Goal: Task Accomplishment & Management: Complete application form

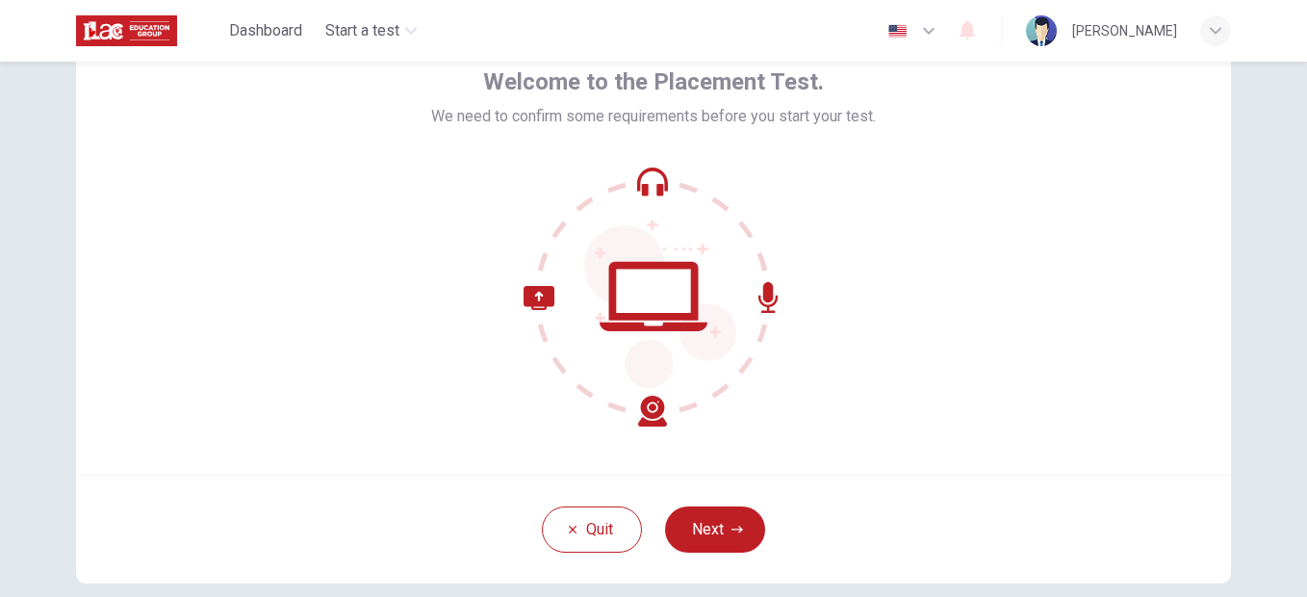
scroll to position [97, 0]
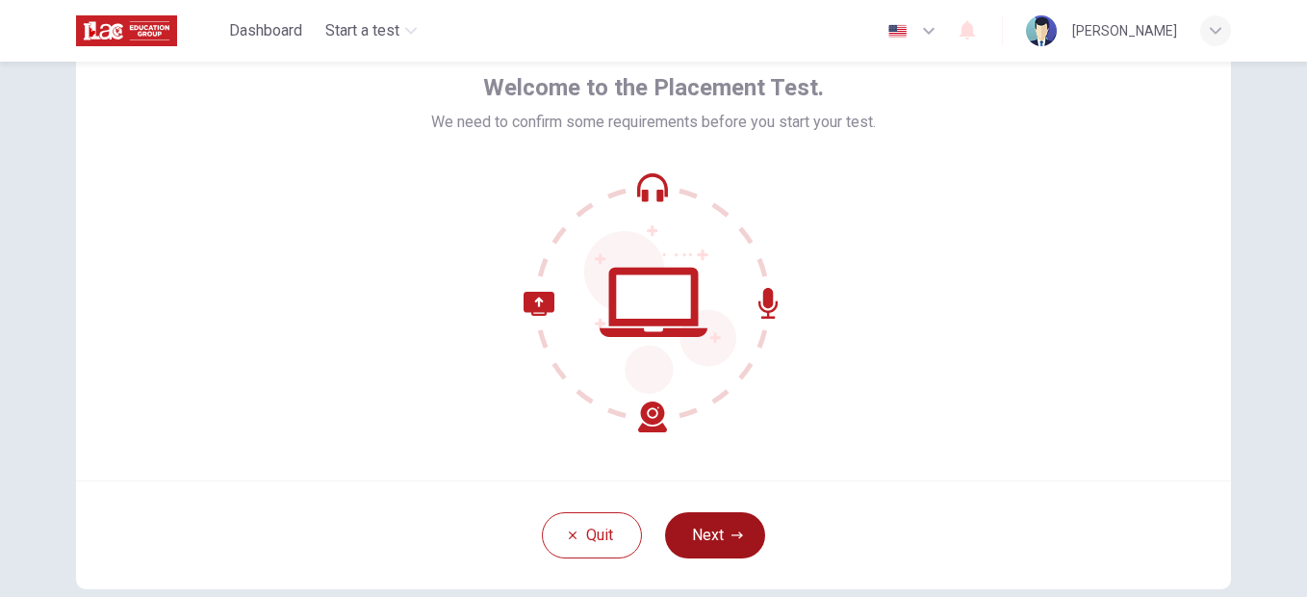
click at [689, 543] on button "Next" at bounding box center [715, 535] width 100 height 46
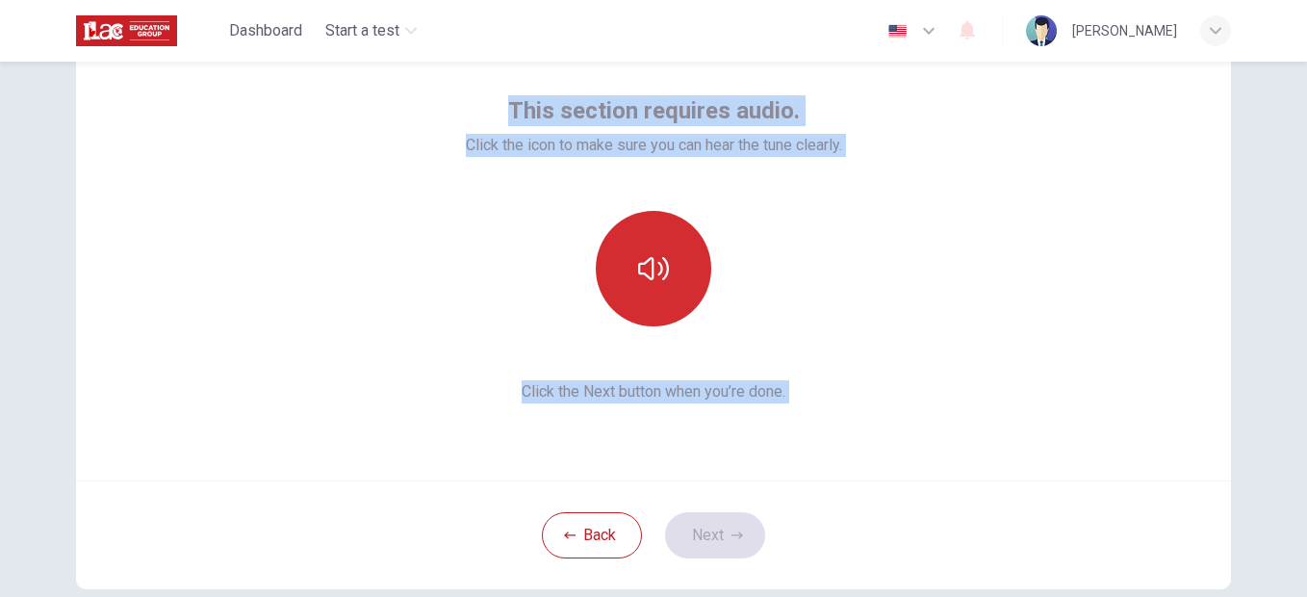
click at [664, 243] on button "button" at bounding box center [654, 269] width 116 height 116
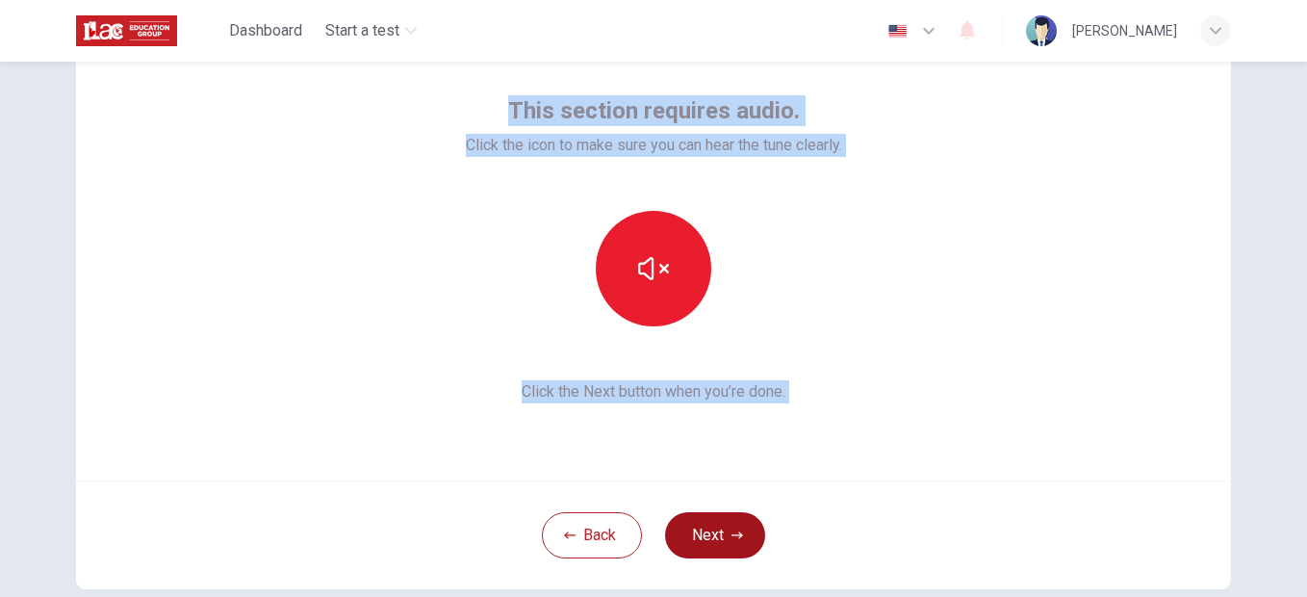
click at [745, 527] on button "Next" at bounding box center [715, 535] width 100 height 46
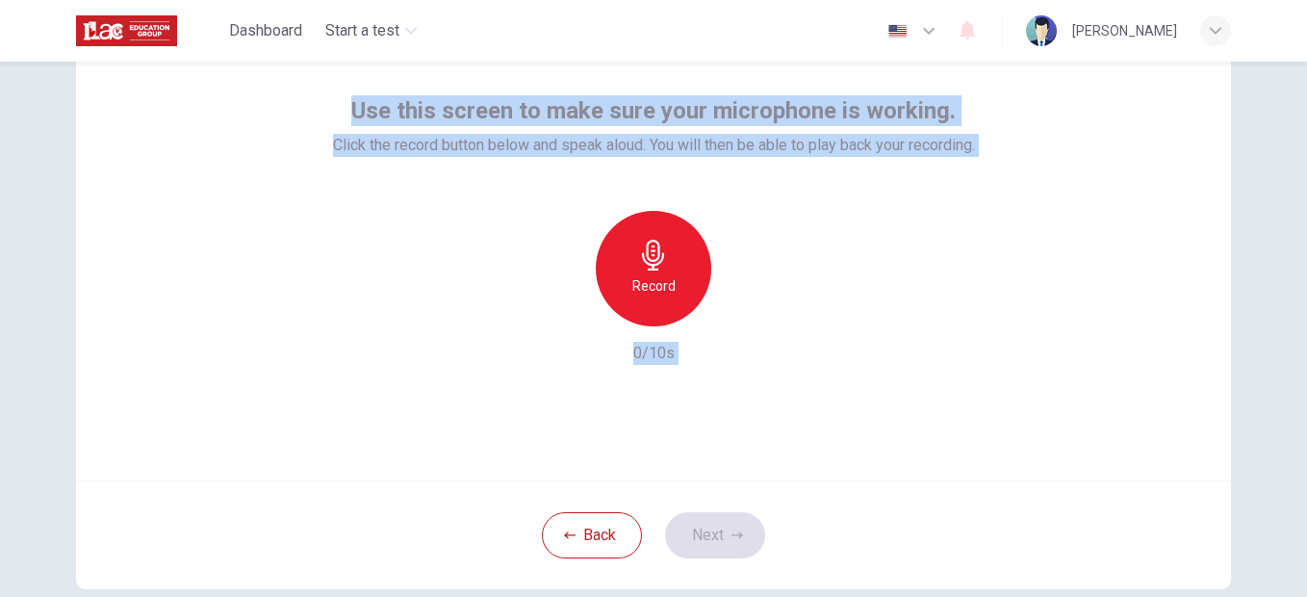
click at [730, 367] on div "Use this screen to make sure your microphone is working. Click the record butto…" at bounding box center [653, 249] width 1155 height 462
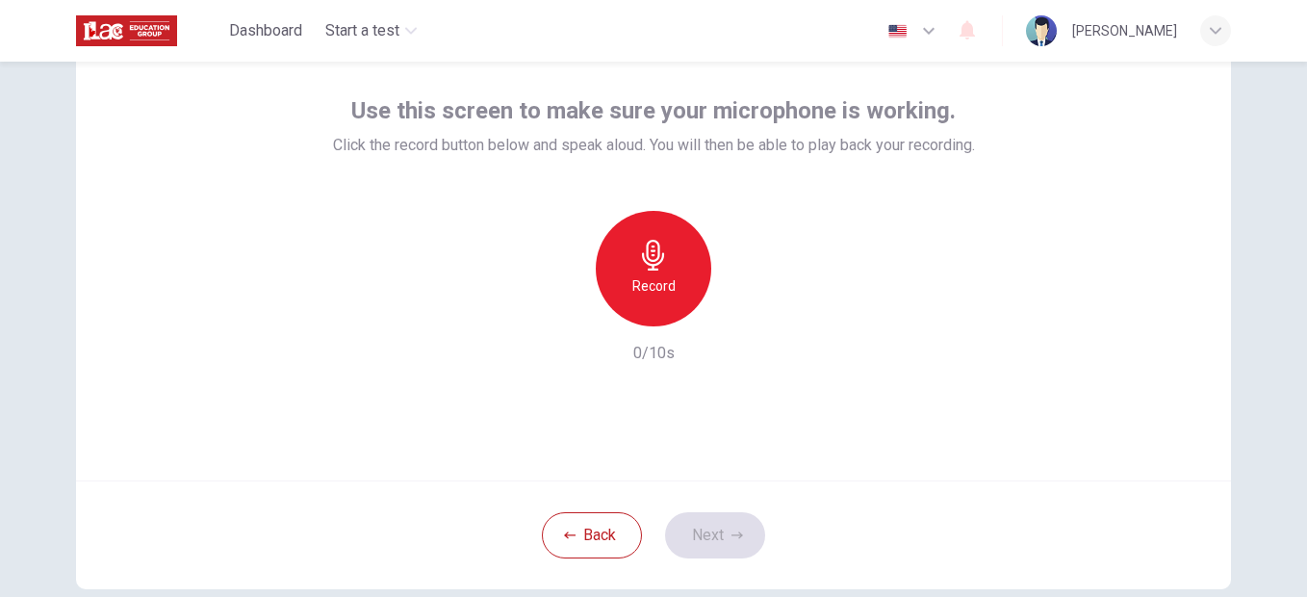
click at [943, 39] on button "button" at bounding box center [913, 31] width 70 height 39
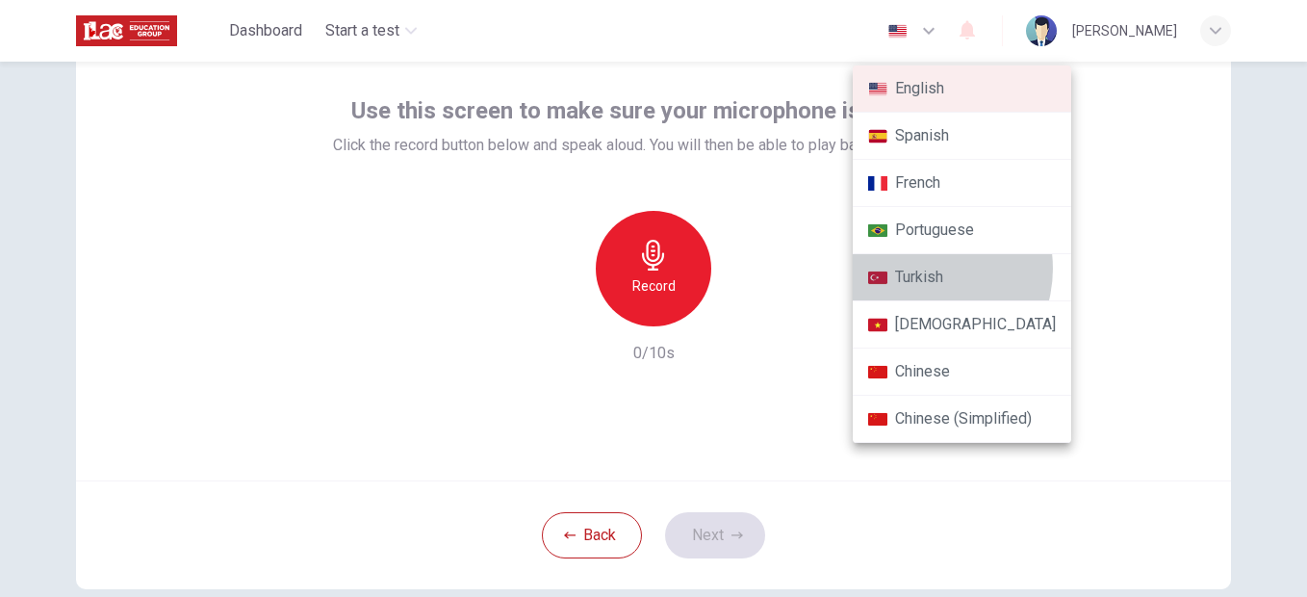
click at [921, 269] on li "Turkish" at bounding box center [962, 277] width 219 height 47
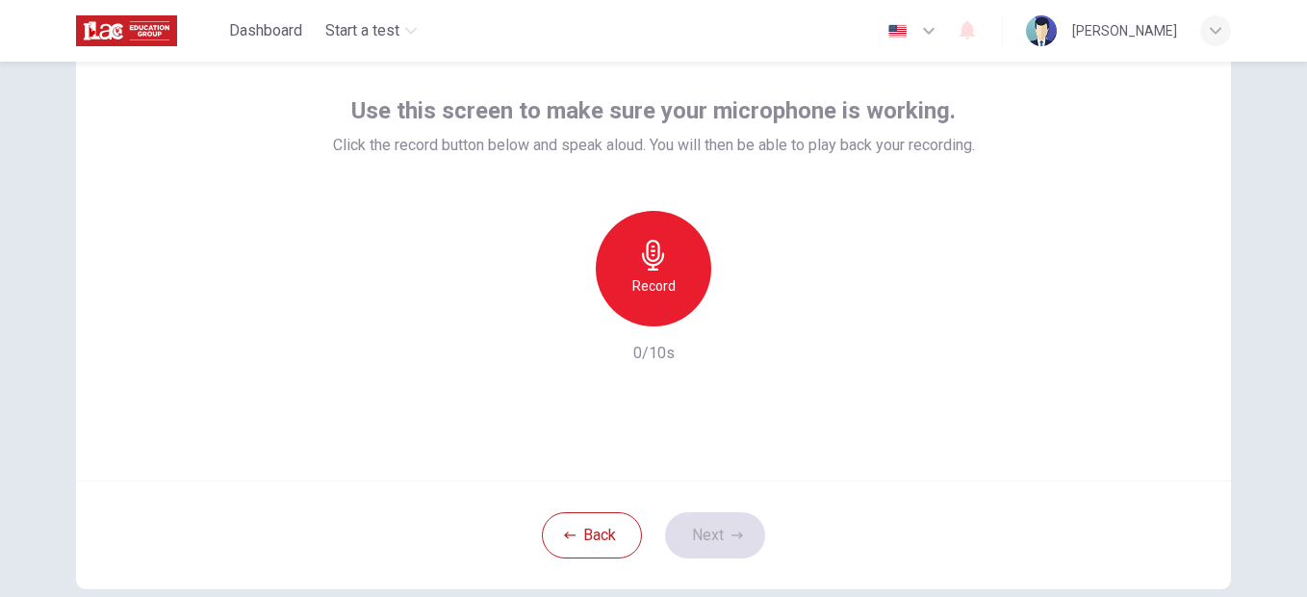
type input "tr"
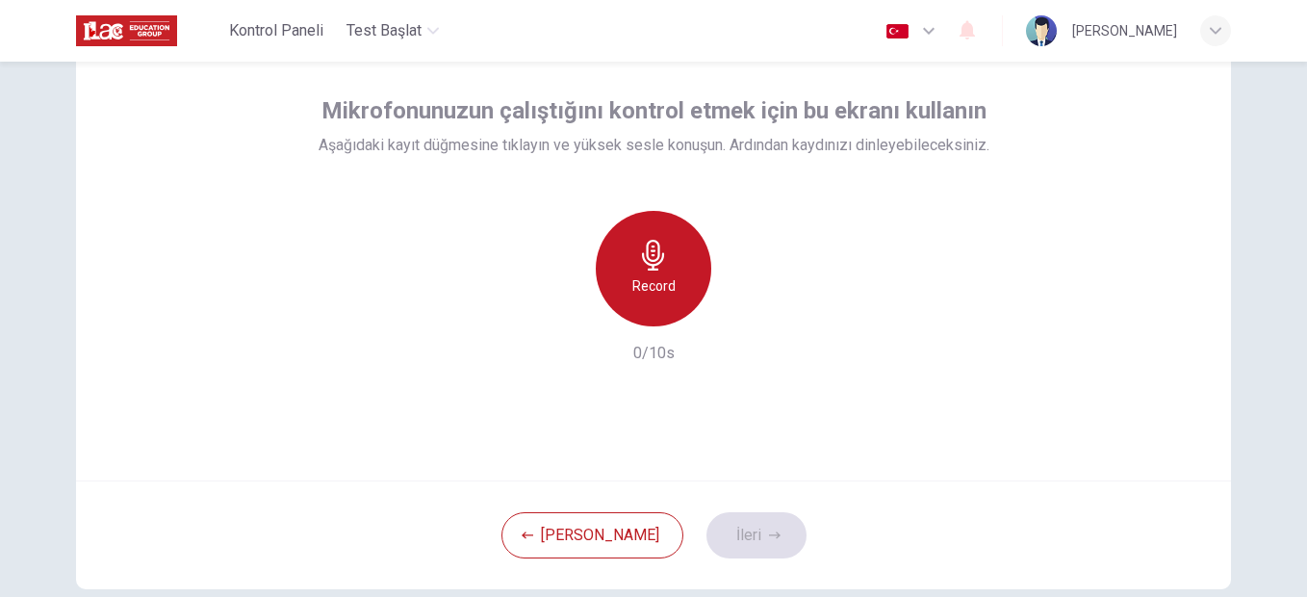
click at [638, 270] on icon "button" at bounding box center [653, 255] width 31 height 31
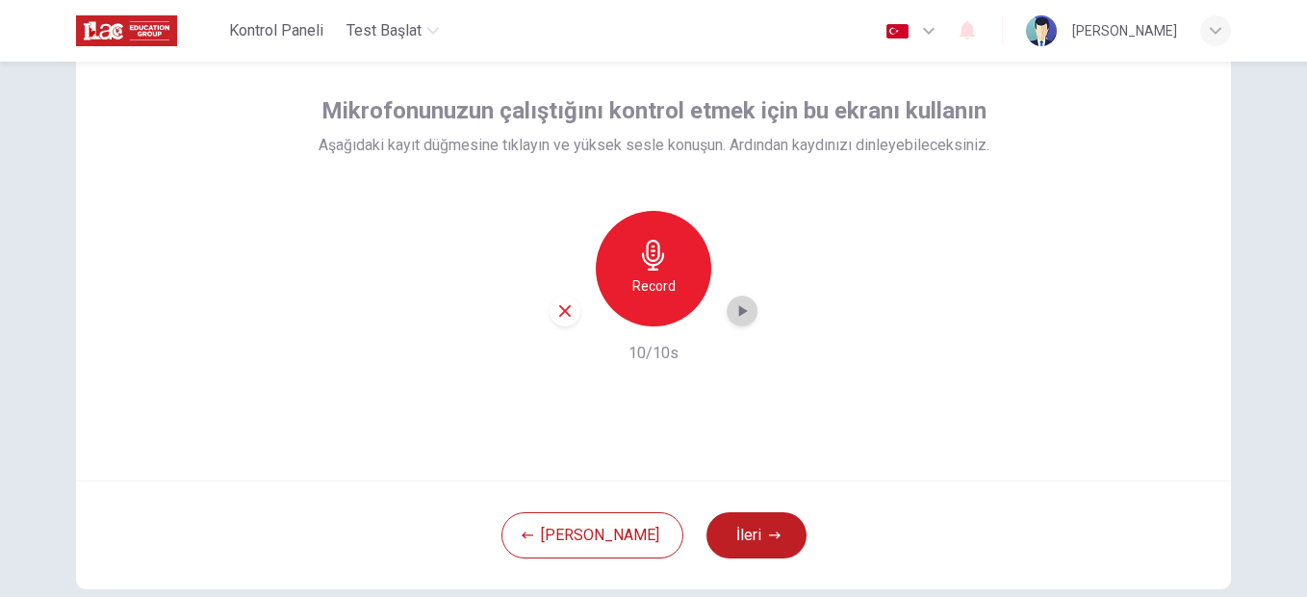
click at [740, 305] on icon "button" at bounding box center [742, 310] width 19 height 19
click at [709, 526] on button "İleri" at bounding box center [757, 535] width 100 height 46
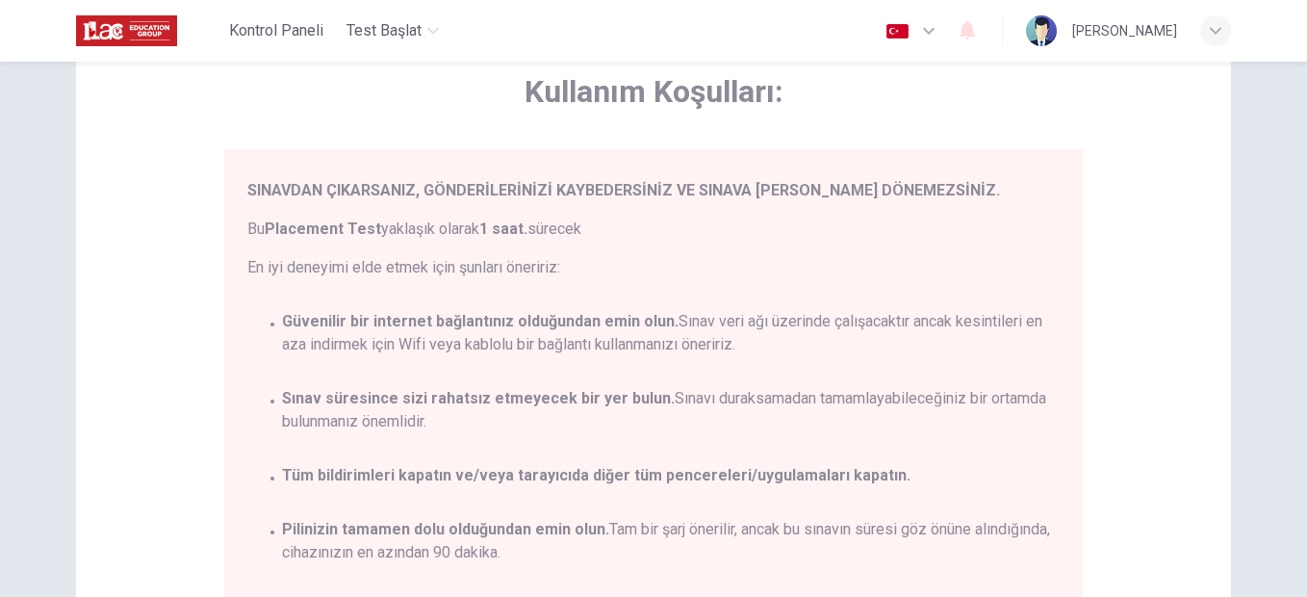
scroll to position [90, 0]
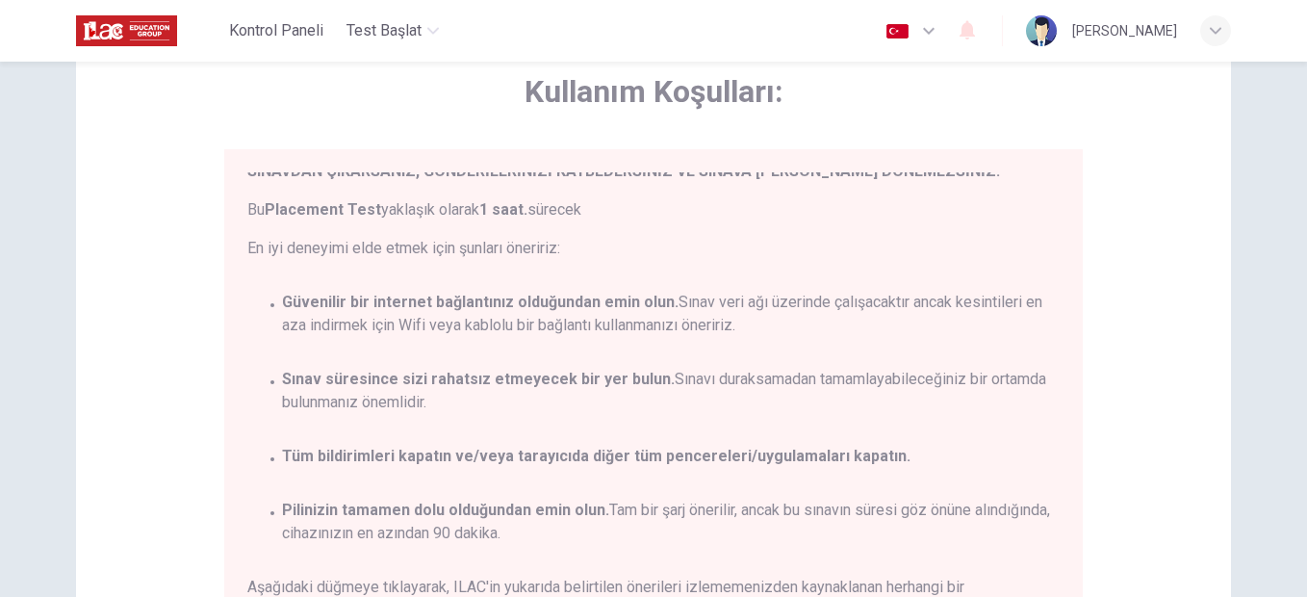
click at [888, 418] on div "Bir Placement Test başlamak üzeresin. Lütfen aşağıdaki belgeyi sınavına başlama…" at bounding box center [657, 427] width 820 height 511
click at [1125, 419] on div "Kullanım Koşulları: Bir Placement Test başlamak üzeresin. Lütfen aşağıdaki belg…" at bounding box center [653, 383] width 1155 height 731
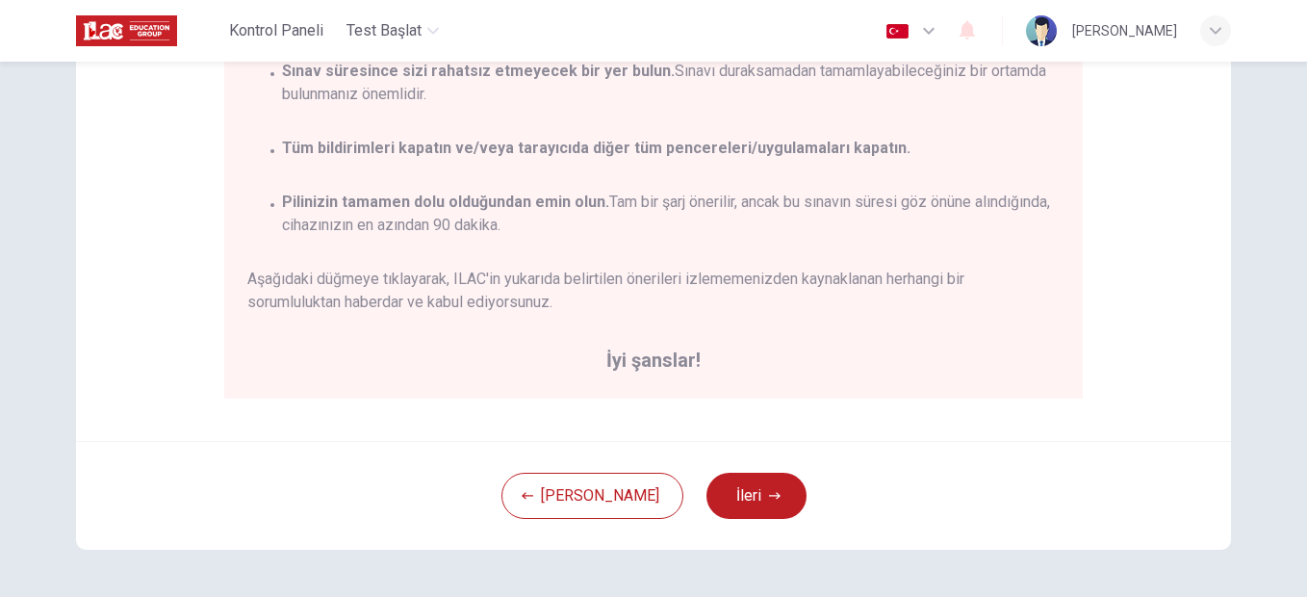
scroll to position [444, 0]
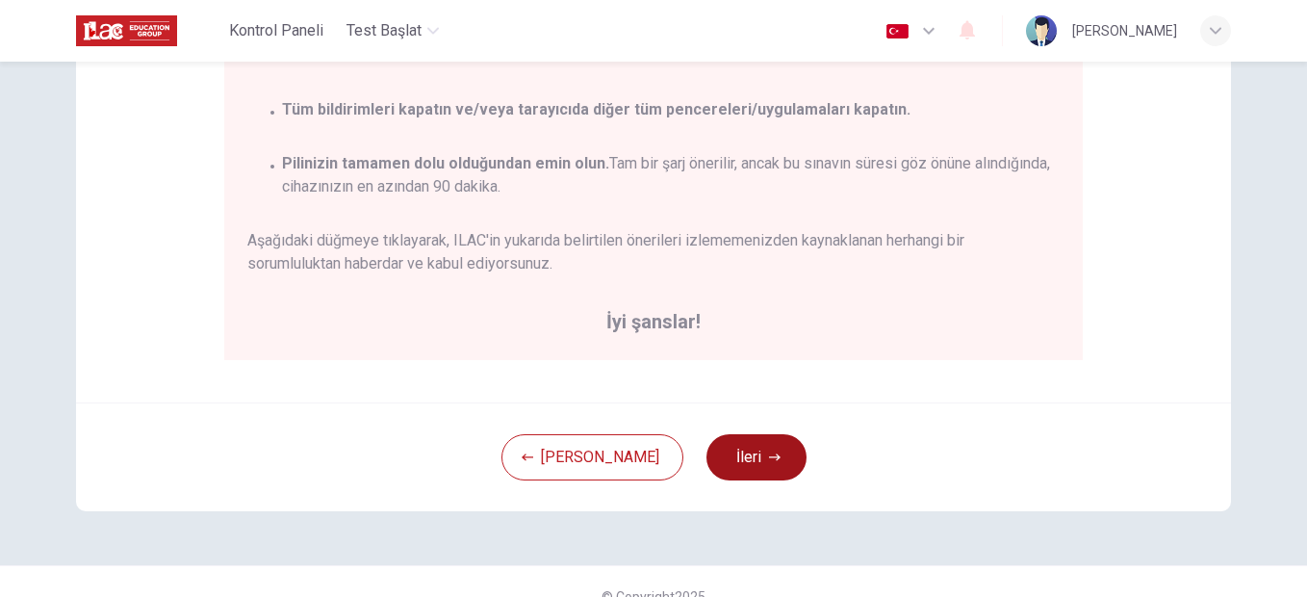
click at [708, 457] on button "İleri" at bounding box center [757, 457] width 100 height 46
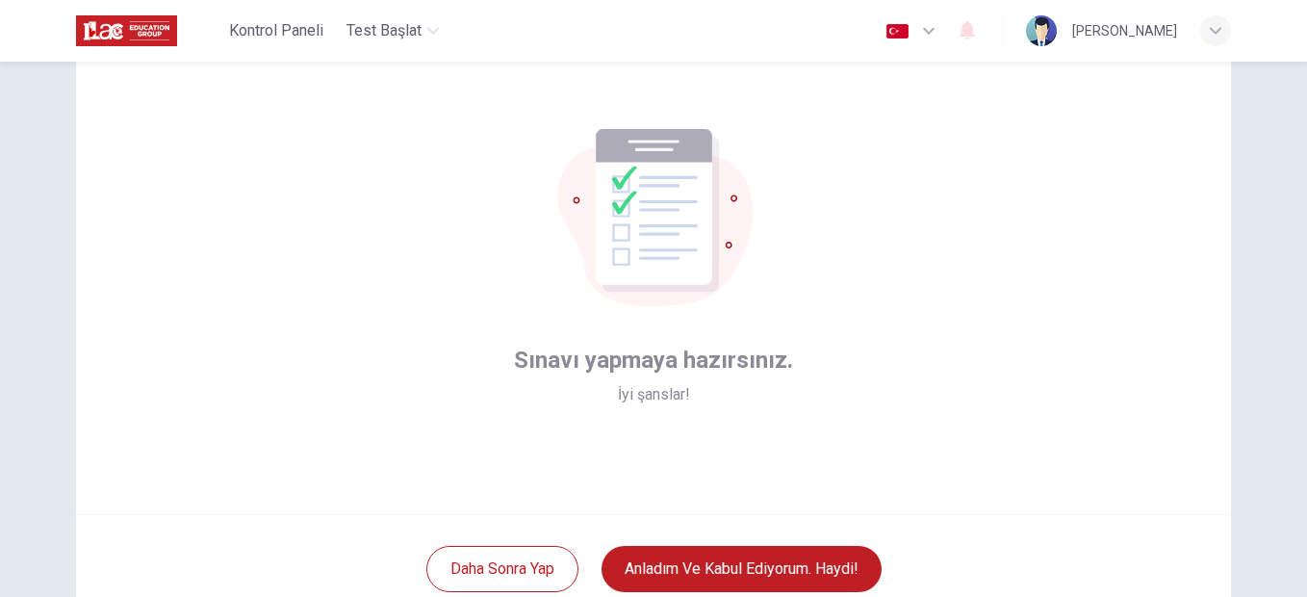
scroll to position [77, 0]
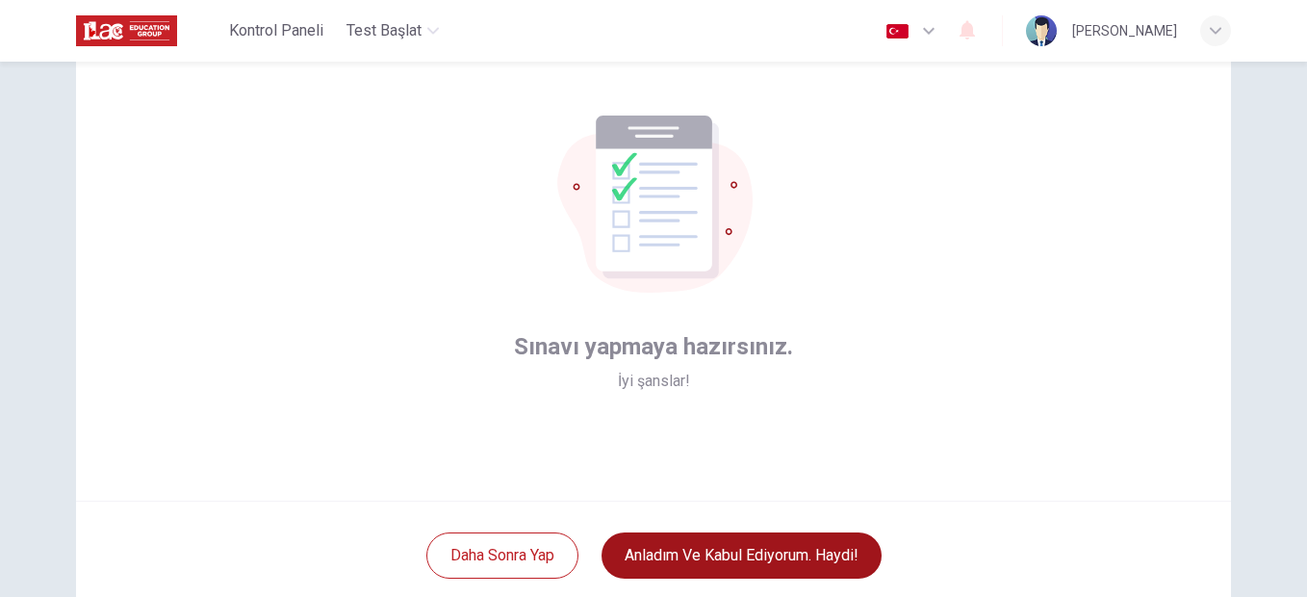
click at [813, 558] on button "Anladım ve kabul ediyorum. Haydi!" at bounding box center [742, 555] width 280 height 46
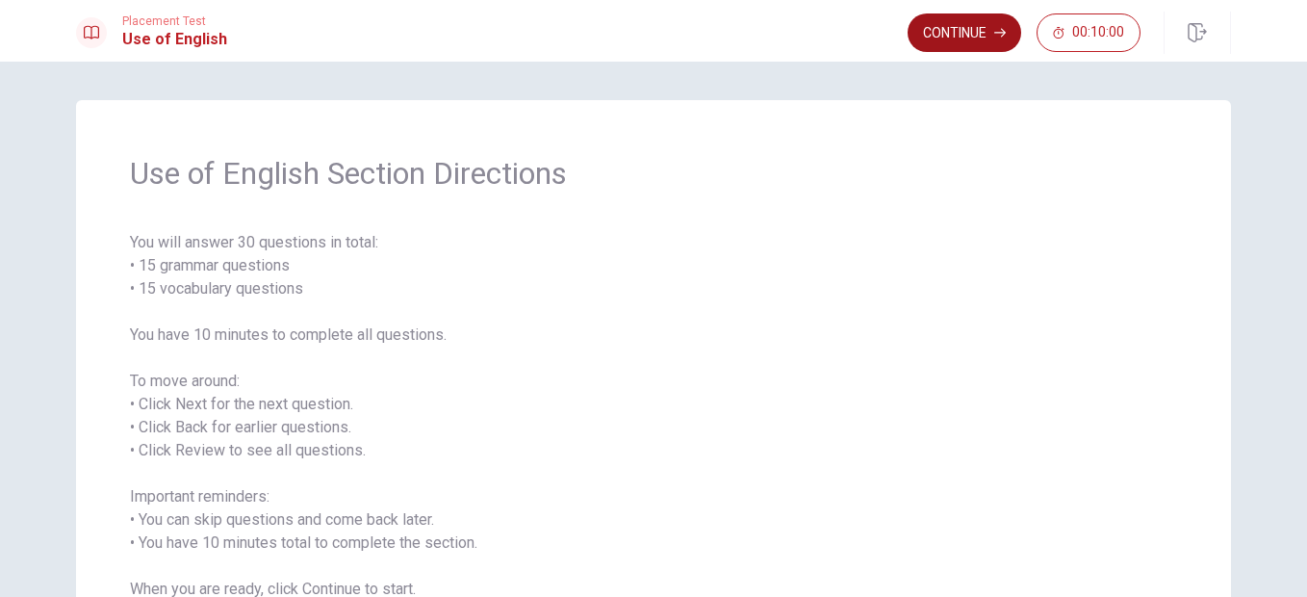
click at [941, 33] on button "Continue" at bounding box center [965, 32] width 114 height 39
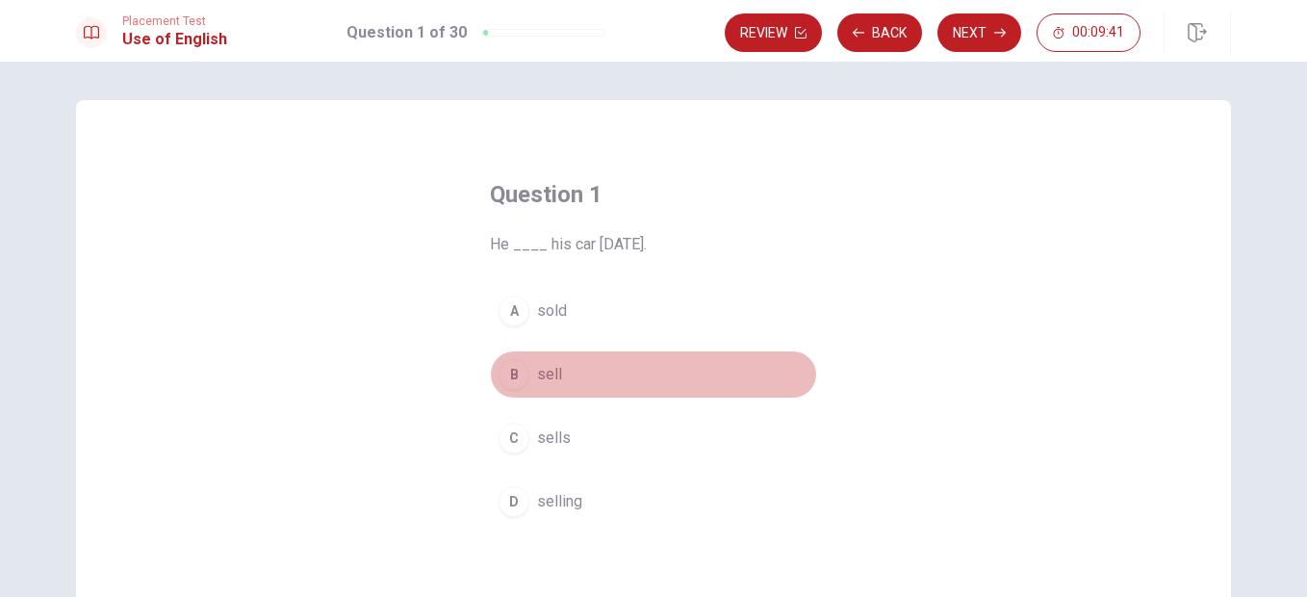
click at [544, 369] on span "sell" at bounding box center [549, 374] width 25 height 23
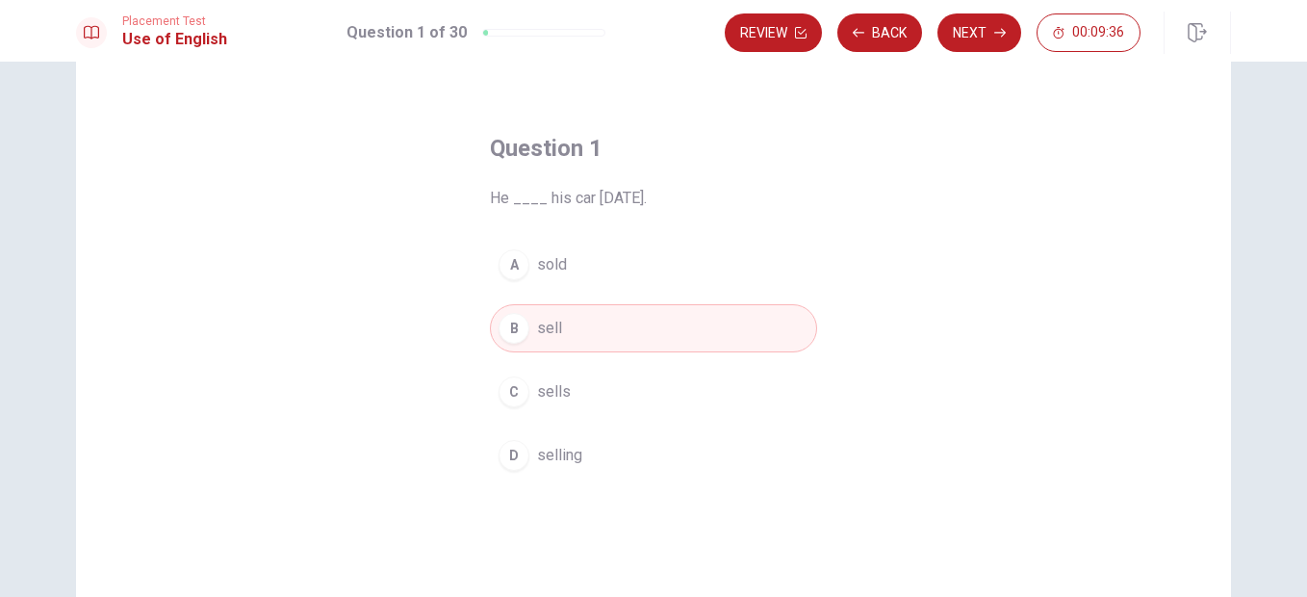
scroll to position [48, 0]
click at [975, 32] on button "Next" at bounding box center [980, 32] width 84 height 39
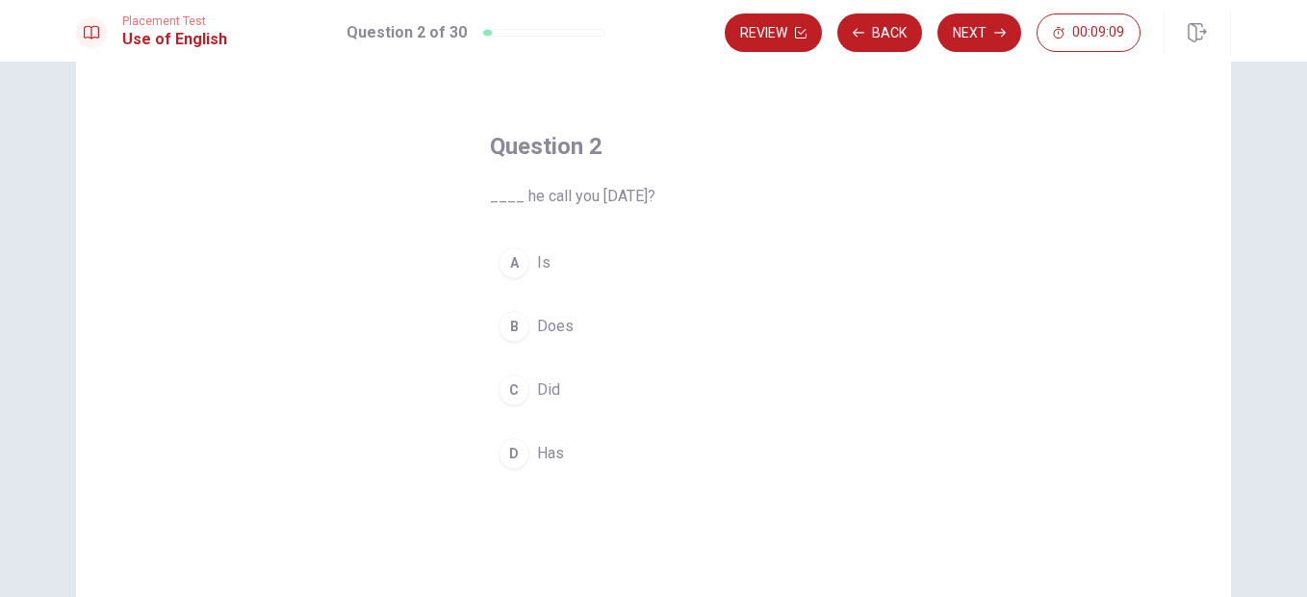
click at [526, 390] on button "C Did" at bounding box center [653, 390] width 327 height 48
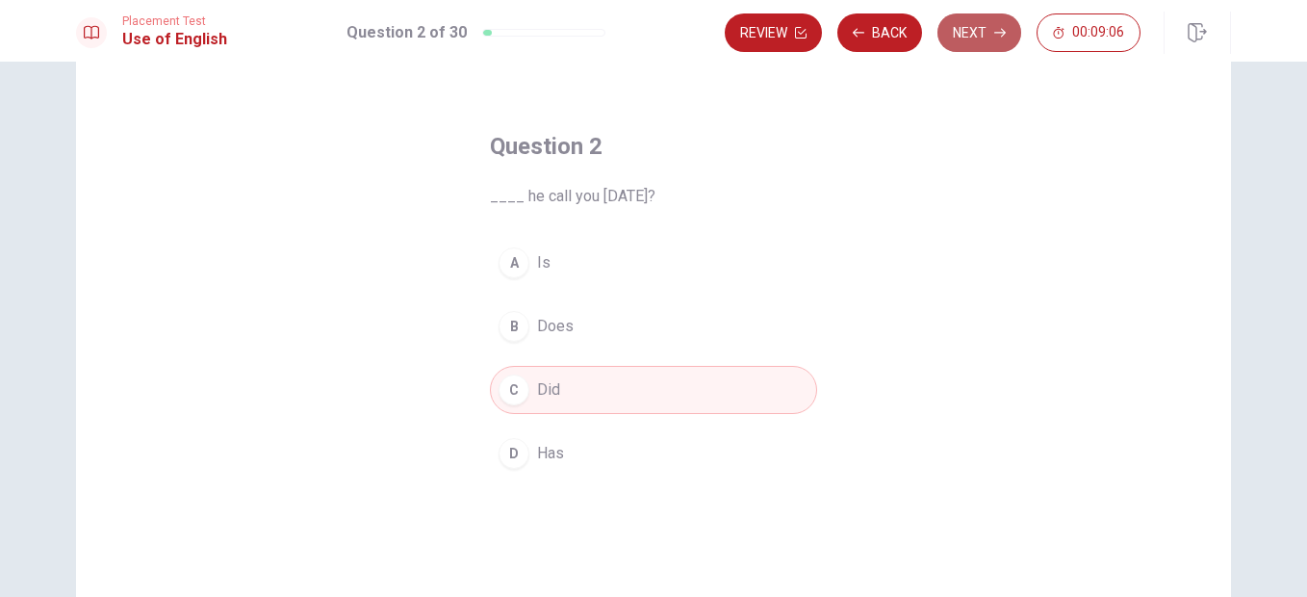
click at [977, 37] on button "Next" at bounding box center [980, 32] width 84 height 39
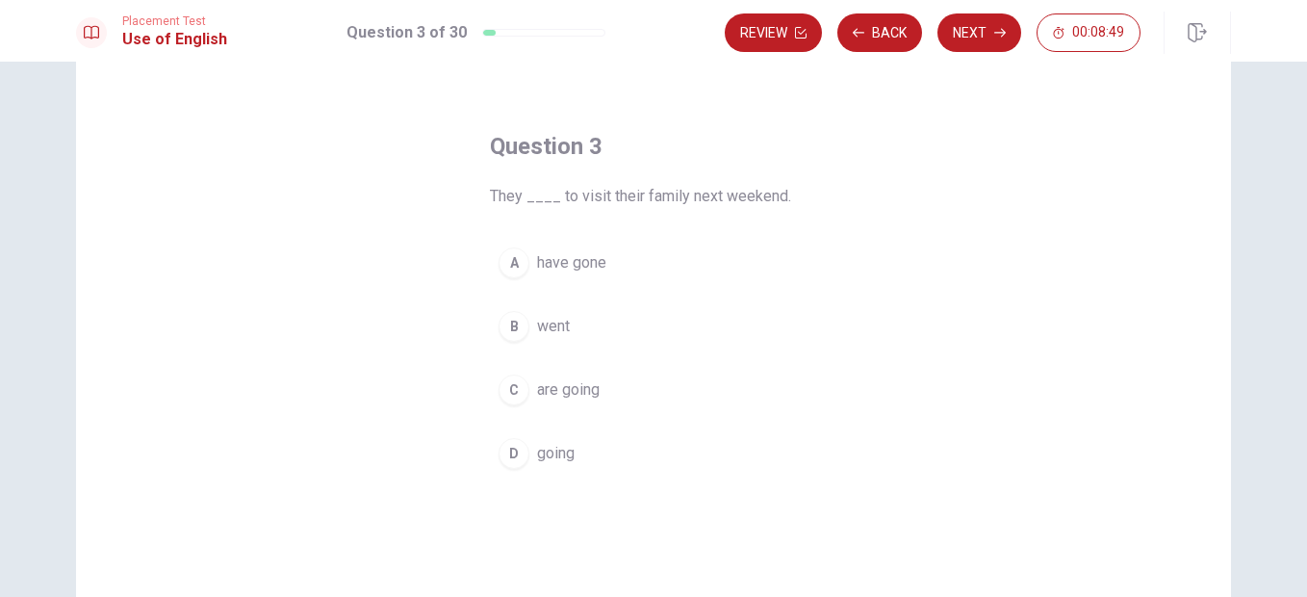
click at [524, 324] on div "B" at bounding box center [514, 326] width 31 height 31
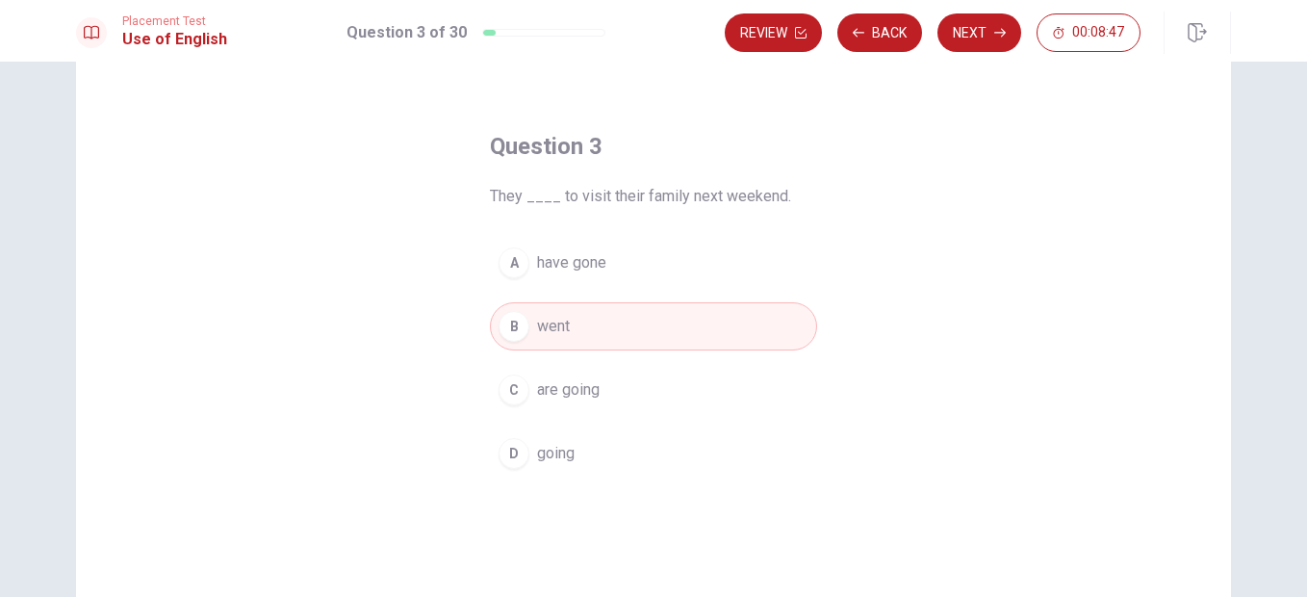
click at [994, 47] on button "Next" at bounding box center [980, 32] width 84 height 39
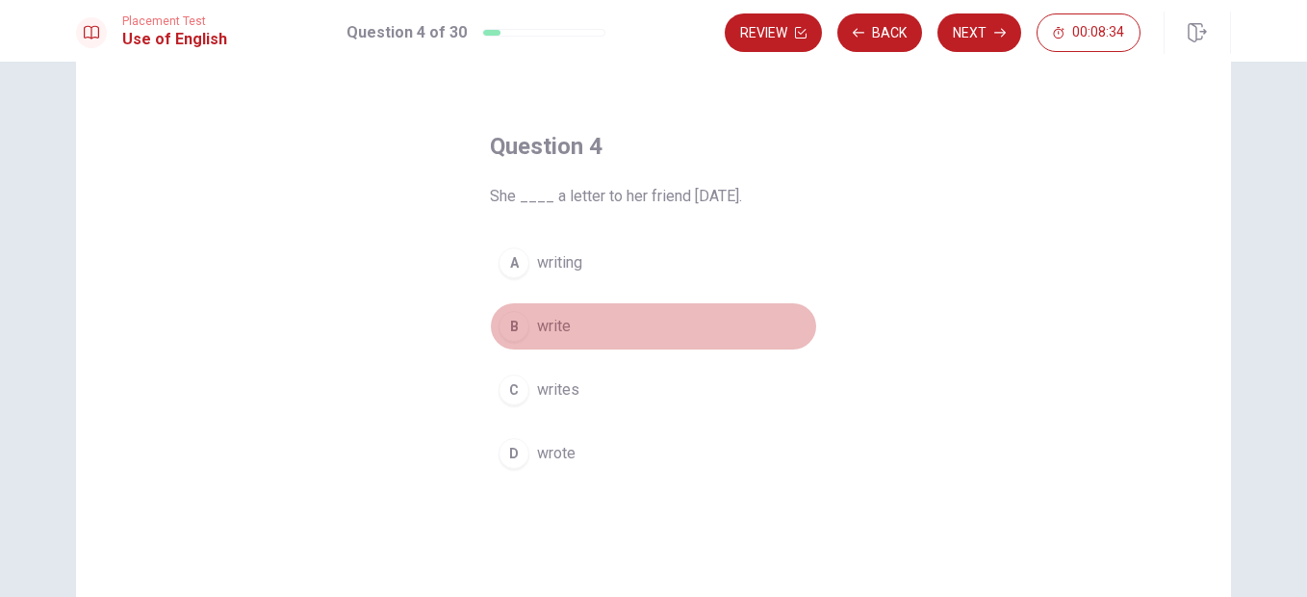
click at [555, 328] on span "write" at bounding box center [554, 326] width 34 height 23
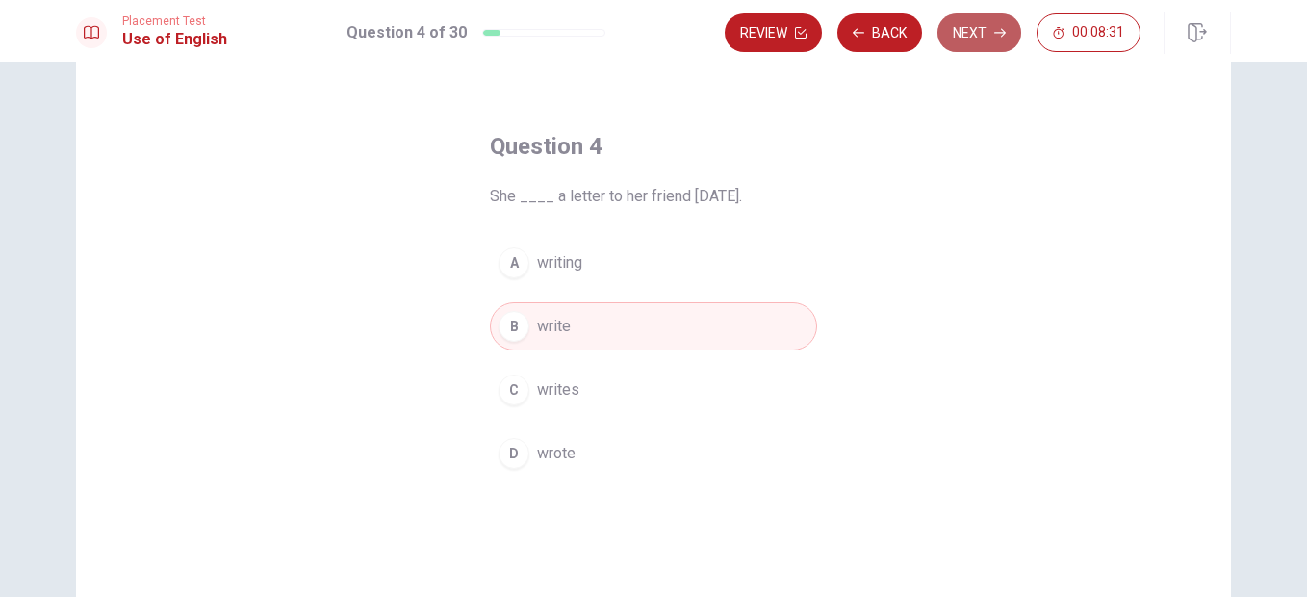
click at [968, 33] on button "Next" at bounding box center [980, 32] width 84 height 39
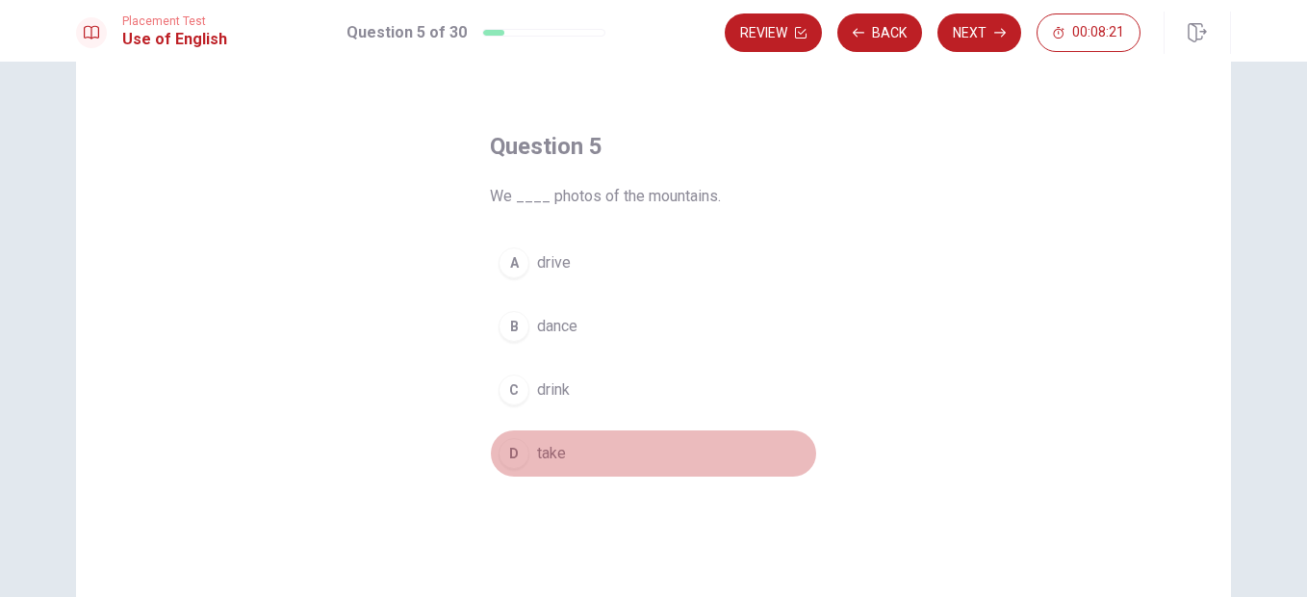
click at [537, 448] on span "take" at bounding box center [551, 453] width 29 height 23
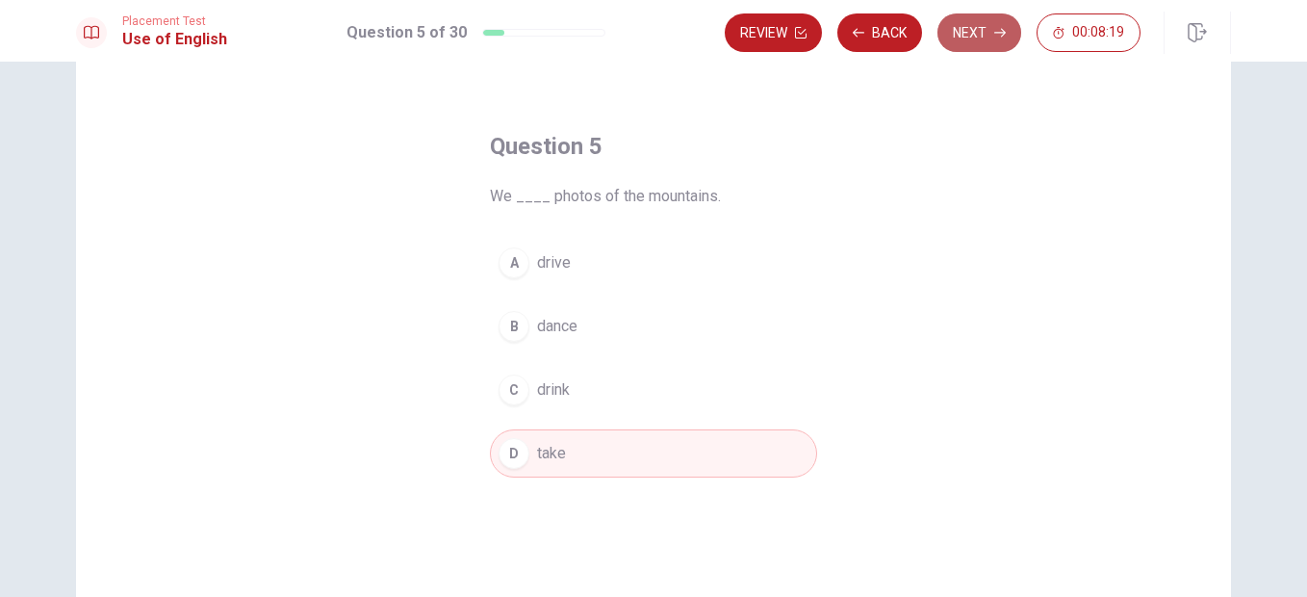
click at [992, 29] on button "Next" at bounding box center [980, 32] width 84 height 39
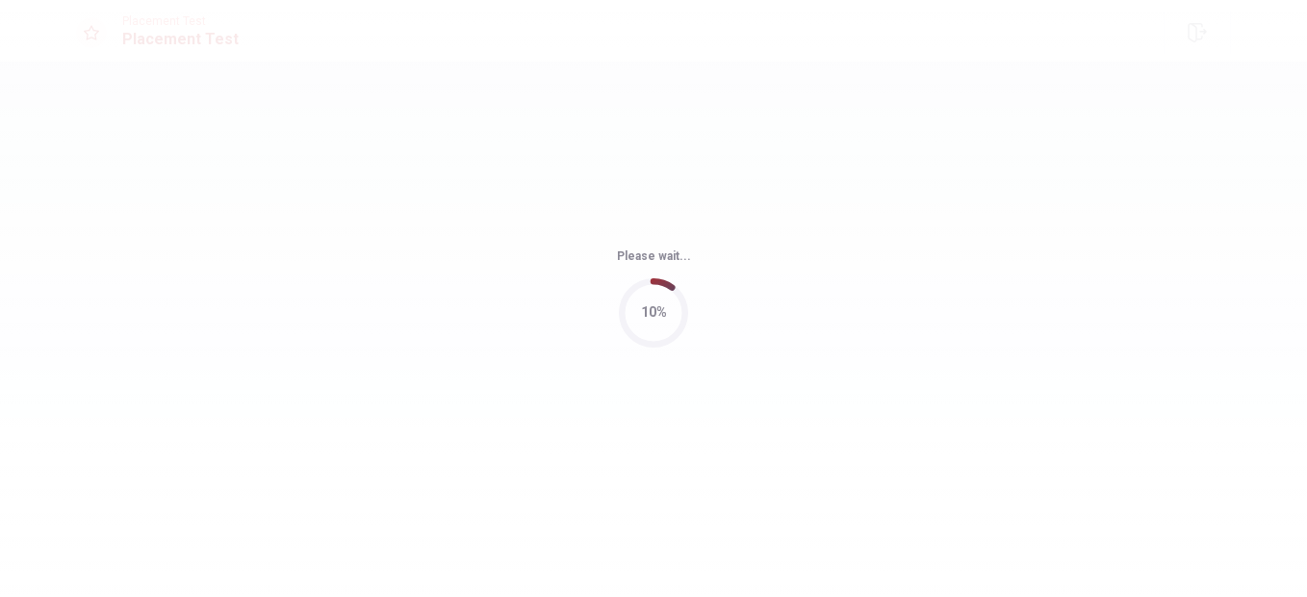
scroll to position [0, 0]
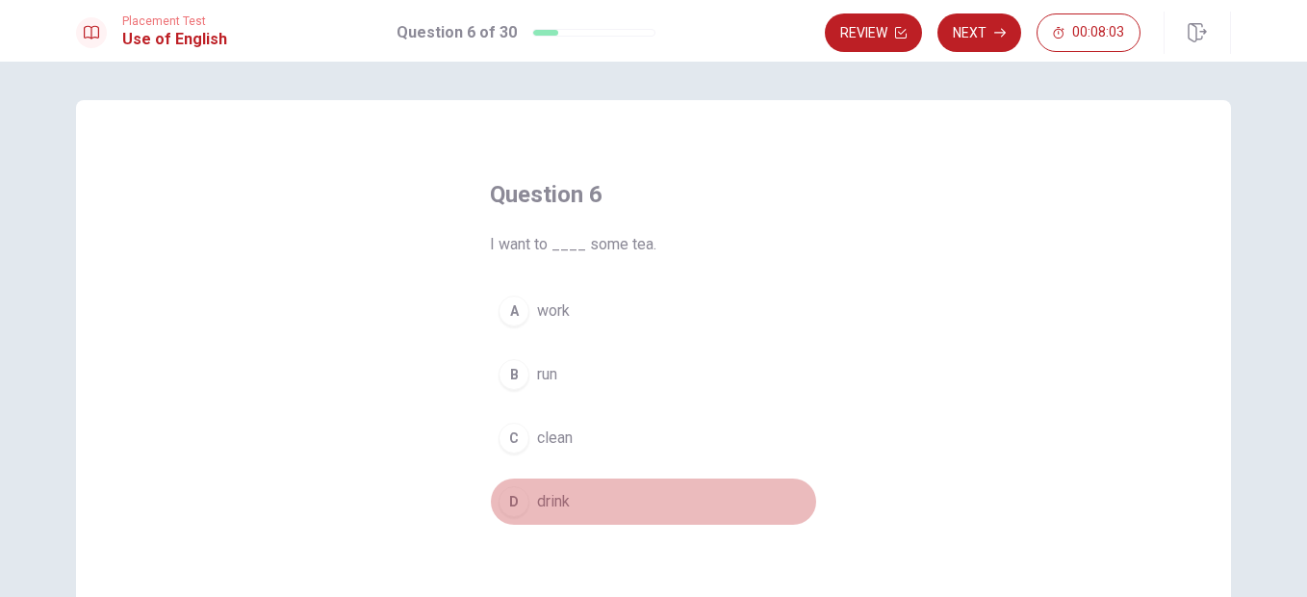
click at [537, 500] on span "drink" at bounding box center [553, 501] width 33 height 23
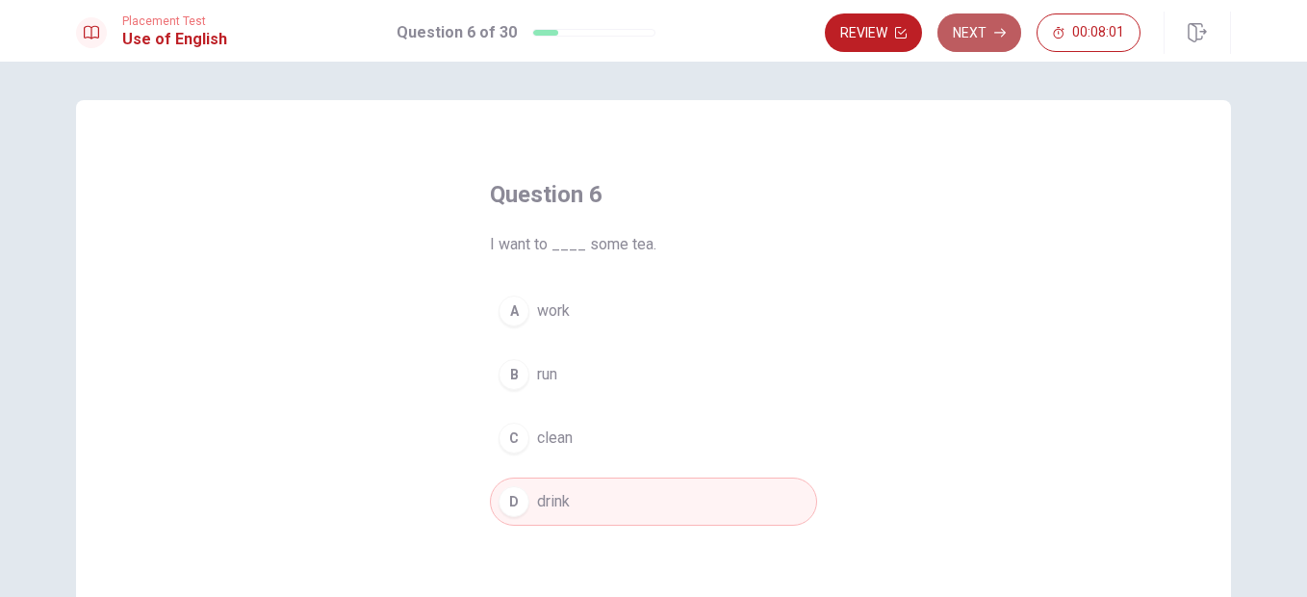
click at [970, 40] on button "Next" at bounding box center [980, 32] width 84 height 39
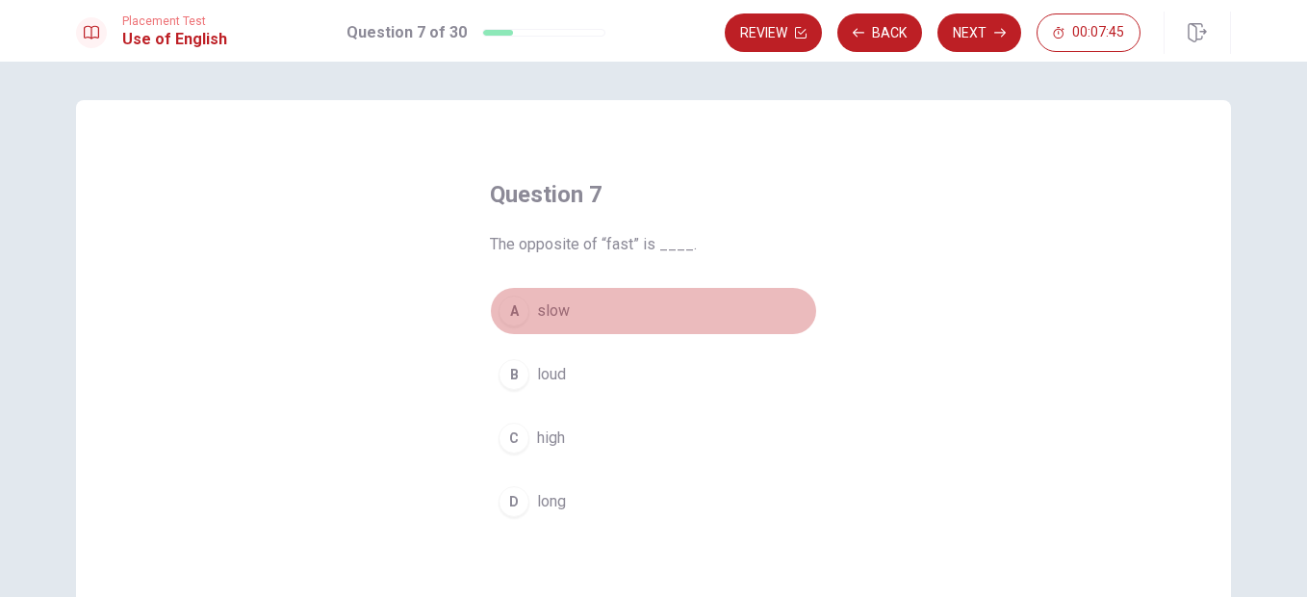
click at [527, 320] on button "A slow" at bounding box center [653, 311] width 327 height 48
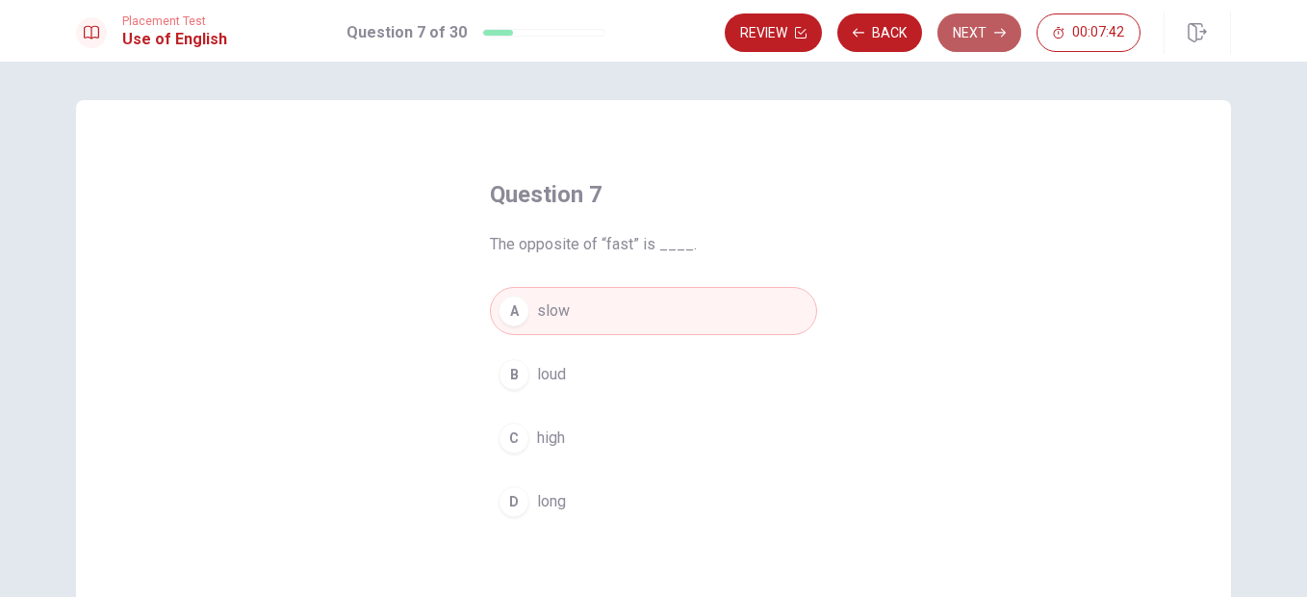
click at [988, 41] on button "Next" at bounding box center [980, 32] width 84 height 39
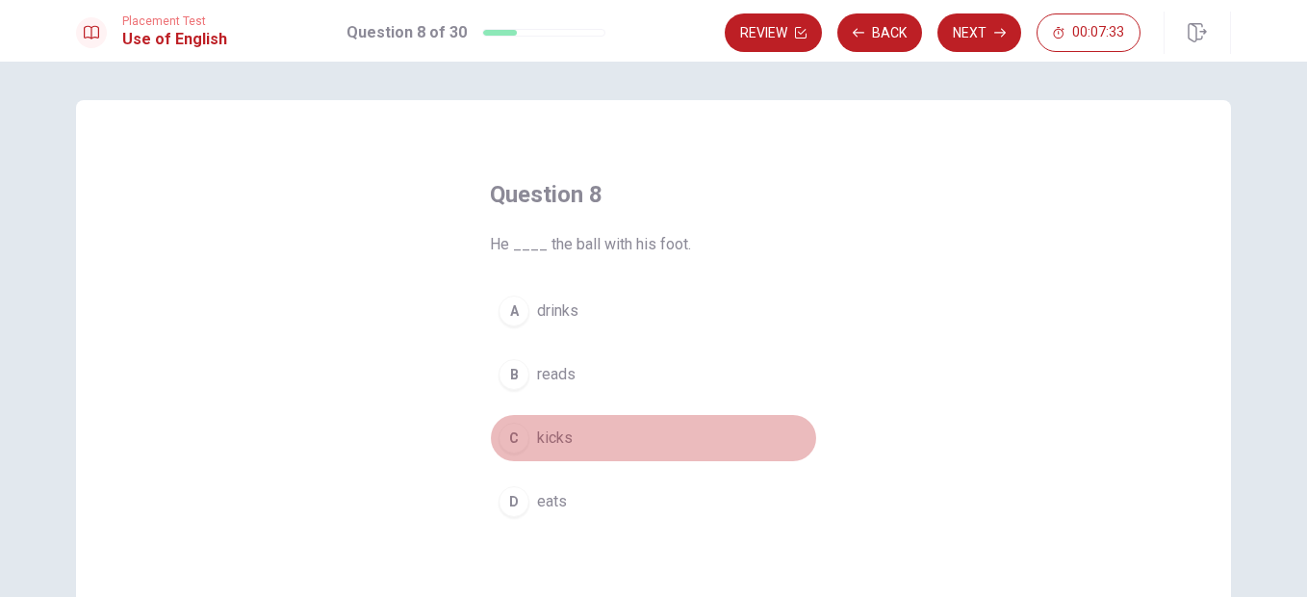
click at [548, 436] on span "kicks" at bounding box center [555, 438] width 36 height 23
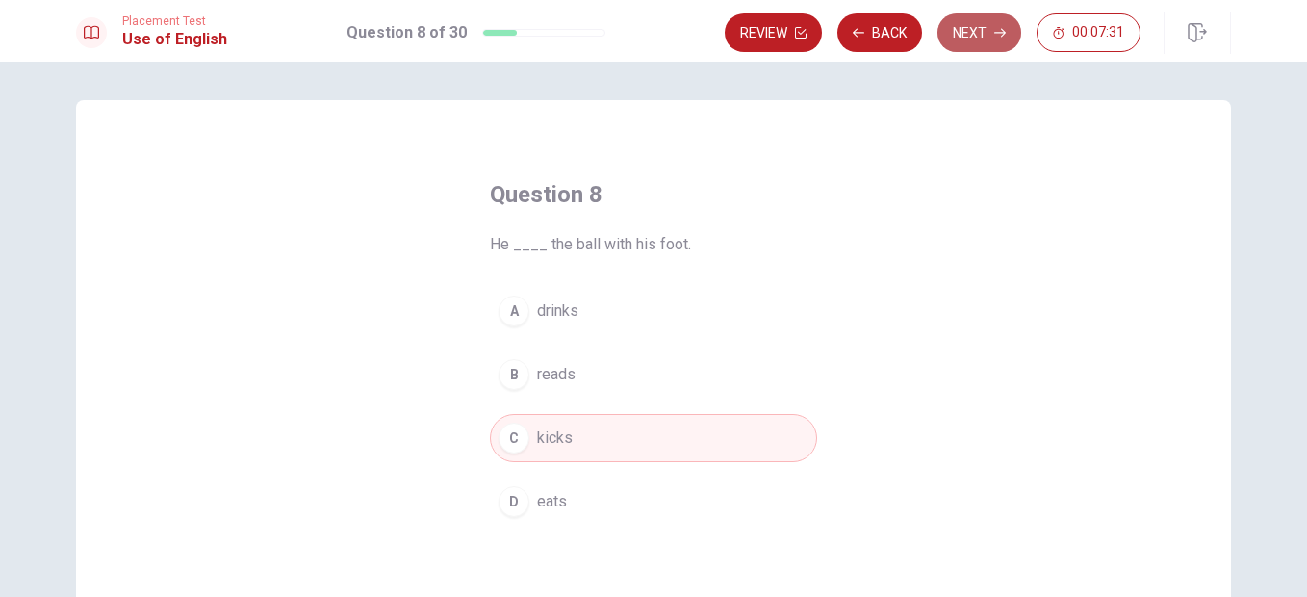
click at [968, 32] on button "Next" at bounding box center [980, 32] width 84 height 39
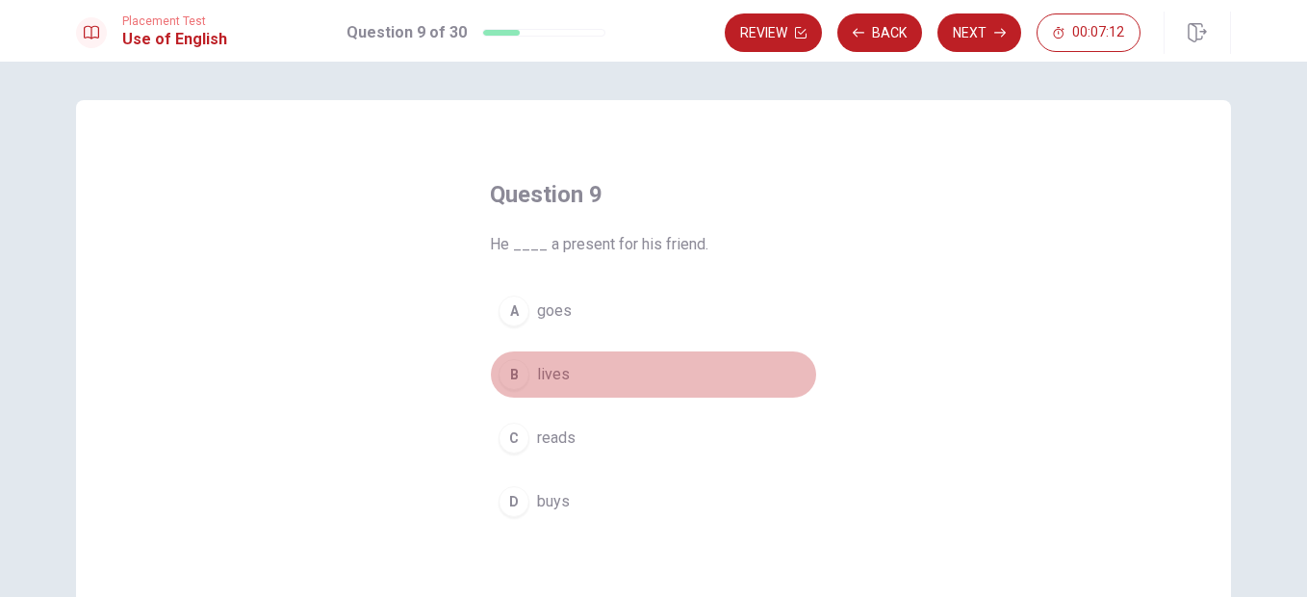
click at [553, 371] on span "lives" at bounding box center [553, 374] width 33 height 23
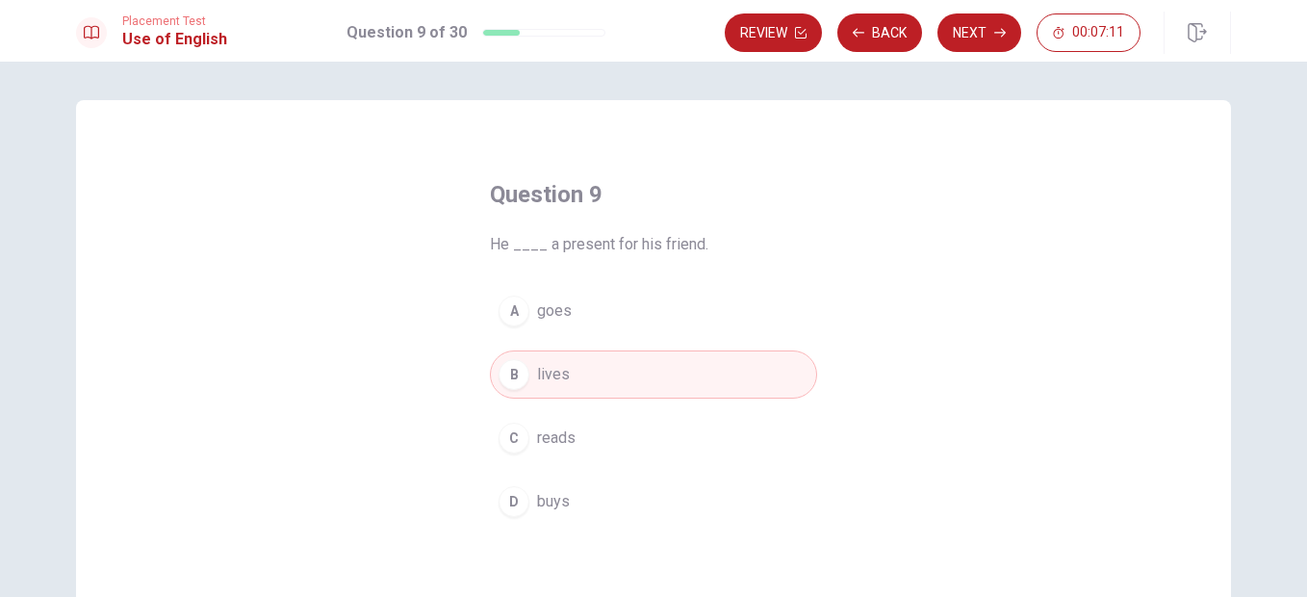
click at [866, 212] on div "Question 9 He ____ a present for his friend. A goes B lives C reads D buys" at bounding box center [653, 434] width 1155 height 669
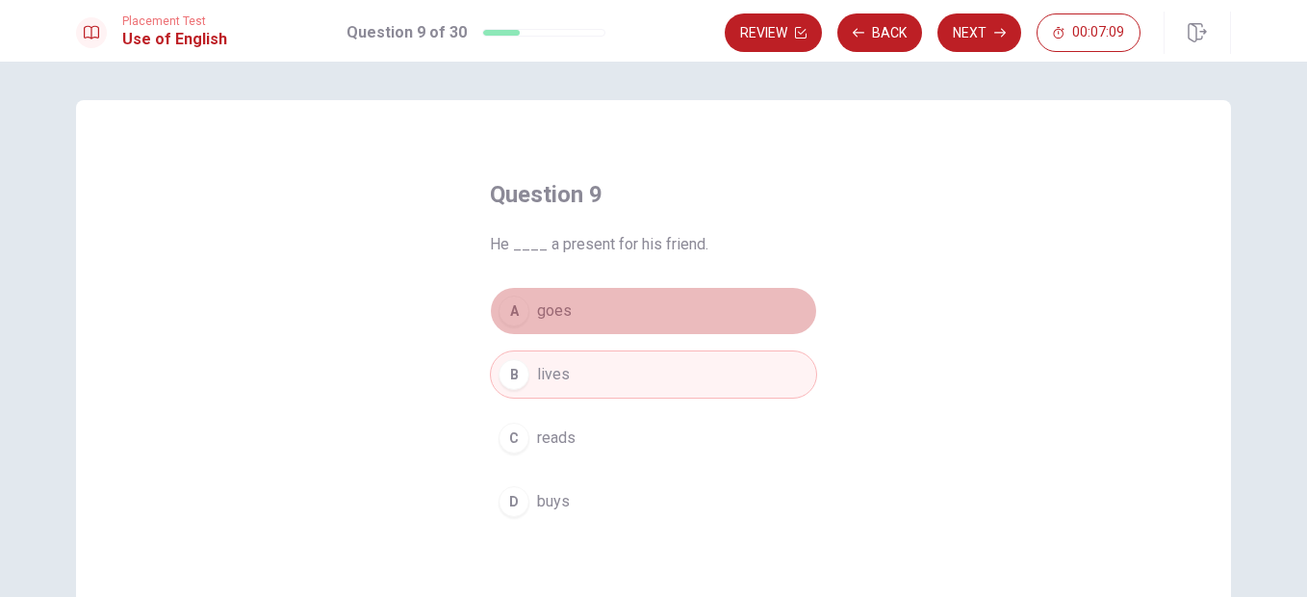
click at [549, 299] on span "goes" at bounding box center [554, 310] width 35 height 23
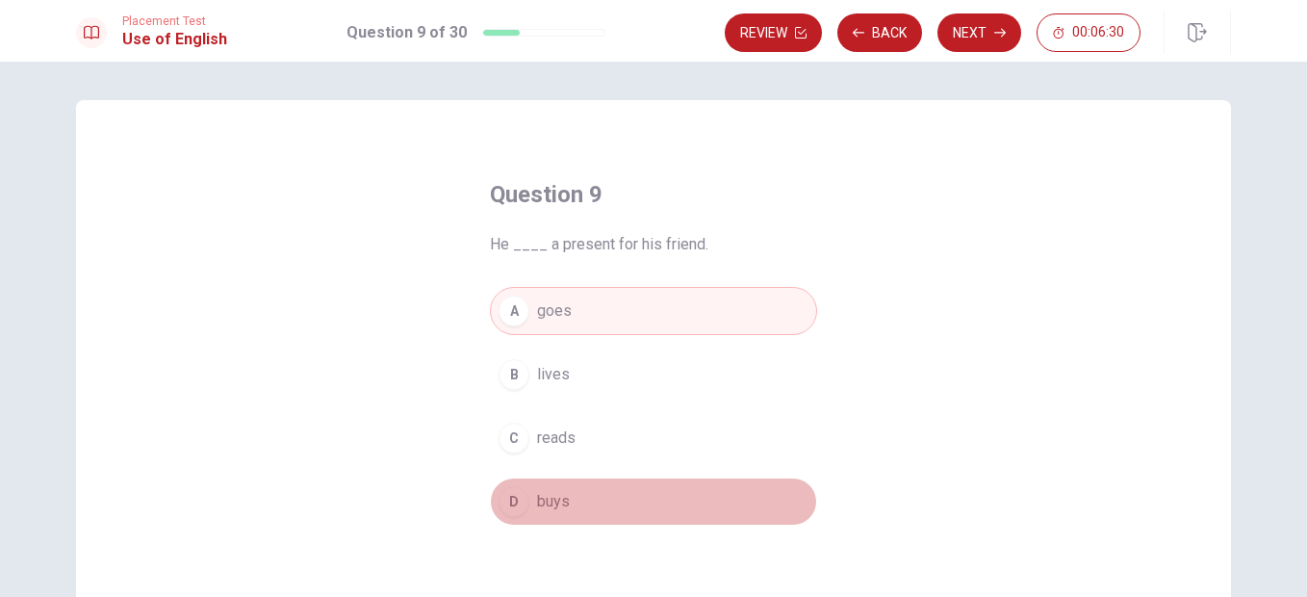
click at [561, 500] on span "buys" at bounding box center [553, 501] width 33 height 23
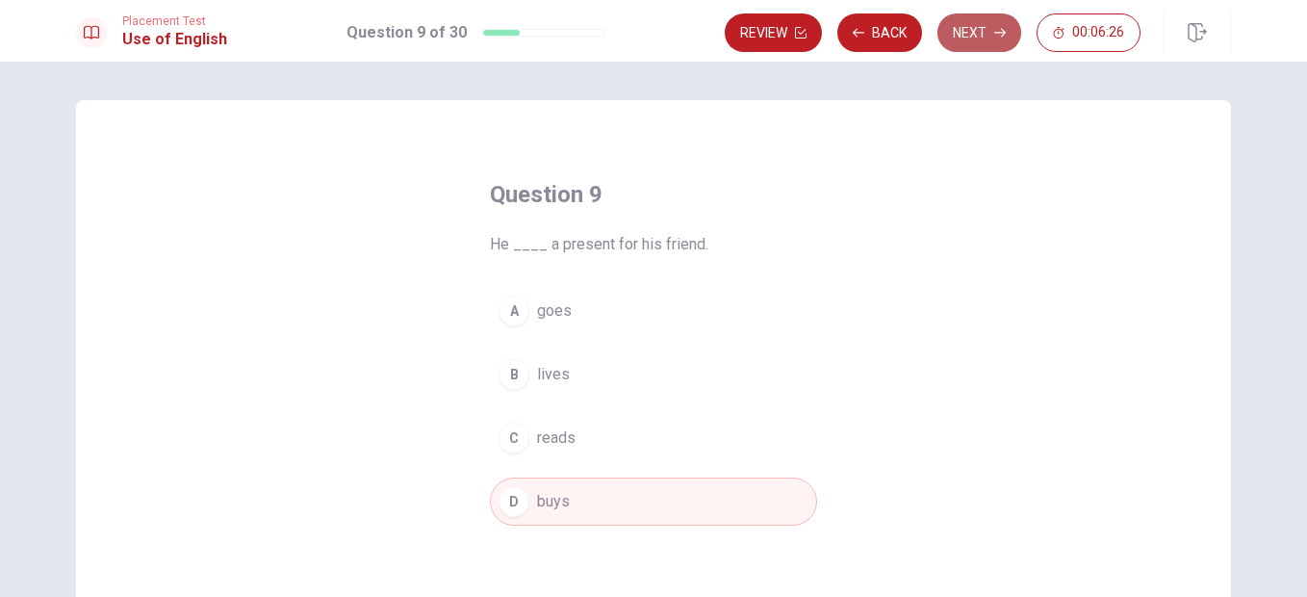
click at [974, 46] on button "Next" at bounding box center [980, 32] width 84 height 39
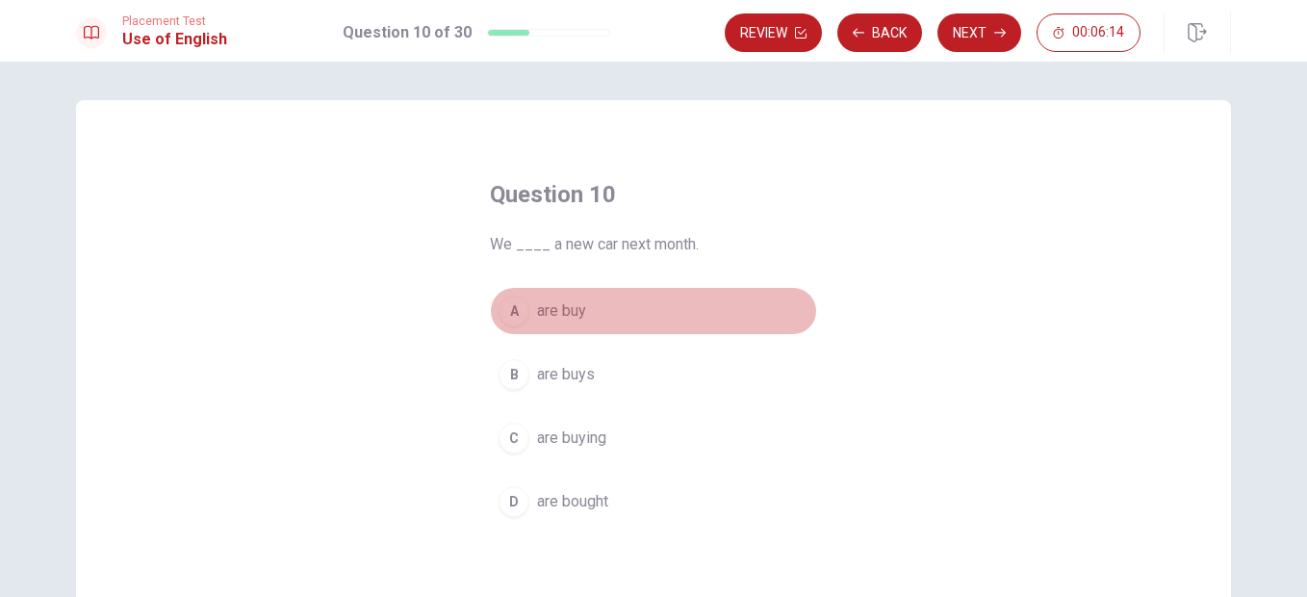
click at [573, 314] on span "are buy" at bounding box center [561, 310] width 49 height 23
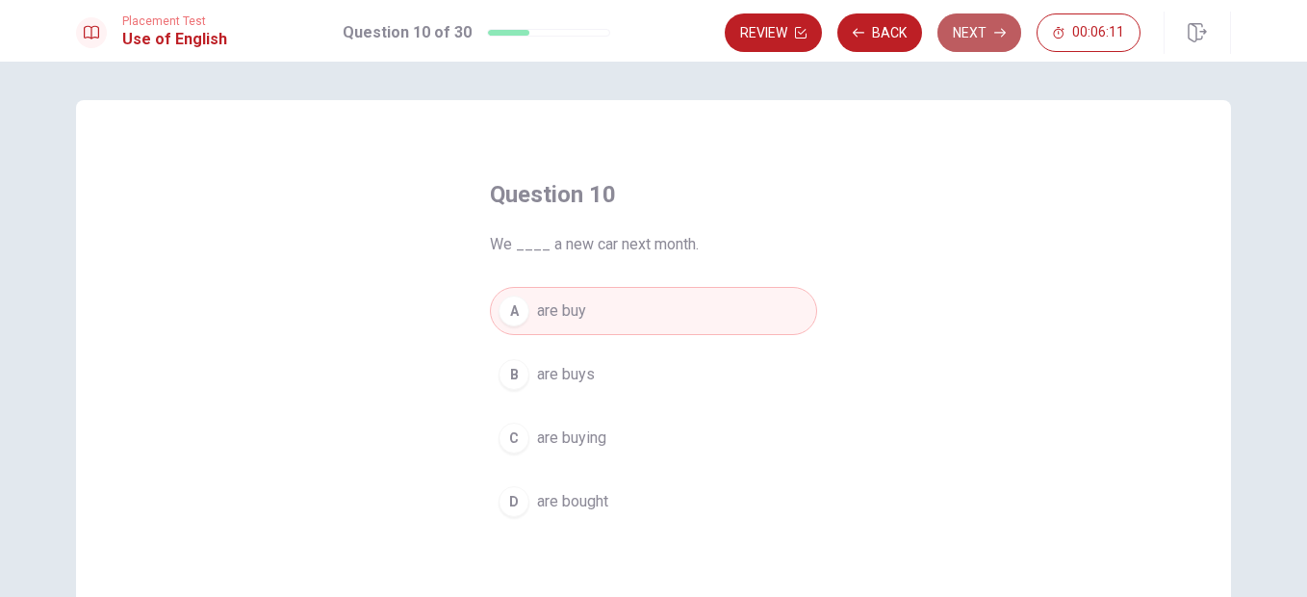
click at [985, 30] on button "Next" at bounding box center [980, 32] width 84 height 39
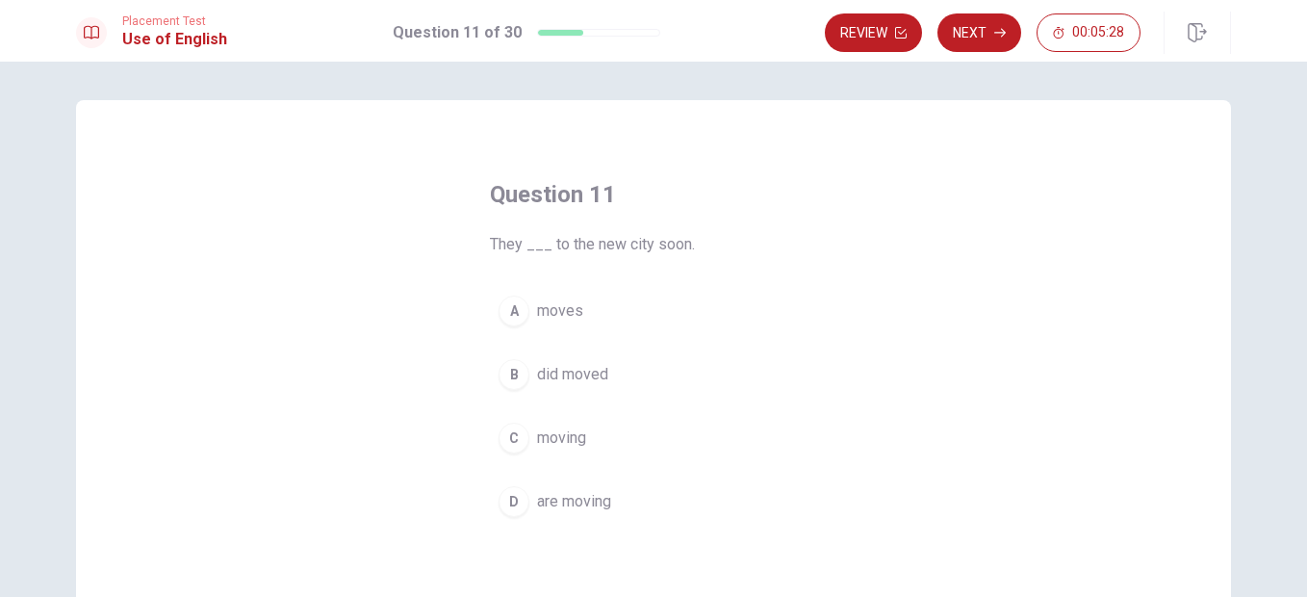
click at [556, 504] on span "are moving" at bounding box center [574, 501] width 74 height 23
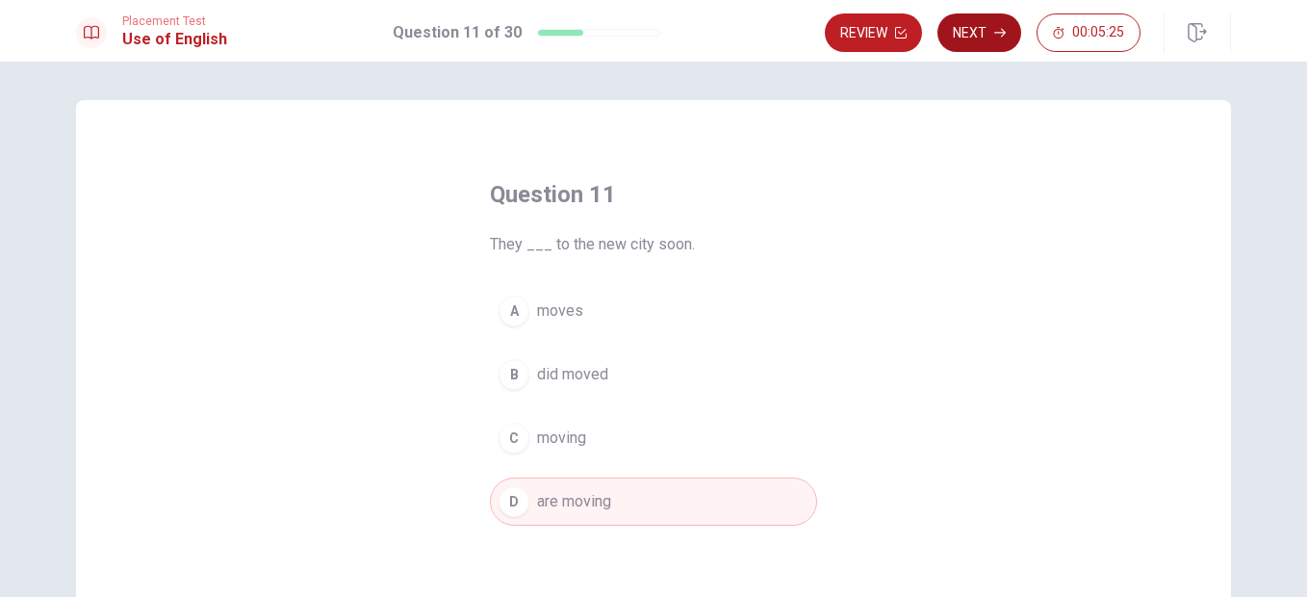
click at [999, 31] on icon "button" at bounding box center [1001, 33] width 12 height 12
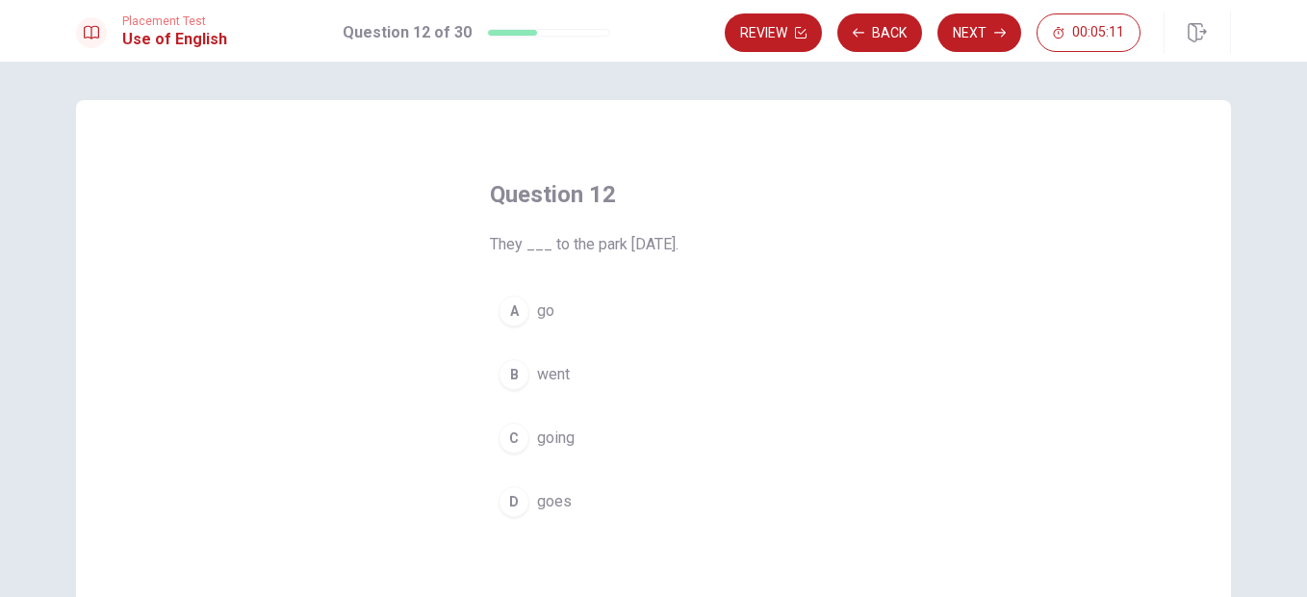
click at [554, 499] on span "goes" at bounding box center [554, 501] width 35 height 23
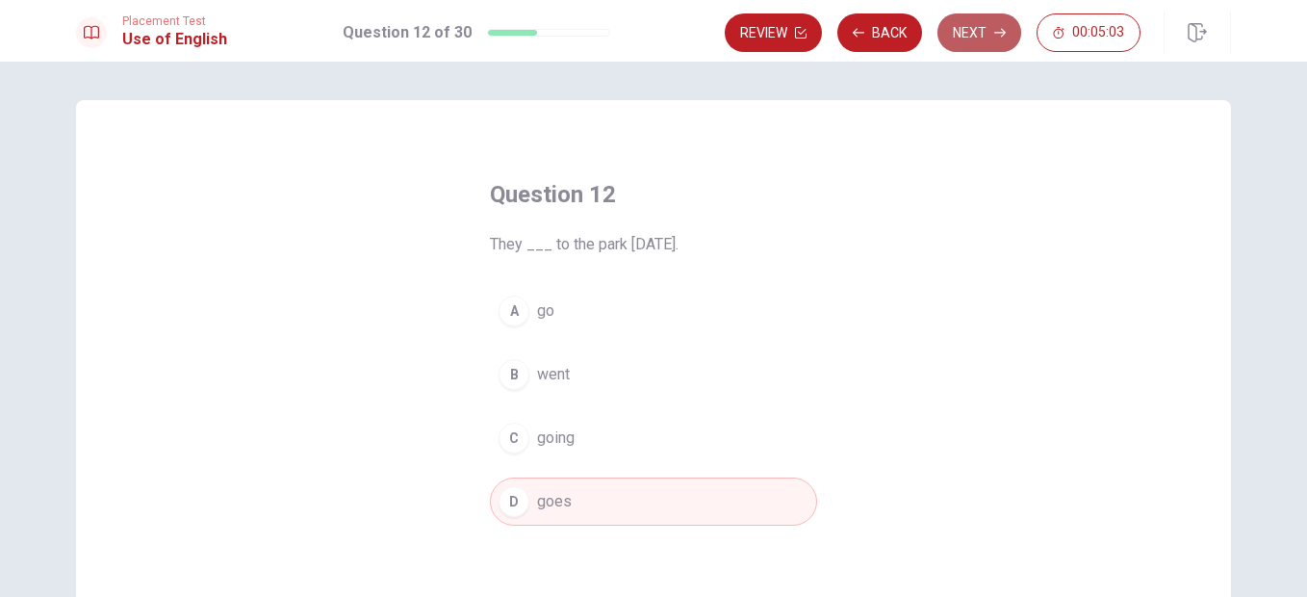
click at [970, 40] on button "Next" at bounding box center [980, 32] width 84 height 39
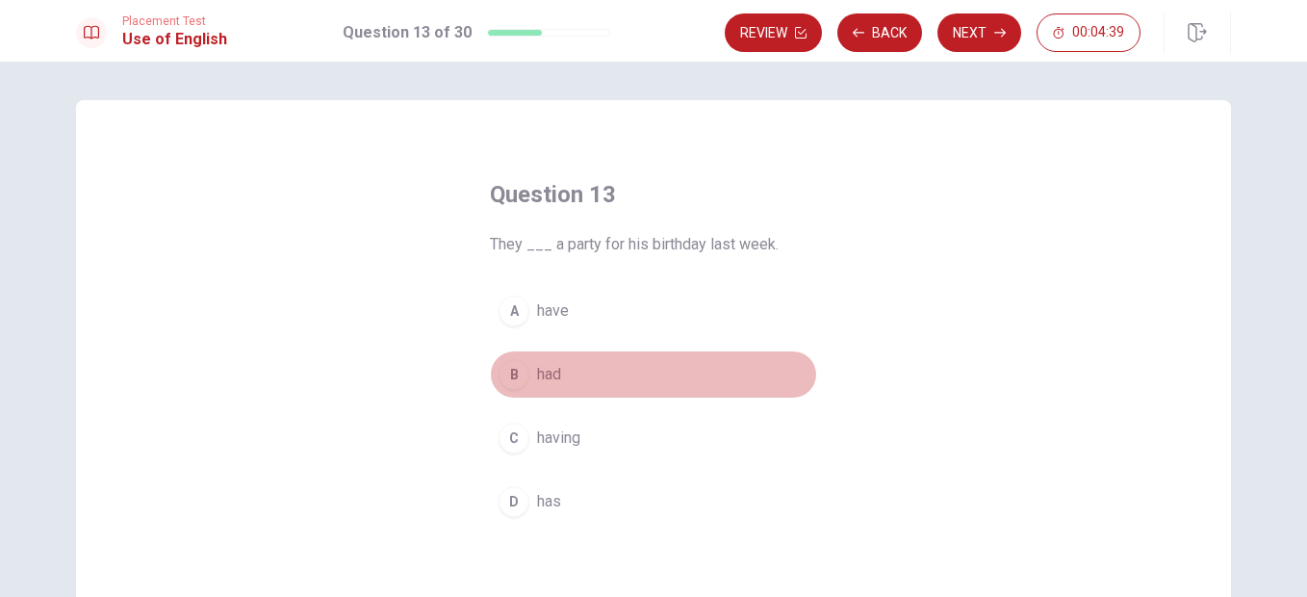
click at [538, 376] on span "had" at bounding box center [549, 374] width 24 height 23
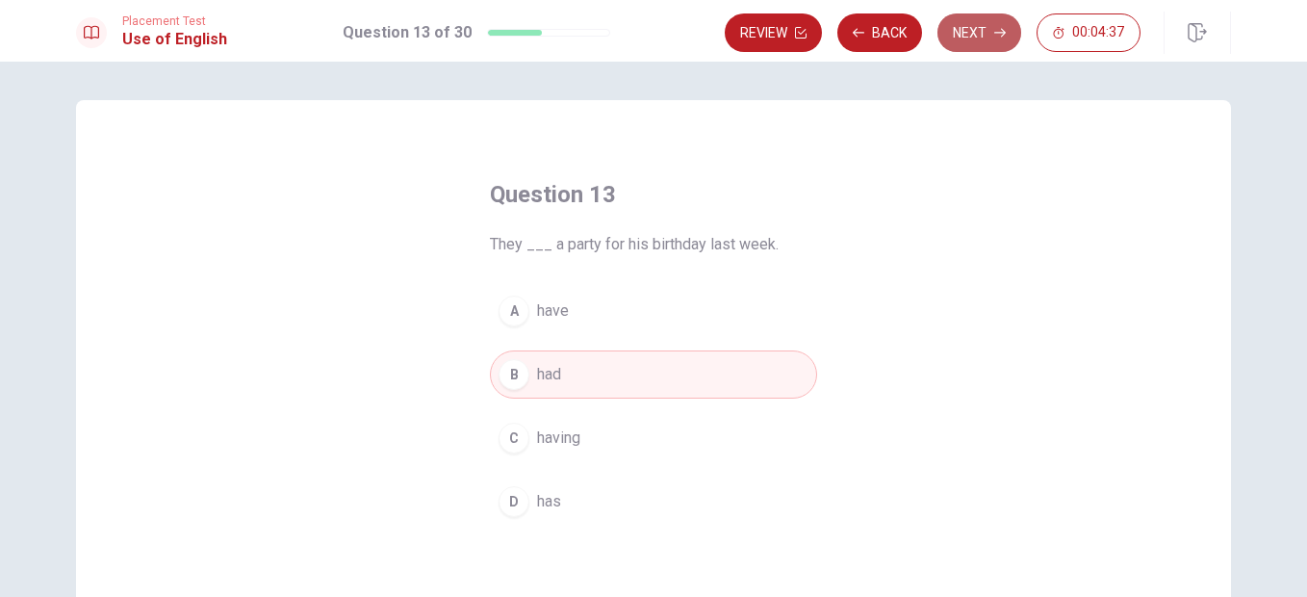
click at [998, 27] on icon "button" at bounding box center [1001, 33] width 12 height 12
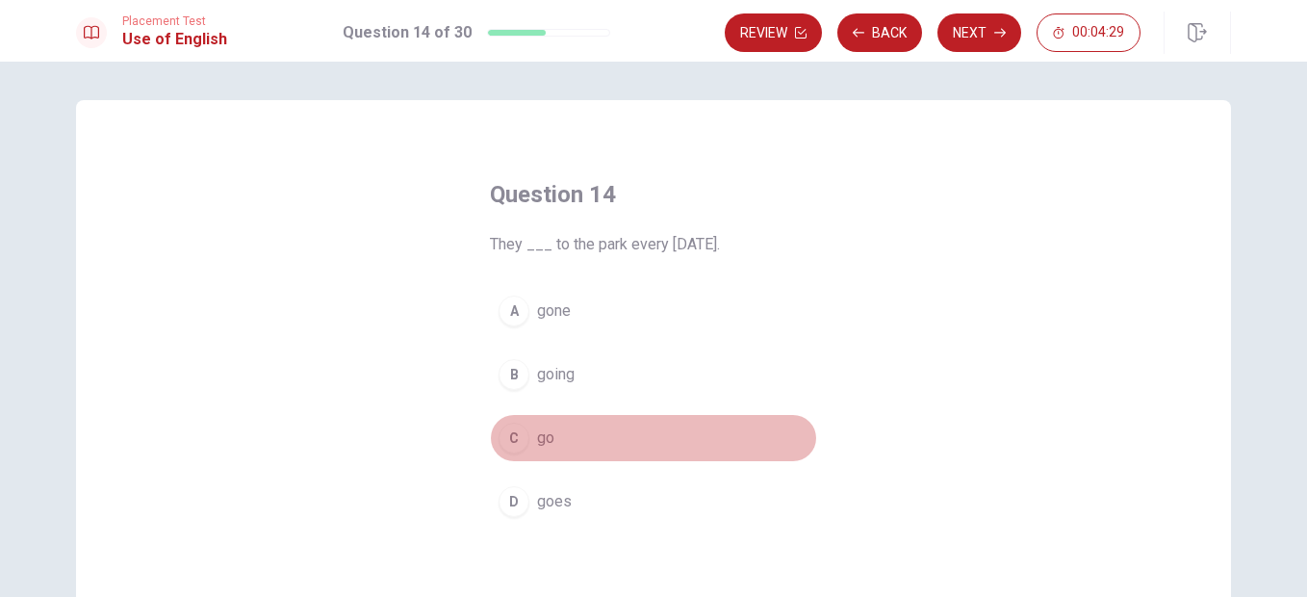
click at [537, 428] on span "go" at bounding box center [545, 438] width 17 height 23
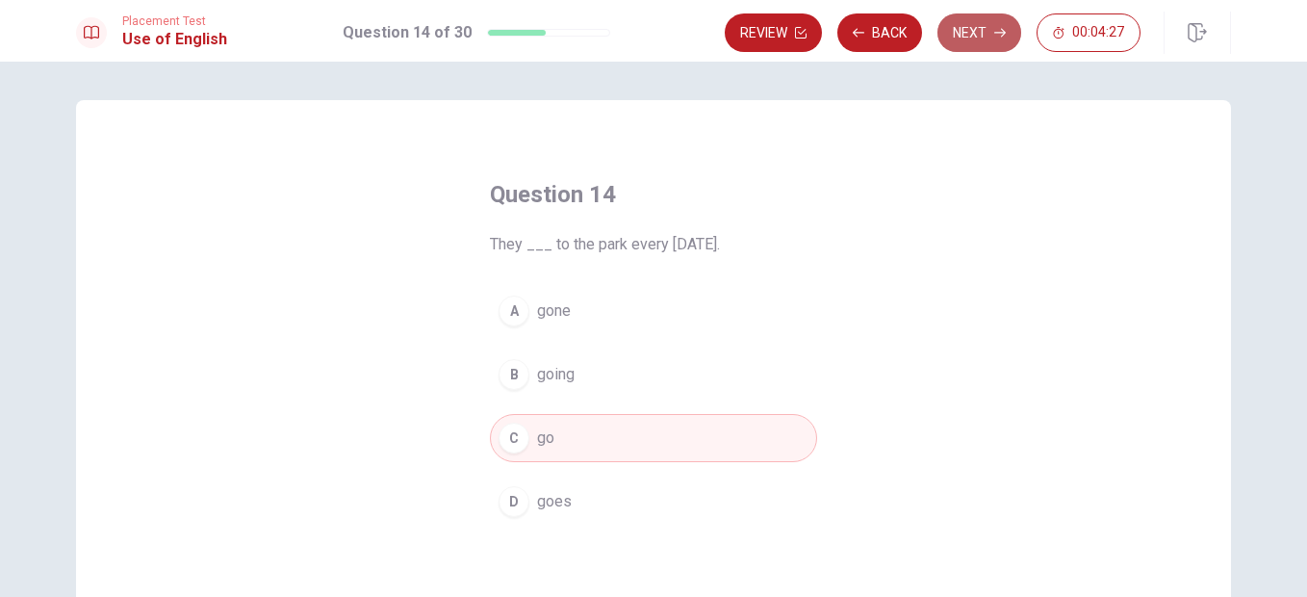
click at [989, 28] on button "Next" at bounding box center [980, 32] width 84 height 39
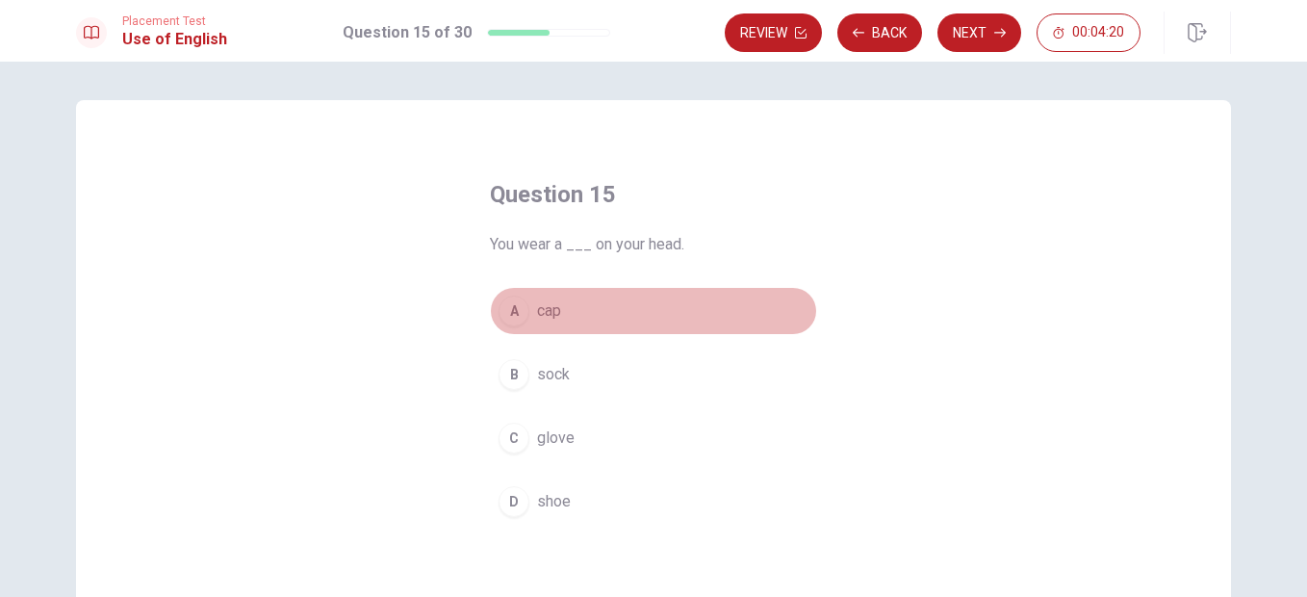
click at [539, 319] on span "cap" at bounding box center [549, 310] width 24 height 23
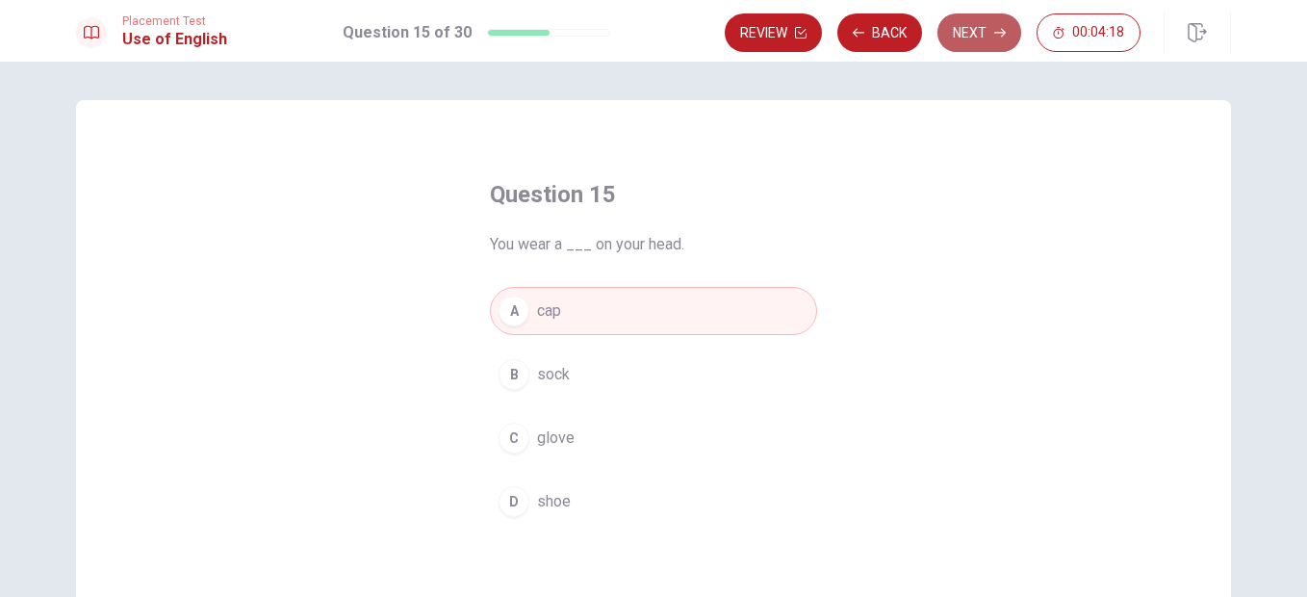
click at [996, 29] on icon "button" at bounding box center [1001, 33] width 12 height 12
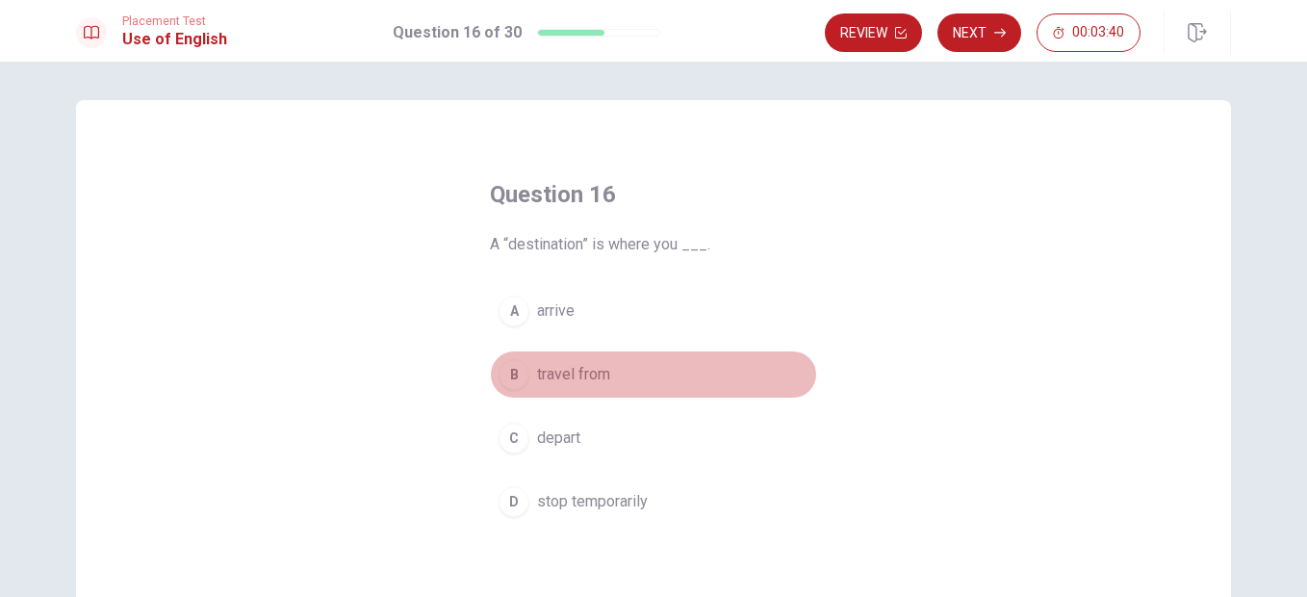
click at [548, 371] on span "travel from" at bounding box center [573, 374] width 73 height 23
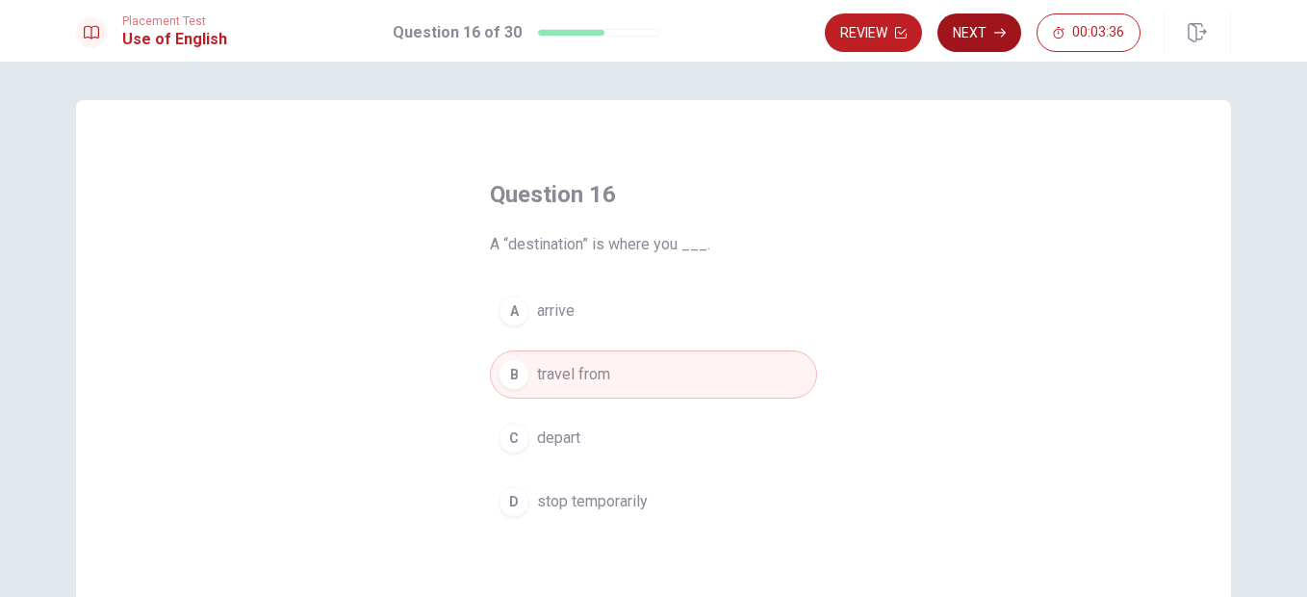
click at [952, 44] on button "Next" at bounding box center [980, 32] width 84 height 39
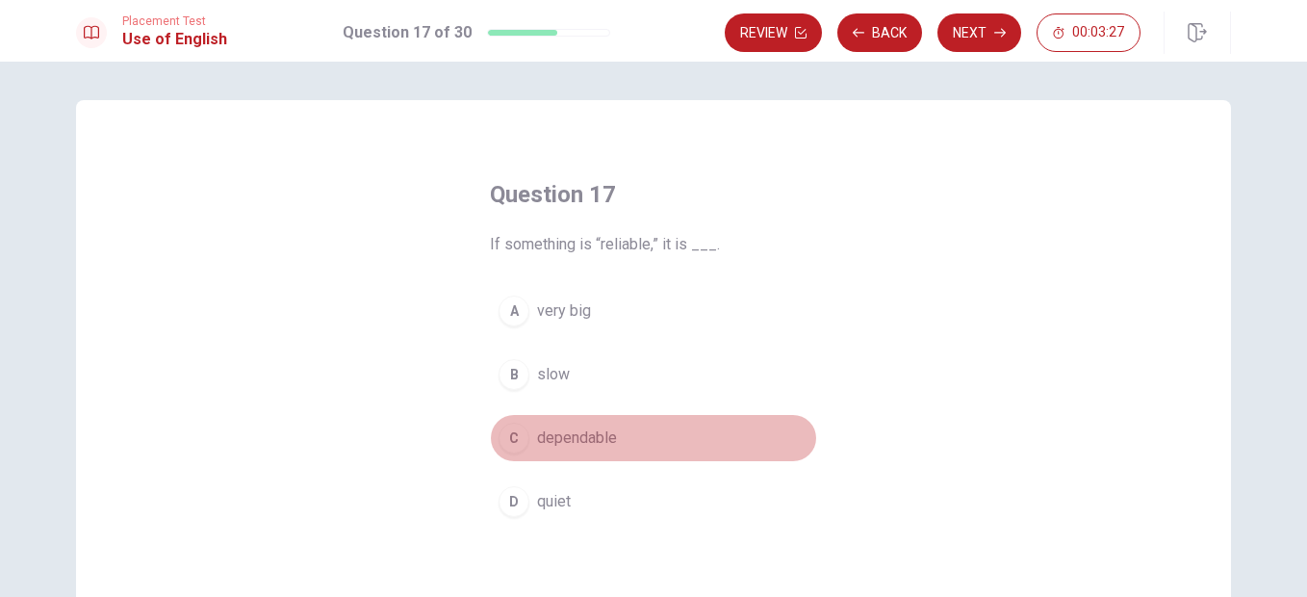
click at [575, 439] on span "dependable" at bounding box center [577, 438] width 80 height 23
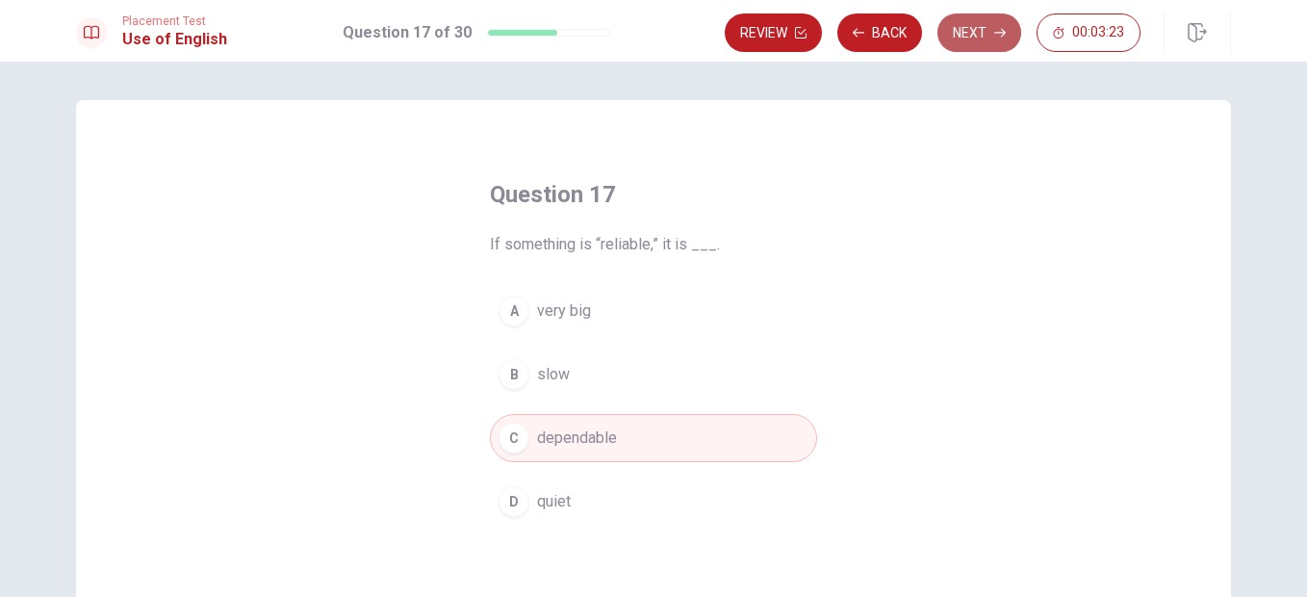
click at [995, 27] on icon "button" at bounding box center [1001, 33] width 12 height 12
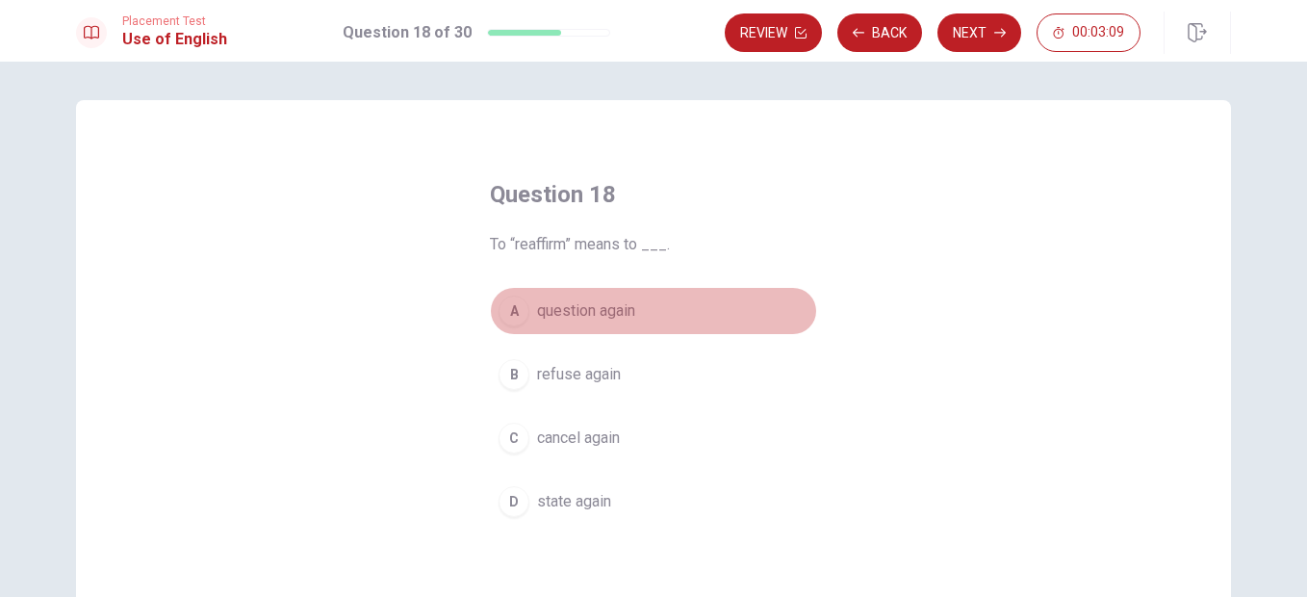
click at [612, 303] on span "question again" at bounding box center [586, 310] width 98 height 23
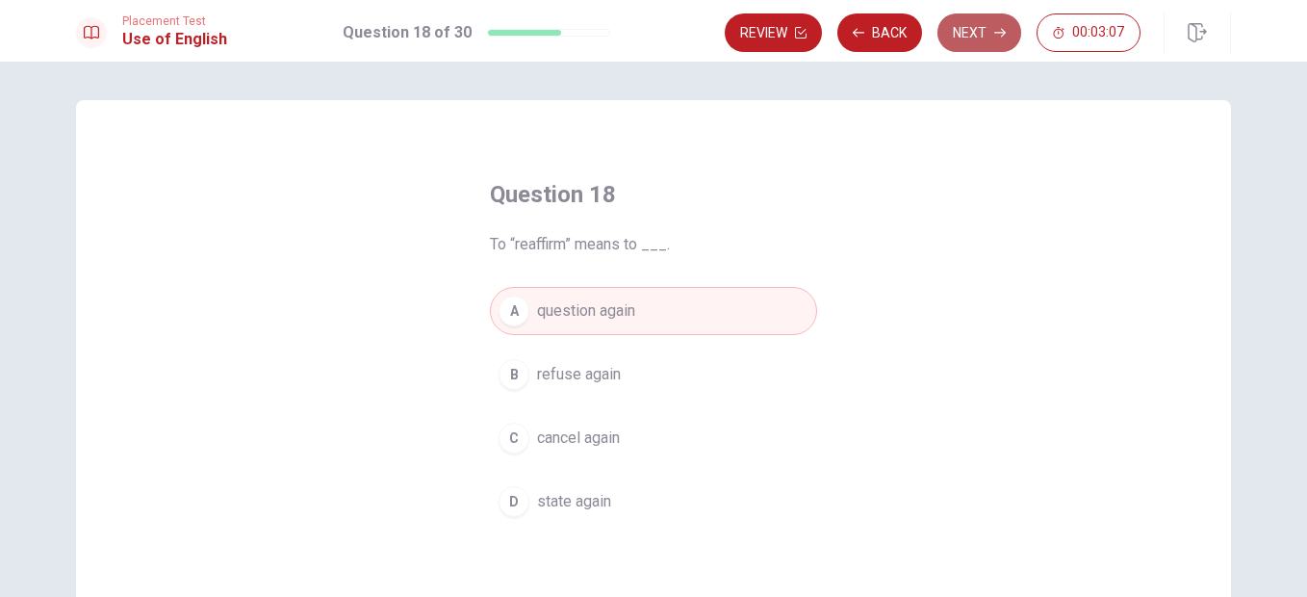
click at [981, 36] on button "Next" at bounding box center [980, 32] width 84 height 39
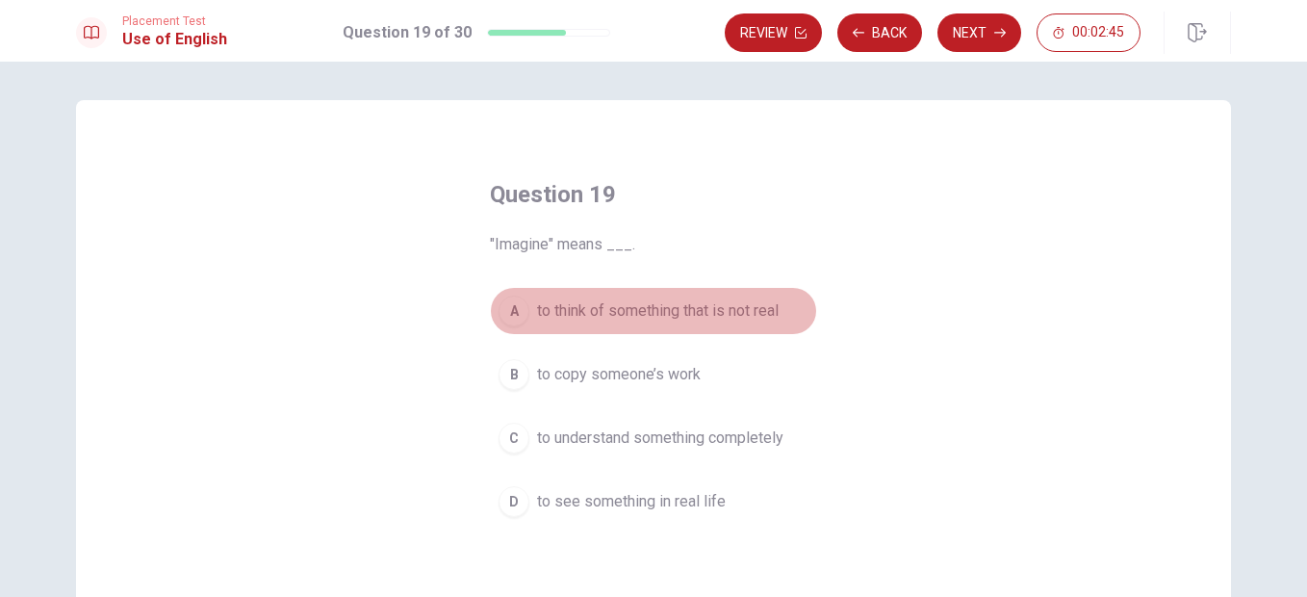
click at [727, 309] on span "to think of something that is not real" at bounding box center [658, 310] width 242 height 23
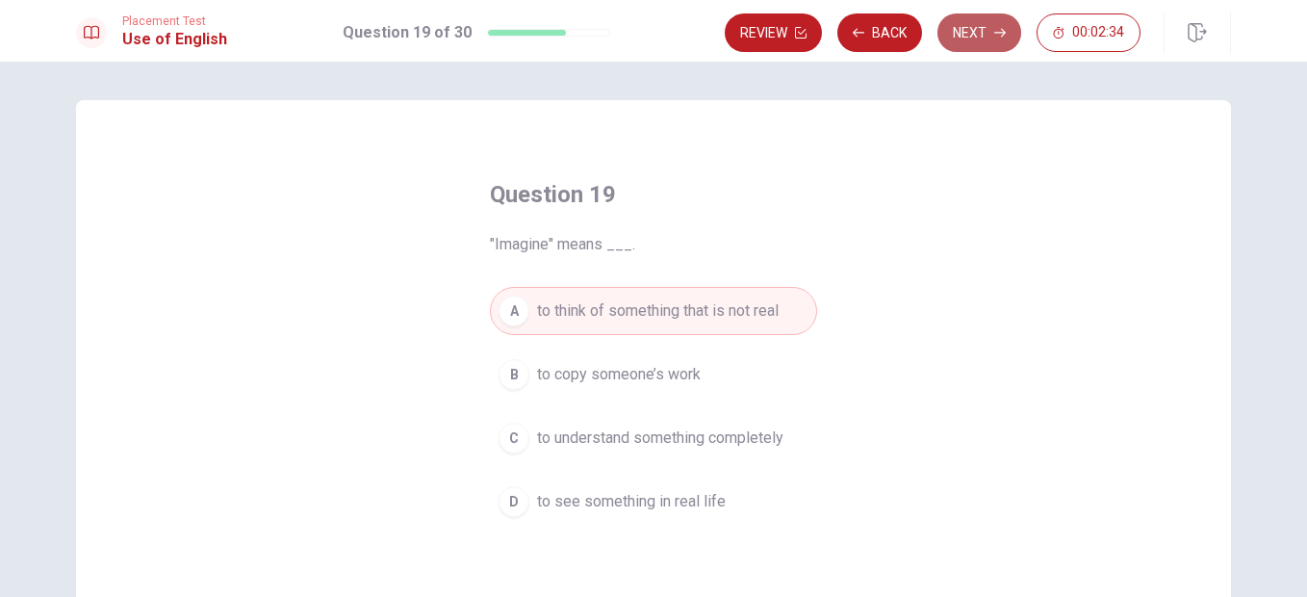
click at [996, 36] on icon "button" at bounding box center [1001, 33] width 12 height 12
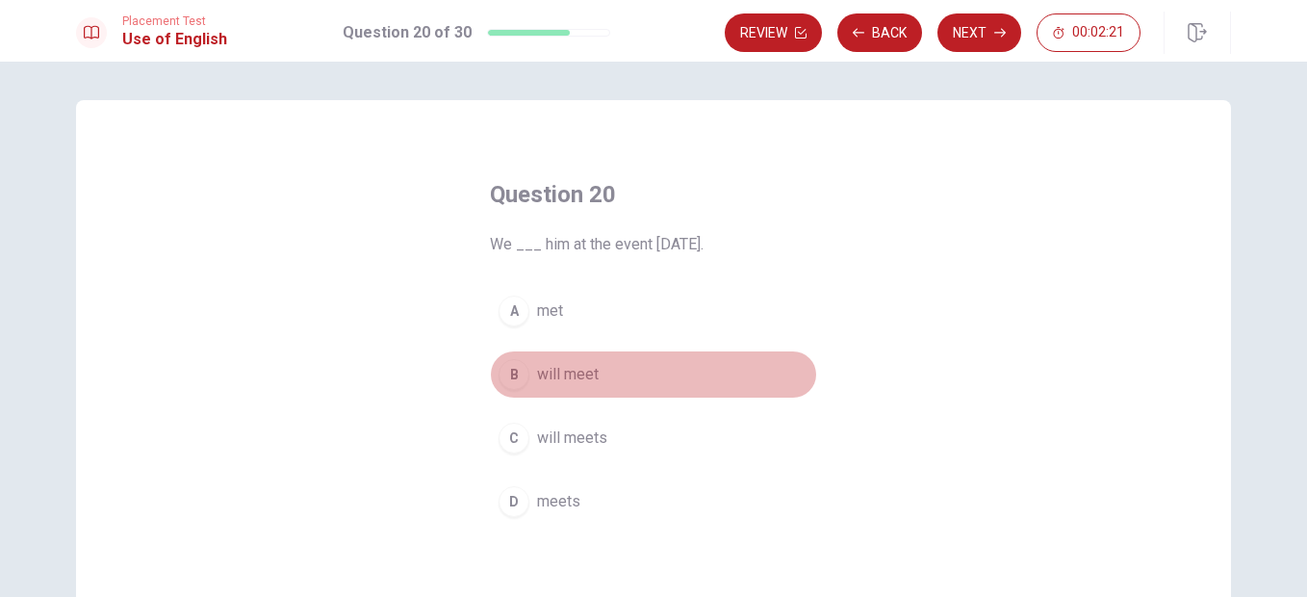
click at [582, 376] on span "will meet" at bounding box center [568, 374] width 62 height 23
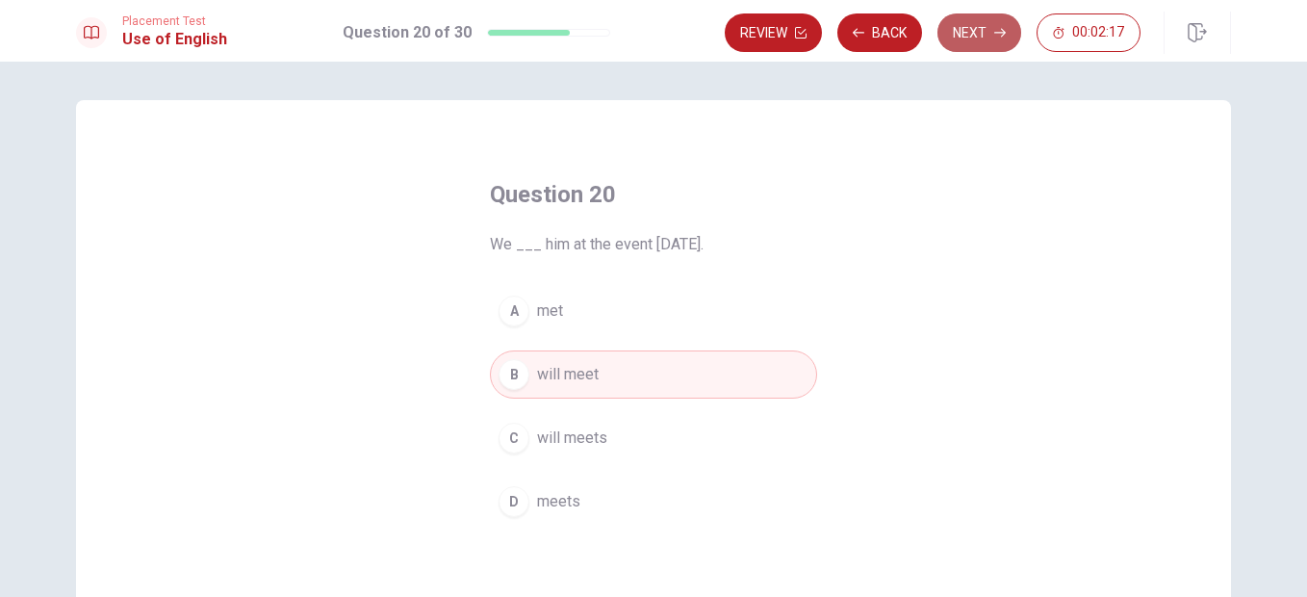
click at [995, 31] on icon "button" at bounding box center [1001, 33] width 12 height 12
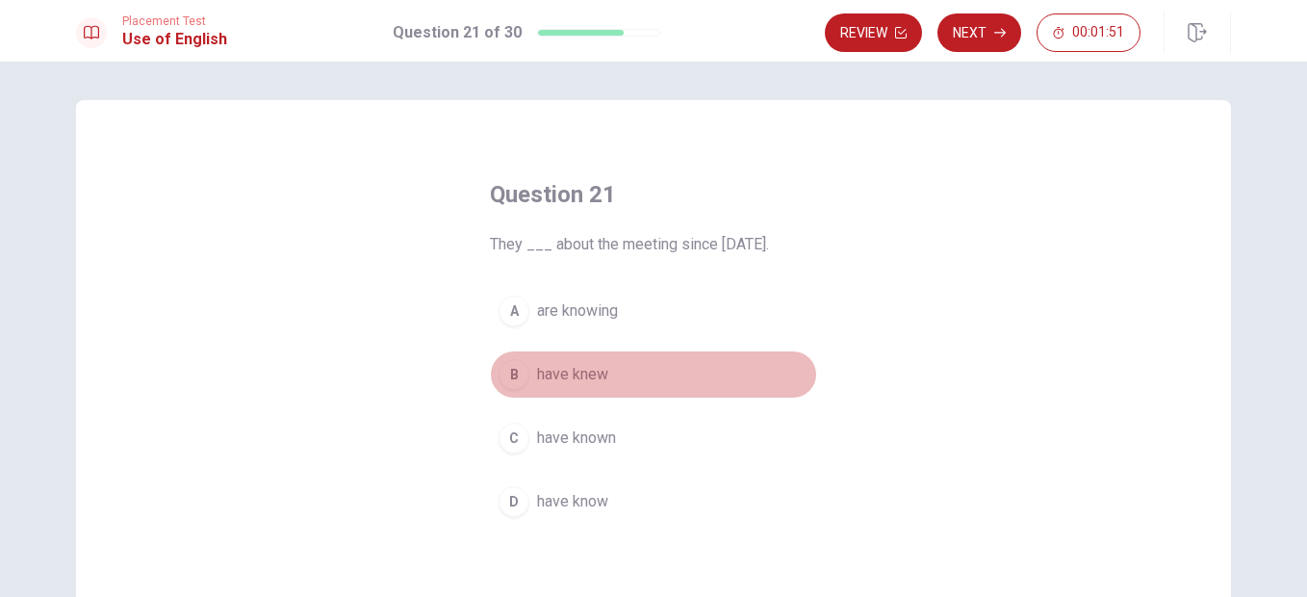
click at [554, 375] on span "have knew" at bounding box center [572, 374] width 71 height 23
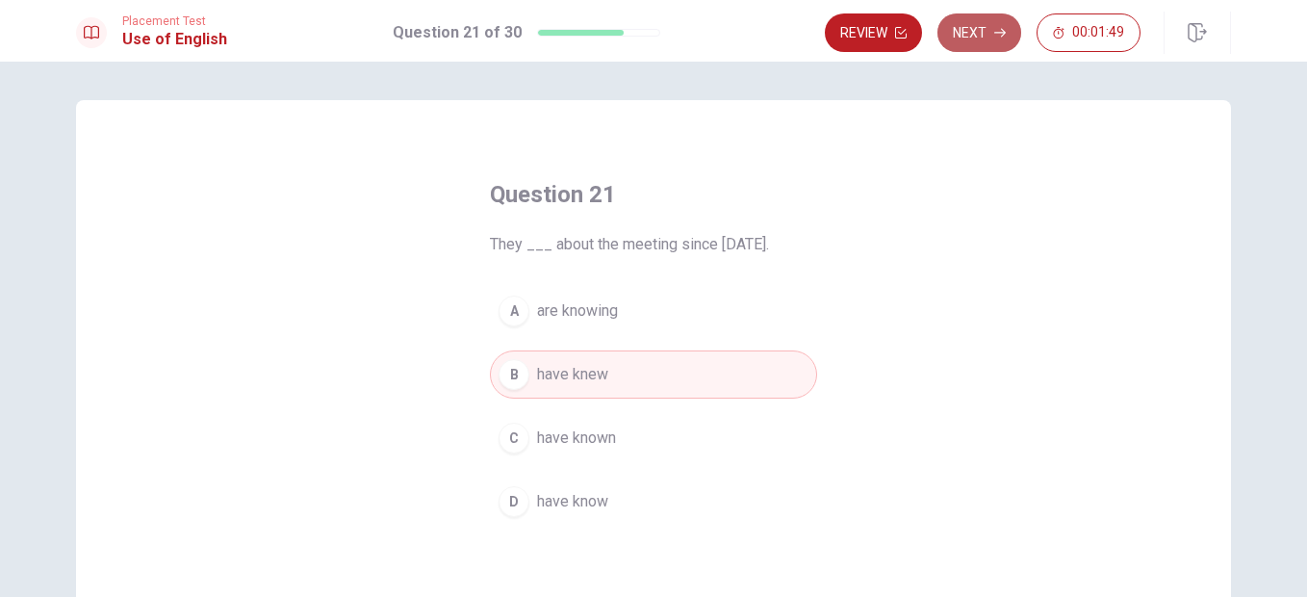
click at [988, 44] on button "Next" at bounding box center [980, 32] width 84 height 39
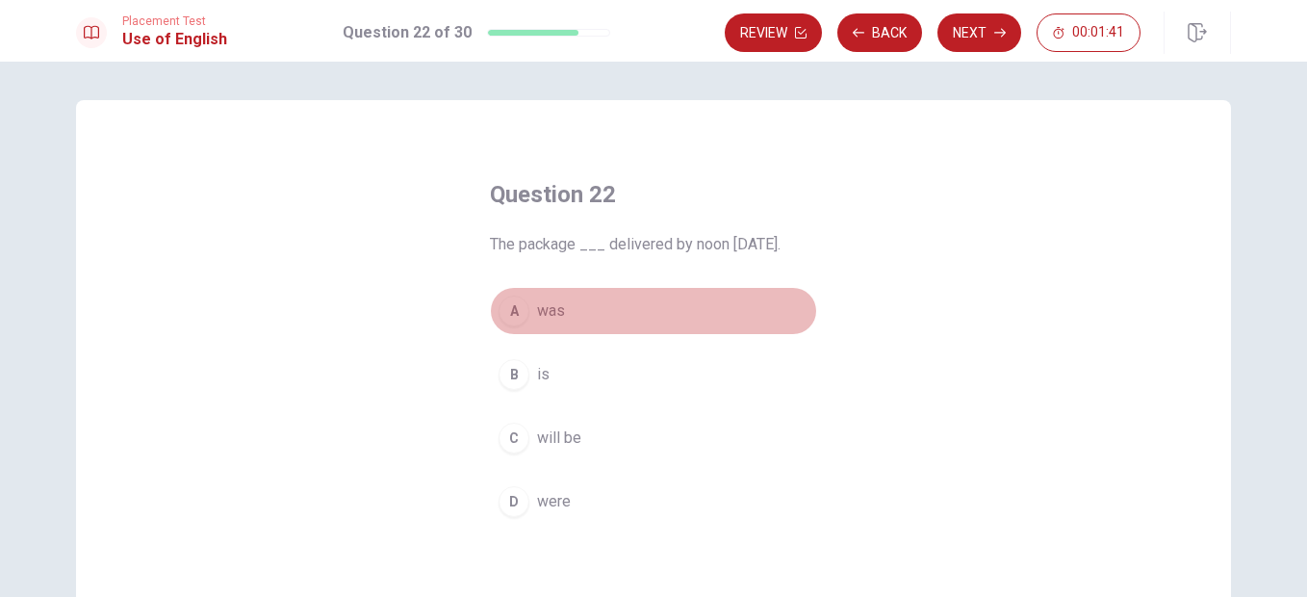
click at [546, 307] on span "was" at bounding box center [551, 310] width 28 height 23
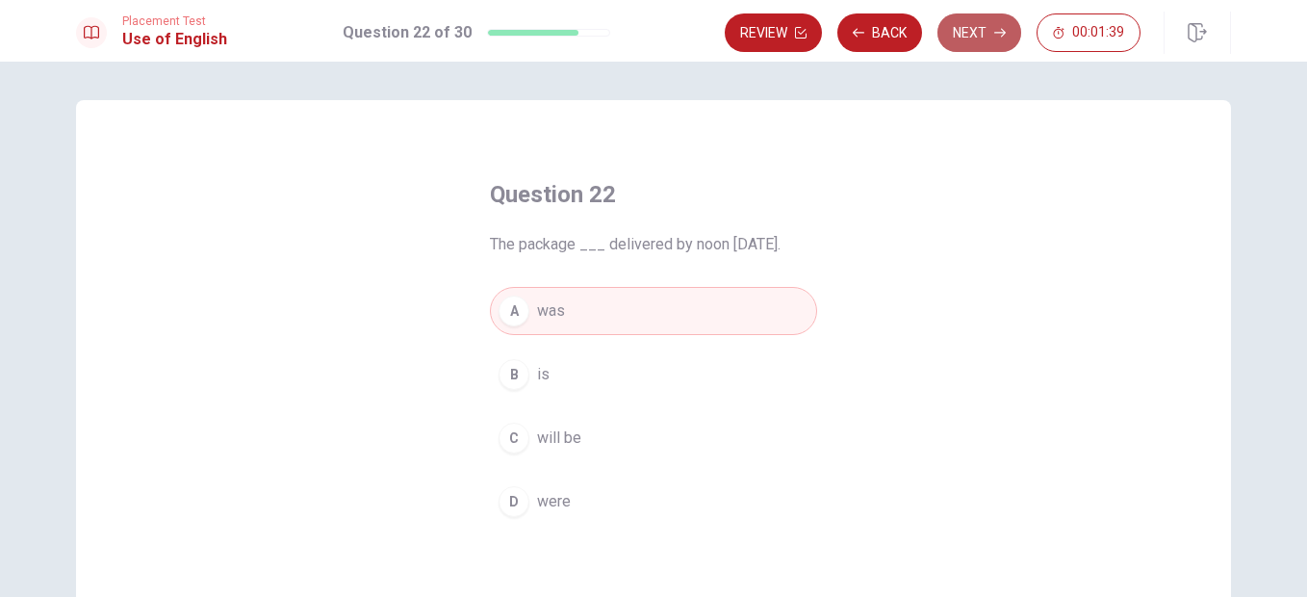
click at [992, 38] on button "Next" at bounding box center [980, 32] width 84 height 39
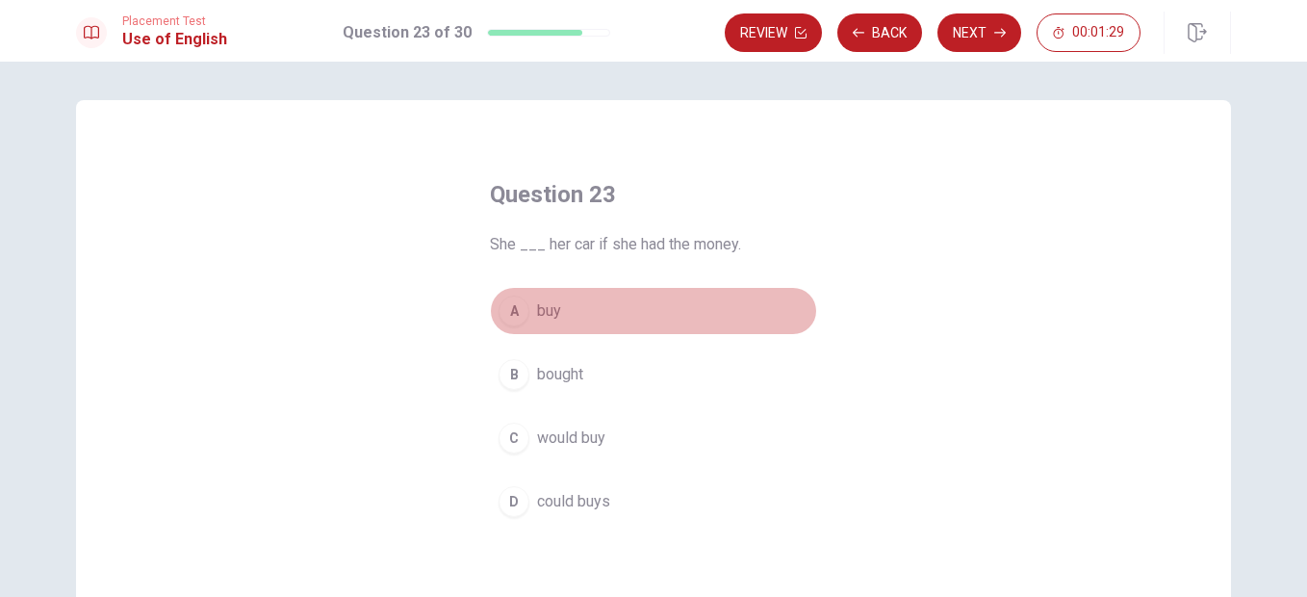
click at [537, 299] on span "buy" at bounding box center [549, 310] width 24 height 23
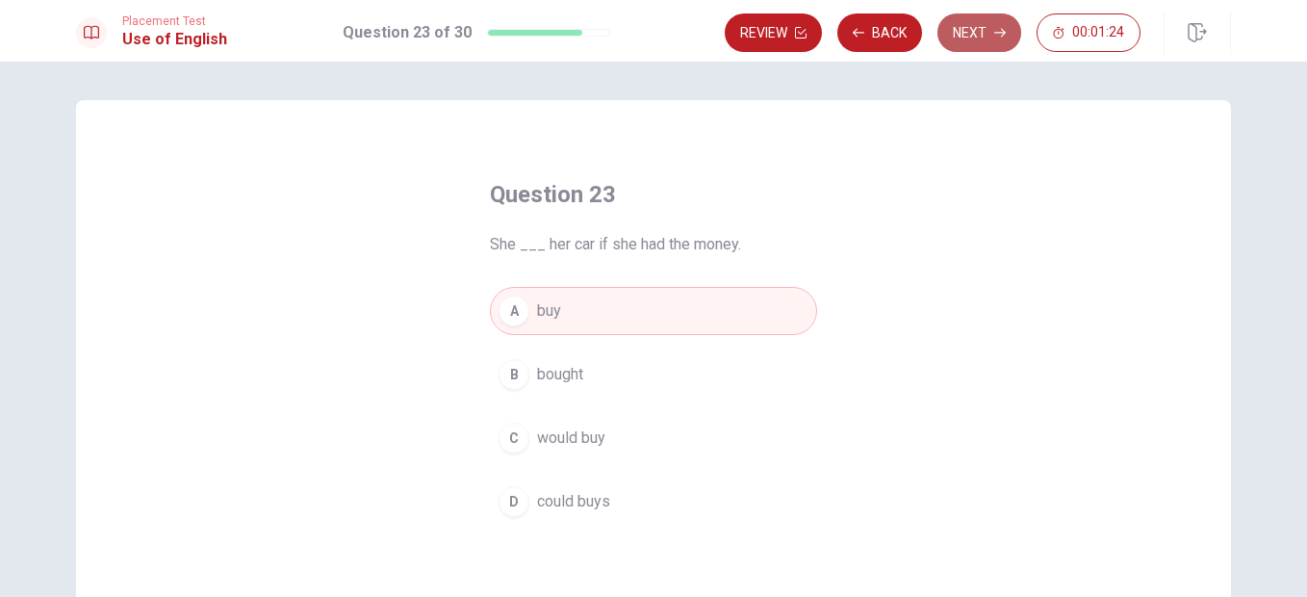
click at [987, 16] on button "Next" at bounding box center [980, 32] width 84 height 39
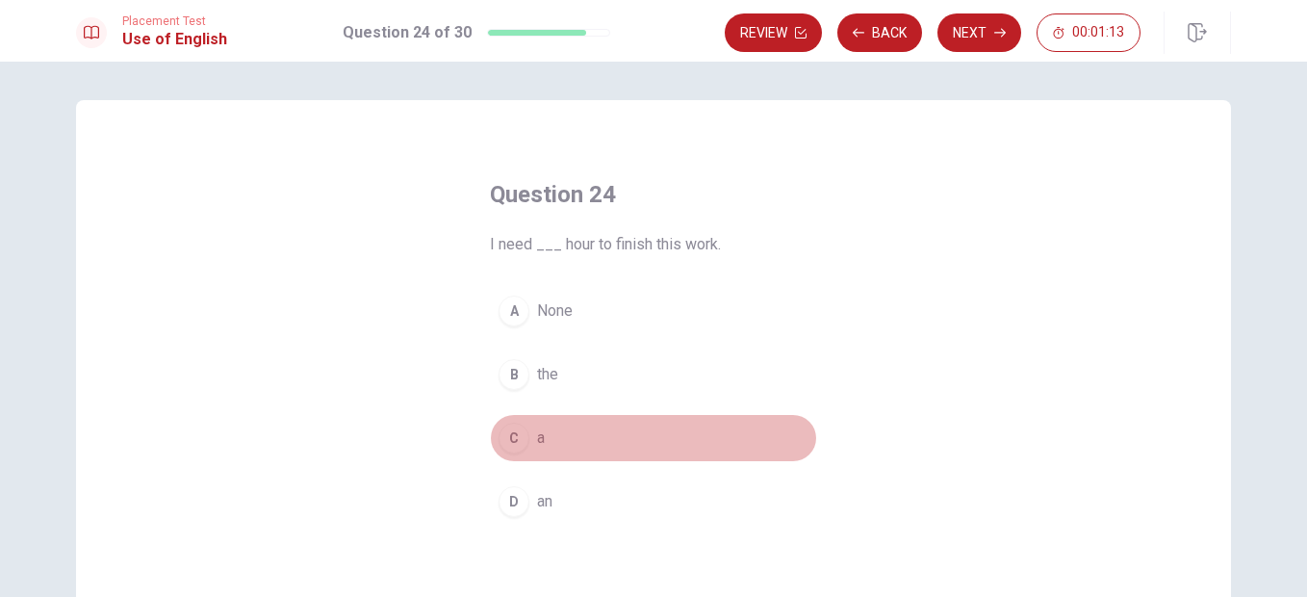
click at [507, 438] on div "C" at bounding box center [514, 438] width 31 height 31
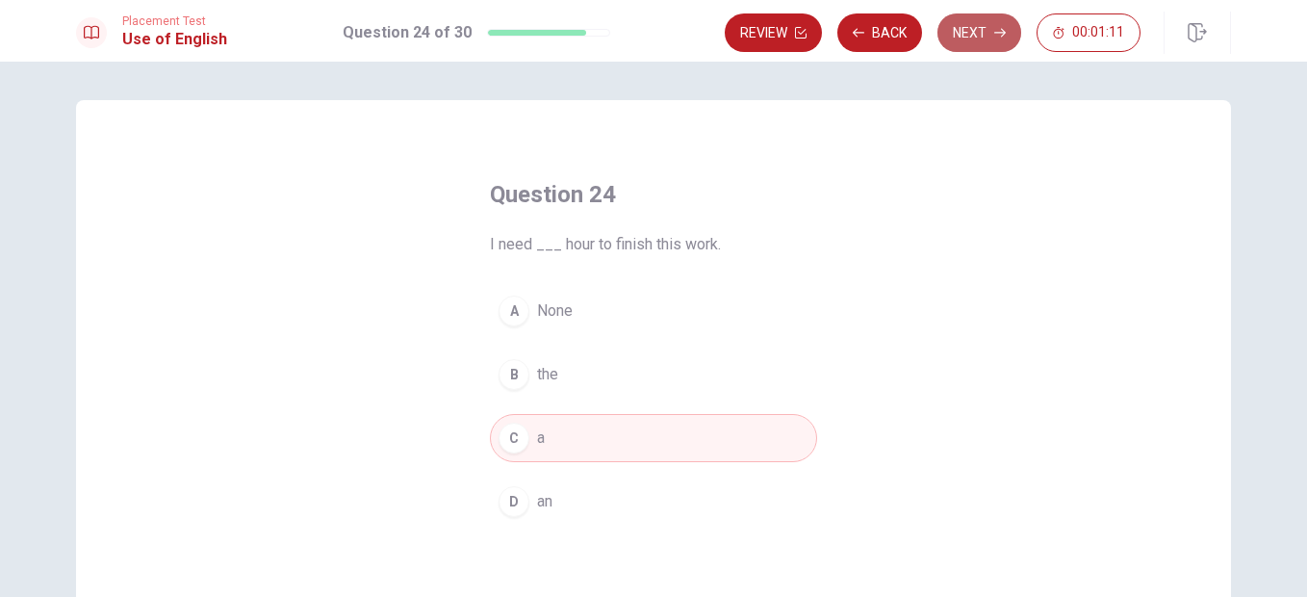
click at [980, 30] on button "Next" at bounding box center [980, 32] width 84 height 39
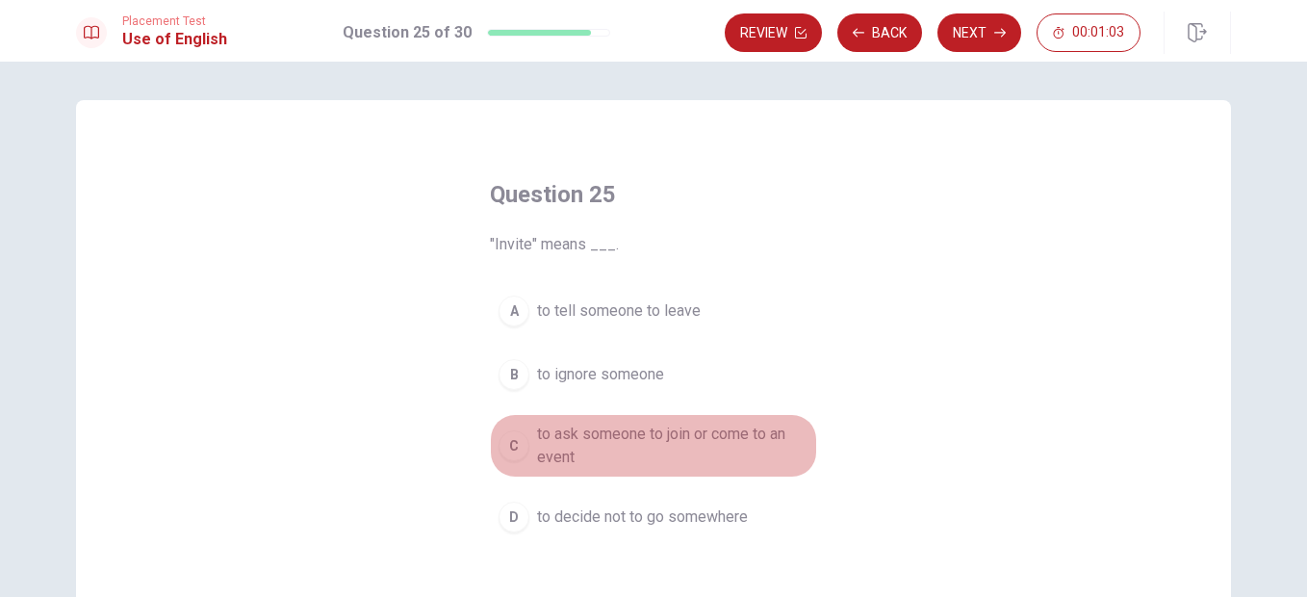
click at [668, 432] on span "to ask someone to join or come to an event" at bounding box center [672, 446] width 271 height 46
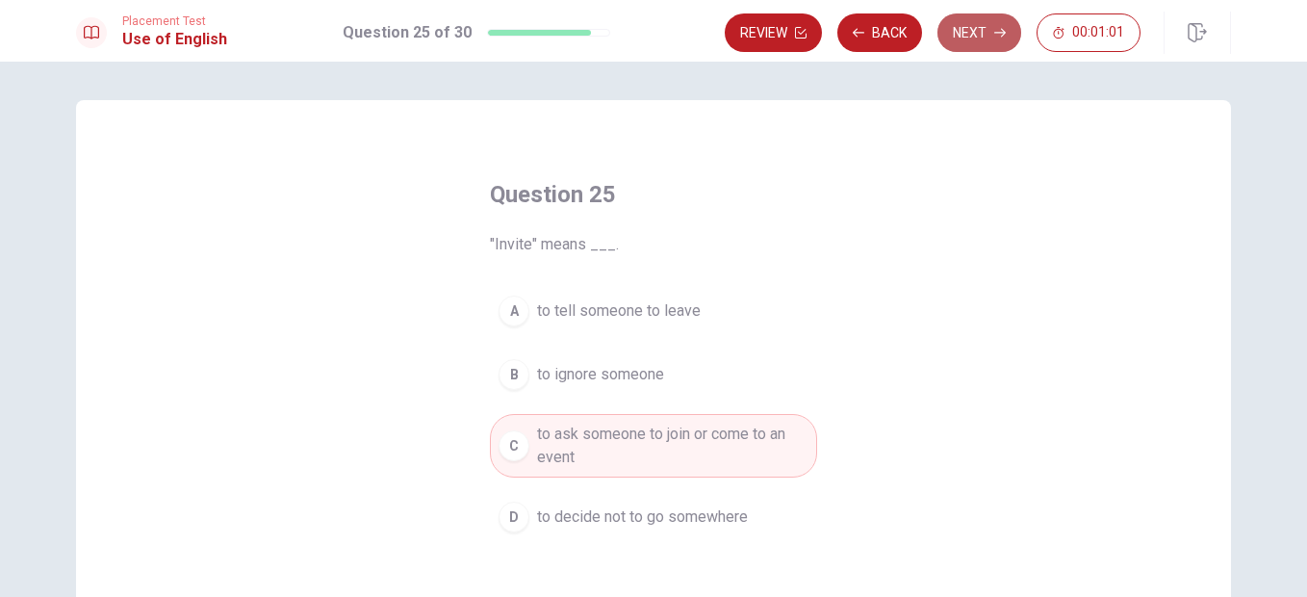
click at [981, 26] on button "Next" at bounding box center [980, 32] width 84 height 39
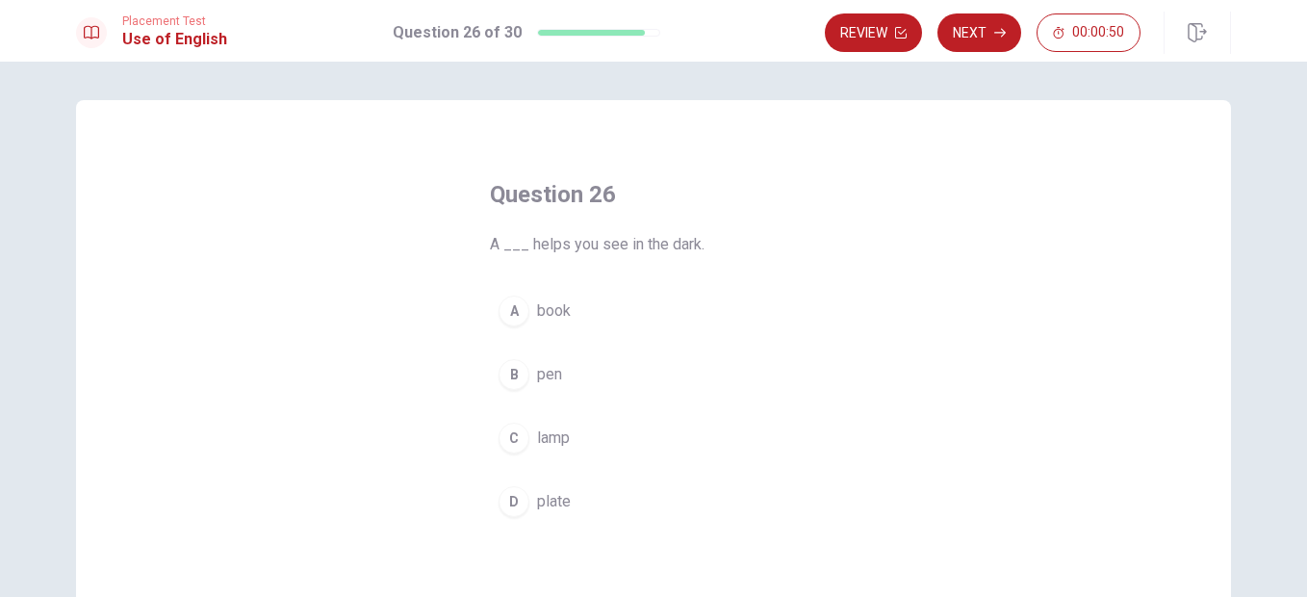
click at [556, 439] on span "lamp" at bounding box center [553, 438] width 33 height 23
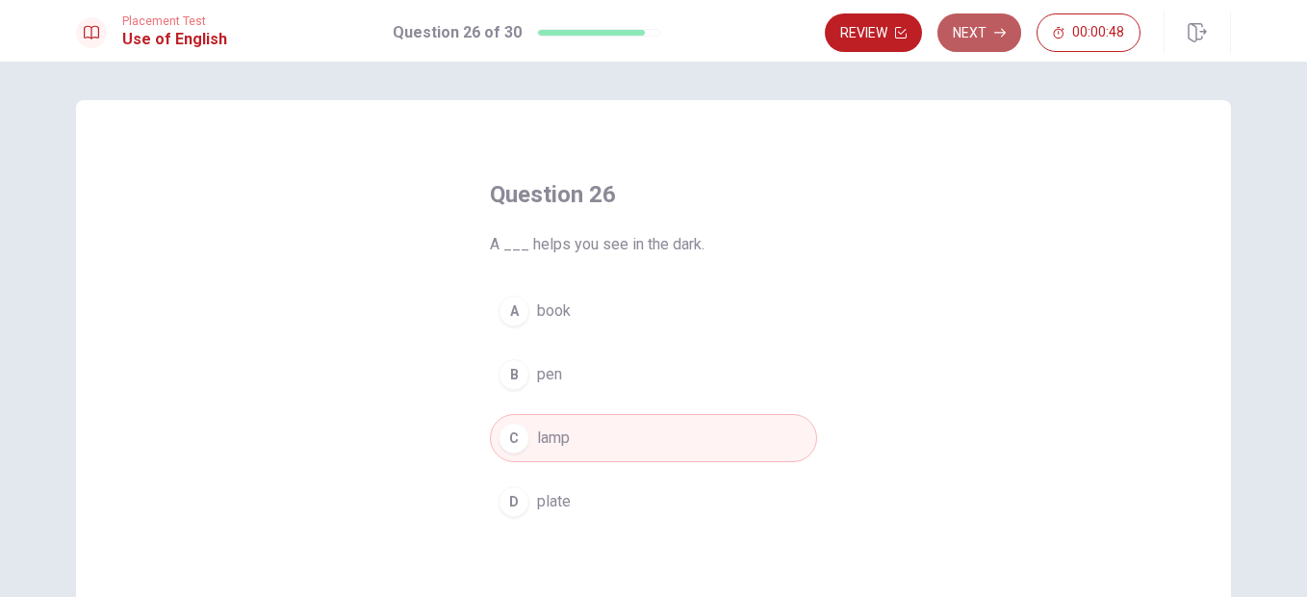
click at [959, 22] on button "Next" at bounding box center [980, 32] width 84 height 39
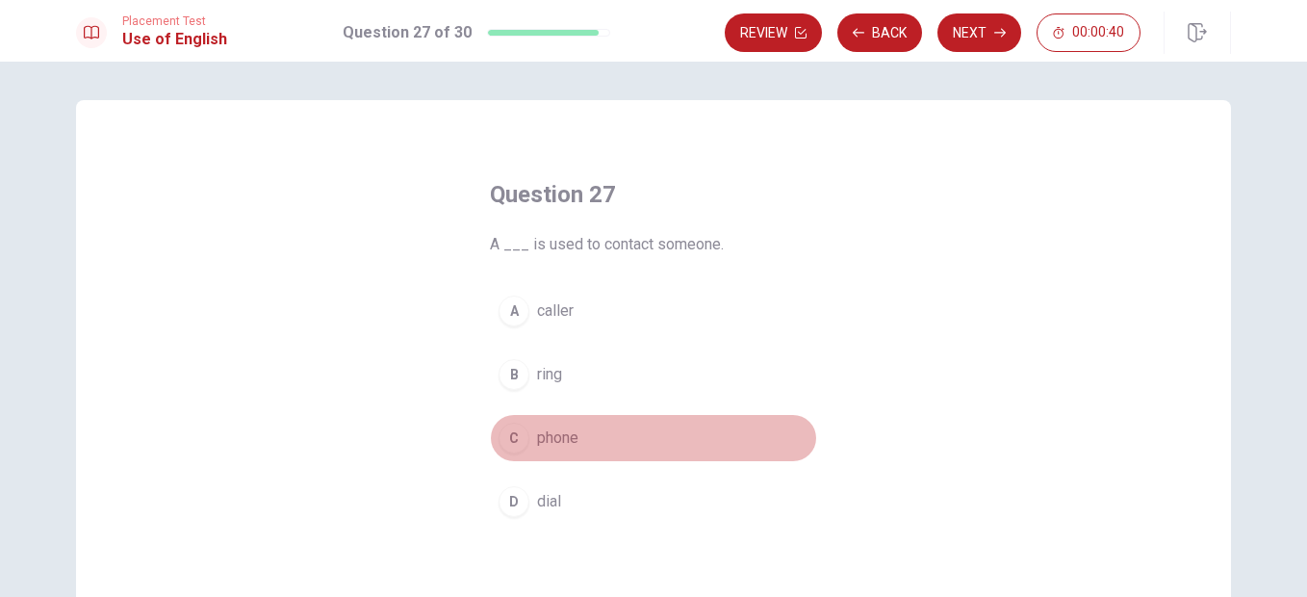
click at [556, 447] on span "phone" at bounding box center [557, 438] width 41 height 23
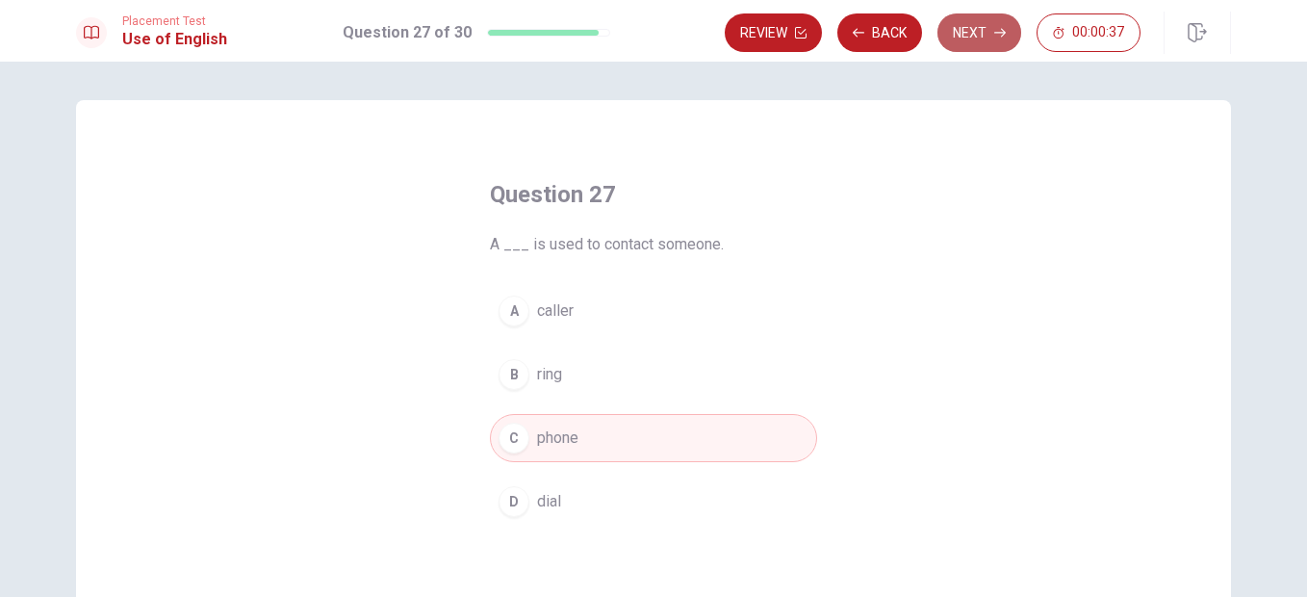
click at [961, 25] on button "Next" at bounding box center [980, 32] width 84 height 39
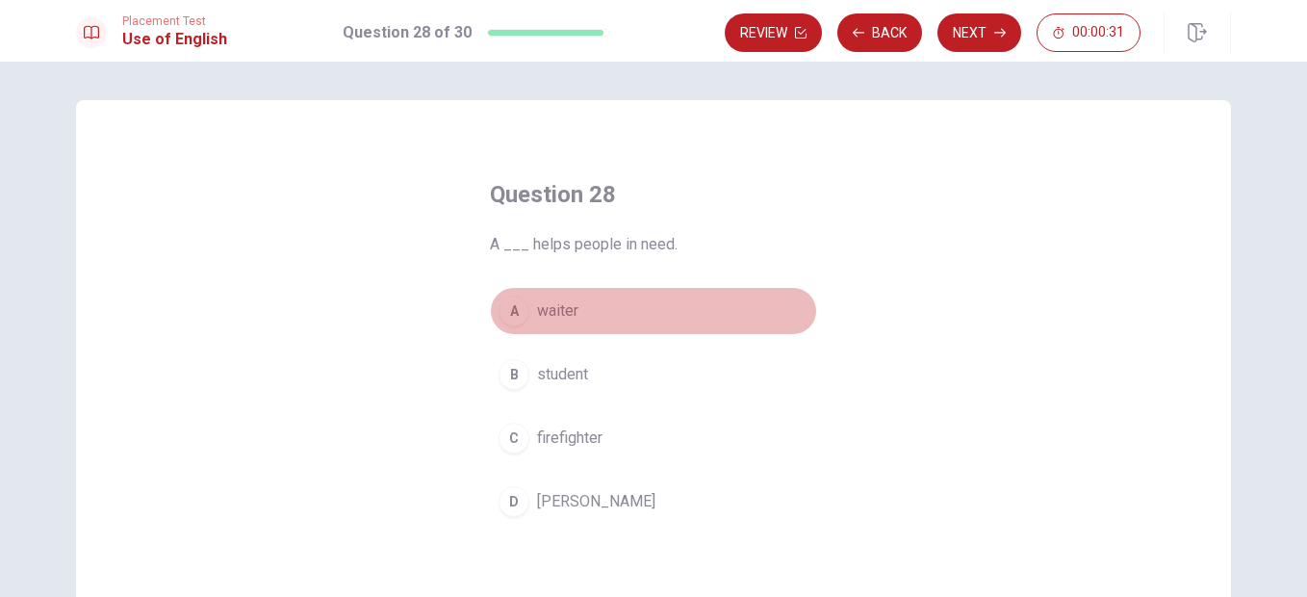
click at [558, 313] on span "waiter" at bounding box center [557, 310] width 41 height 23
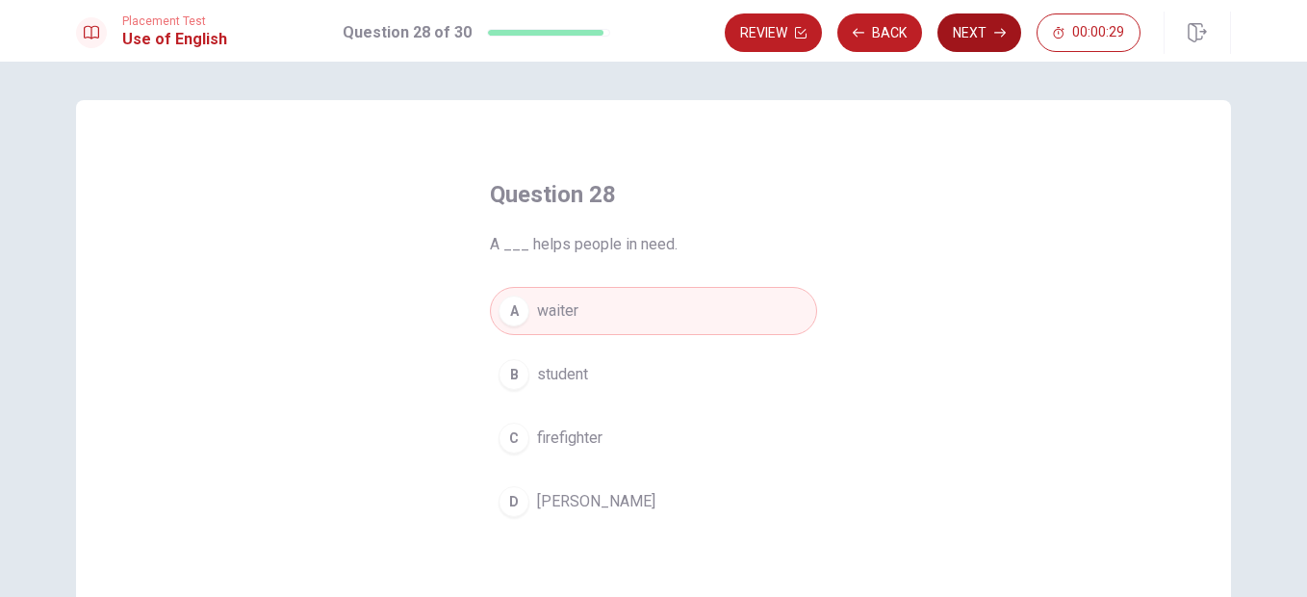
click at [990, 34] on button "Next" at bounding box center [980, 32] width 84 height 39
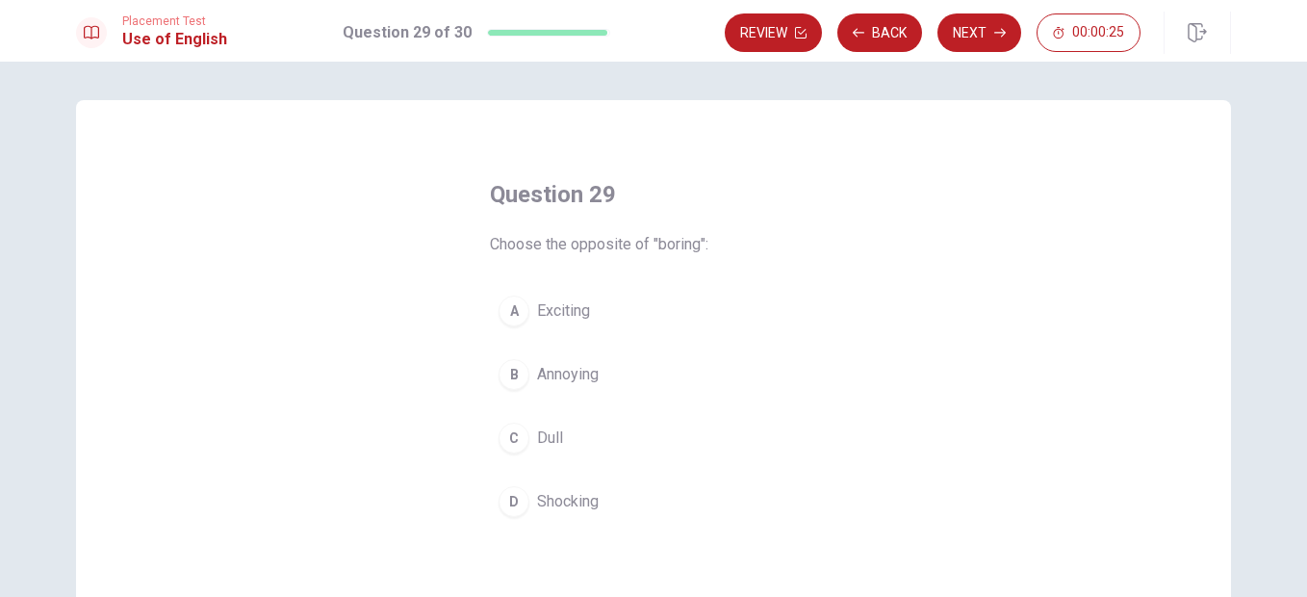
drag, startPoint x: 582, startPoint y: 486, endPoint x: 614, endPoint y: 397, distance: 95.0
click at [614, 397] on div "A Exciting B Annoying C Dull D Shocking" at bounding box center [653, 406] width 327 height 239
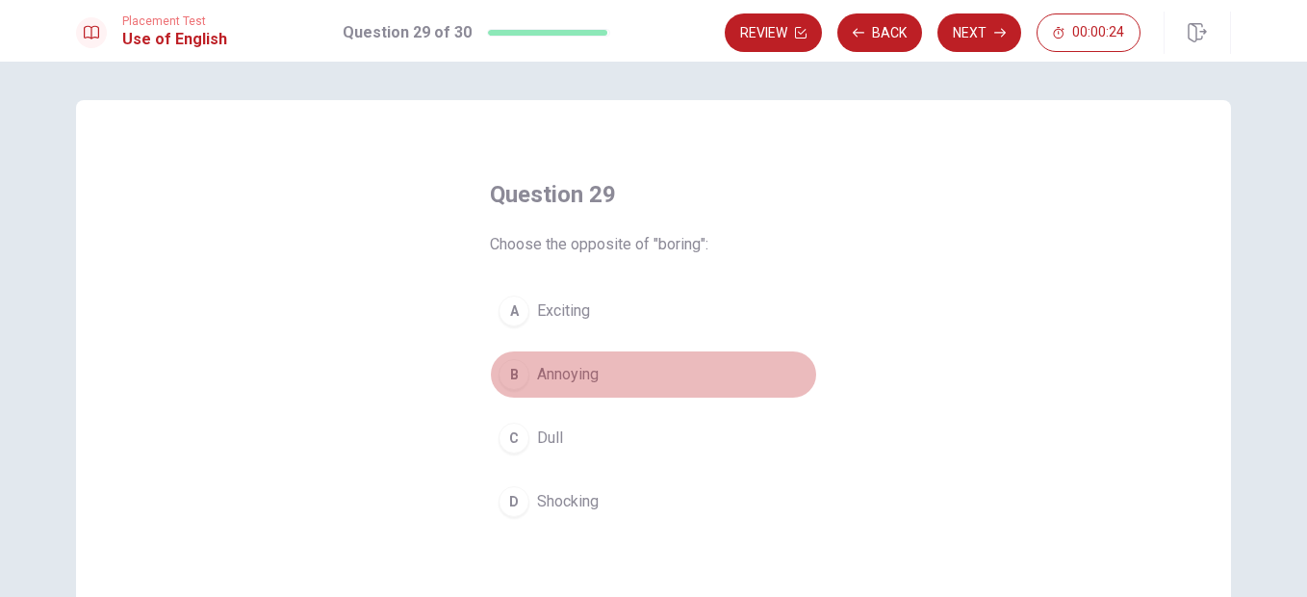
click at [596, 366] on span "Annoying" at bounding box center [568, 374] width 62 height 23
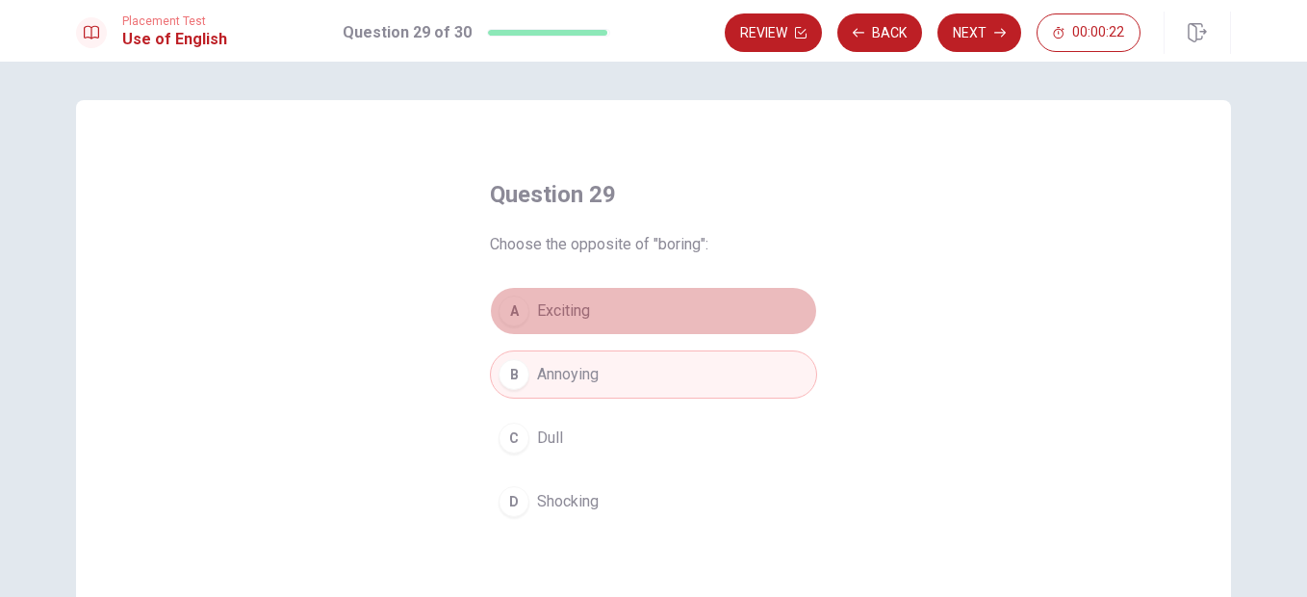
click at [593, 297] on button "A Exciting" at bounding box center [653, 311] width 327 height 48
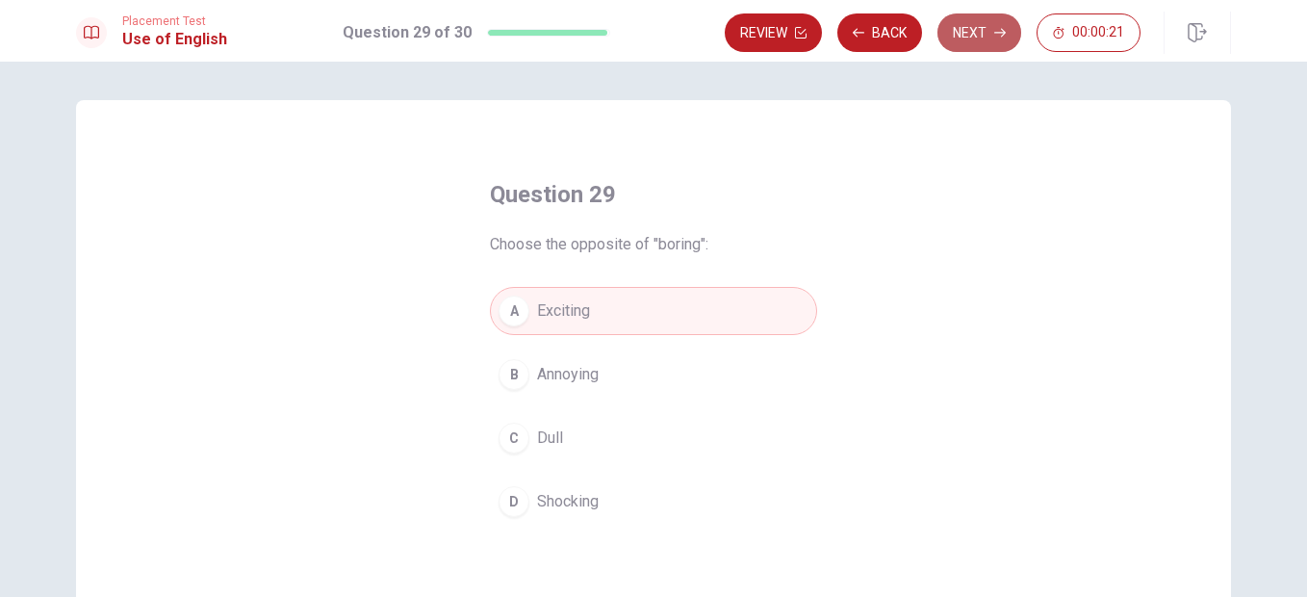
click at [983, 28] on button "Next" at bounding box center [980, 32] width 84 height 39
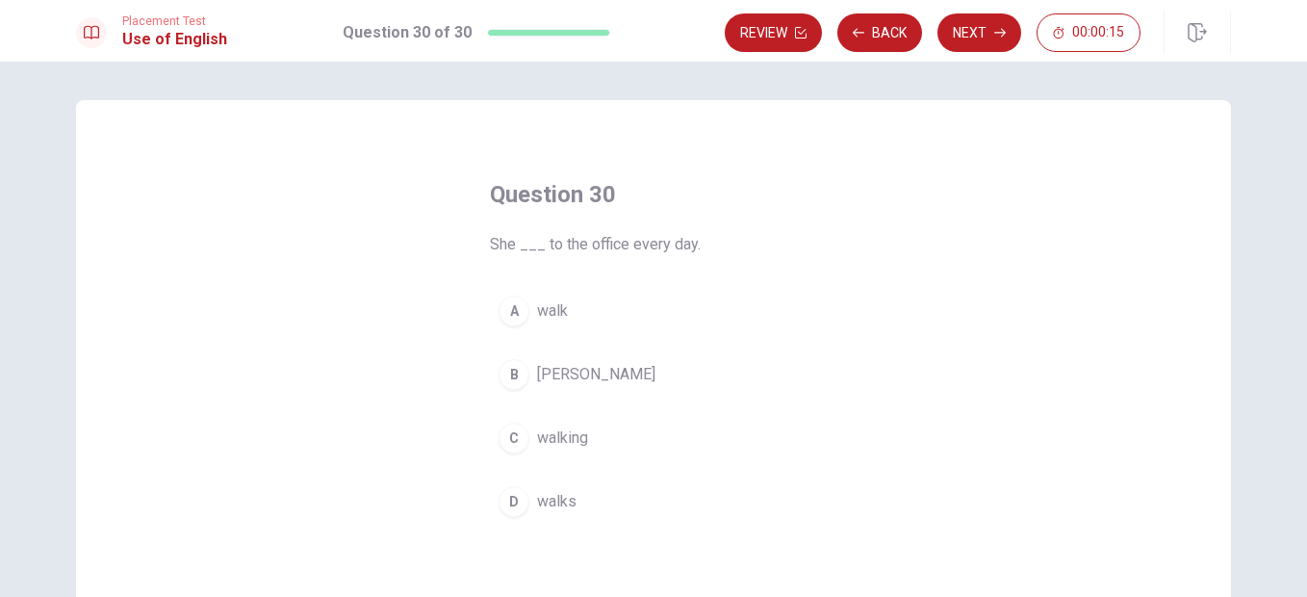
click at [576, 304] on button "A walk" at bounding box center [653, 311] width 327 height 48
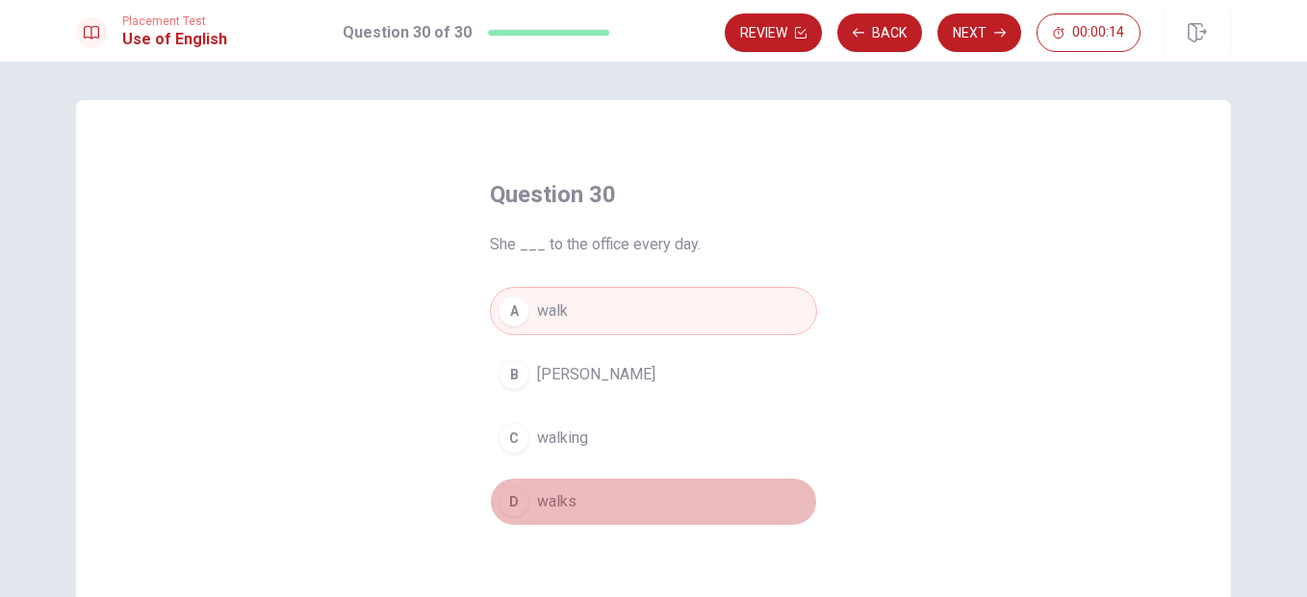
click at [548, 497] on span "walks" at bounding box center [556, 501] width 39 height 23
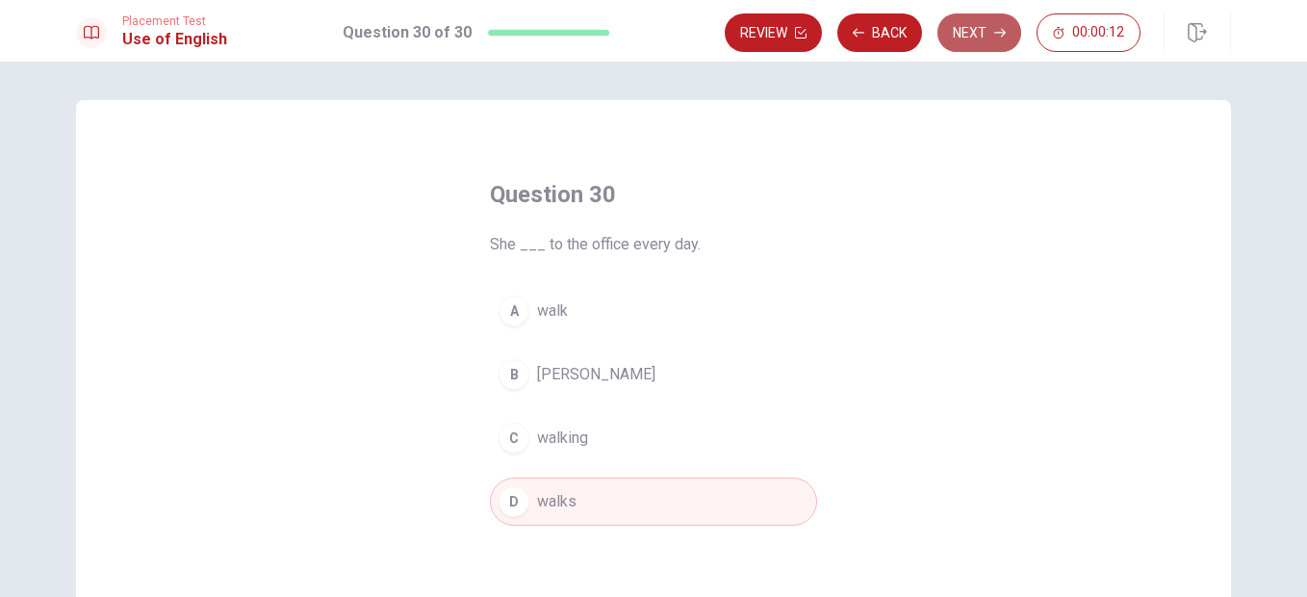
click at [990, 32] on button "Next" at bounding box center [980, 32] width 84 height 39
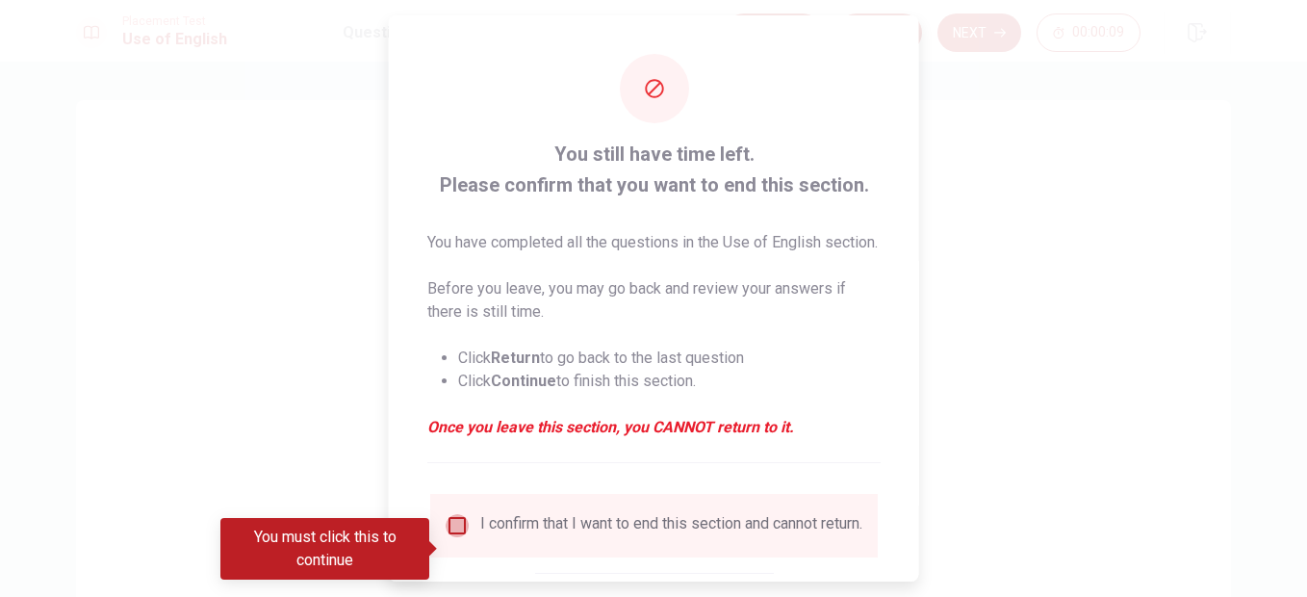
click at [463, 537] on input "You must click this to continue" at bounding box center [457, 525] width 23 height 23
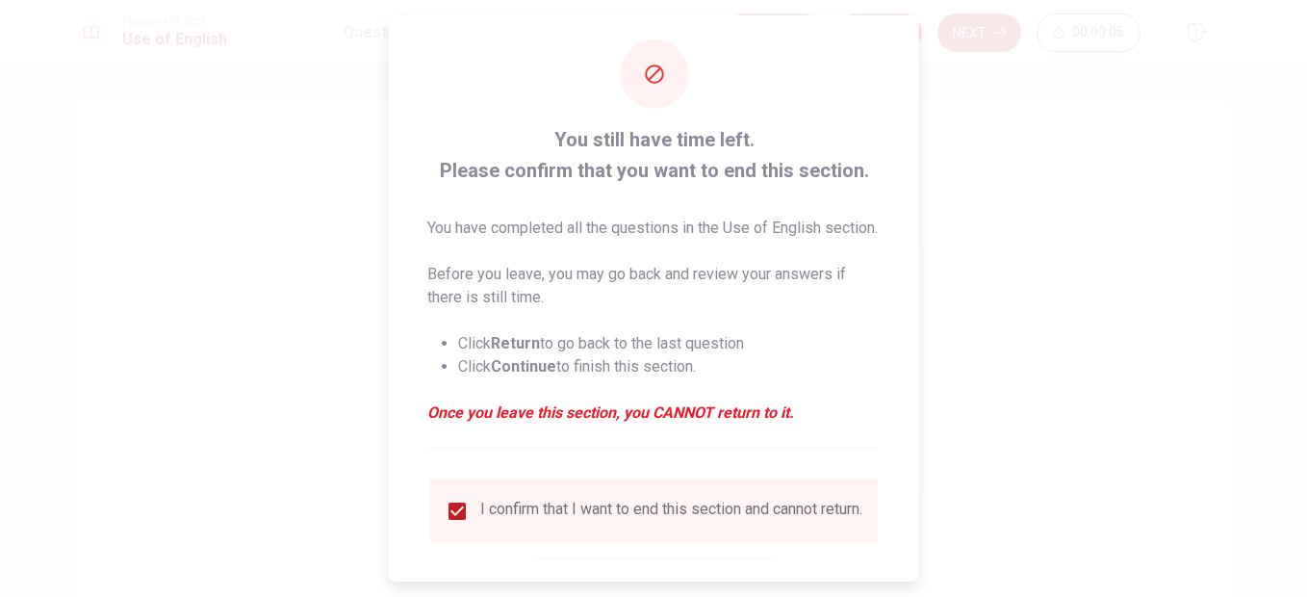
scroll to position [144, 0]
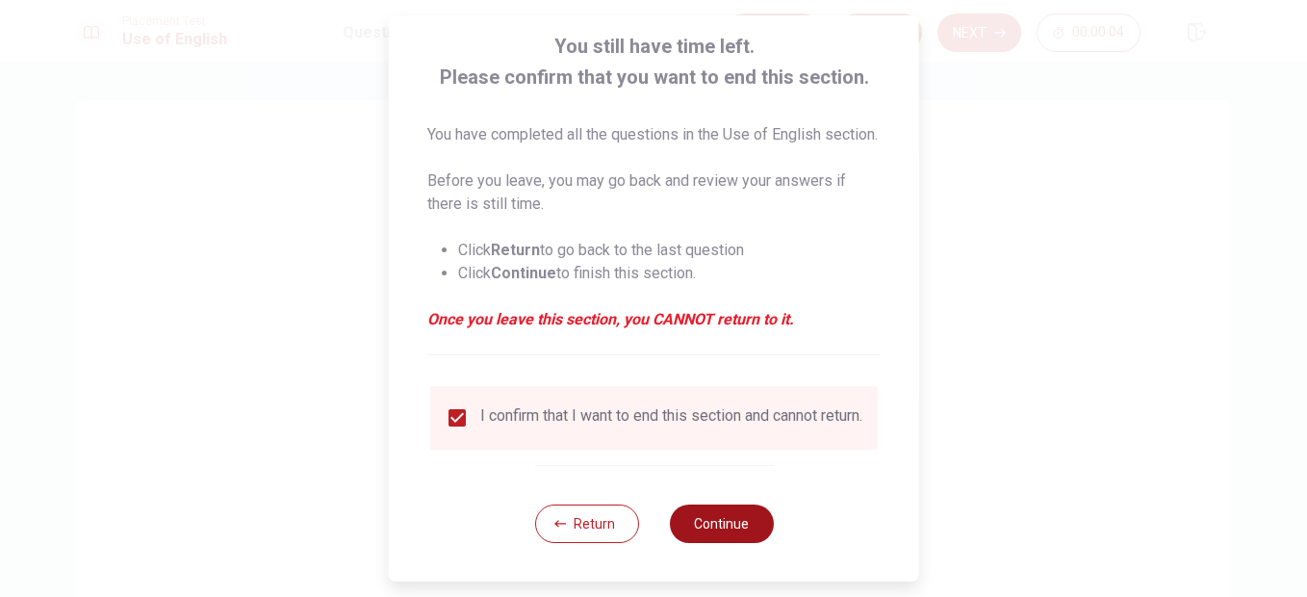
click at [731, 530] on button "Continue" at bounding box center [721, 523] width 104 height 39
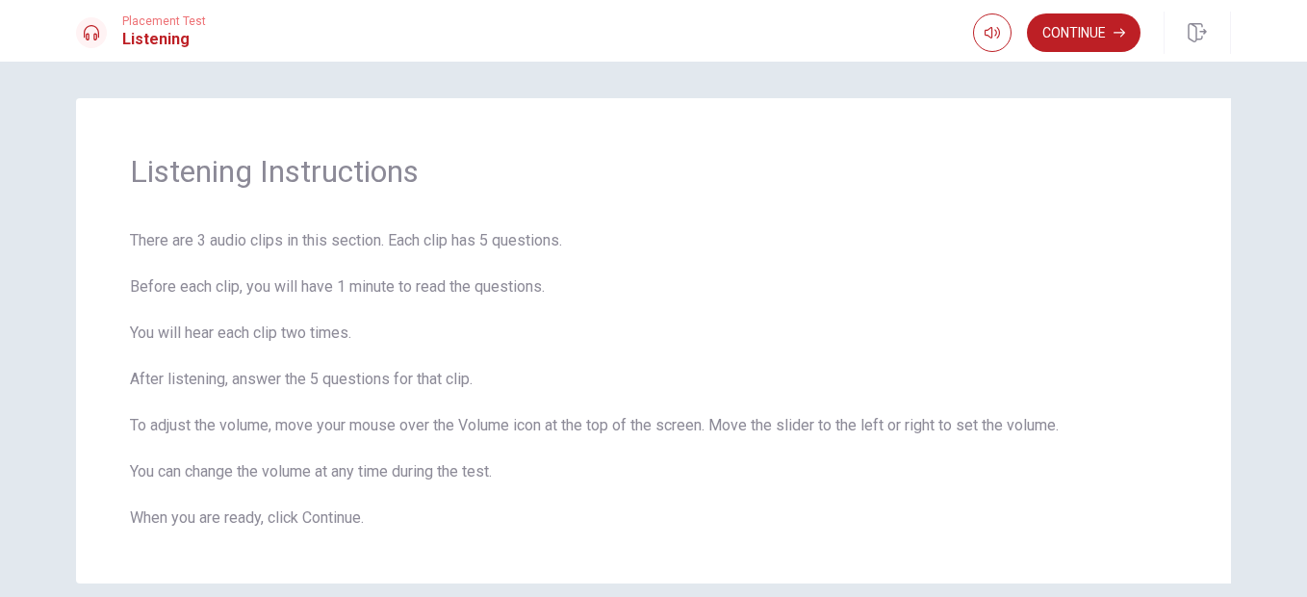
scroll to position [0, 0]
click at [1064, 34] on button "Continue" at bounding box center [1084, 32] width 114 height 39
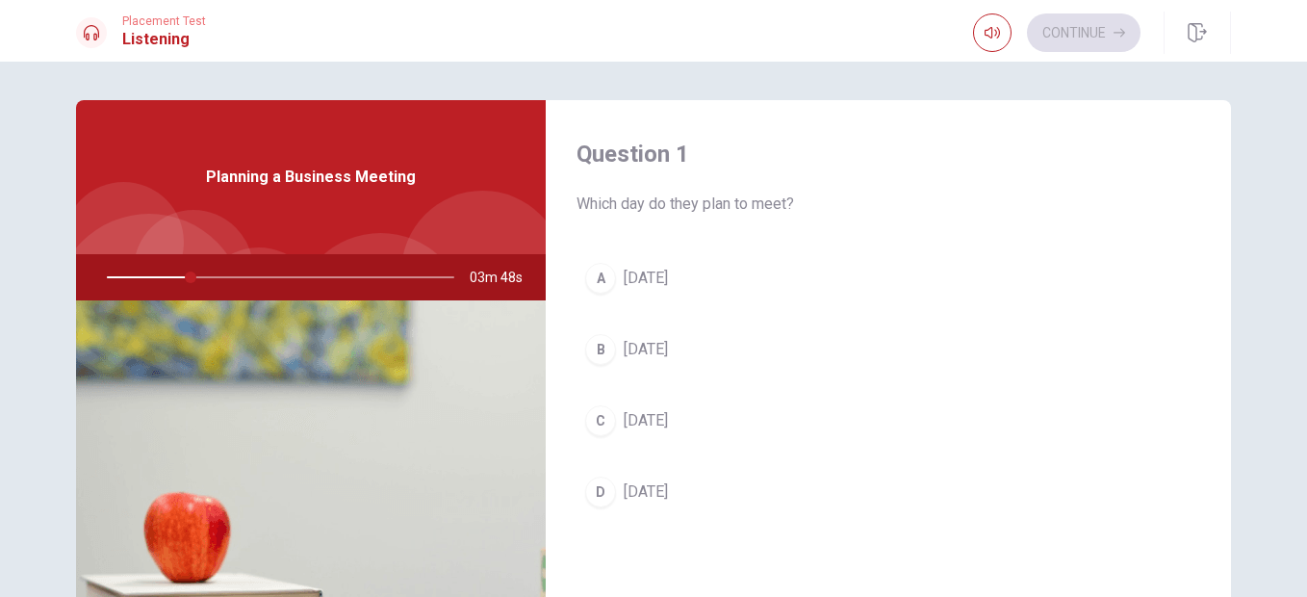
click at [235, 275] on div at bounding box center [277, 277] width 386 height 46
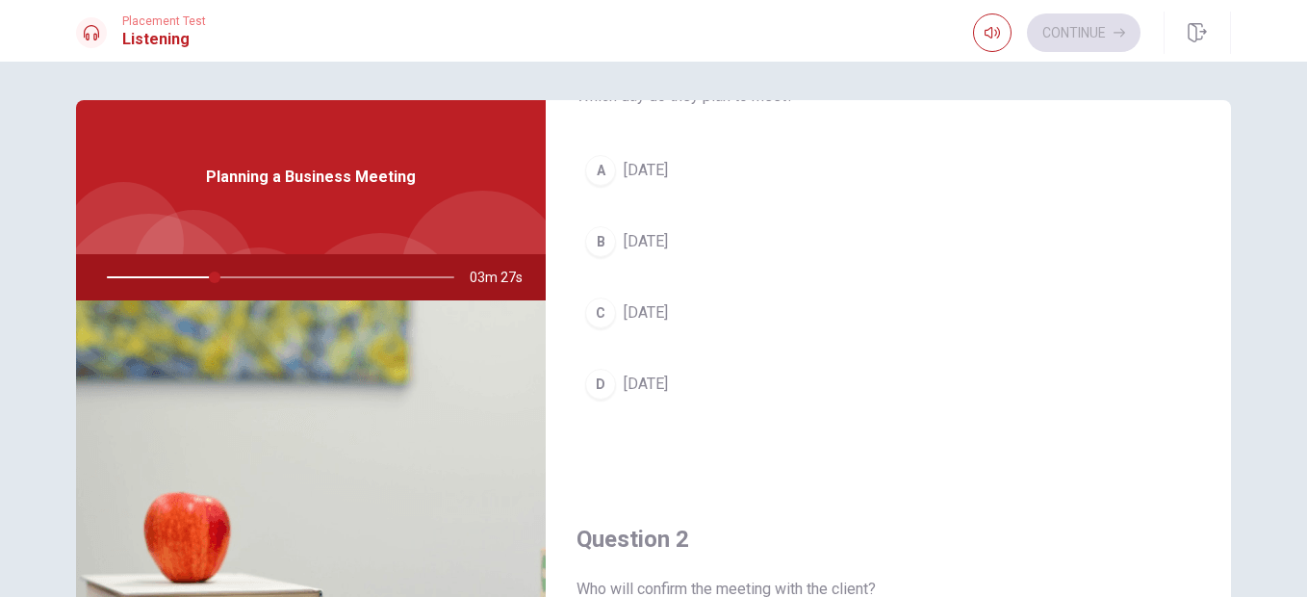
scroll to position [112, 0]
click at [653, 380] on span "[DATE]" at bounding box center [646, 380] width 44 height 23
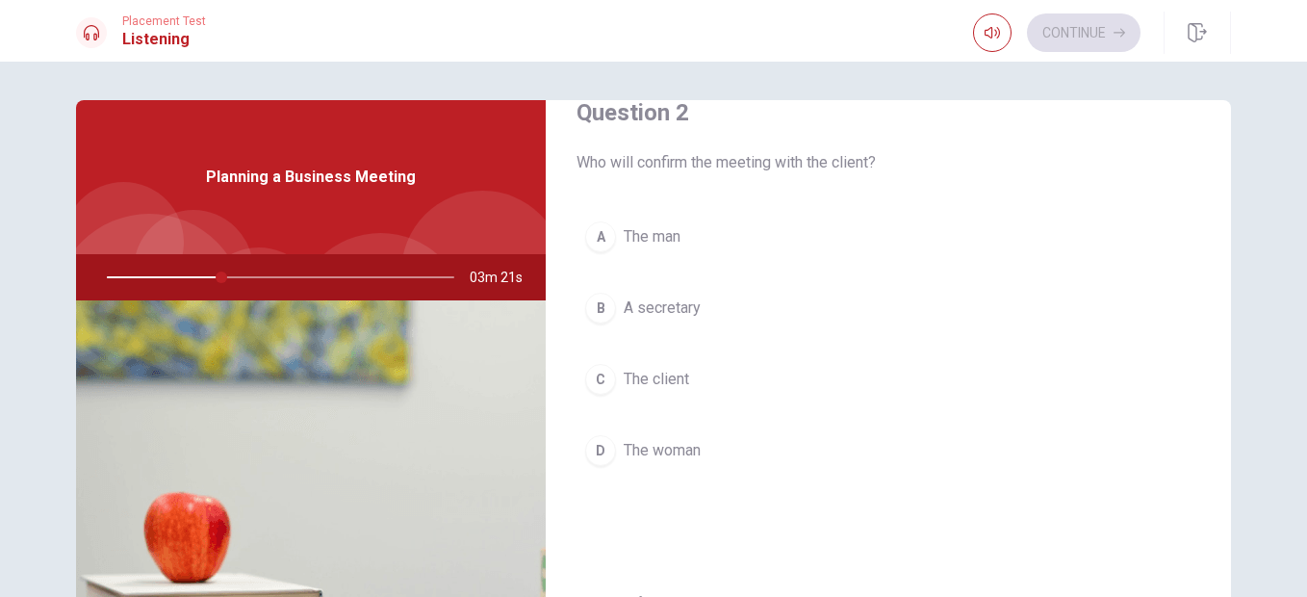
scroll to position [538, 0]
click at [668, 301] on span "A secretary" at bounding box center [662, 304] width 77 height 23
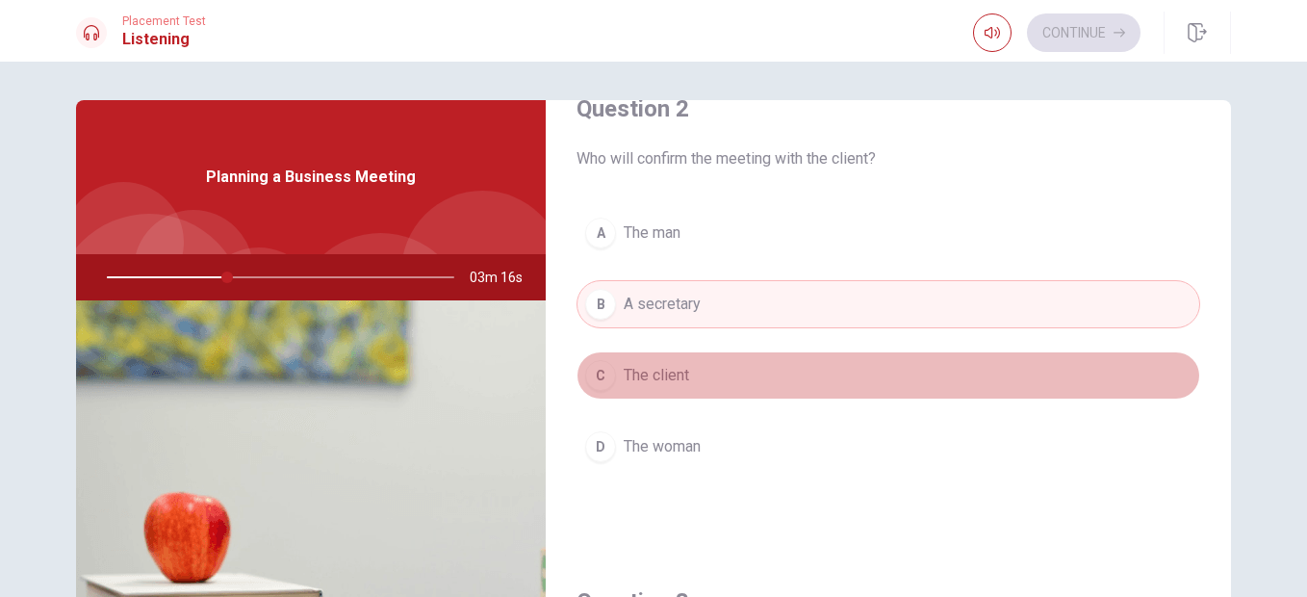
click at [1095, 371] on button "C The client" at bounding box center [889, 375] width 624 height 48
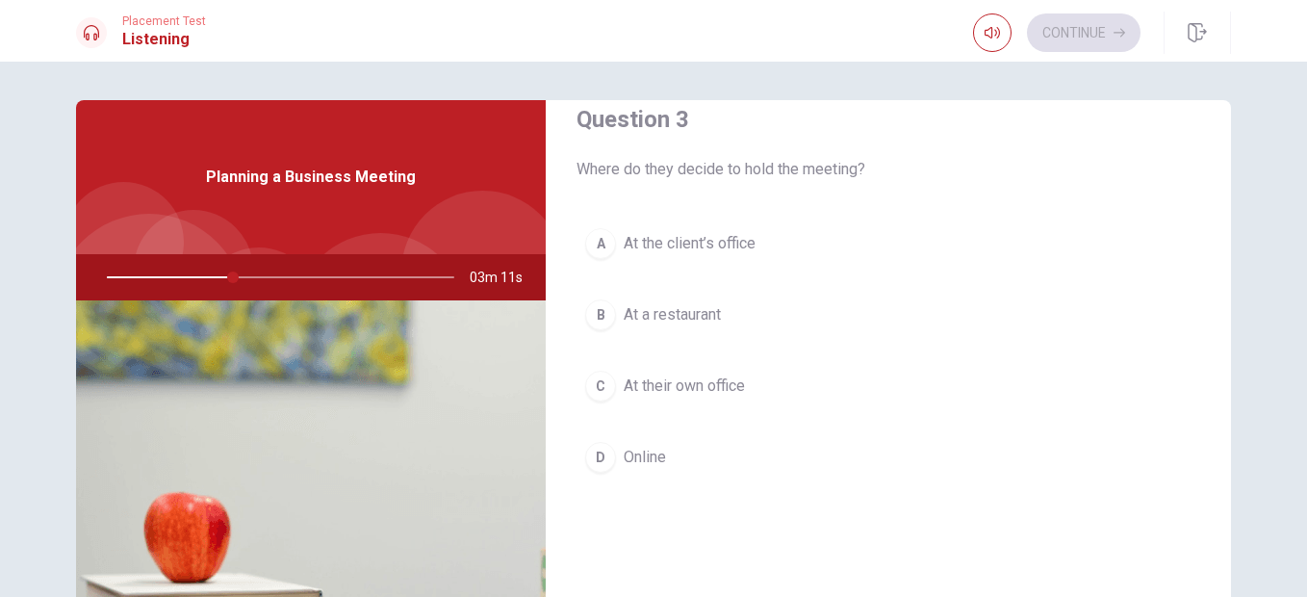
scroll to position [1027, 0]
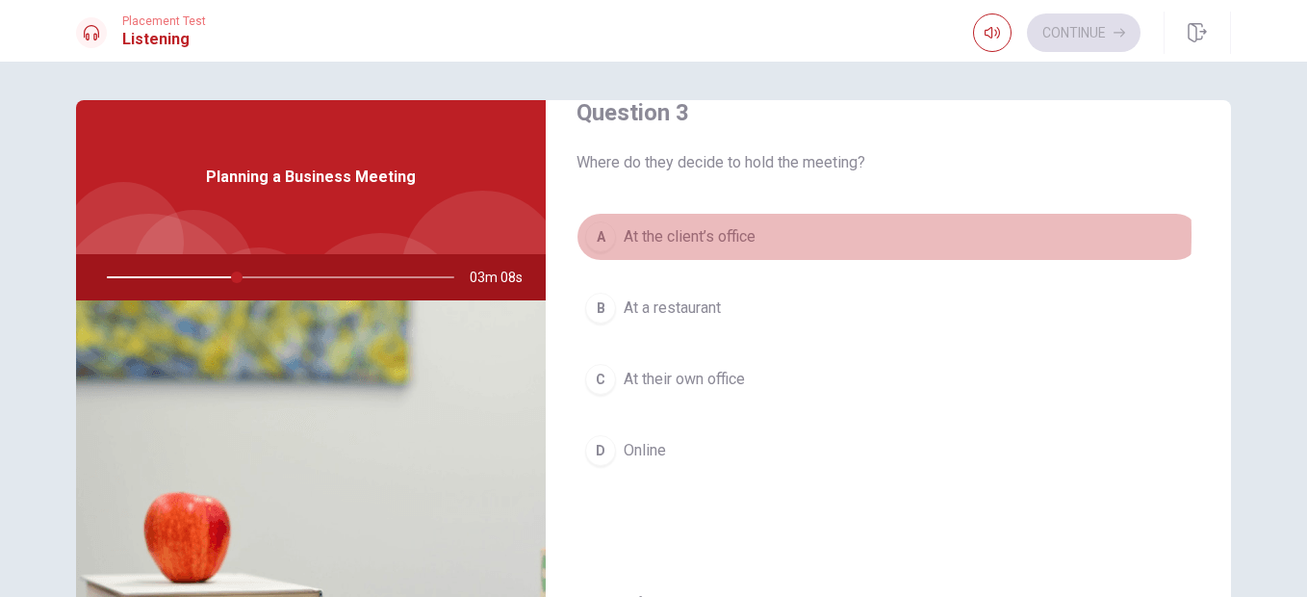
click at [727, 234] on span "At the client’s office" at bounding box center [690, 236] width 132 height 23
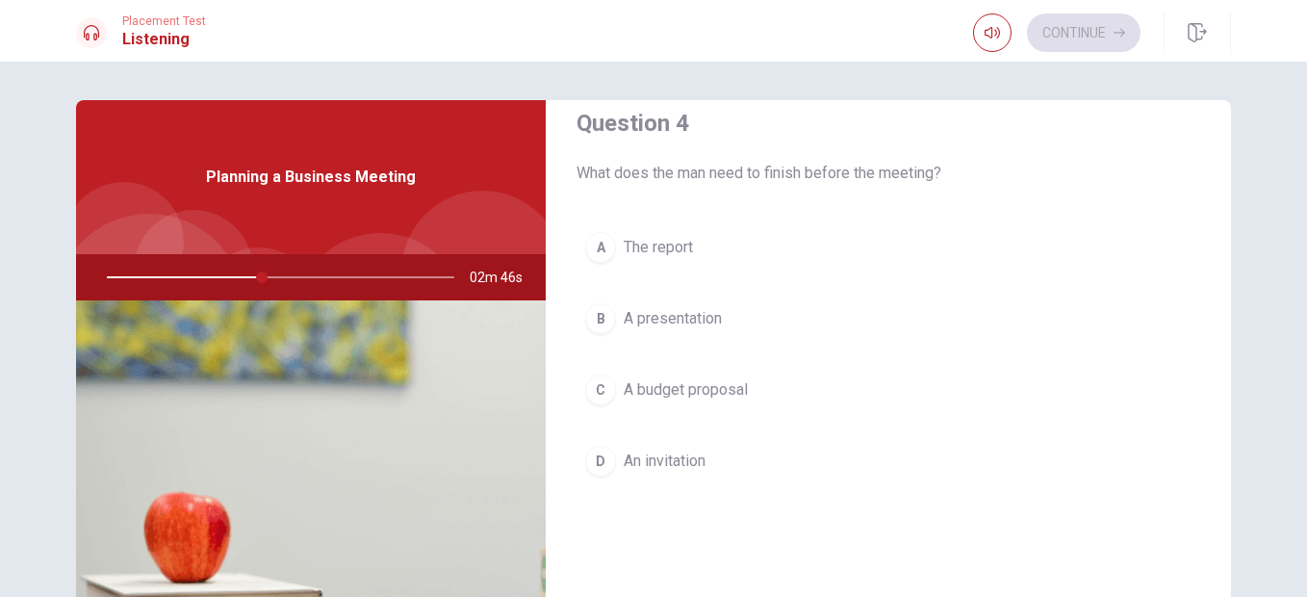
scroll to position [1521, 0]
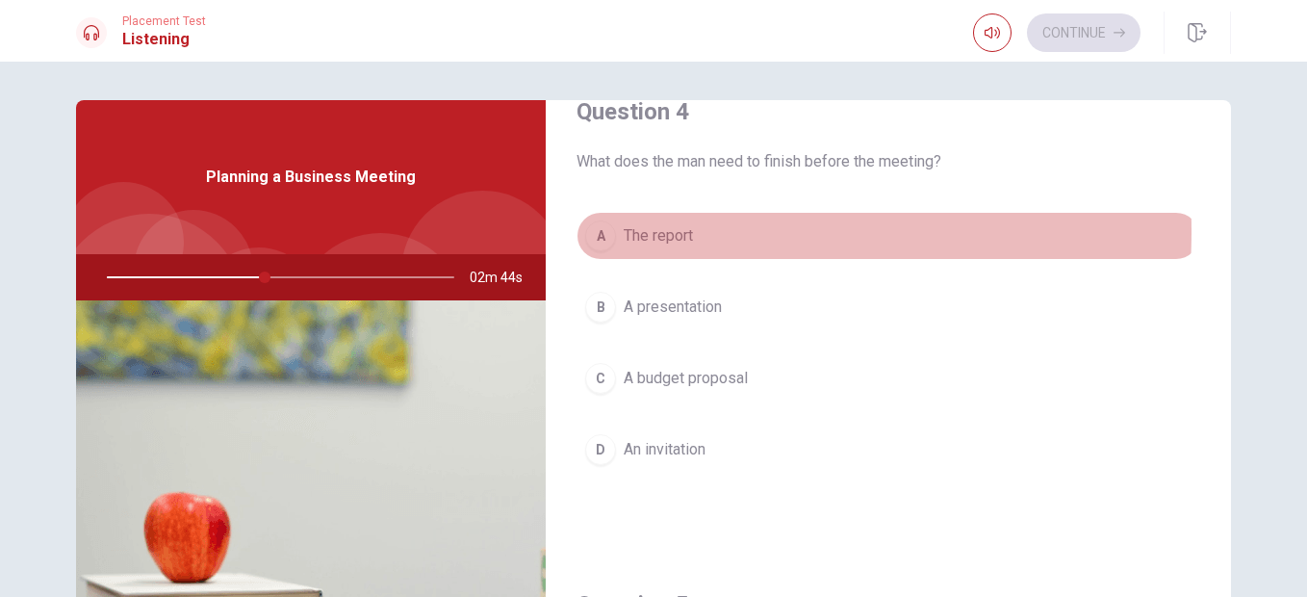
click at [635, 231] on span "The report" at bounding box center [658, 235] width 69 height 23
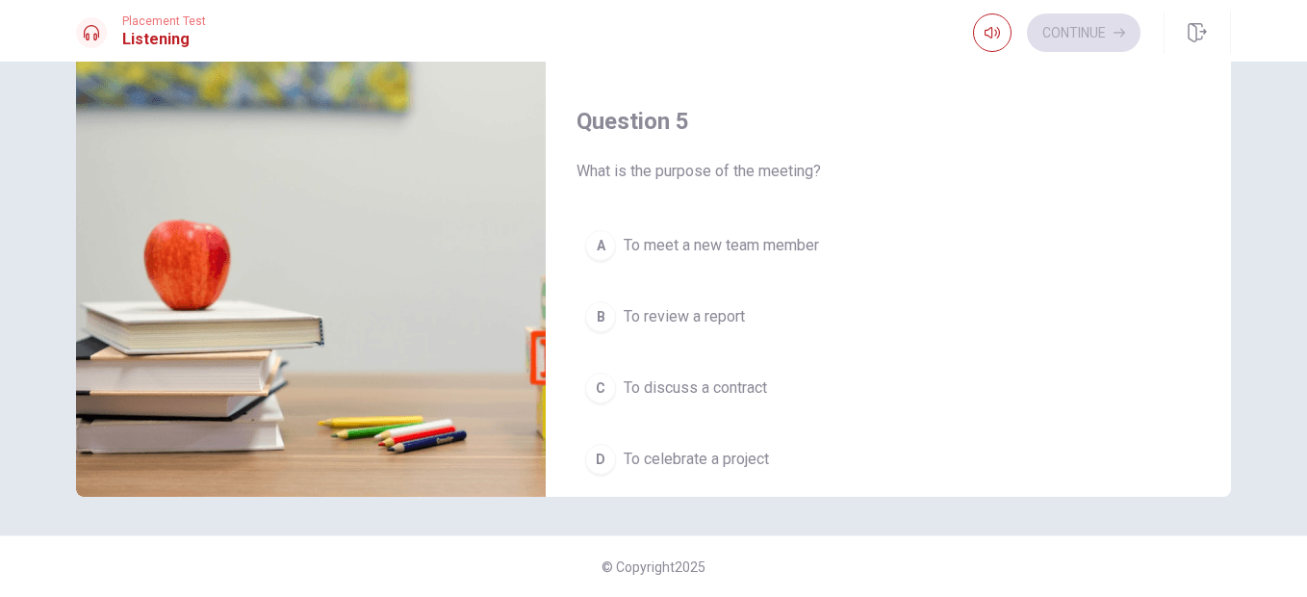
scroll to position [1796, 0]
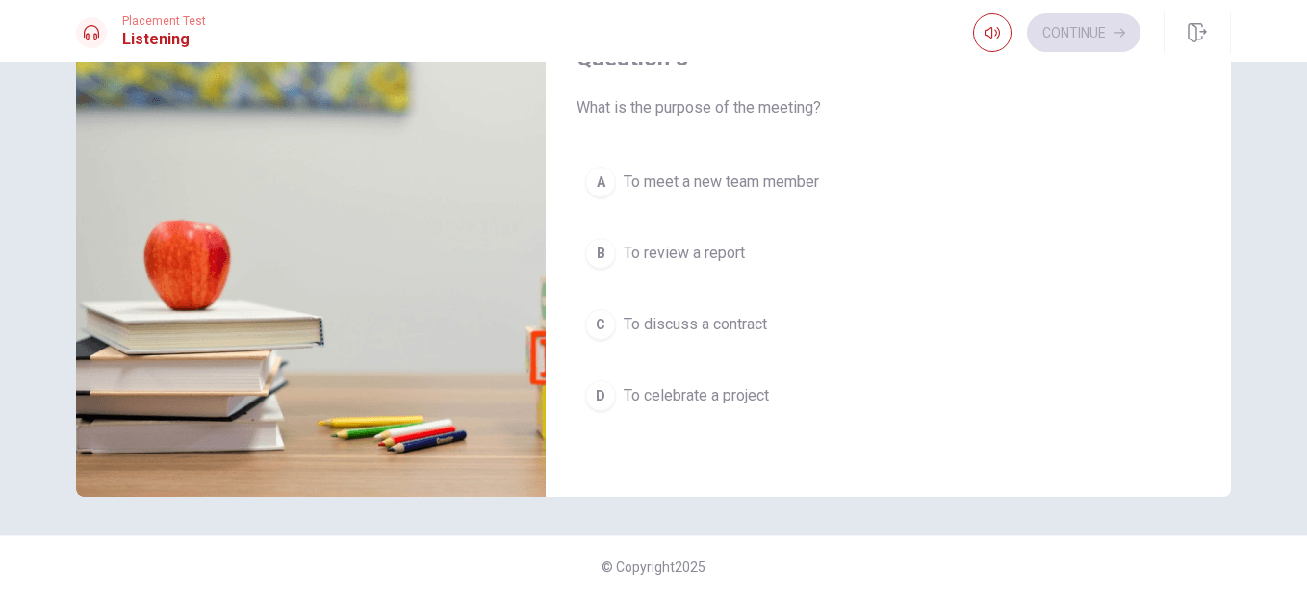
click at [711, 248] on span "To review a report" at bounding box center [684, 253] width 121 height 23
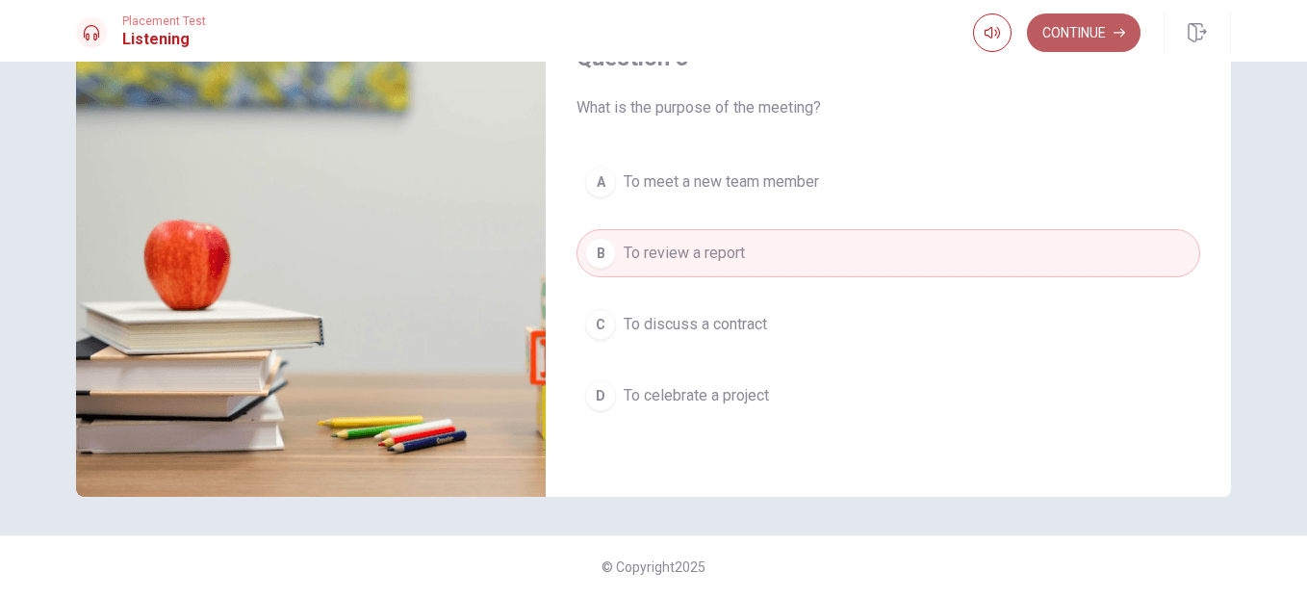
click at [1100, 29] on button "Continue" at bounding box center [1084, 32] width 114 height 39
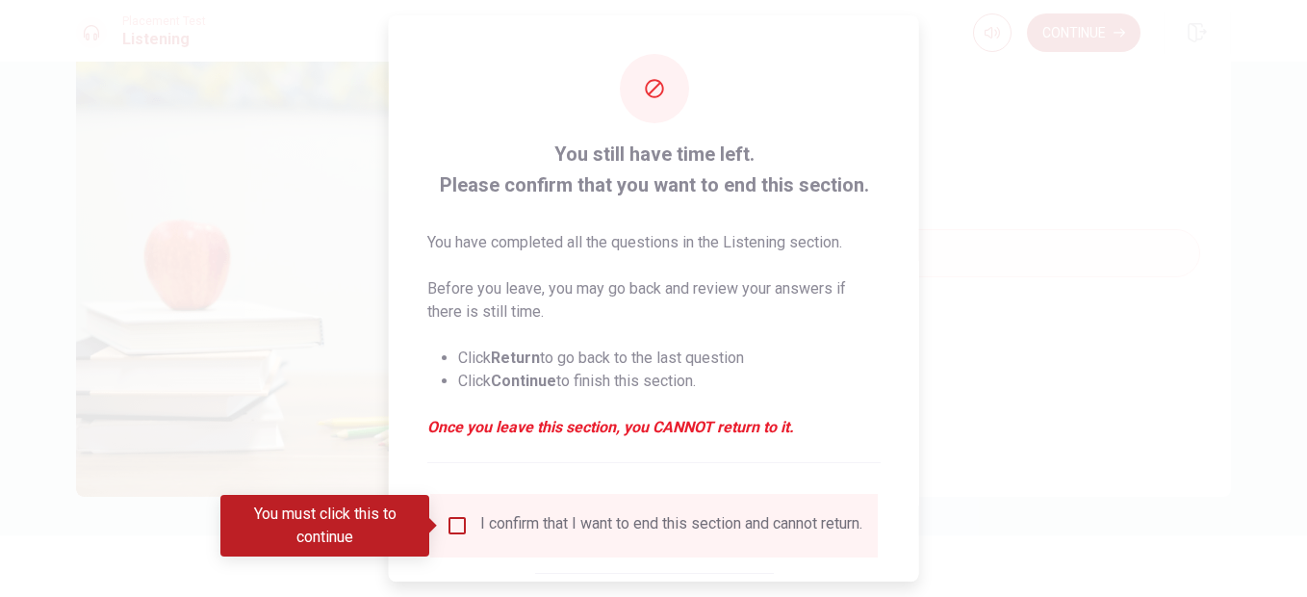
click at [450, 528] on input "You must click this to continue" at bounding box center [457, 525] width 23 height 23
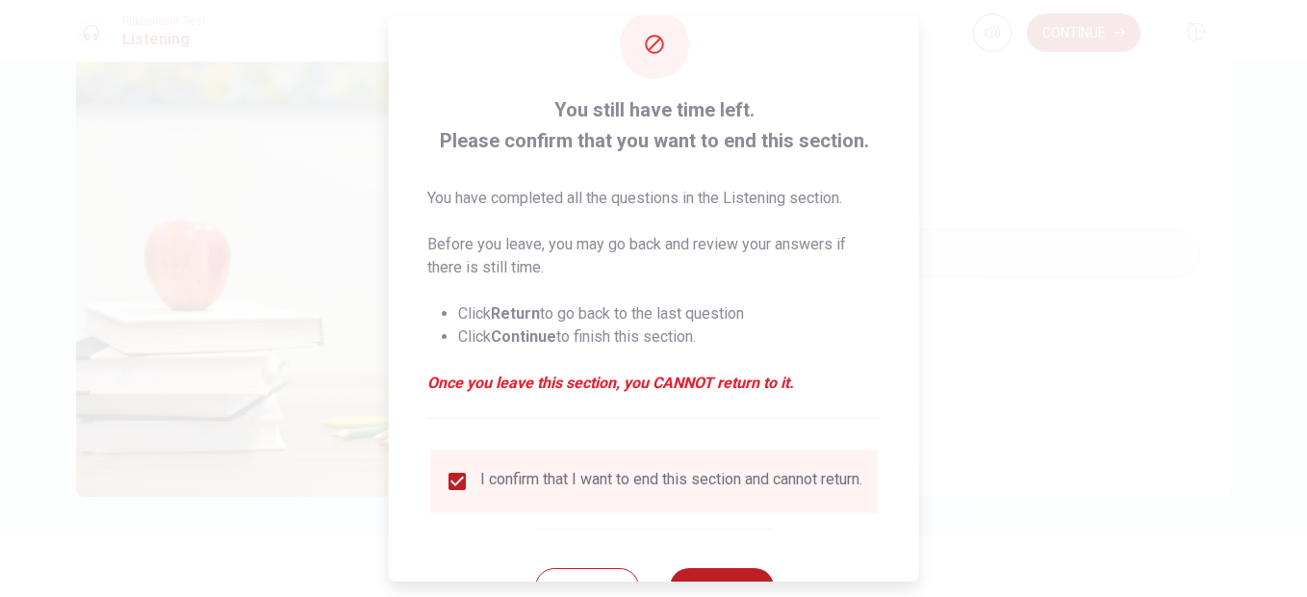
scroll to position [121, 0]
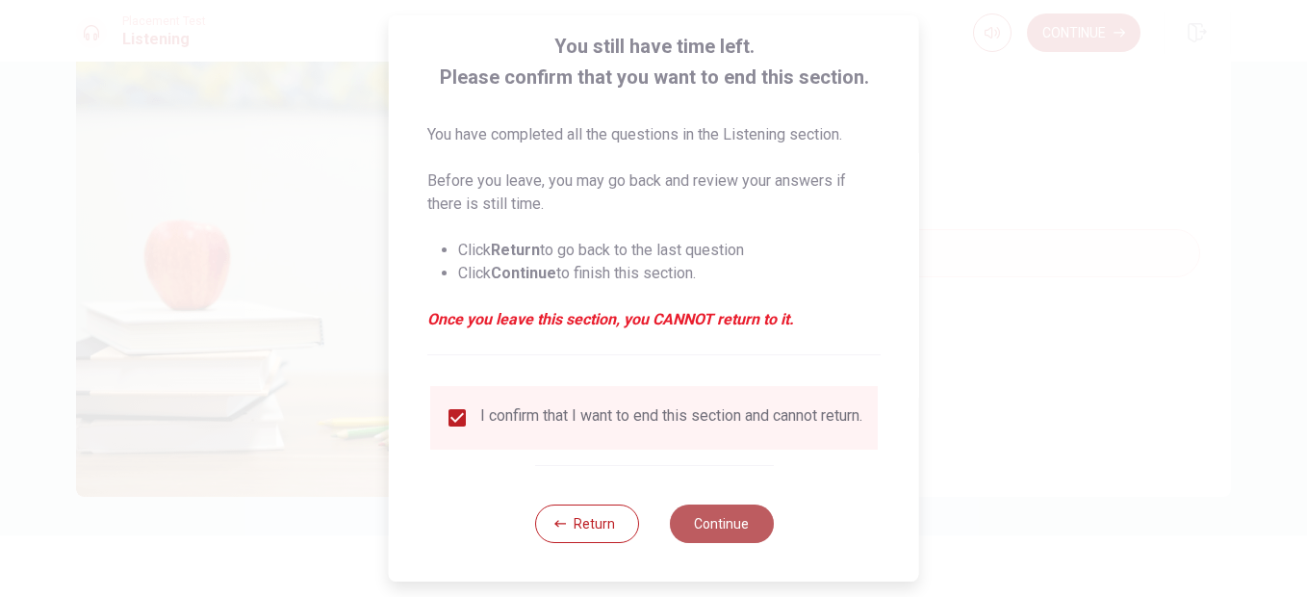
click at [711, 511] on button "Continue" at bounding box center [721, 523] width 104 height 39
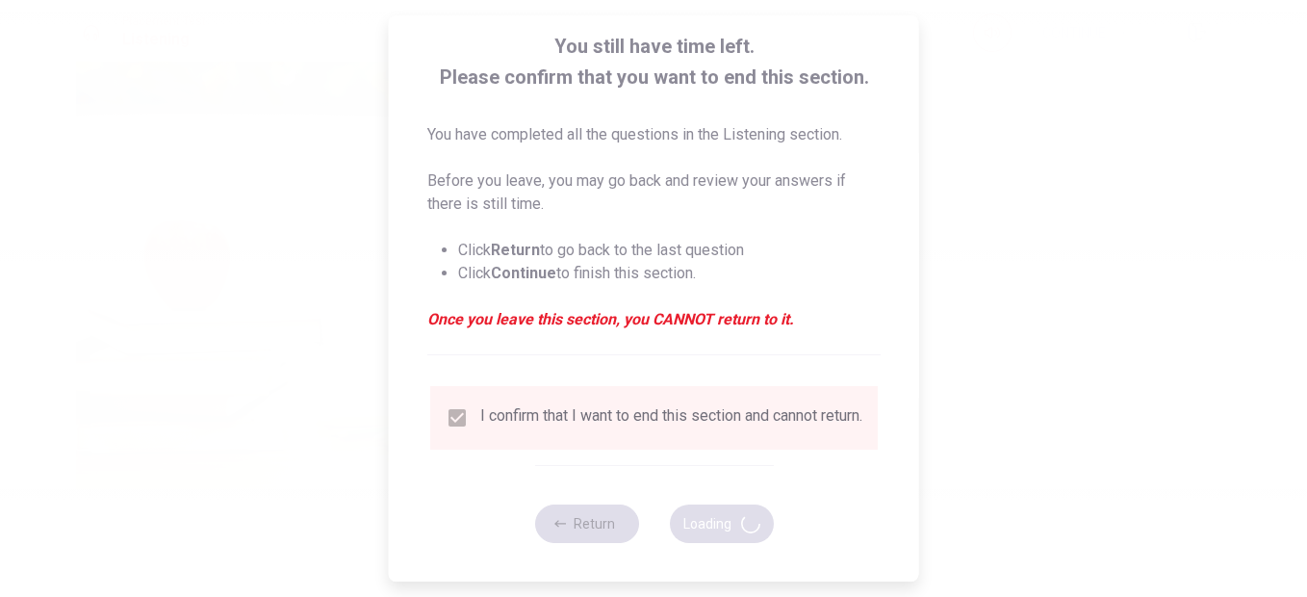
type input "53"
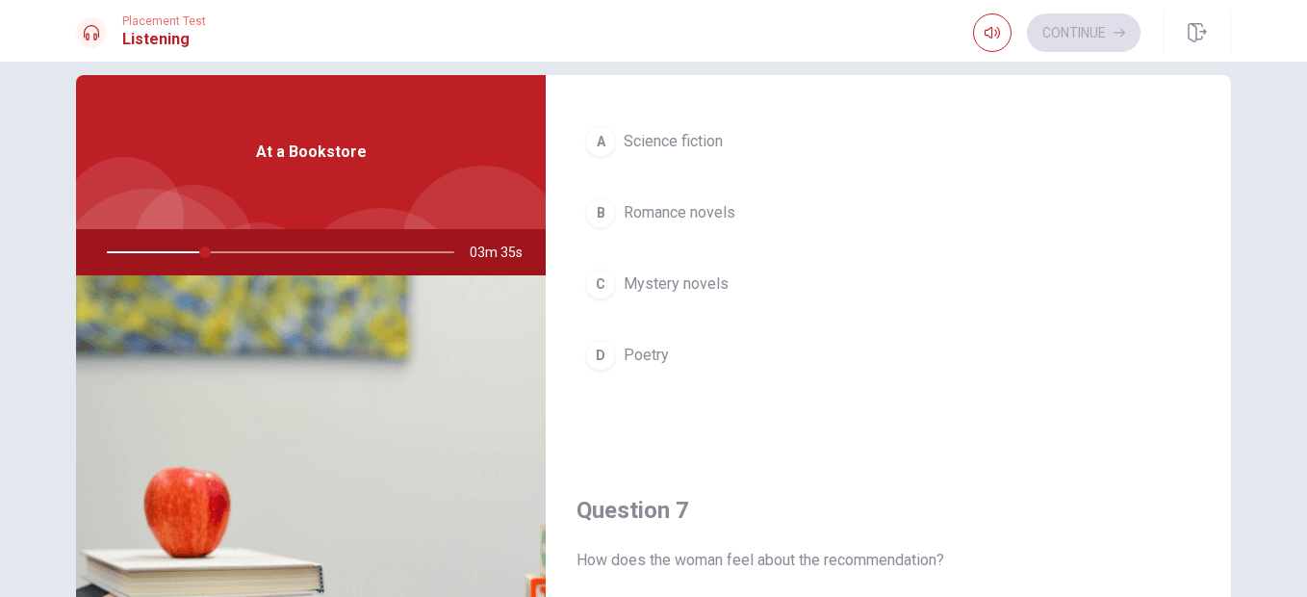
scroll to position [70, 0]
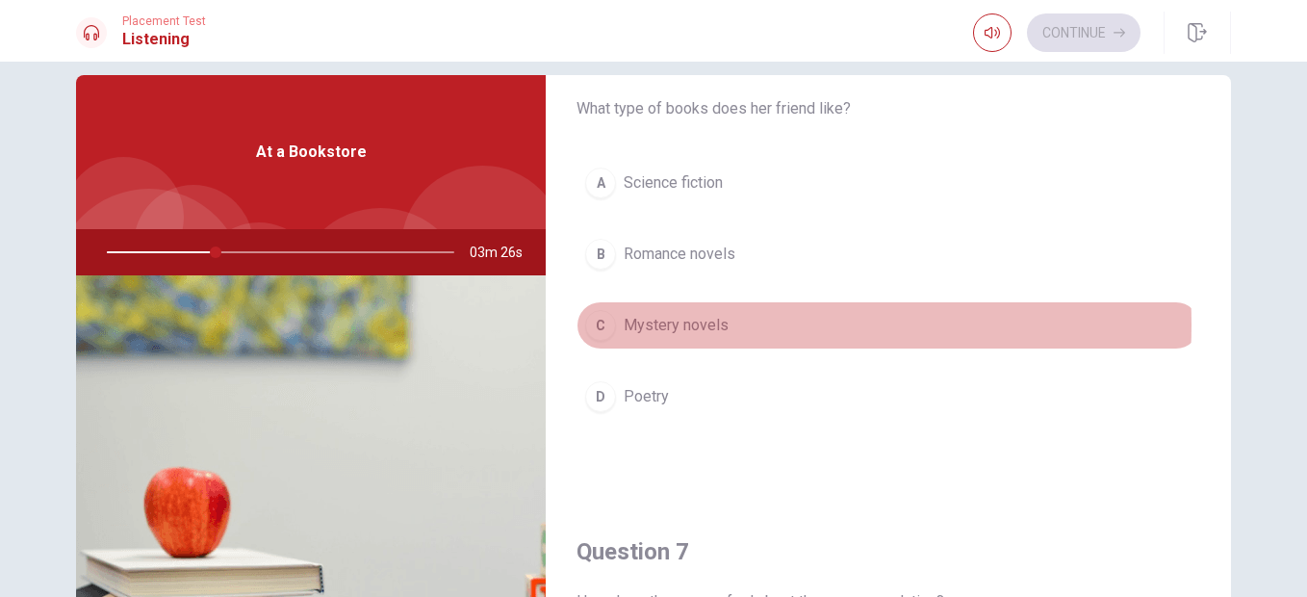
click at [699, 324] on span "Mystery novels" at bounding box center [676, 325] width 105 height 23
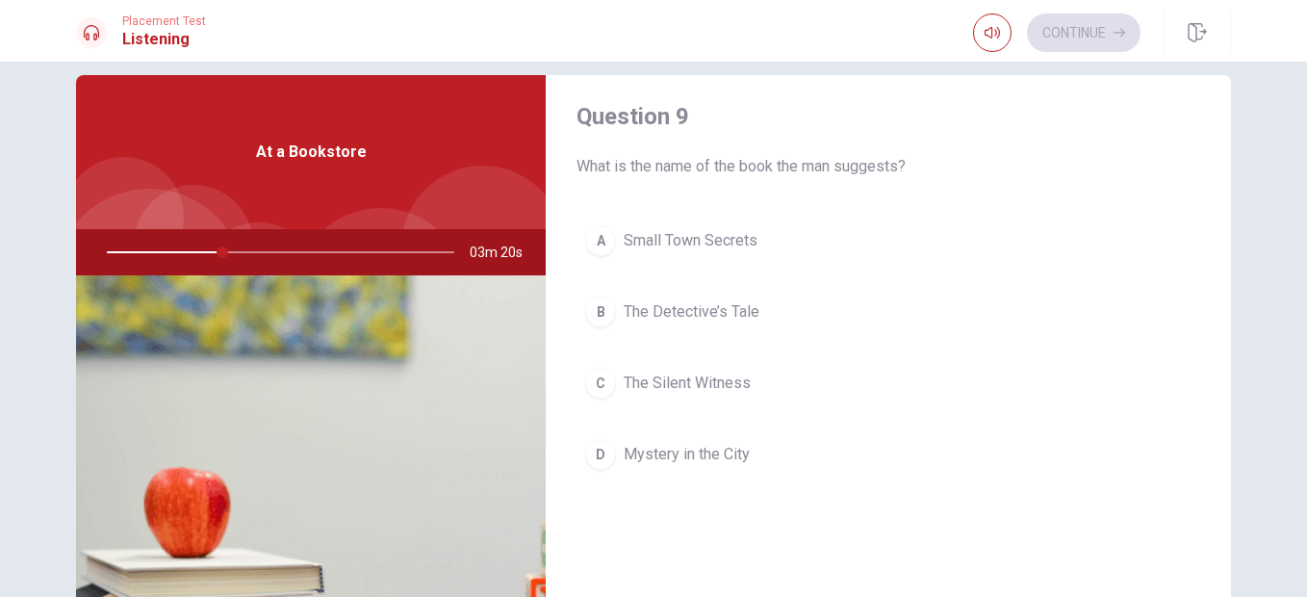
scroll to position [1506, 0]
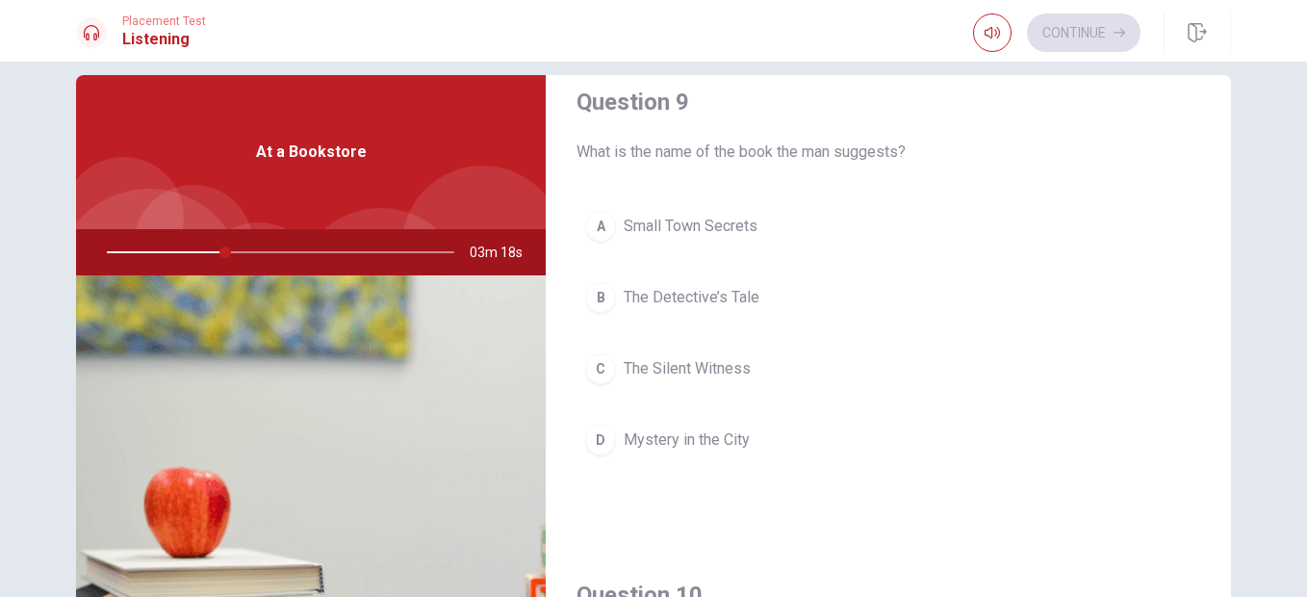
click at [727, 364] on span "The Silent Witness" at bounding box center [687, 368] width 127 height 23
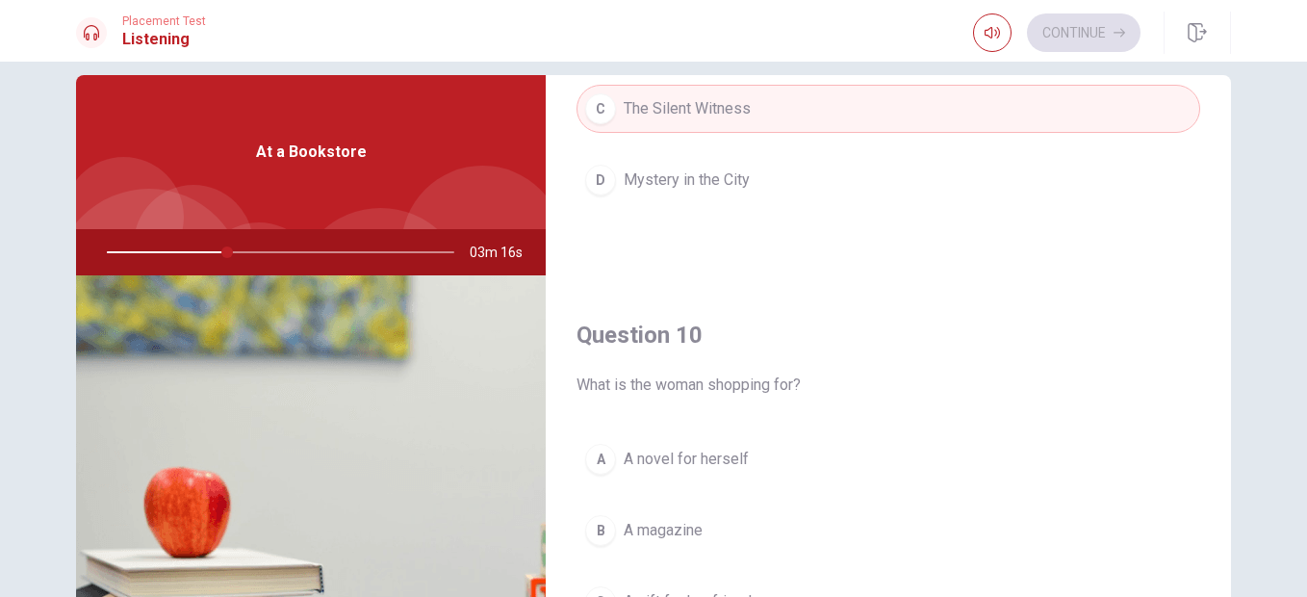
scroll to position [1796, 0]
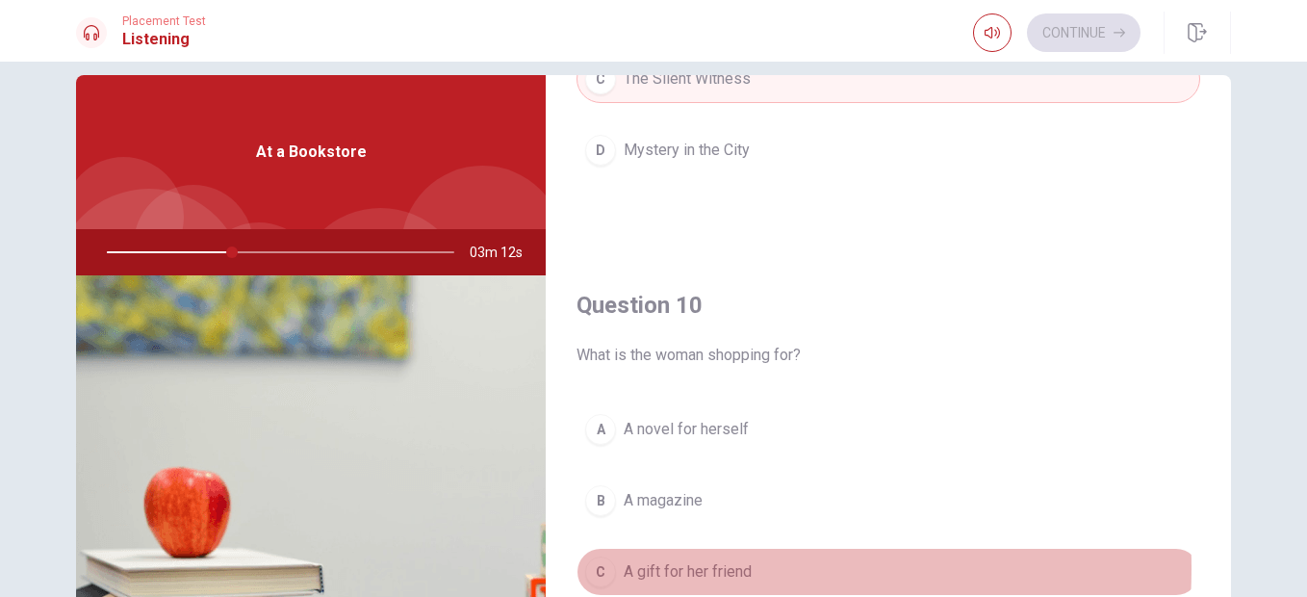
click at [655, 568] on span "A gift for her friend" at bounding box center [688, 571] width 128 height 23
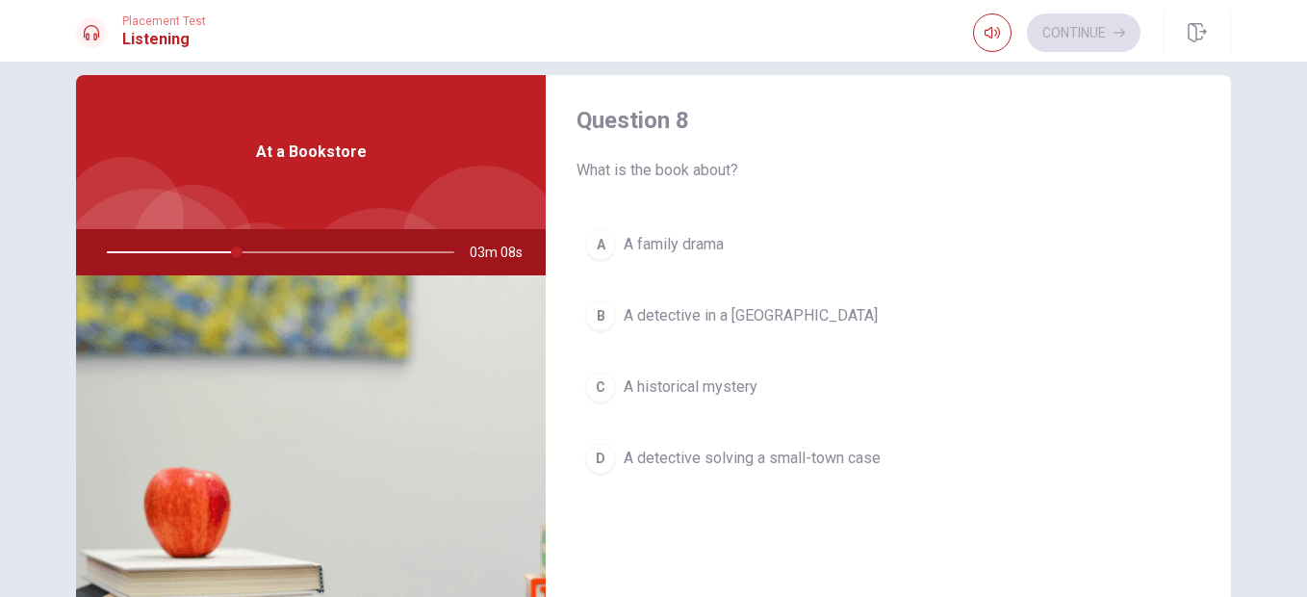
scroll to position [972, 0]
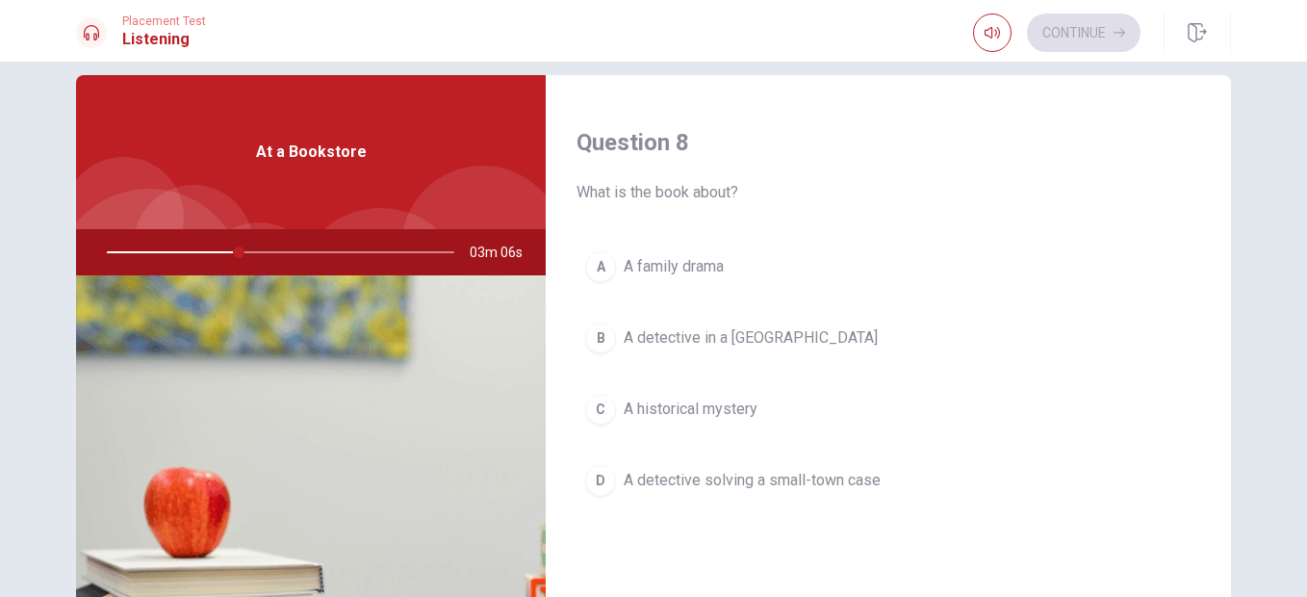
click at [833, 471] on span "A detective solving a small-town case" at bounding box center [752, 480] width 257 height 23
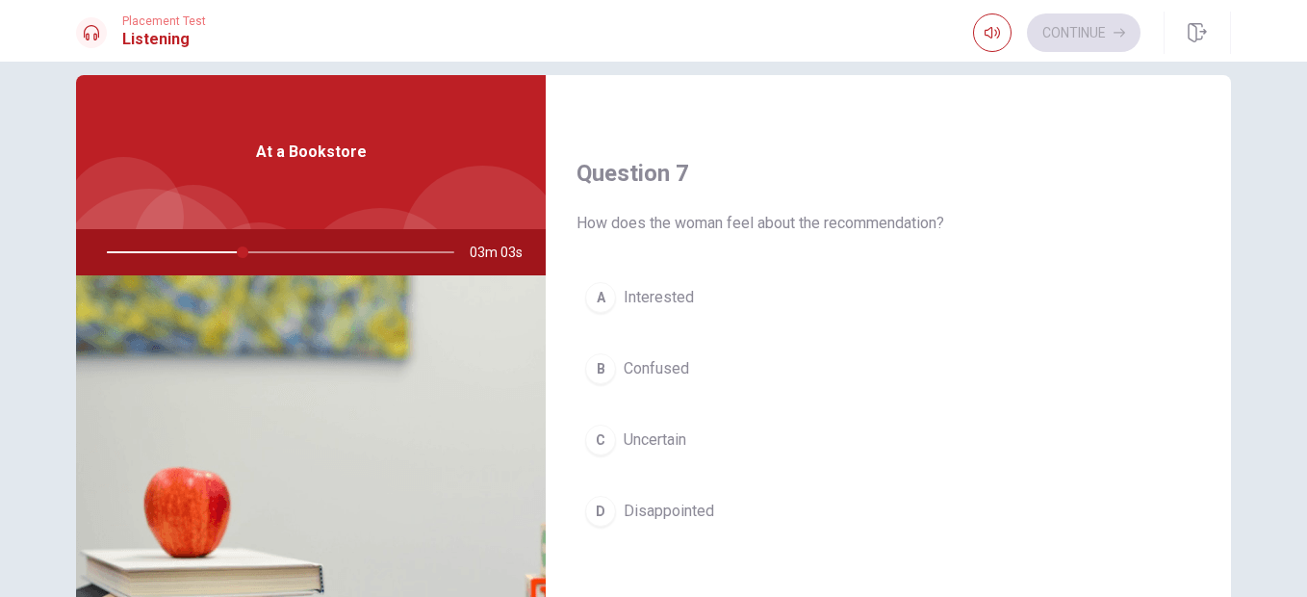
scroll to position [445, 0]
click at [774, 283] on button "A Interested" at bounding box center [889, 301] width 624 height 48
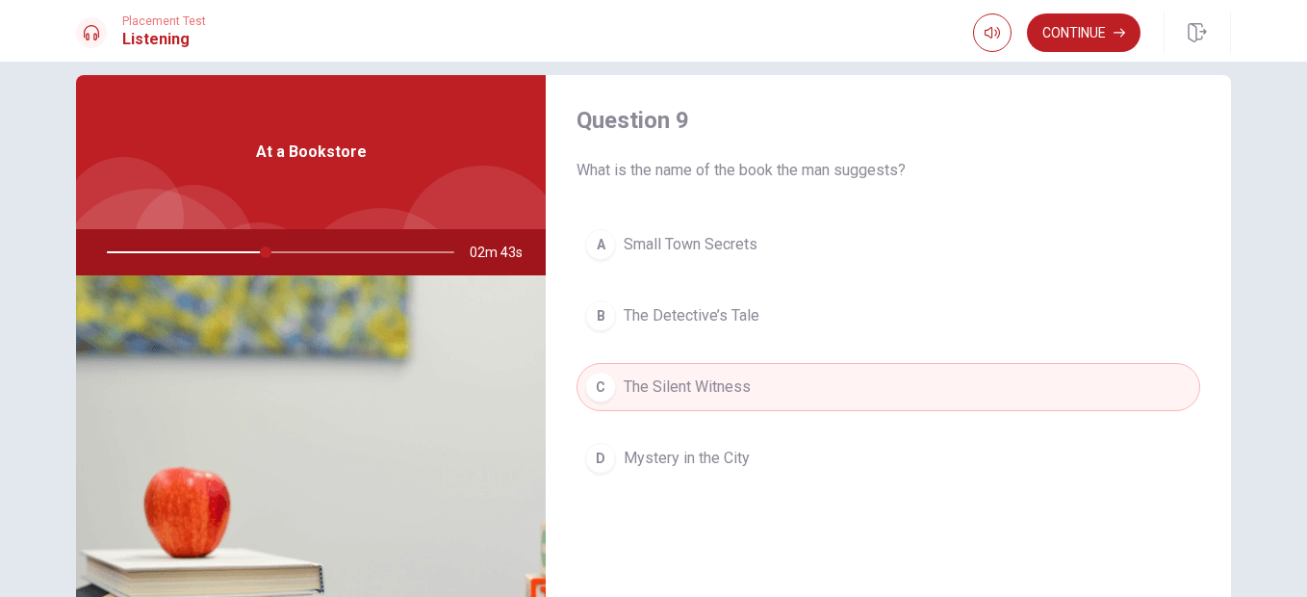
scroll to position [1491, 0]
click at [1064, 39] on button "Continue" at bounding box center [1084, 32] width 114 height 39
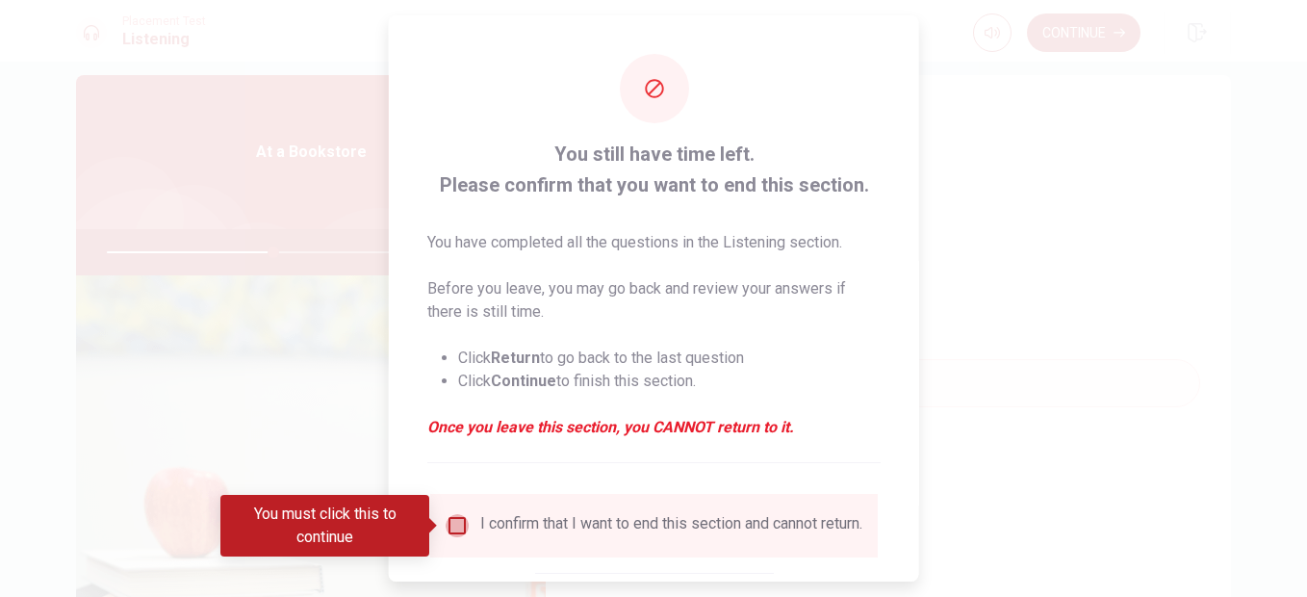
click at [453, 518] on input "You must click this to continue" at bounding box center [457, 525] width 23 height 23
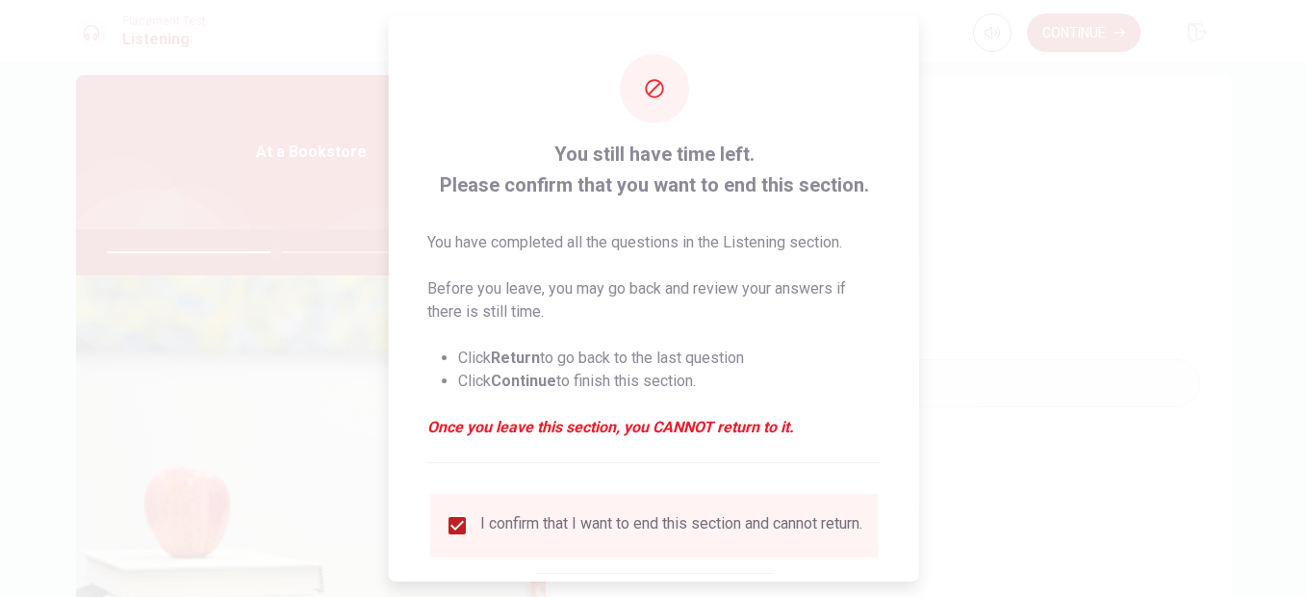
drag, startPoint x: 920, startPoint y: 361, endPoint x: 928, endPoint y: 427, distance: 66.9
click at [928, 427] on div at bounding box center [653, 298] width 1307 height 597
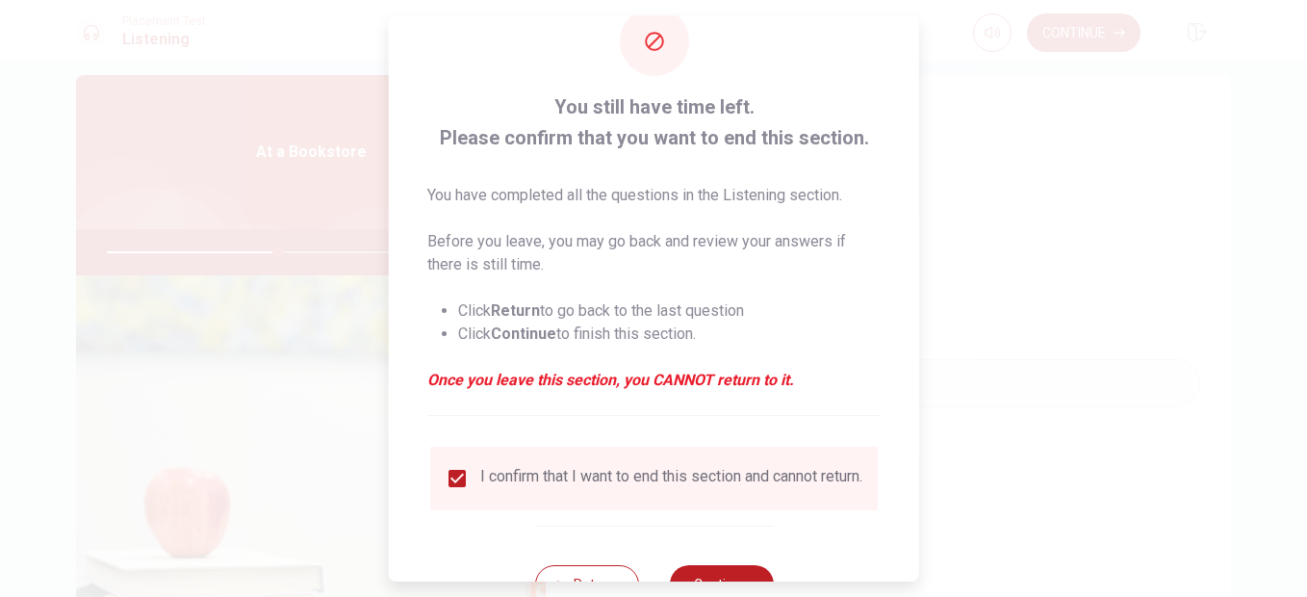
scroll to position [121, 0]
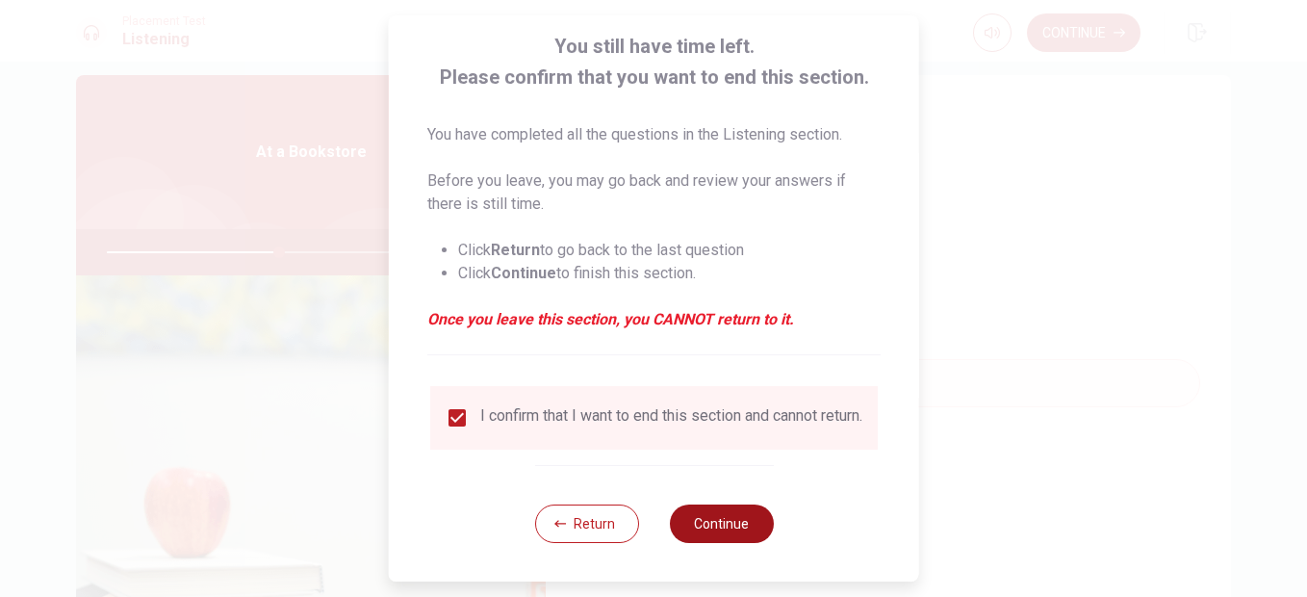
click at [742, 520] on button "Continue" at bounding box center [721, 523] width 104 height 39
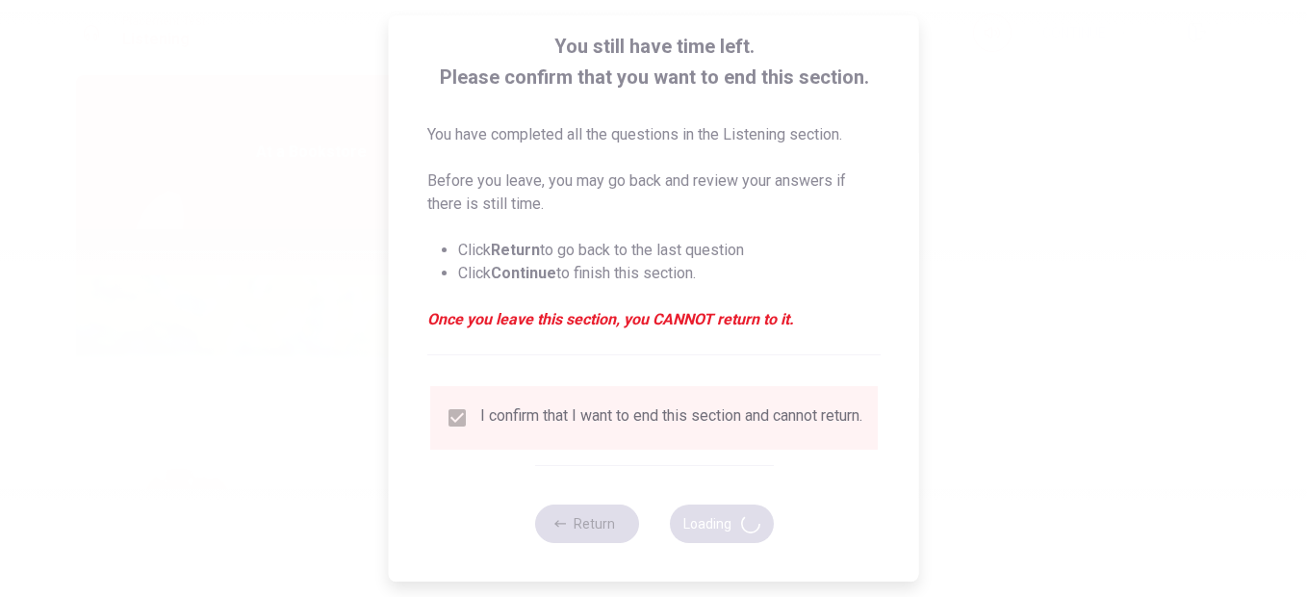
type input "51"
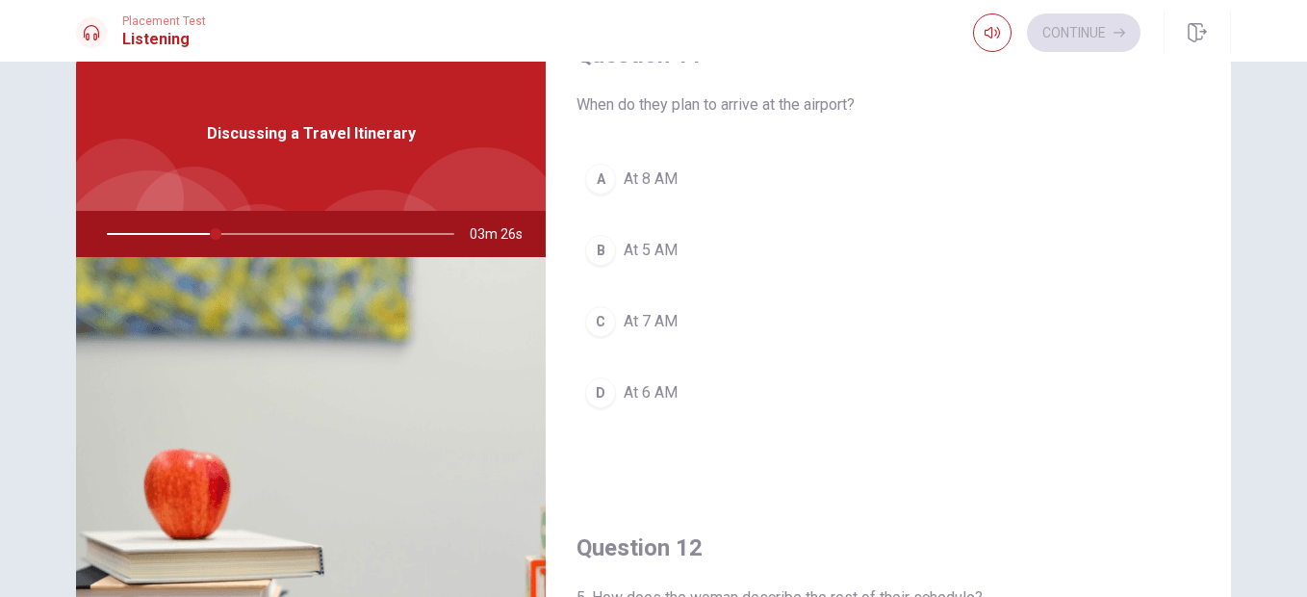
scroll to position [38, 0]
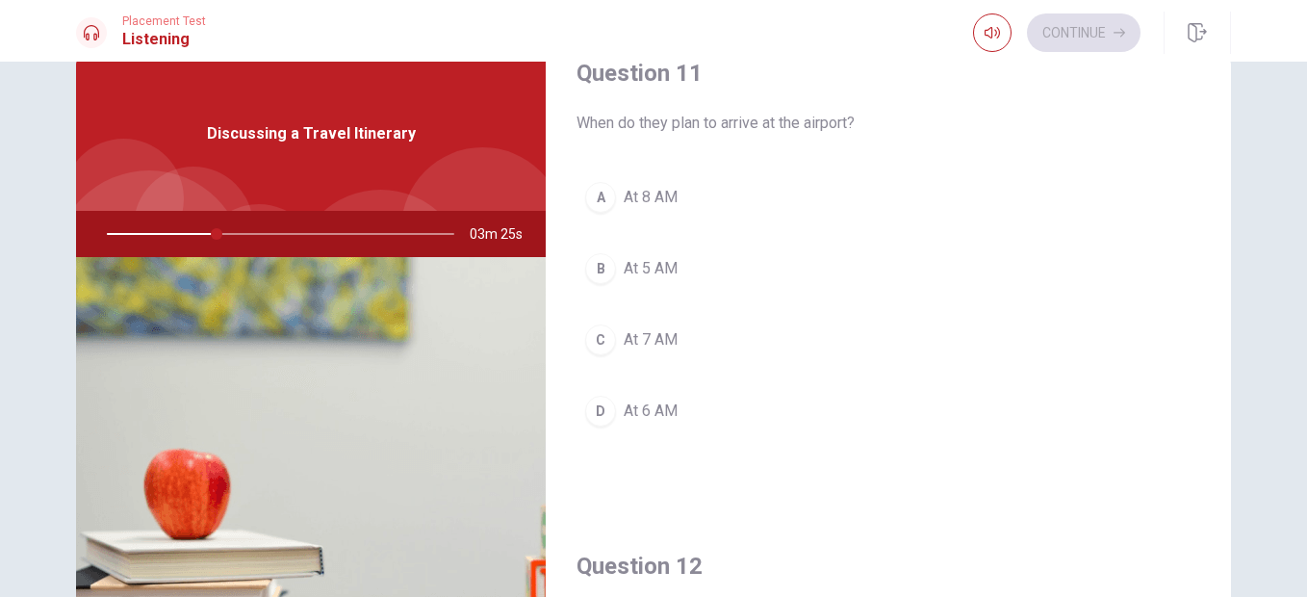
click at [725, 338] on button "C At 7 AM" at bounding box center [889, 340] width 624 height 48
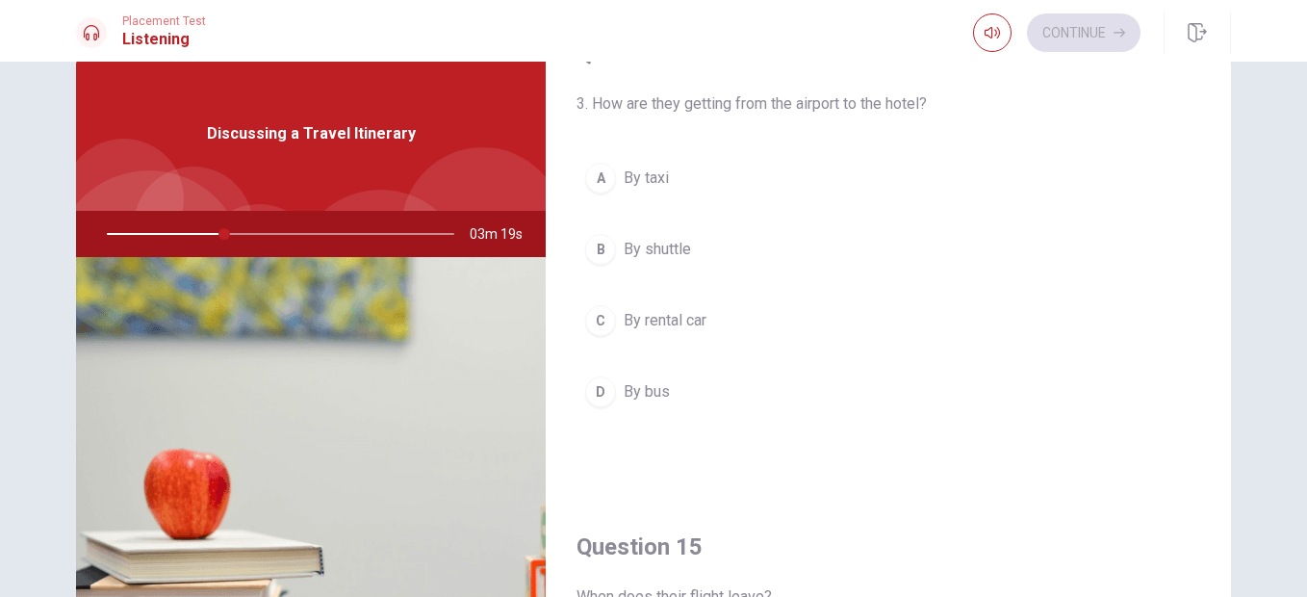
scroll to position [1539, 0]
click at [668, 241] on span "By shuttle" at bounding box center [657, 245] width 67 height 23
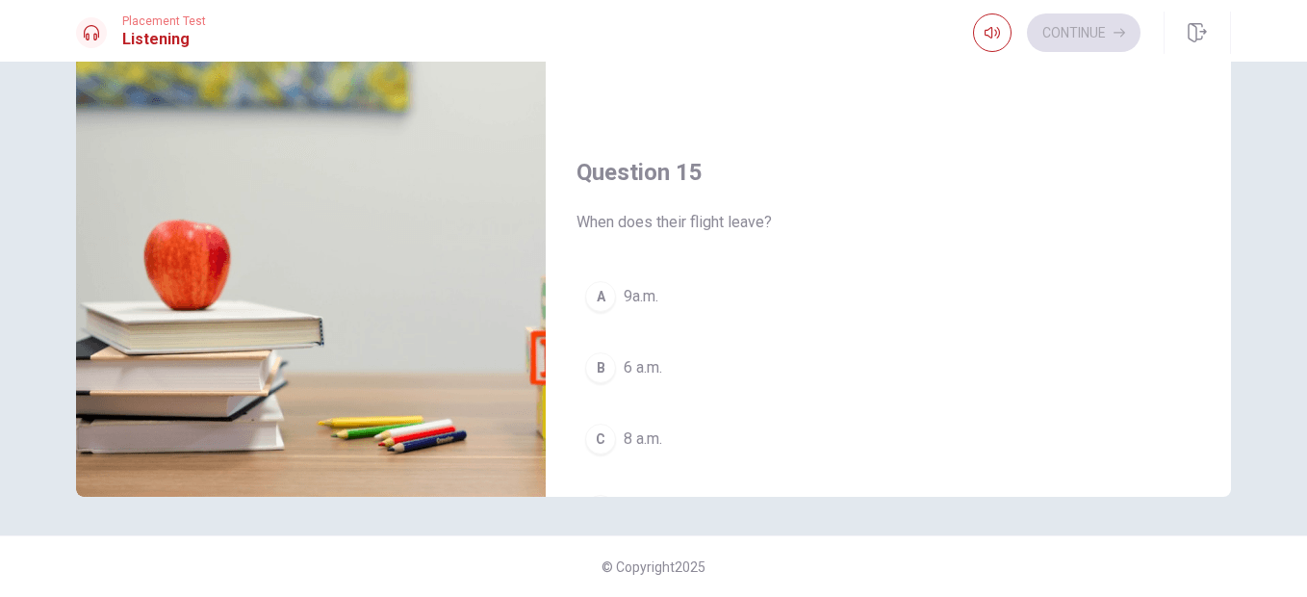
scroll to position [1796, 0]
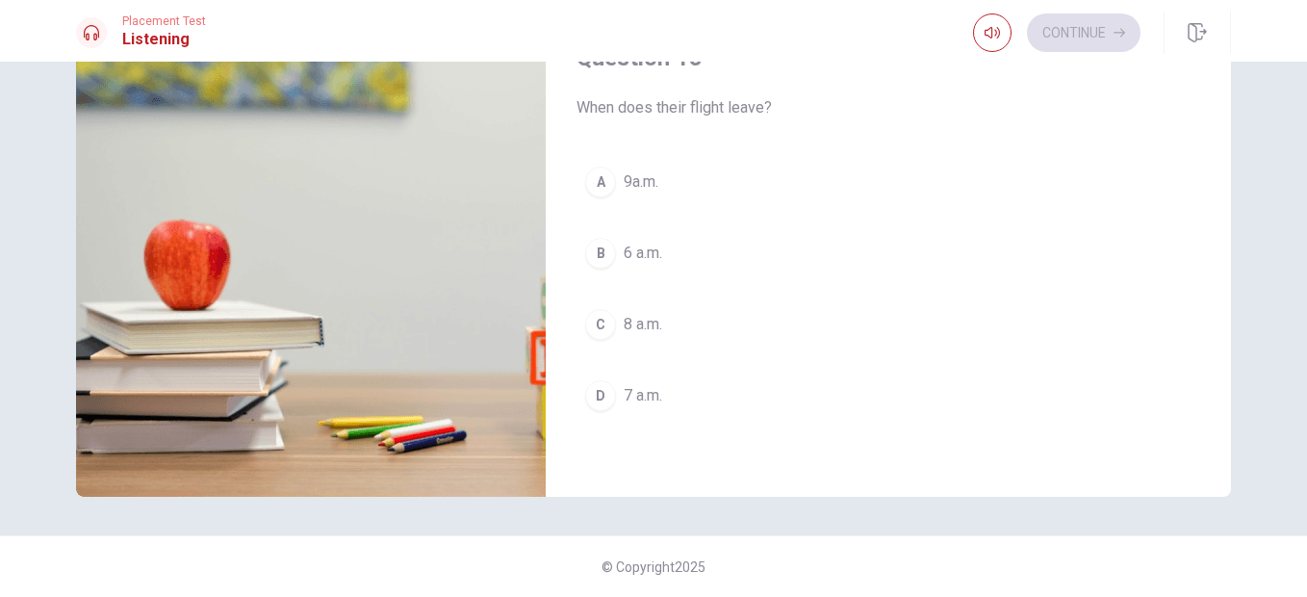
click at [650, 177] on span "9a.m." at bounding box center [641, 181] width 35 height 23
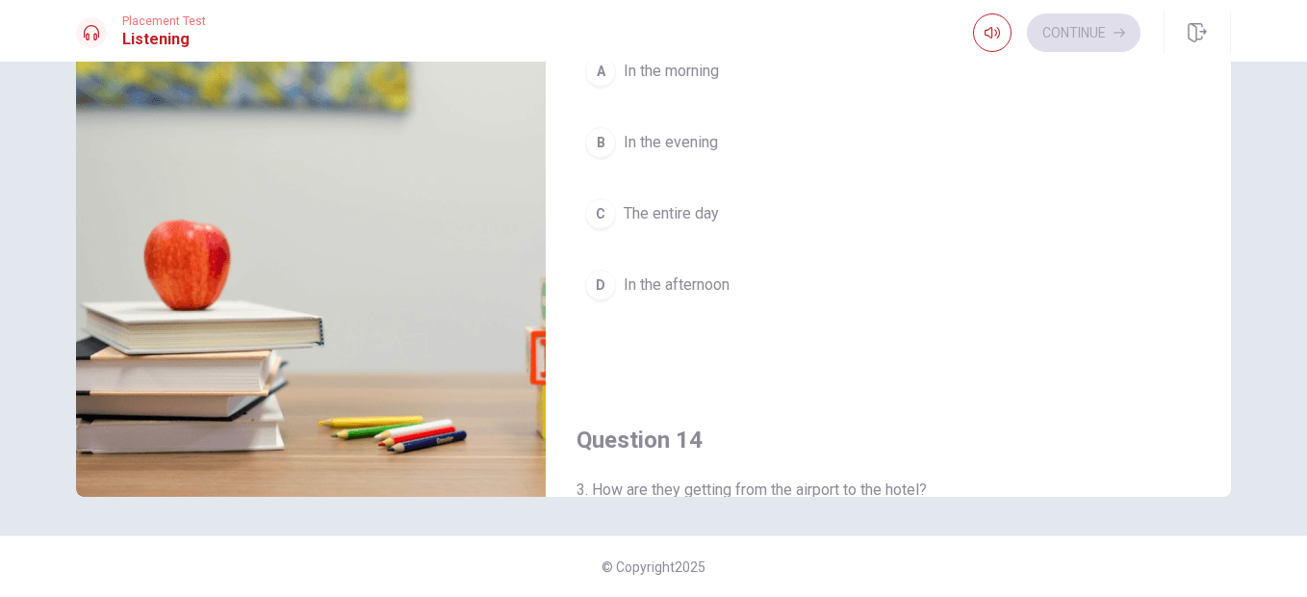
scroll to position [872, 0]
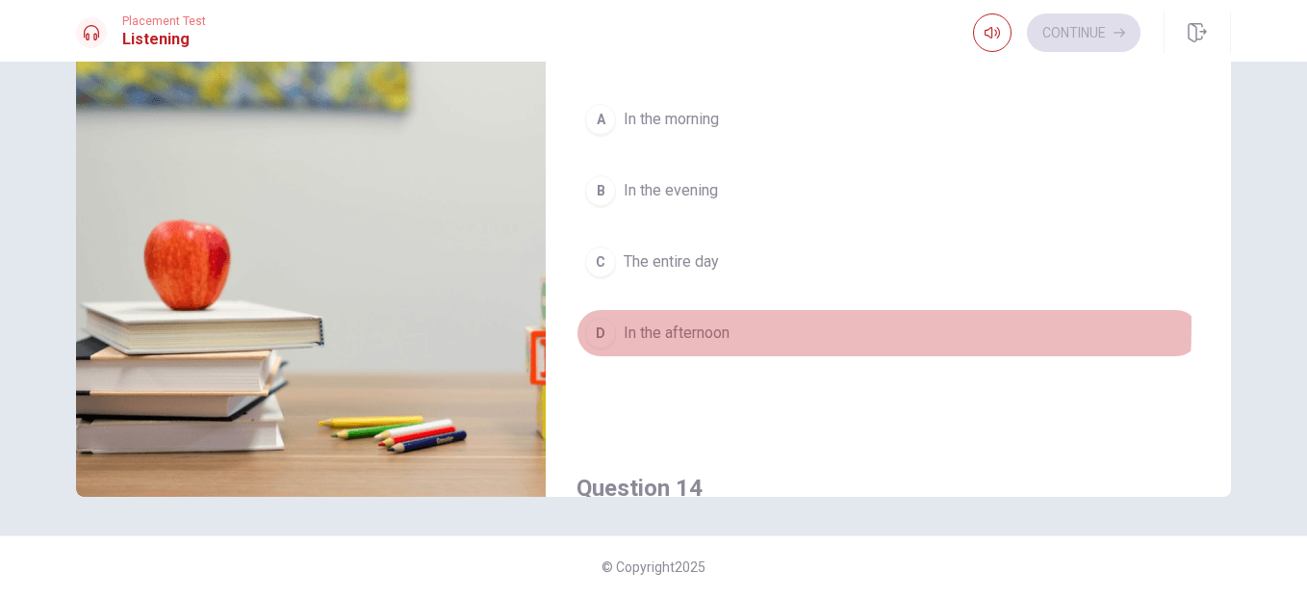
click at [696, 326] on span "In the afternoon" at bounding box center [677, 333] width 106 height 23
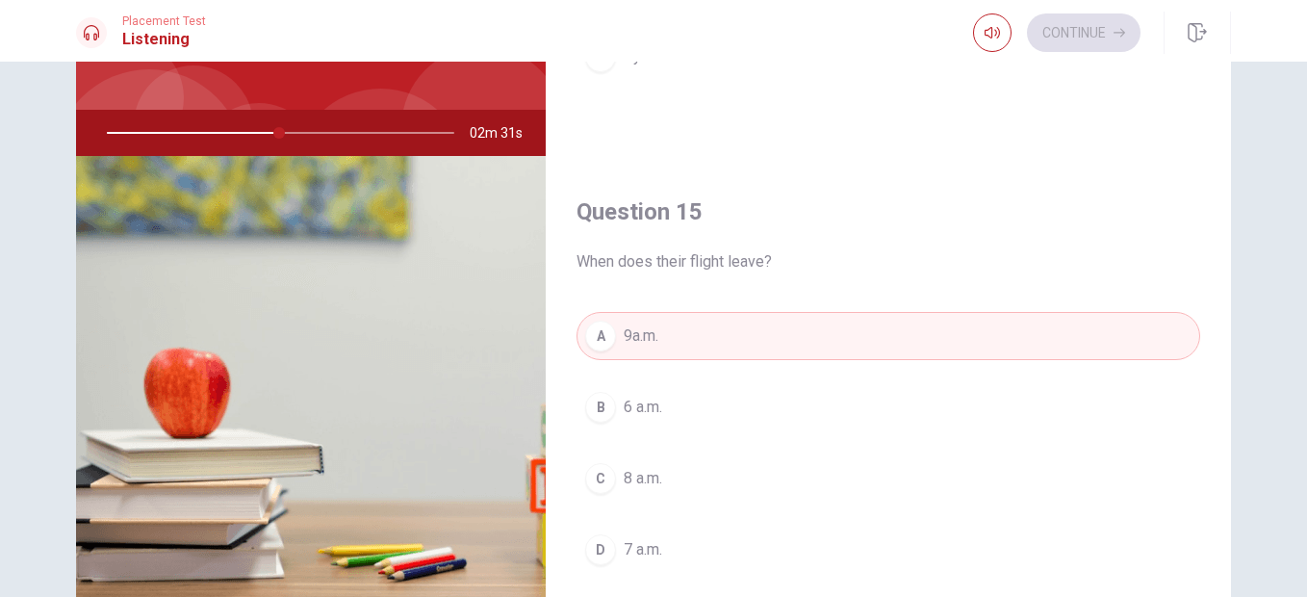
scroll to position [1796, 0]
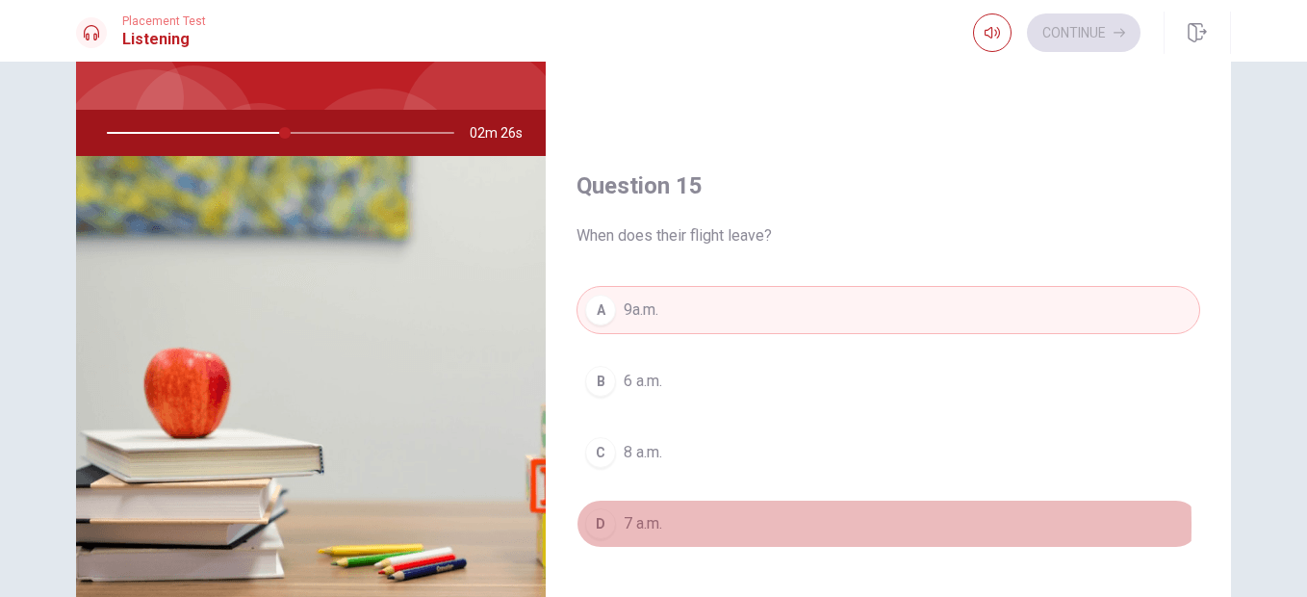
click at [641, 525] on span "7 a.m." at bounding box center [643, 523] width 39 height 23
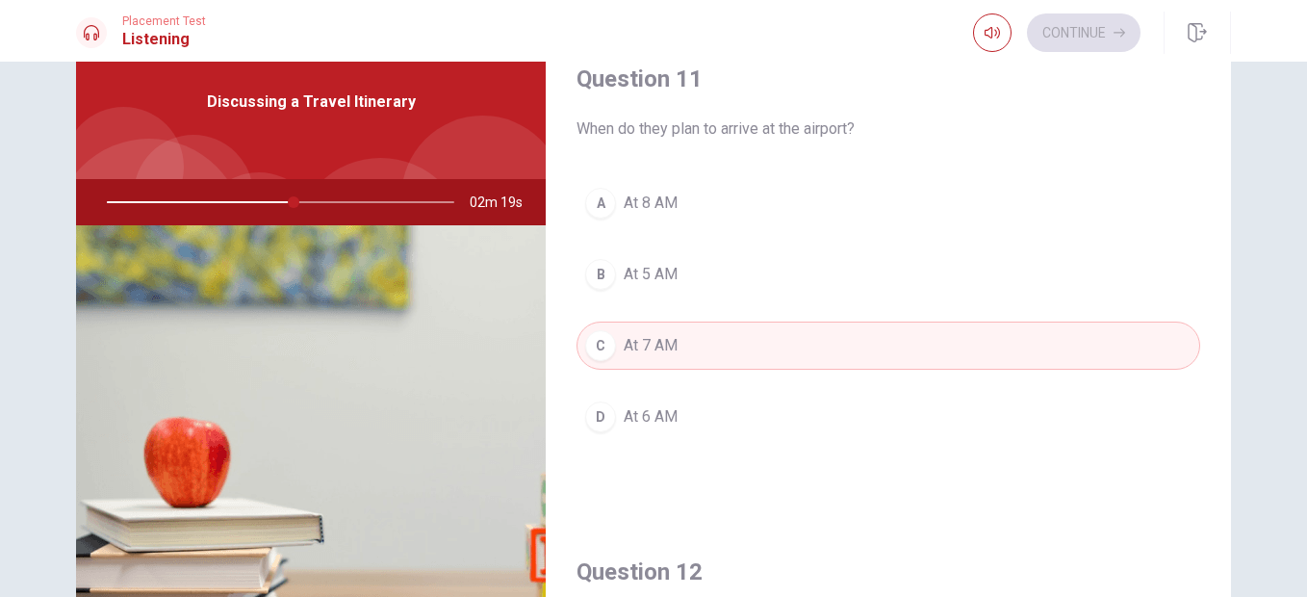
scroll to position [67, 0]
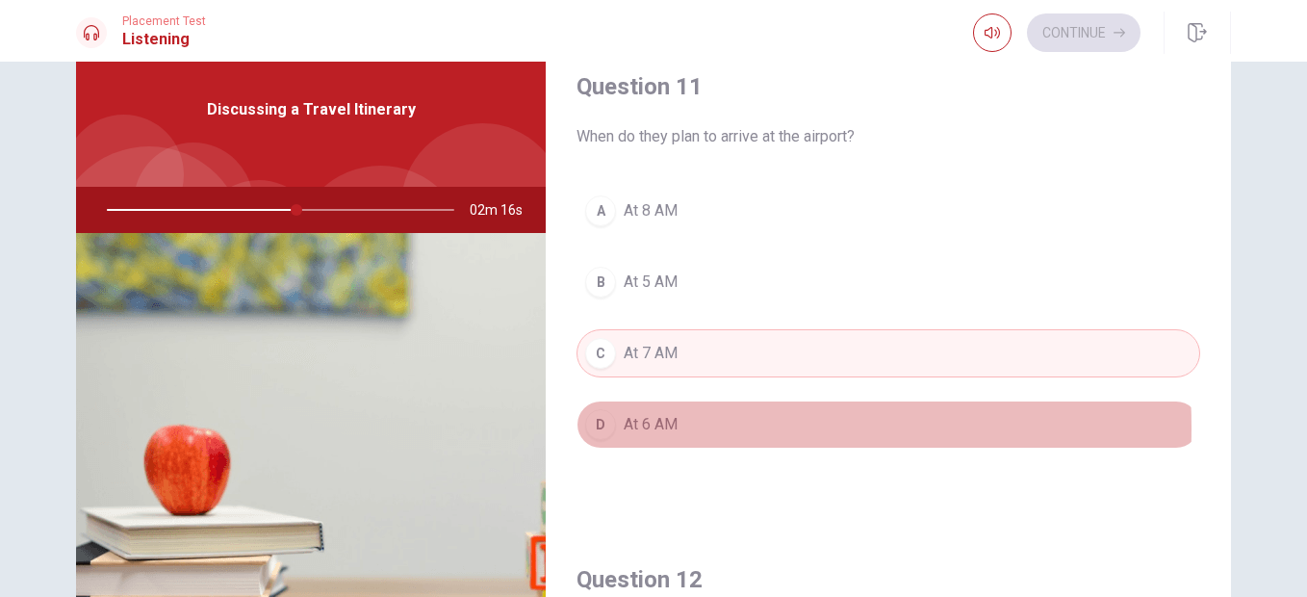
click at [634, 427] on span "At 6 AM" at bounding box center [651, 424] width 54 height 23
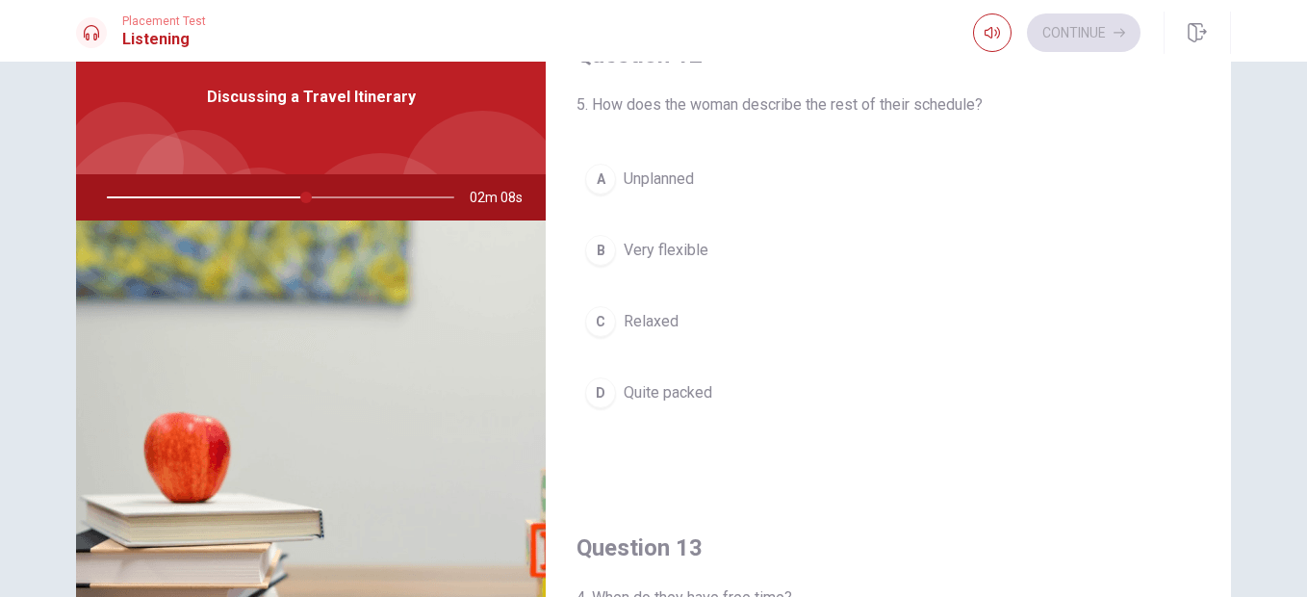
scroll to position [516, 0]
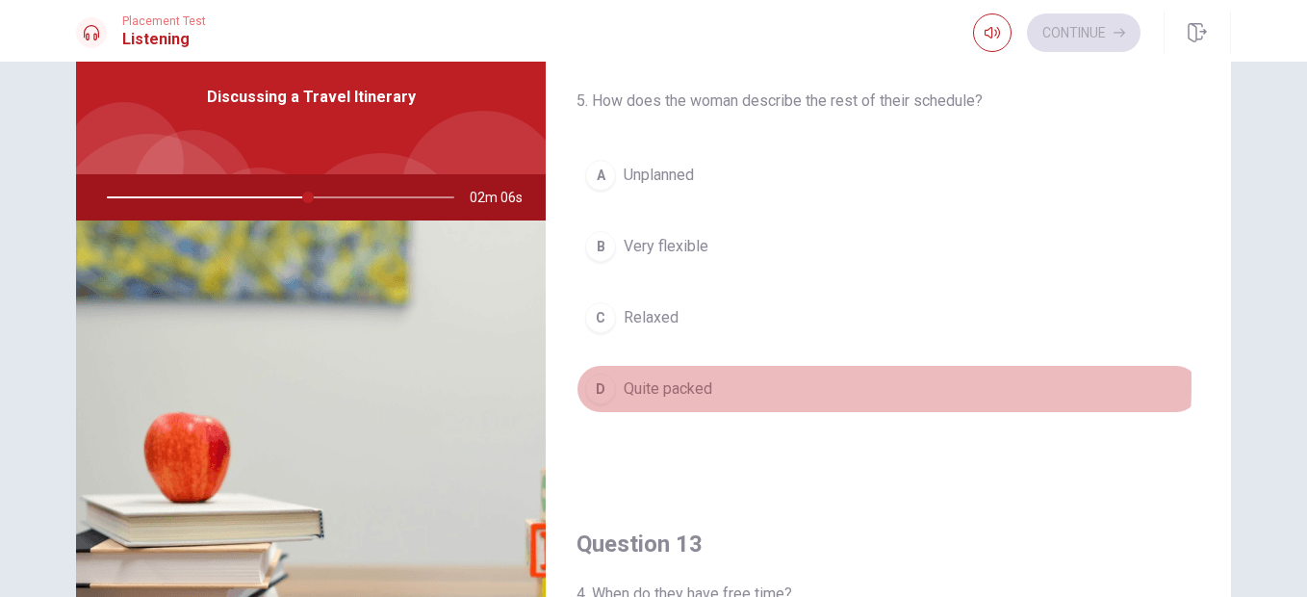
click at [630, 383] on span "Quite packed" at bounding box center [668, 388] width 89 height 23
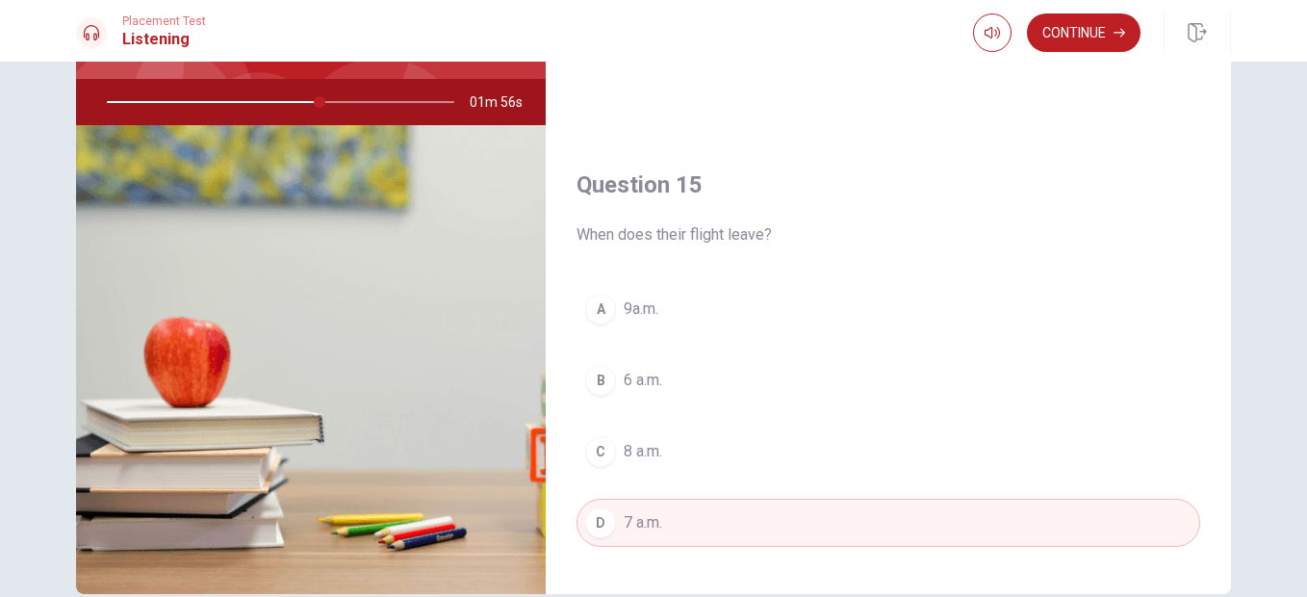
scroll to position [1796, 0]
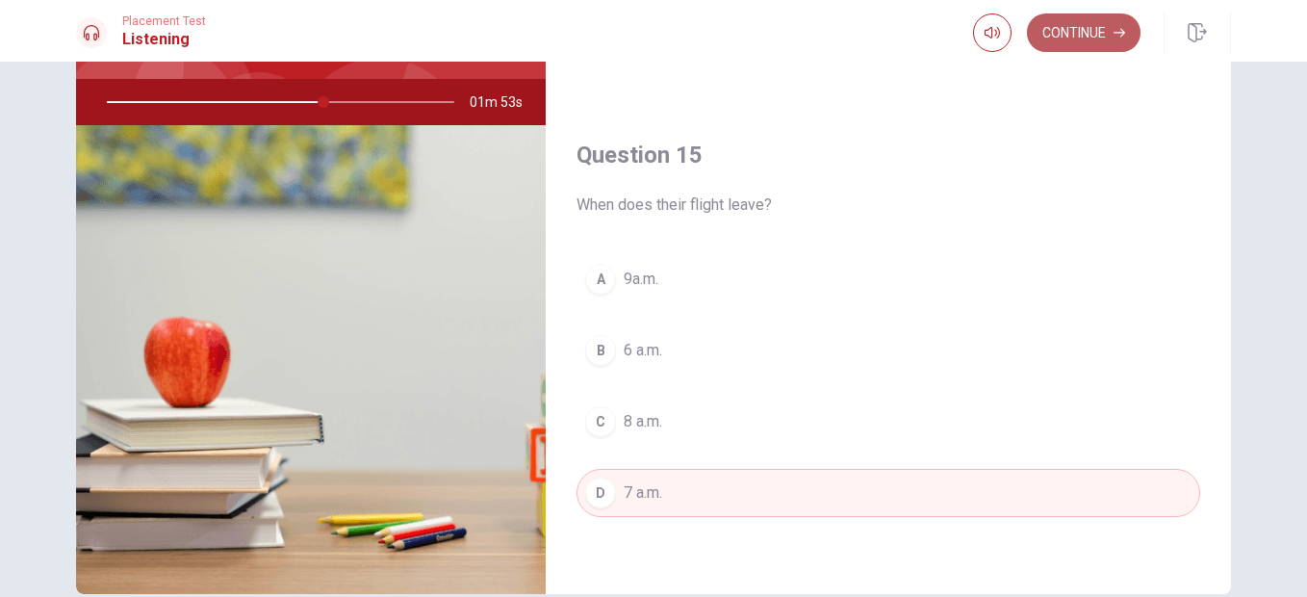
click at [1079, 25] on button "Continue" at bounding box center [1084, 32] width 114 height 39
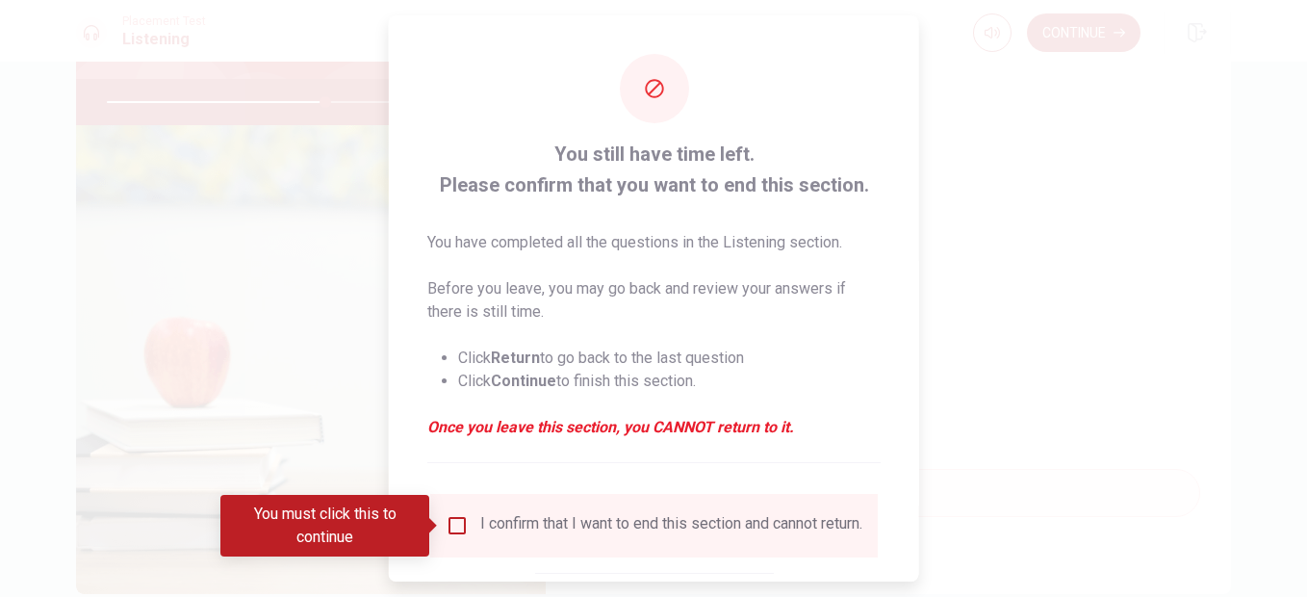
click at [456, 530] on input "You must click this to continue" at bounding box center [457, 525] width 23 height 23
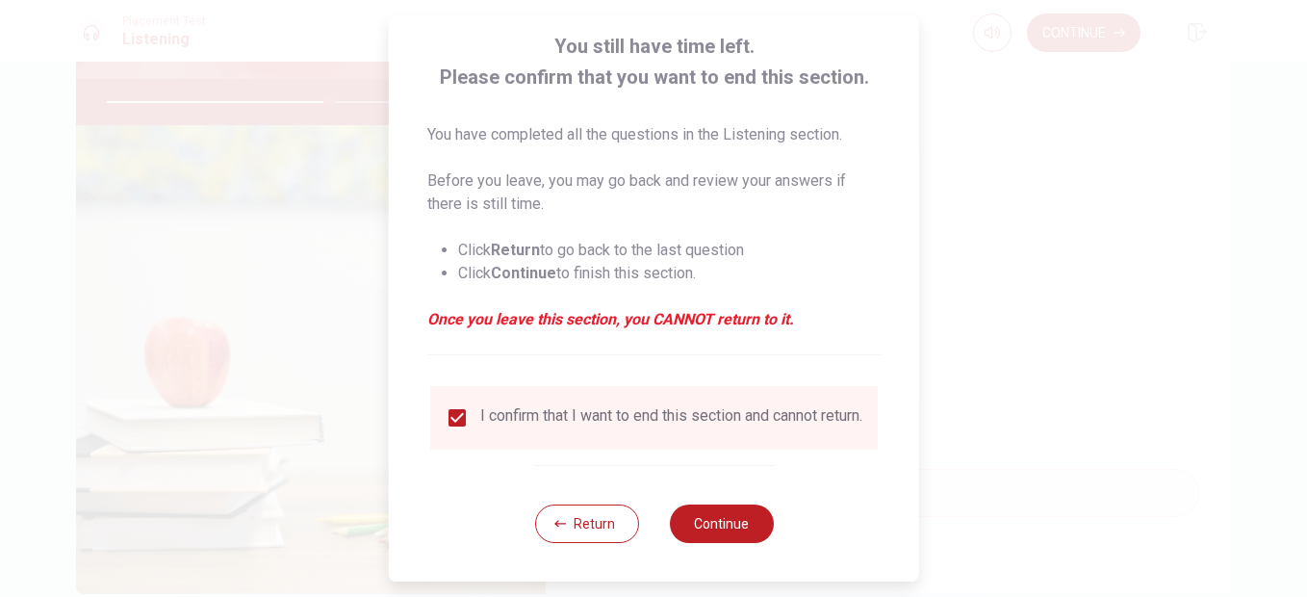
scroll to position [121, 0]
click at [717, 512] on button "Continue" at bounding box center [721, 523] width 104 height 39
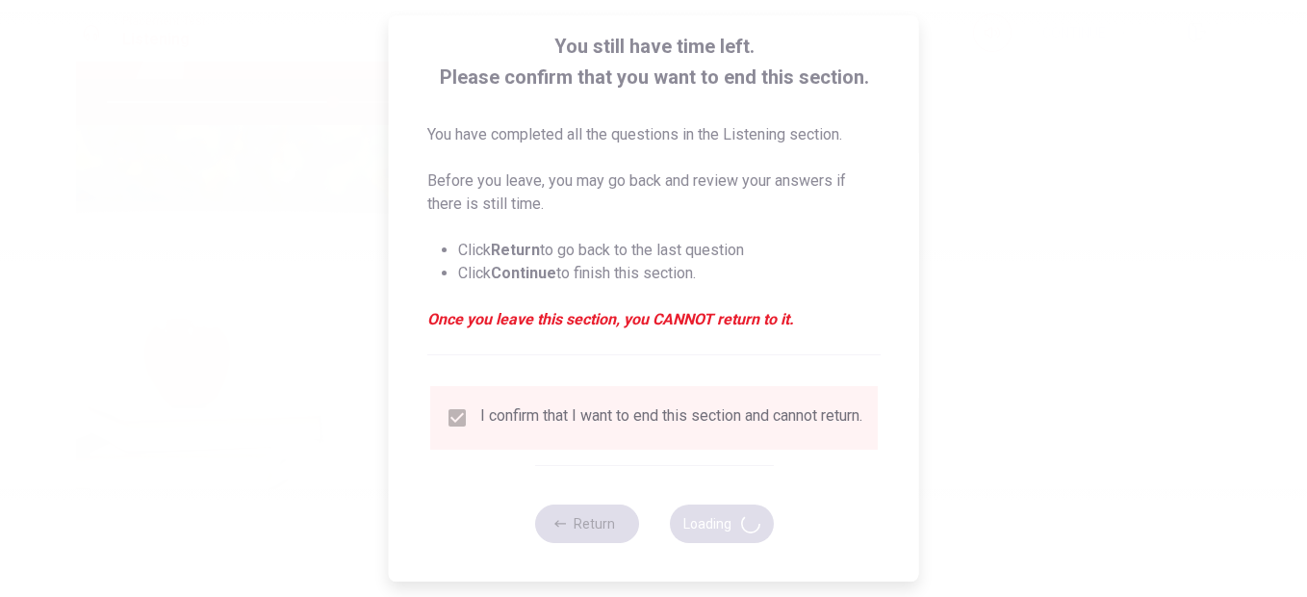
type input "65"
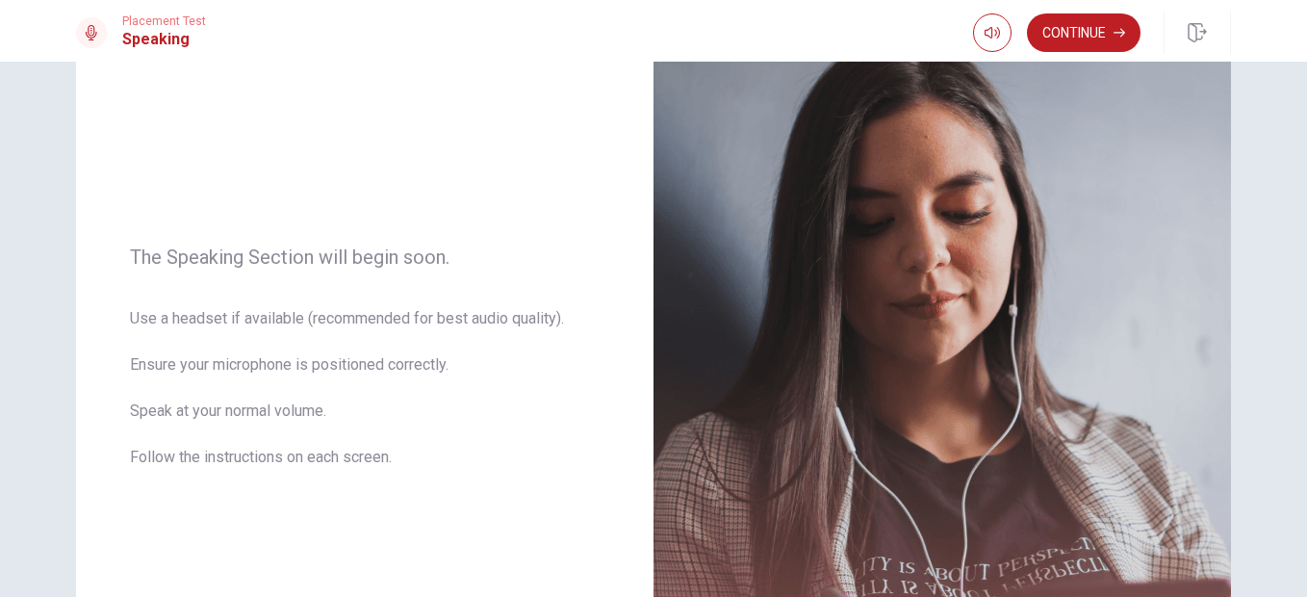
scroll to position [142, 0]
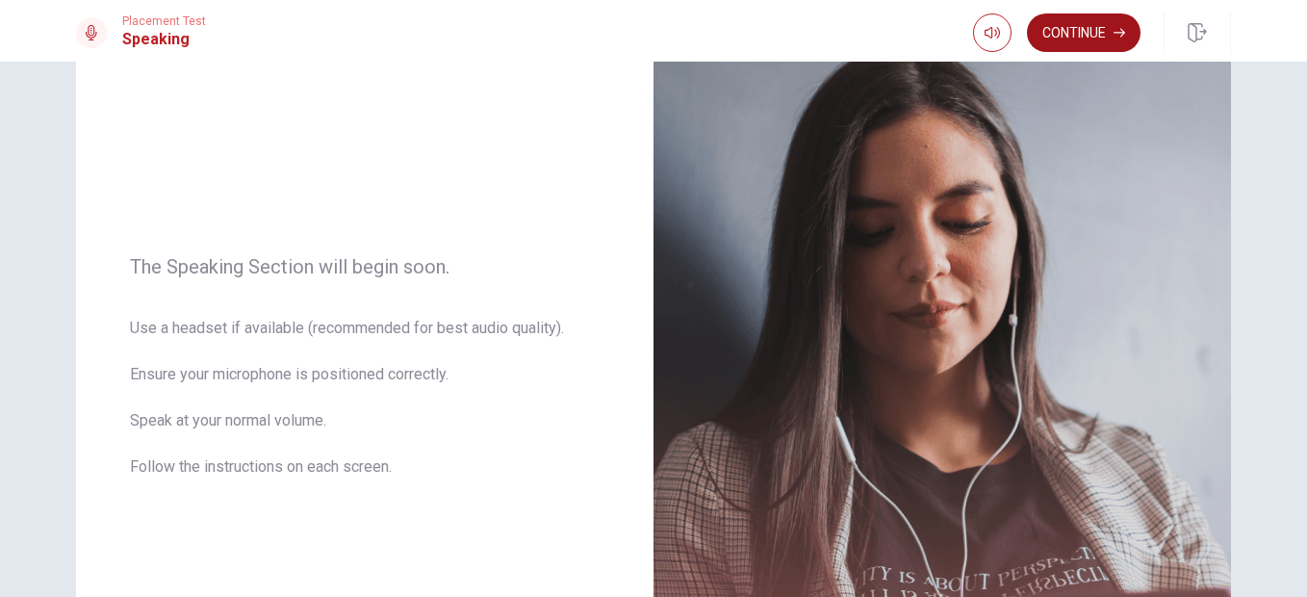
click at [1110, 41] on button "Continue" at bounding box center [1084, 32] width 114 height 39
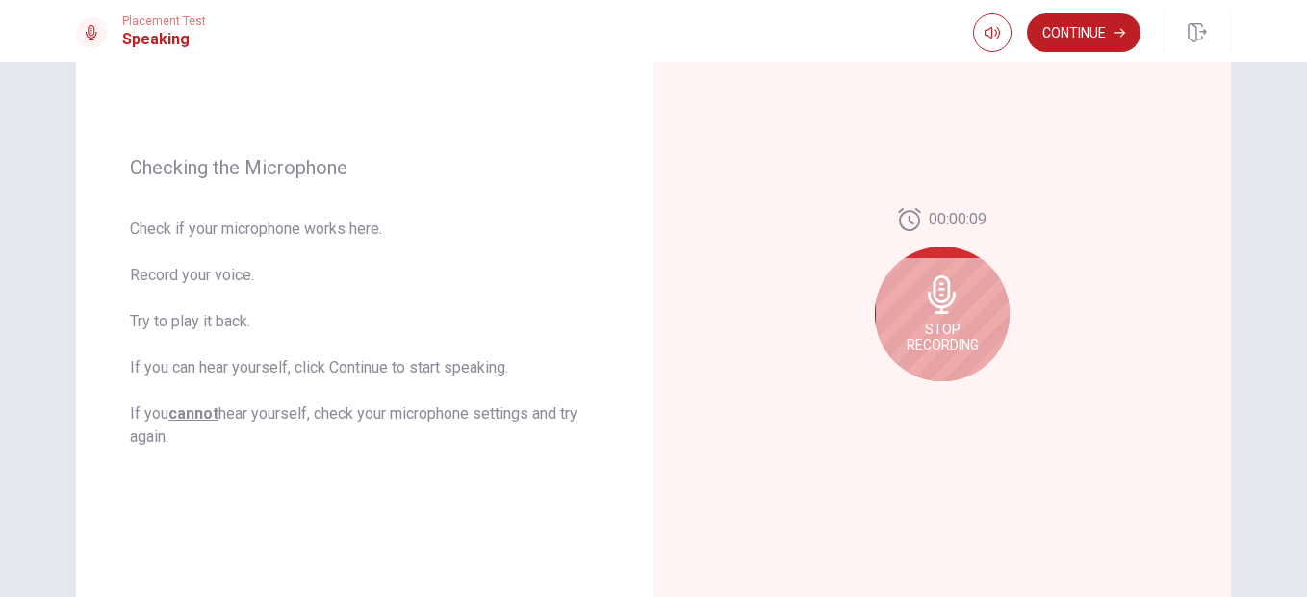
scroll to position [231, 0]
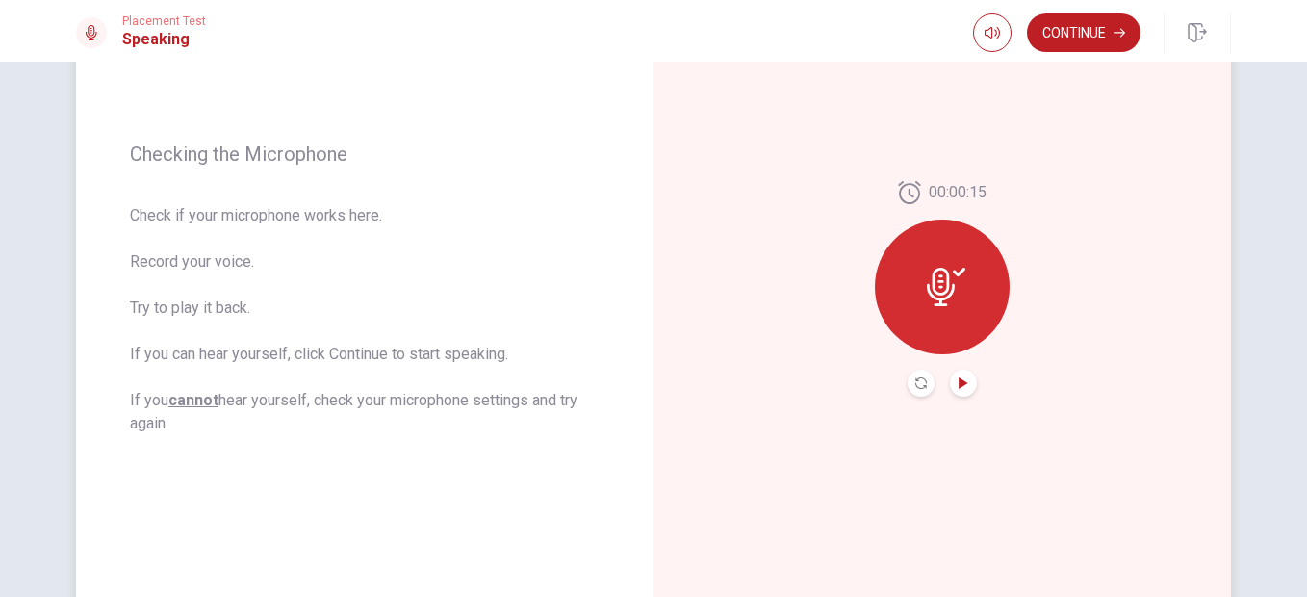
click at [962, 383] on icon "Play Audio" at bounding box center [963, 383] width 9 height 12
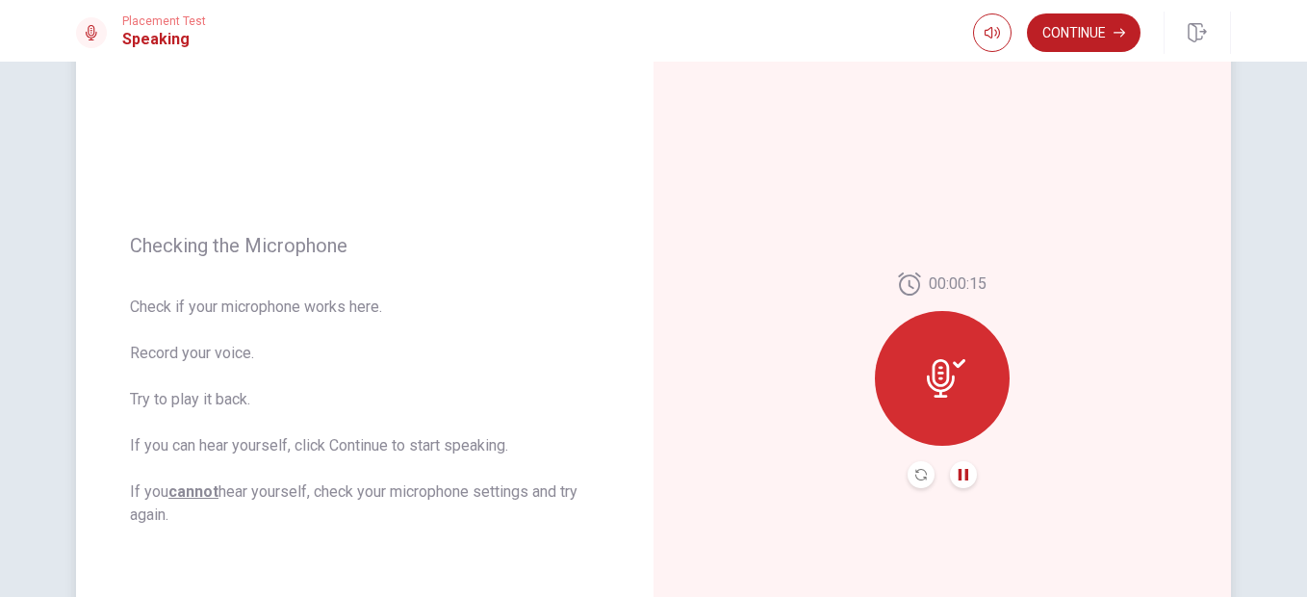
scroll to position [154, 0]
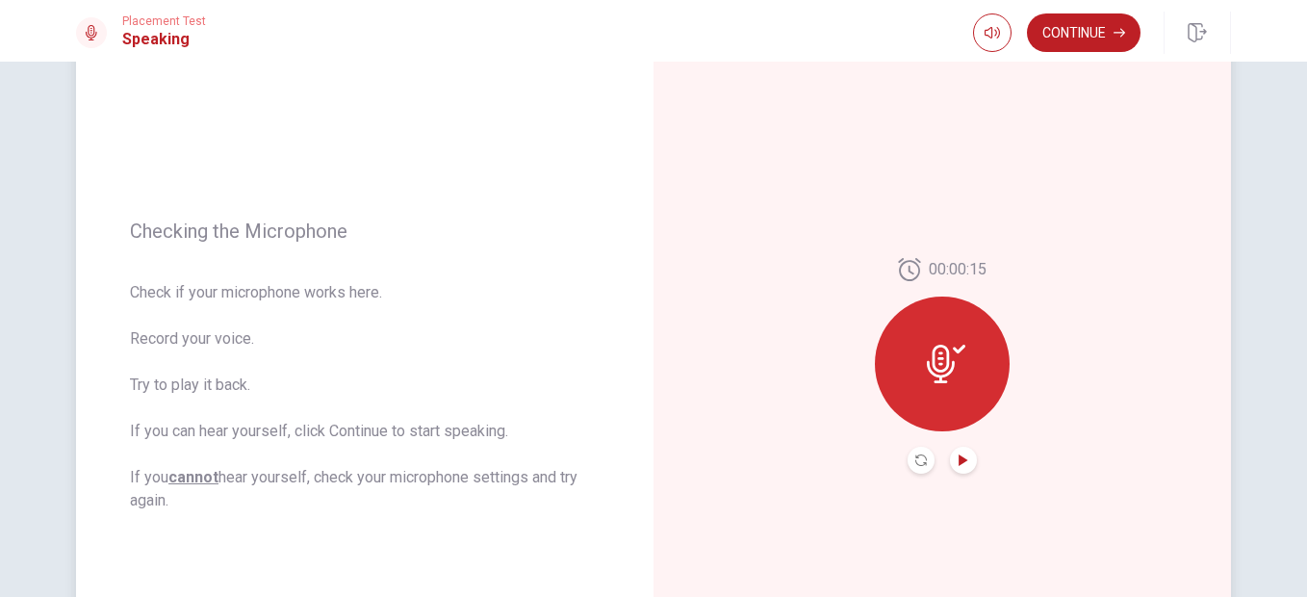
click at [959, 458] on icon "Play Audio" at bounding box center [963, 460] width 9 height 12
click at [1084, 36] on button "Continue" at bounding box center [1084, 32] width 114 height 39
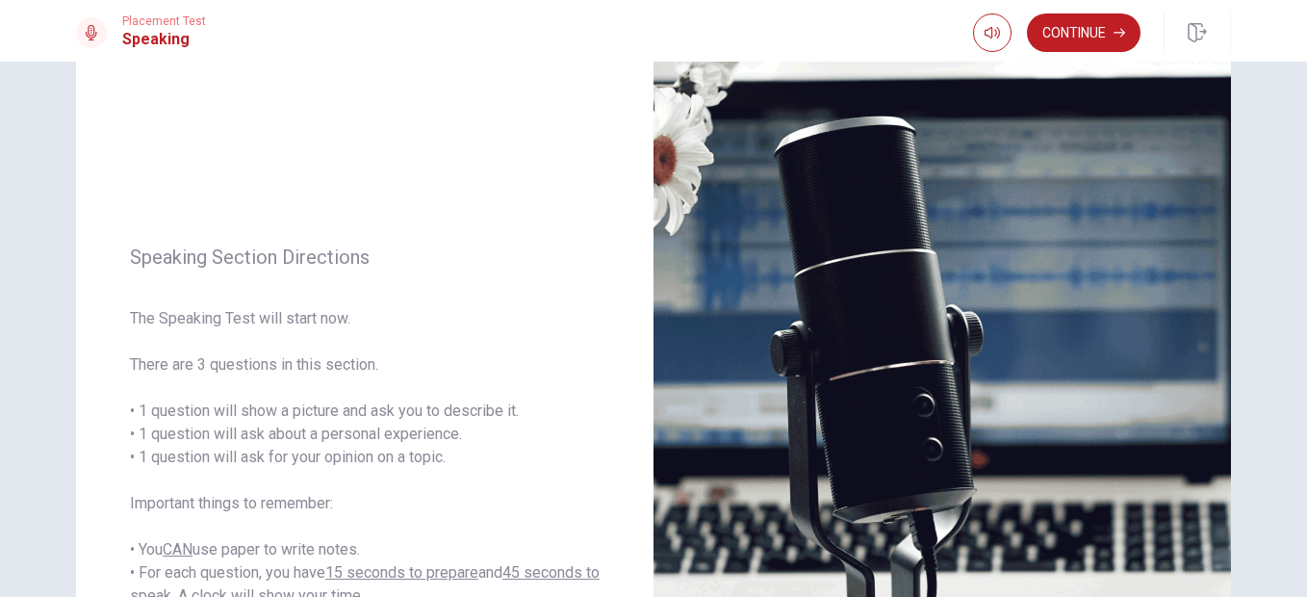
scroll to position [98, 0]
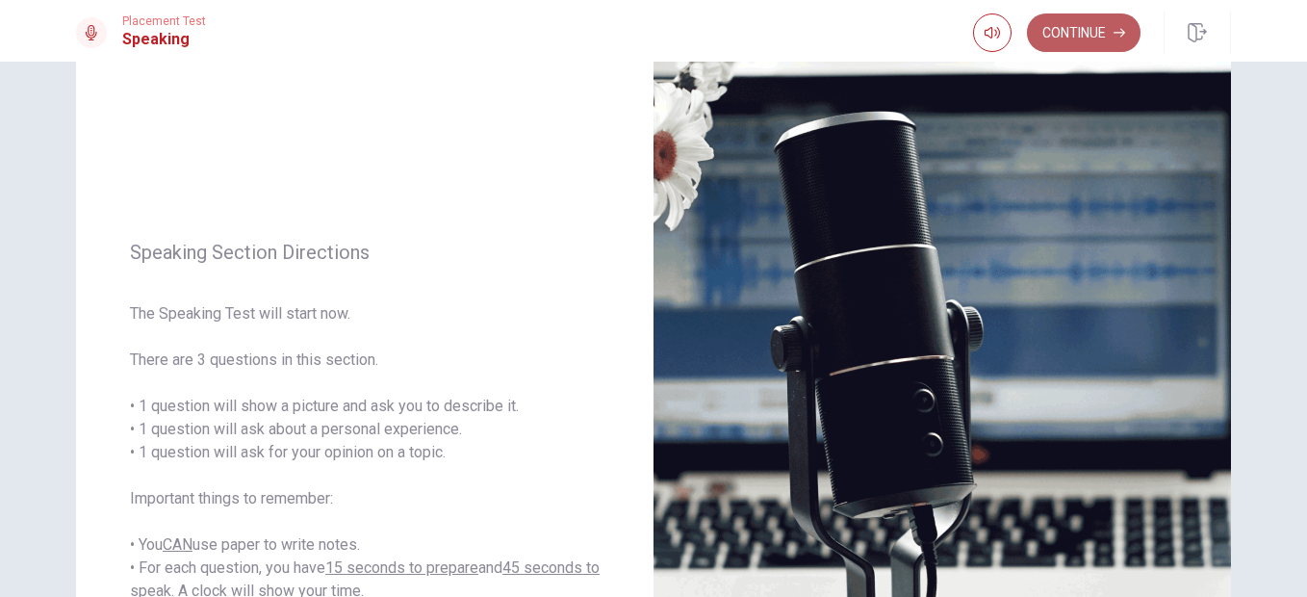
click at [1117, 36] on icon "button" at bounding box center [1120, 33] width 12 height 12
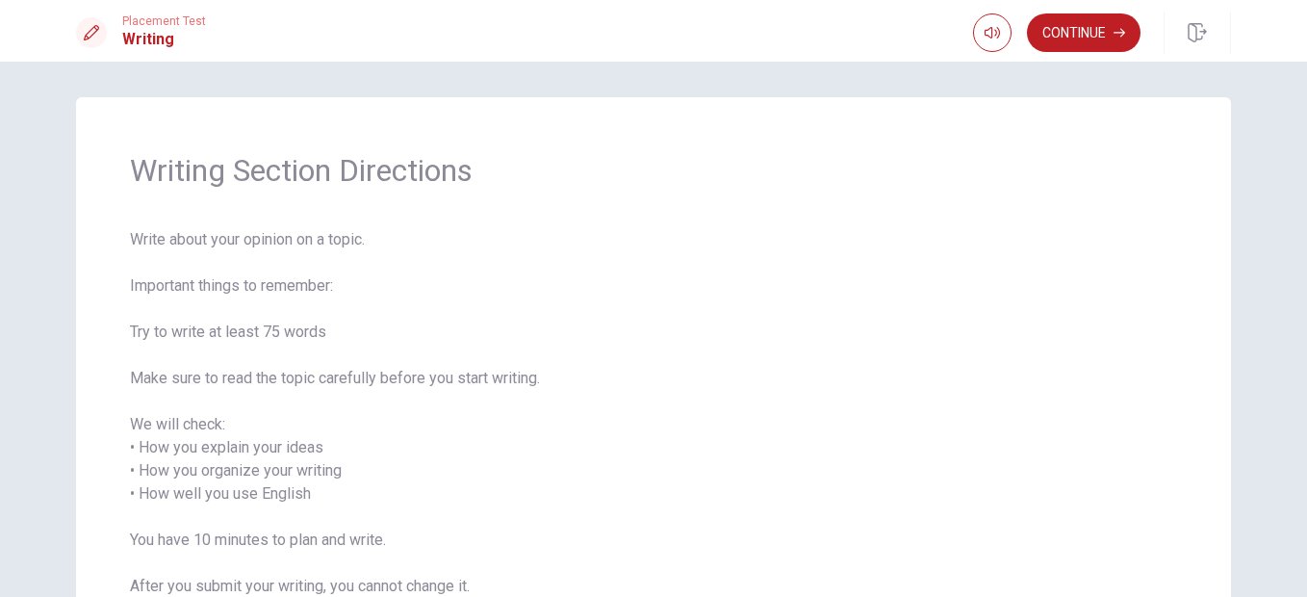
scroll to position [0, 0]
click at [1098, 26] on button "Continue" at bounding box center [1084, 32] width 114 height 39
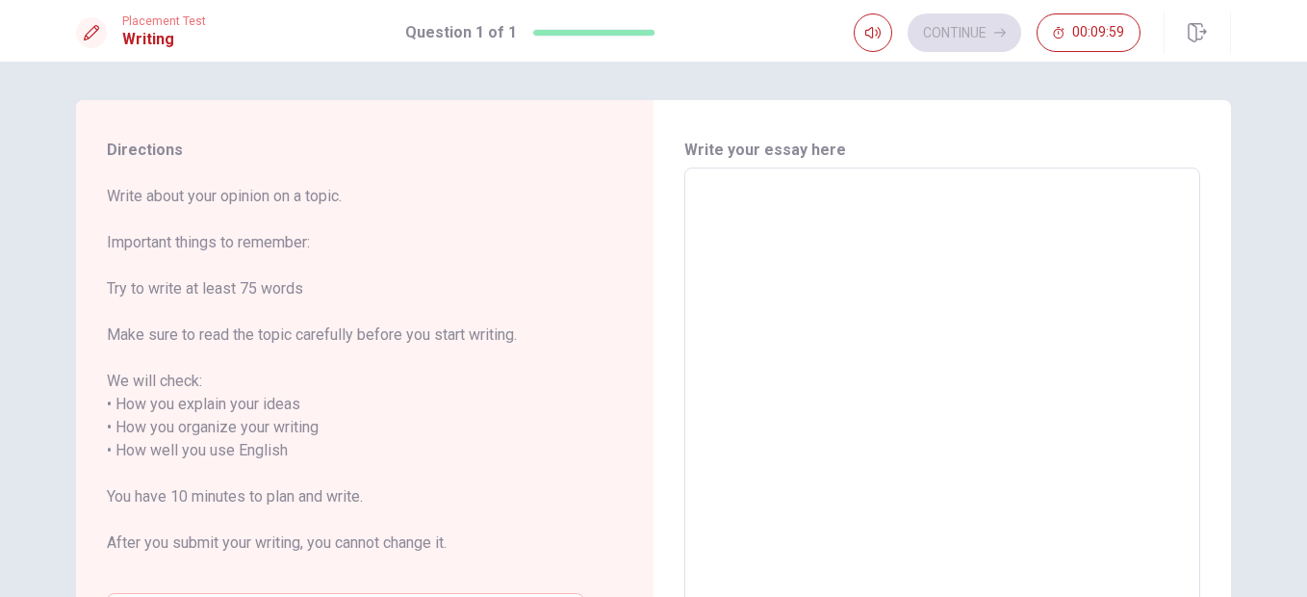
click at [986, 312] on textarea at bounding box center [942, 439] width 489 height 511
type textarea "ı"
type textarea "x"
type textarea "ı"
type textarea "x"
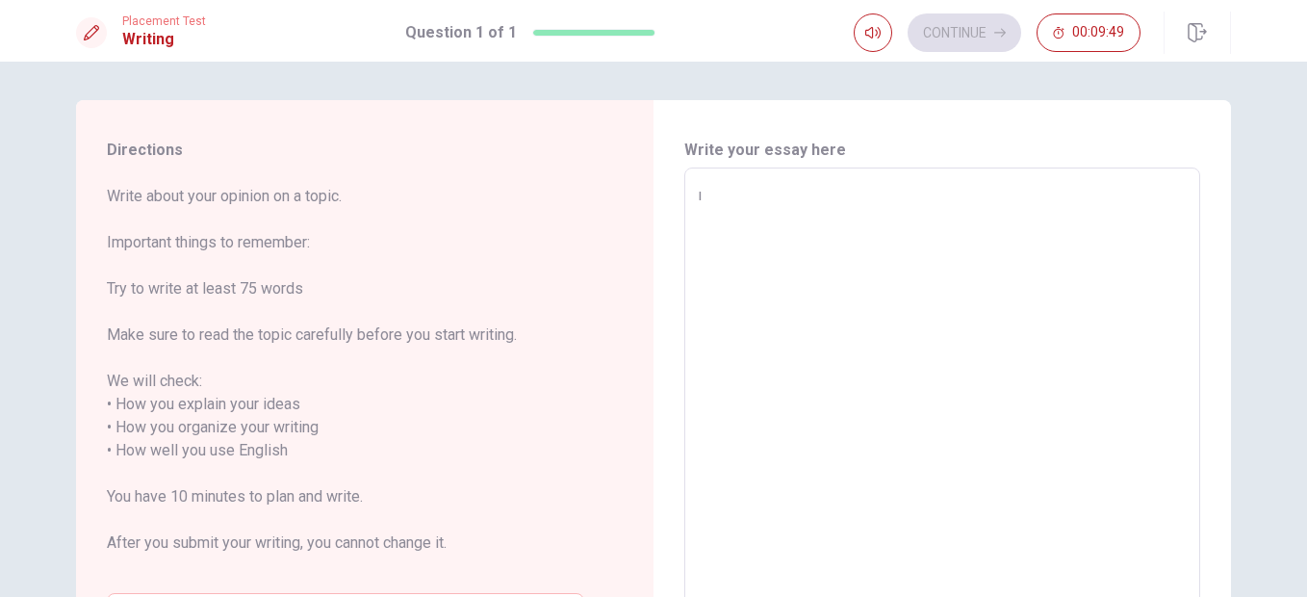
type textarea "ı"
type textarea "x"
type textarea "i"
type textarea "x"
type textarea "m"
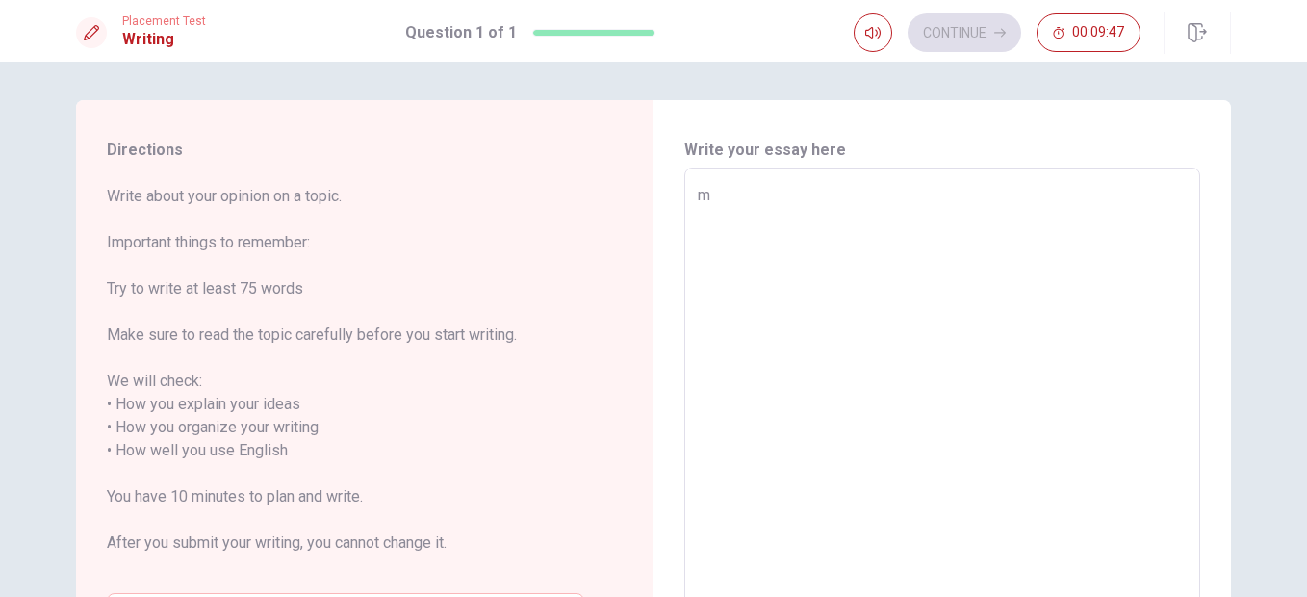
type textarea "x"
type textarea "my"
type textarea "x"
type textarea "my"
type textarea "x"
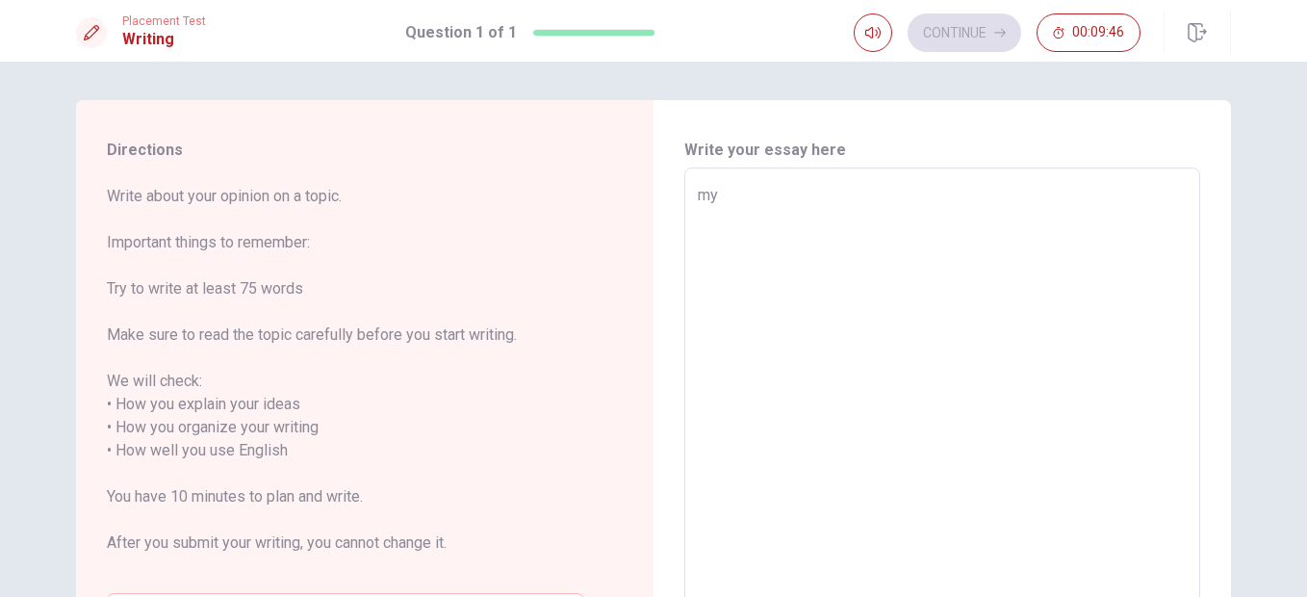
type textarea "my n"
type textarea "x"
type textarea "my na"
type textarea "x"
type textarea "my nam"
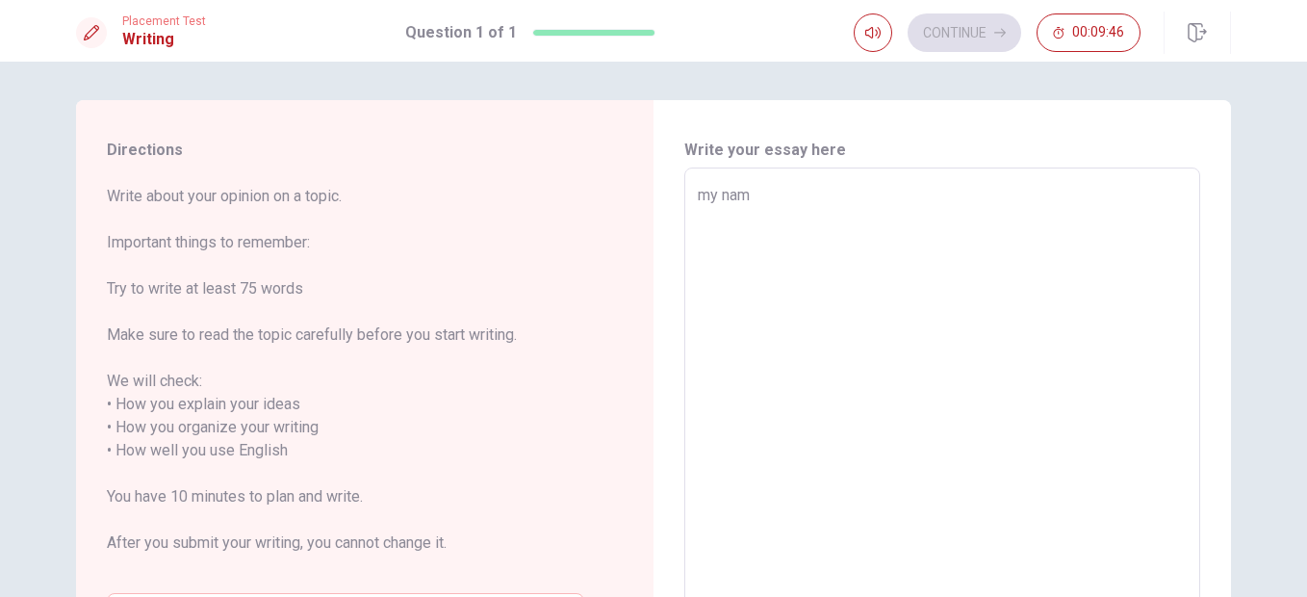
type textarea "x"
type textarea "my name"
type textarea "x"
type textarea "my name"
type textarea "x"
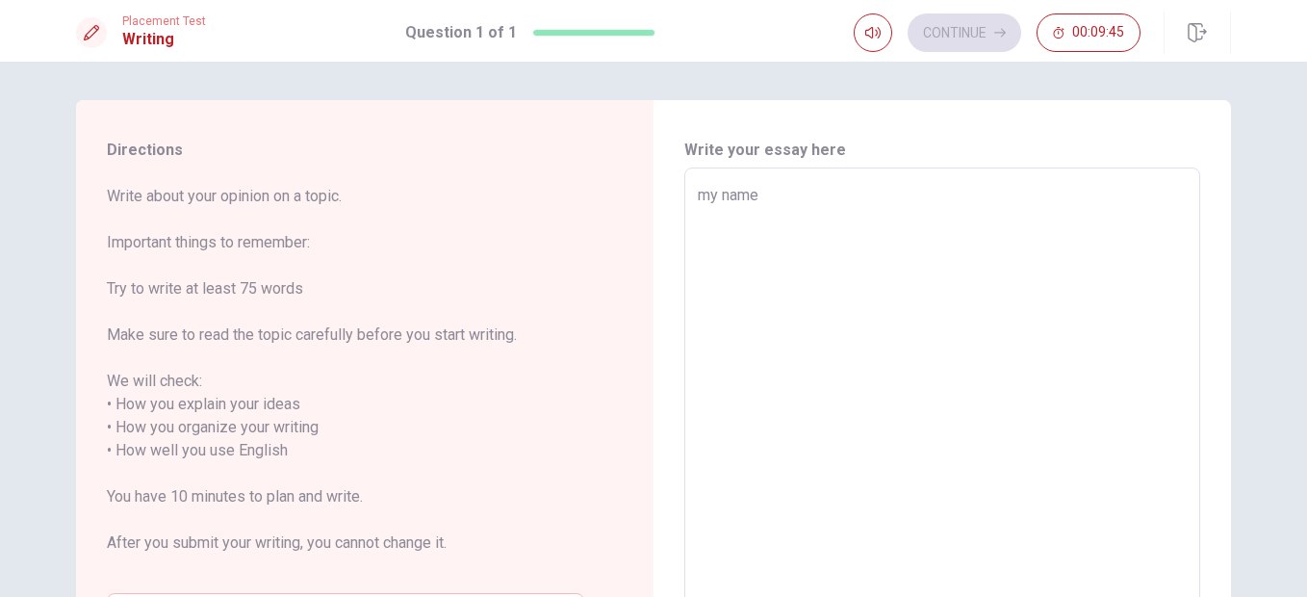
type textarea "my name i"
type textarea "x"
type textarea "my name is"
type textarea "x"
type textarea "my name is"
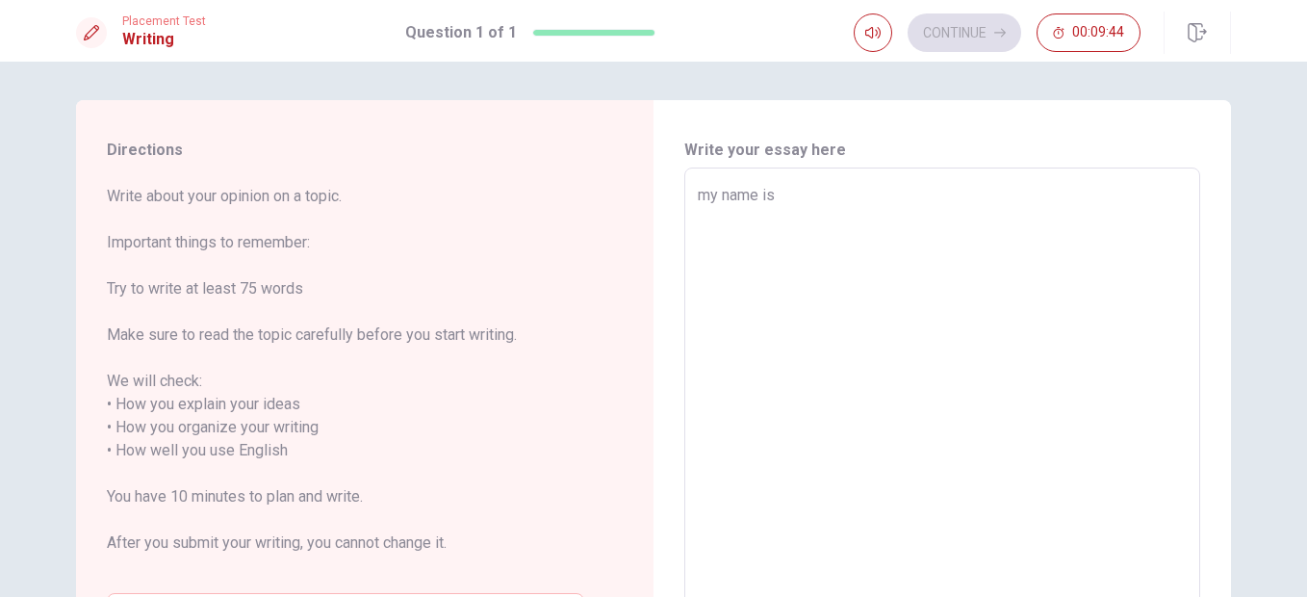
type textarea "x"
type textarea "my name is a"
type textarea "x"
type textarea "my name is ar"
type textarea "x"
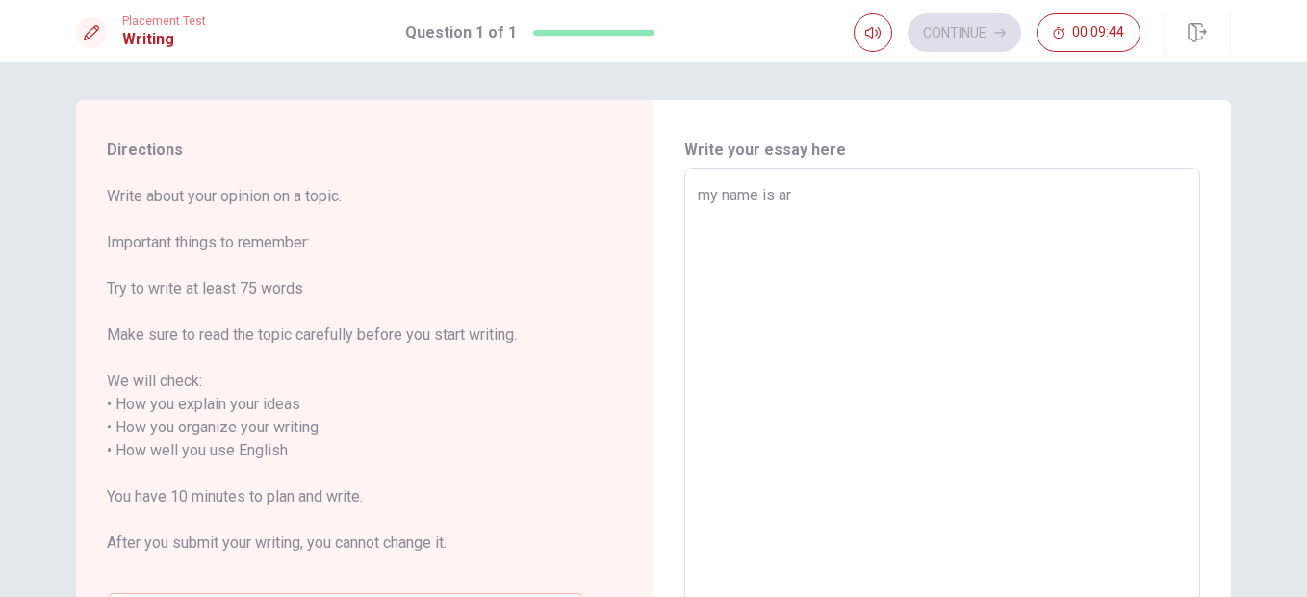
type textarea "my name is [PERSON_NAME]"
type textarea "x"
type textarea "my name is [PERSON_NAME]"
type textarea "x"
type textarea "my name is [PERSON_NAME]"
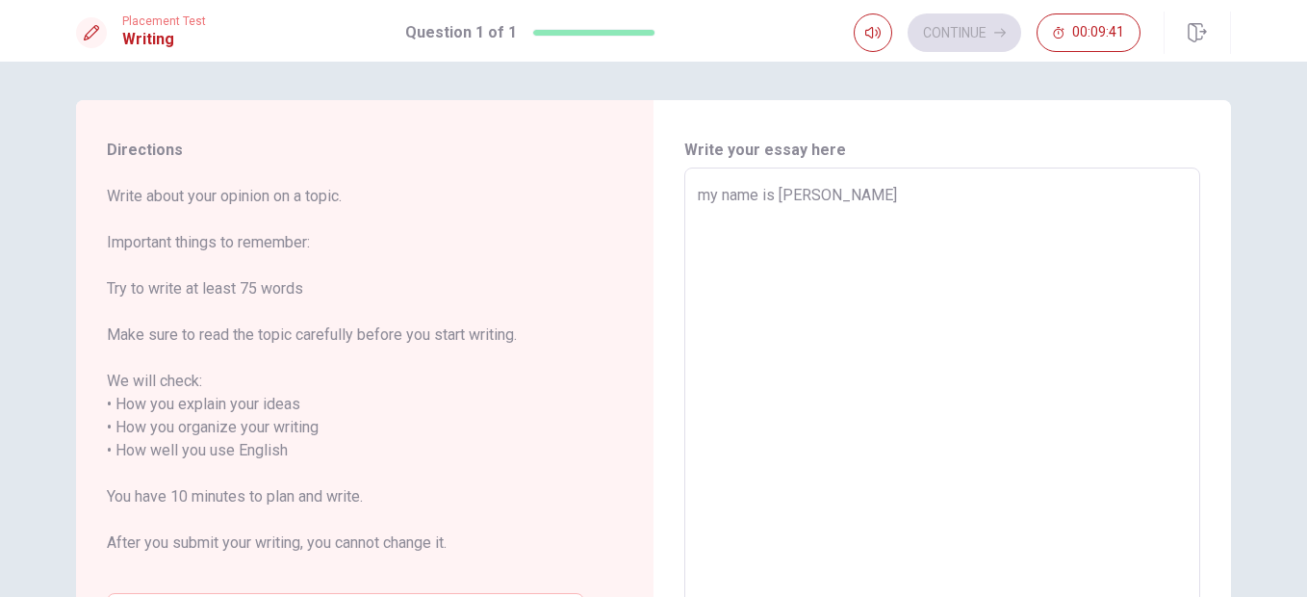
type textarea "x"
type textarea "my name is [PERSON_NAME]"
type textarea "x"
type textarea "my name is [PERSON_NAME]"
type textarea "x"
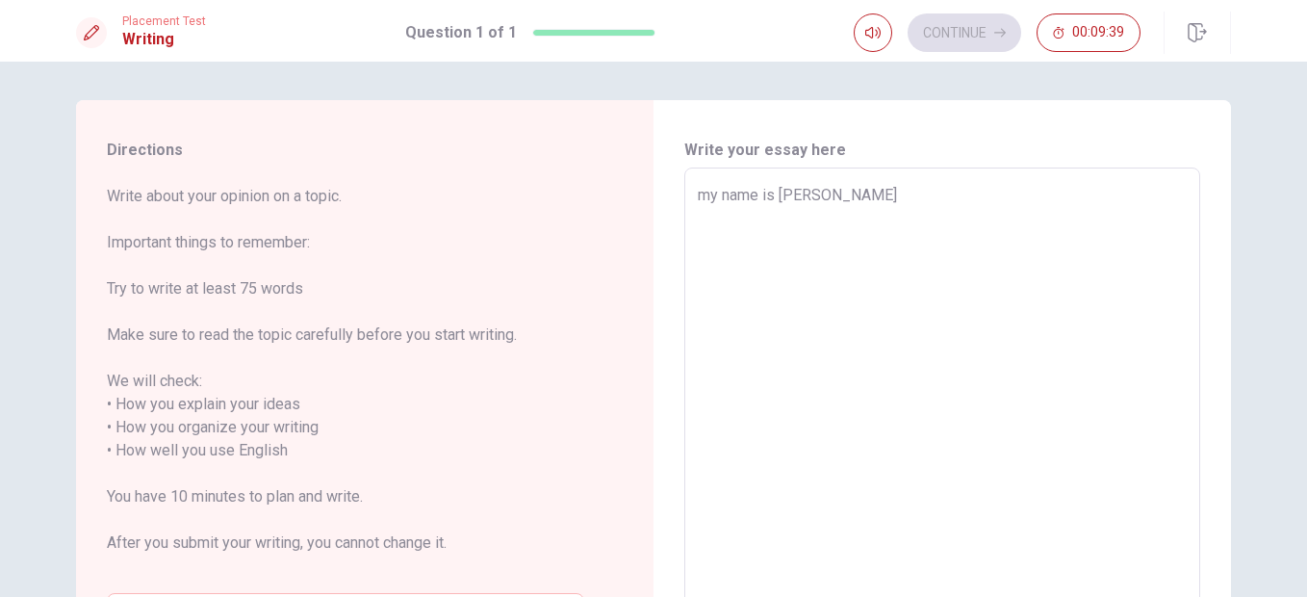
type textarea "my name is [PERSON_NAME]"
type textarea "x"
type textarea "my name is [PERSON_NAME] am"
type textarea "x"
type textarea "my name is [PERSON_NAME]"
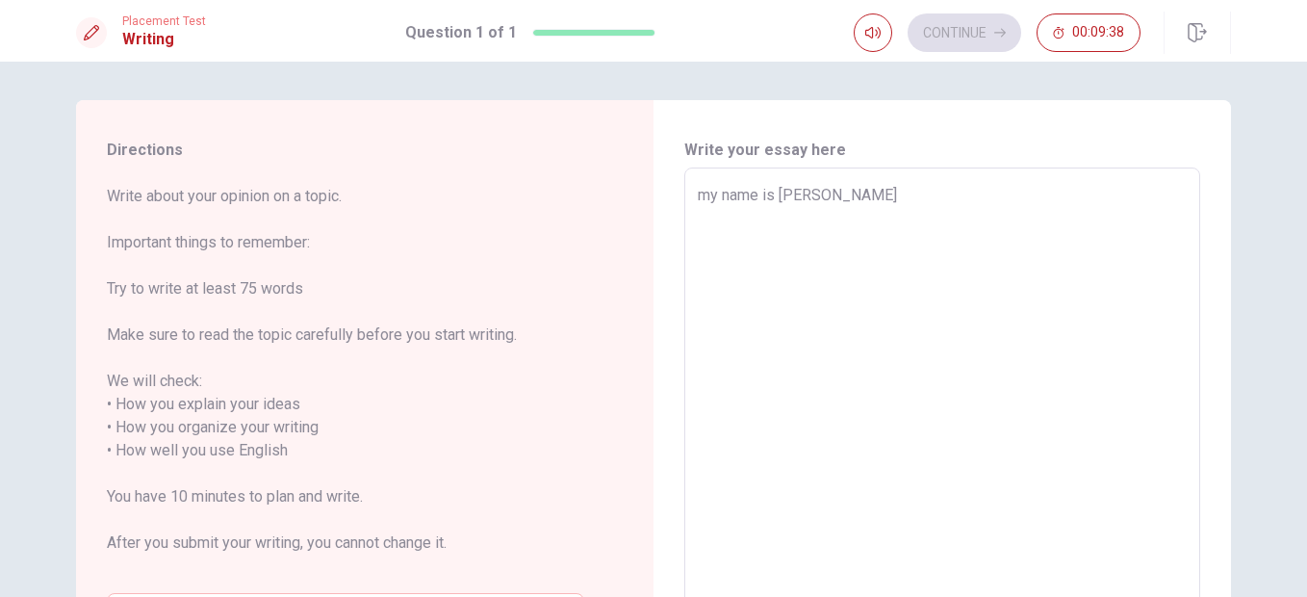
type textarea "x"
type textarea "my name is [PERSON_NAME]"
type textarea "x"
type textarea "my name is [PERSON_NAME]"
type textarea "x"
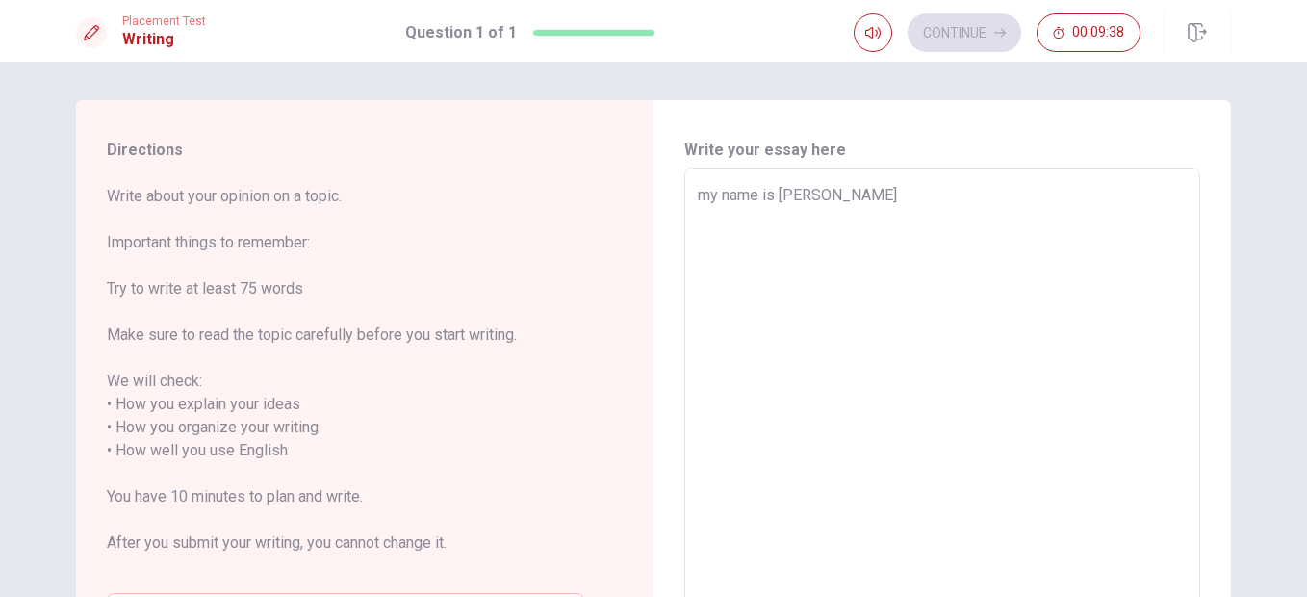
type textarea "my name is [PERSON_NAME]"
type textarea "x"
type textarea "my name is [PERSON_NAME]"
type textarea "x"
type textarea "my name is [PERSON_NAME]."
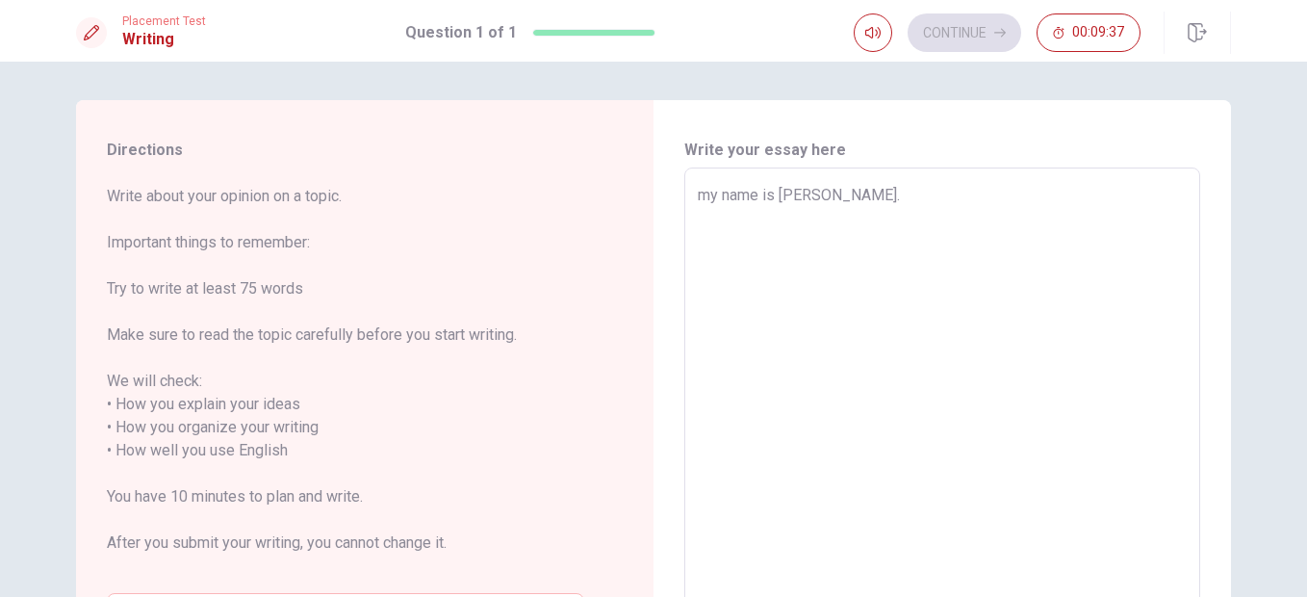
type textarea "x"
type textarea "my name is [PERSON_NAME]."
type textarea "x"
type textarea "my name is [PERSON_NAME]. i"
type textarea "x"
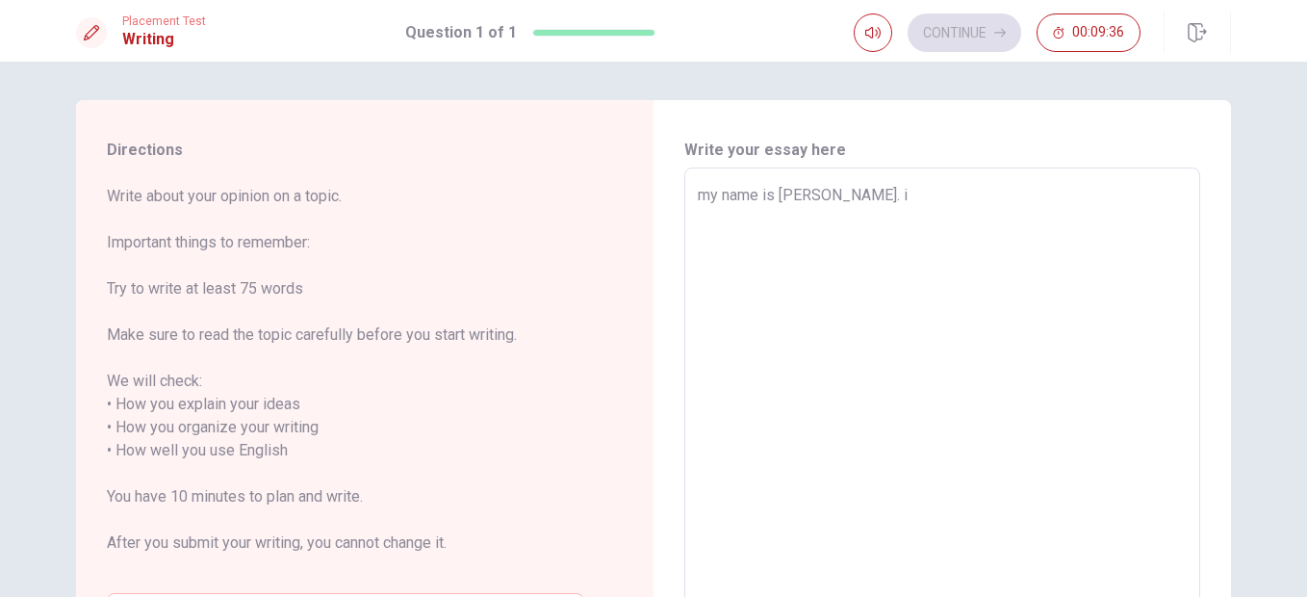
type textarea "my name is [PERSON_NAME]. i"
type textarea "x"
type textarea "my name is [PERSON_NAME]. i a"
type textarea "x"
type textarea "my name is [PERSON_NAME]. i am"
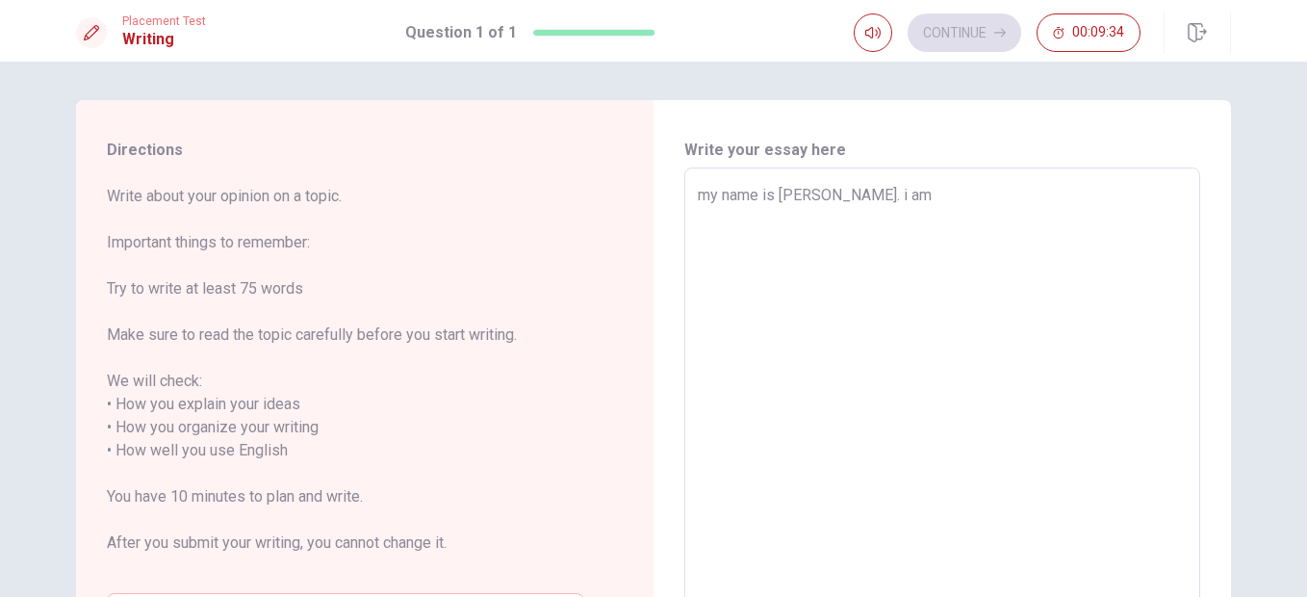
type textarea "x"
type textarea "my name is [PERSON_NAME]. i am"
type textarea "x"
type textarea "my name is [PERSON_NAME]. i am 3"
type textarea "x"
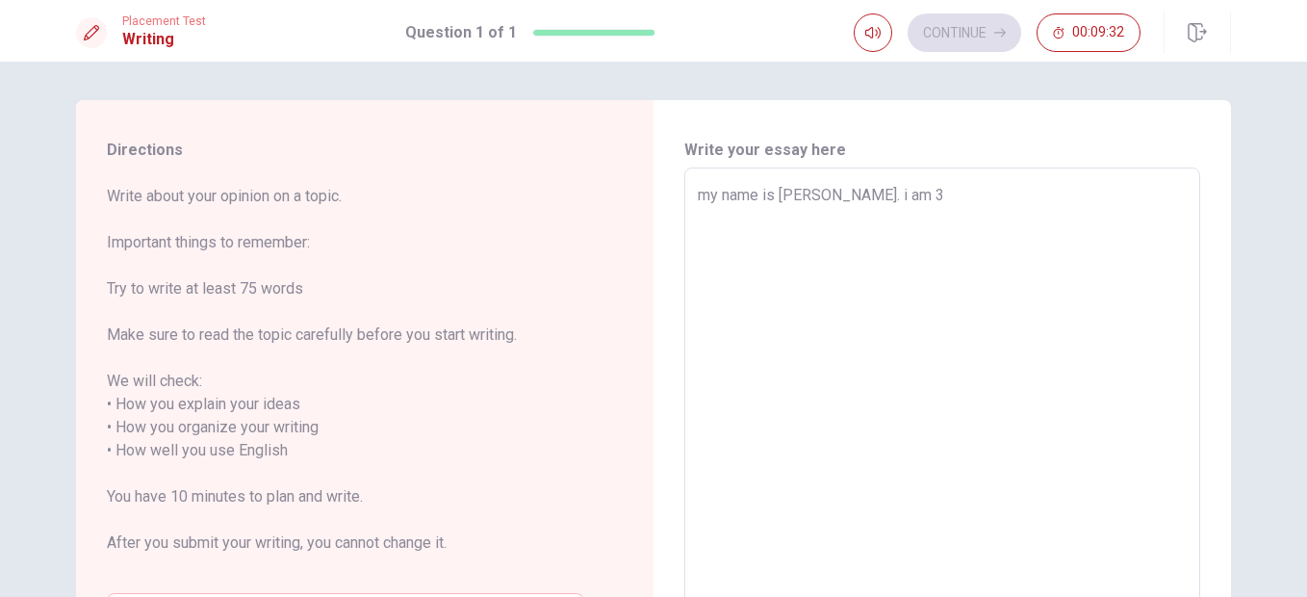
type textarea "my name is [PERSON_NAME]. i am 36"
type textarea "x"
type textarea "my name is [PERSON_NAME]. i am 36"
type textarea "x"
type textarea "my name is [PERSON_NAME]. i am 36 y"
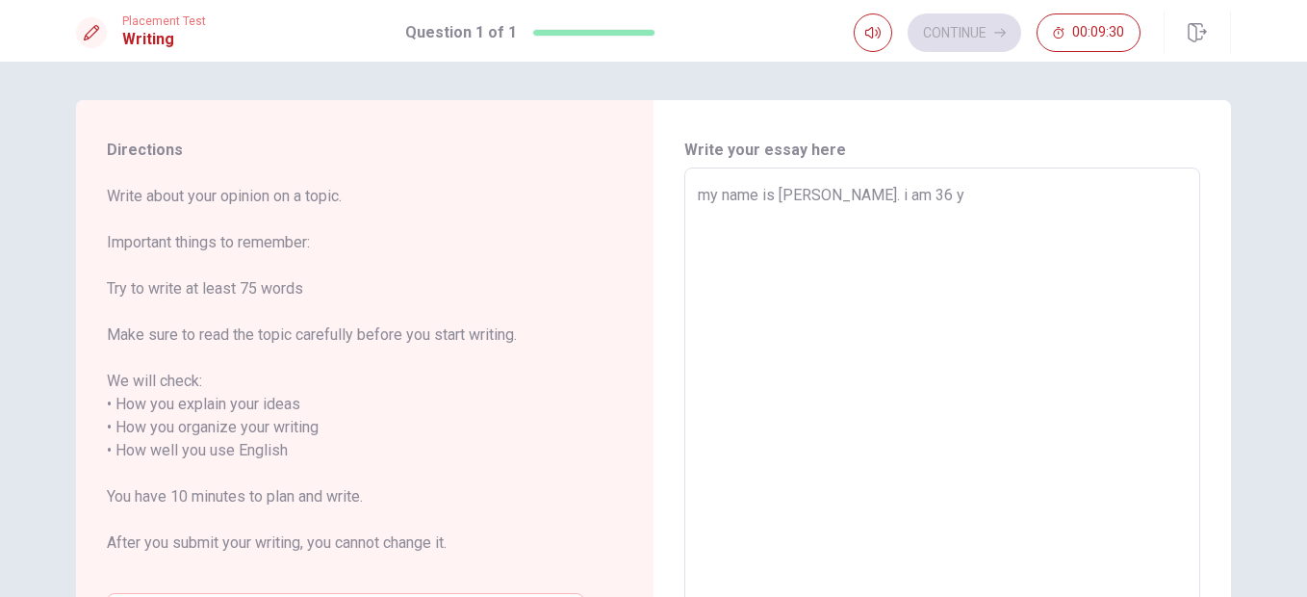
type textarea "x"
type textarea "my name is [PERSON_NAME]. i am 36 ye"
type textarea "x"
type textarea "my name is [PERSON_NAME]. i am 36 yea"
type textarea "x"
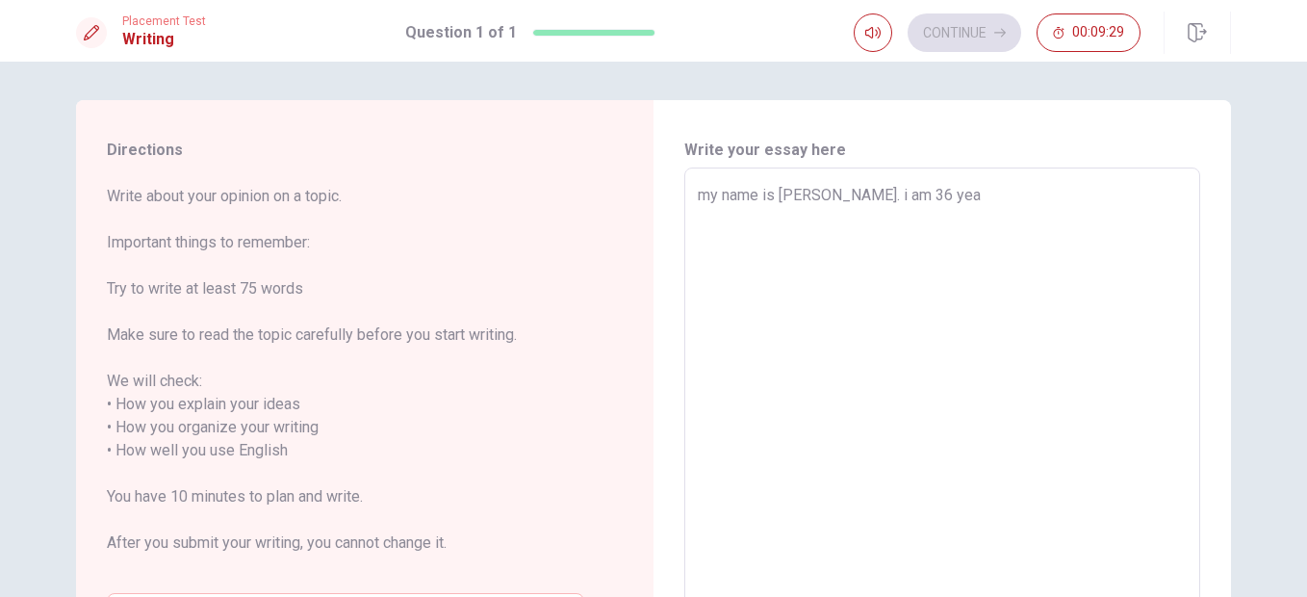
type textarea "my name is [PERSON_NAME]. i am 36 year"
type textarea "x"
type textarea "my name is [PERSON_NAME]. i am 36 years"
type textarea "x"
type textarea "my name is [PERSON_NAME]. i am 36 years"
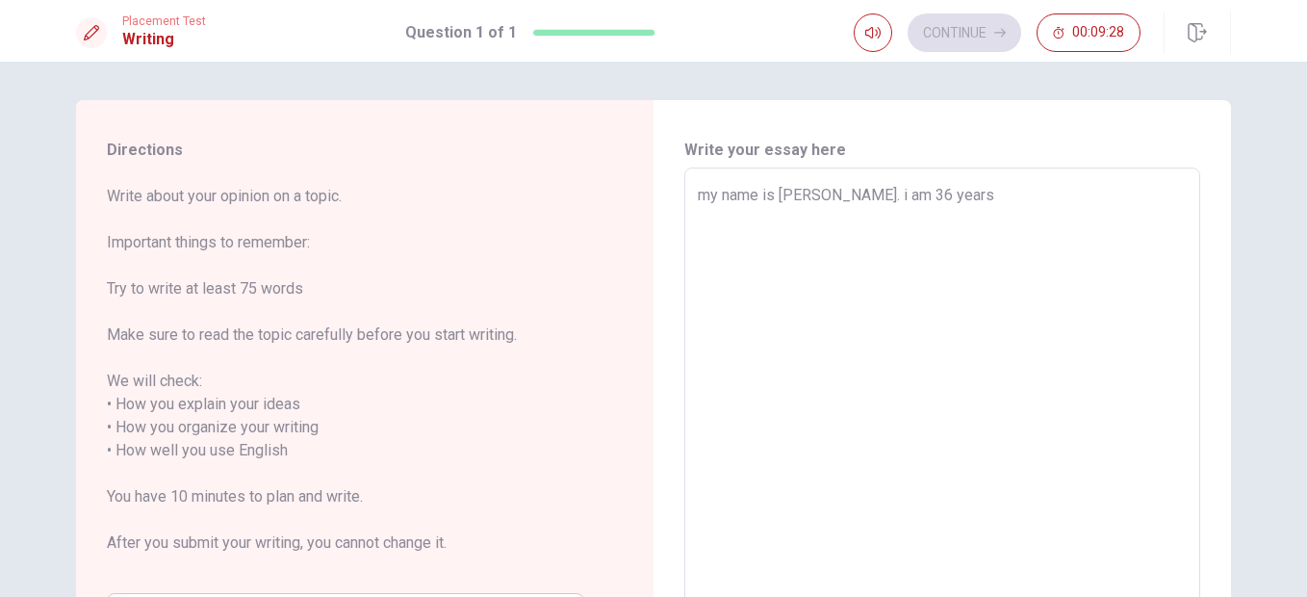
type textarea "x"
type textarea "my name is [PERSON_NAME]. i am [DEMOGRAPHIC_DATA]"
type textarea "x"
type textarea "my name is [PERSON_NAME]. i am 36 years ol"
type textarea "x"
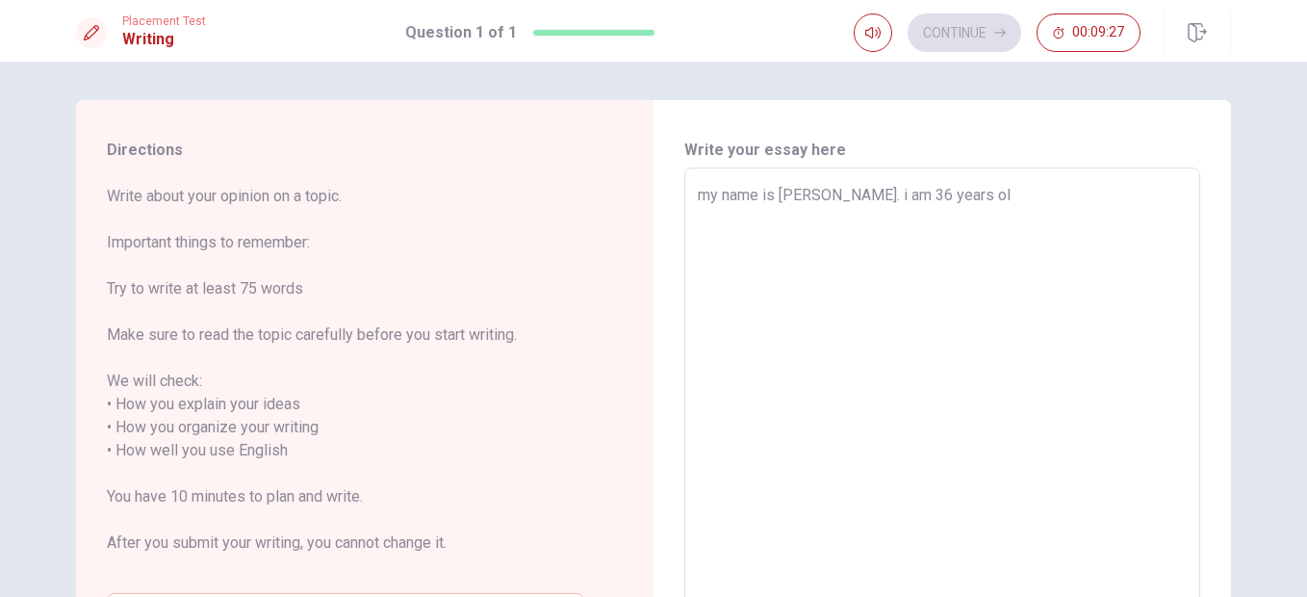
type textarea "my name is [PERSON_NAME]. i am [DEMOGRAPHIC_DATA]"
type textarea "x"
type textarea "my name is [PERSON_NAME]. i am [DEMOGRAPHIC_DATA]"
type textarea "x"
type textarea "my name is [PERSON_NAME]. i am [DEMOGRAPHIC_DATA] a"
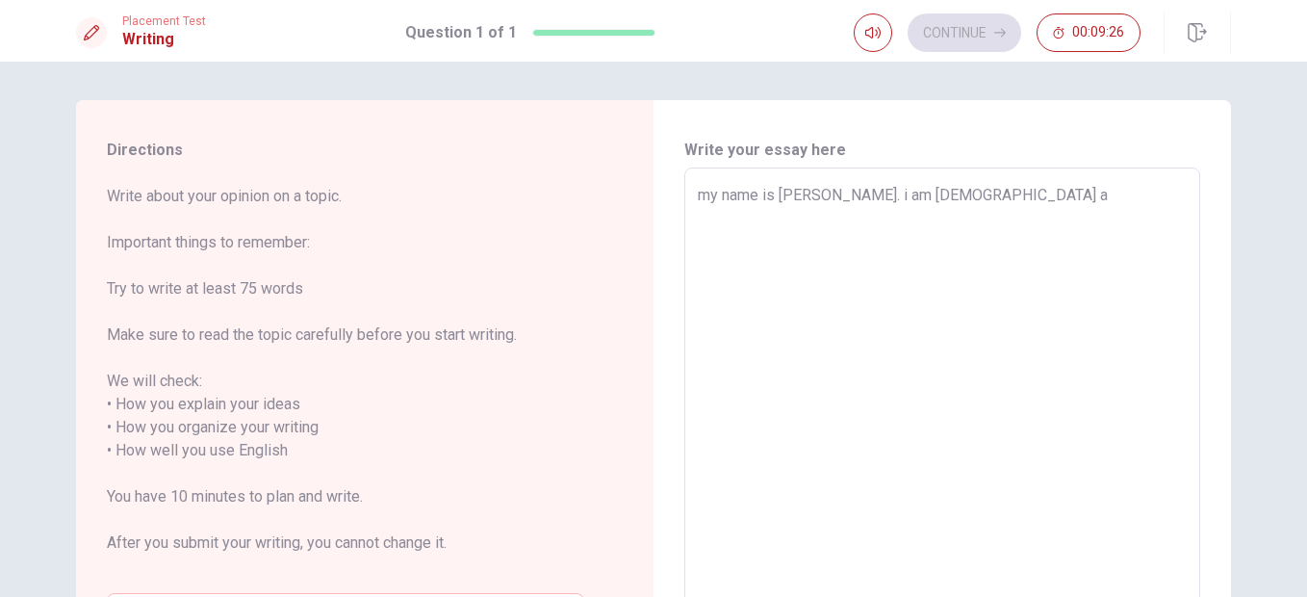
type textarea "x"
type textarea "my name is [PERSON_NAME]. i am [DEMOGRAPHIC_DATA]"
type textarea "x"
type textarea "my name is [PERSON_NAME]. i am [DEMOGRAPHIC_DATA]"
type textarea "x"
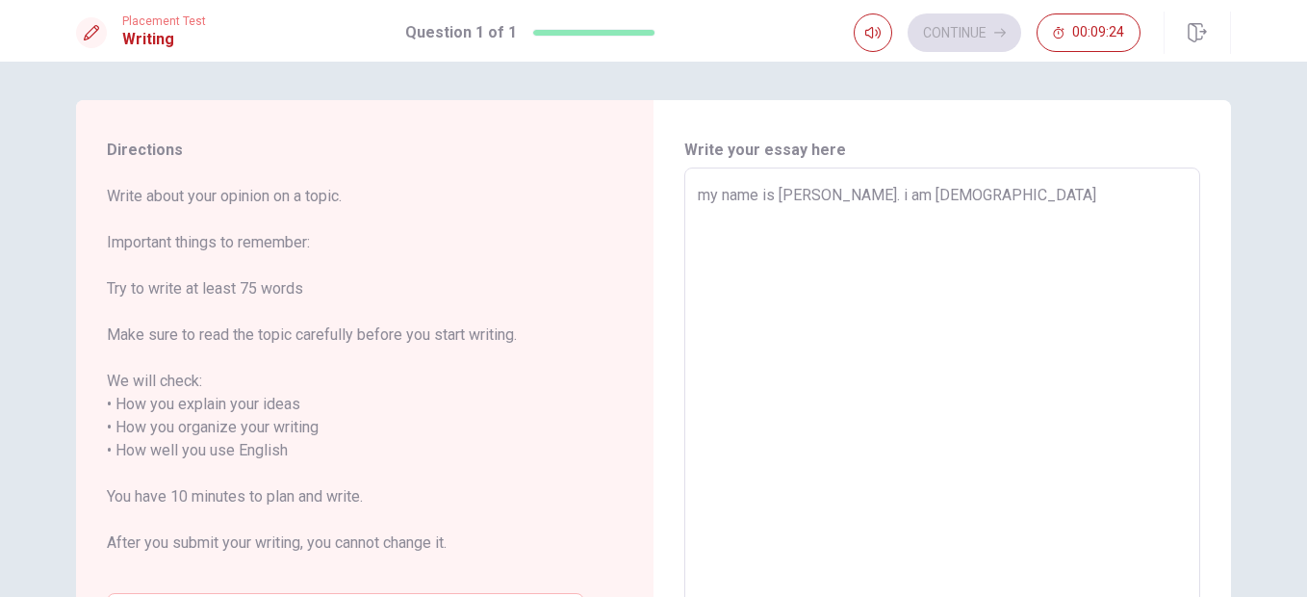
type textarea "my name is [PERSON_NAME]. i am [DEMOGRAPHIC_DATA]."
type textarea "x"
type textarea "my name is [PERSON_NAME]. i am [DEMOGRAPHIC_DATA]."
type textarea "x"
type textarea "my name is [PERSON_NAME]. i am [DEMOGRAPHIC_DATA]. i"
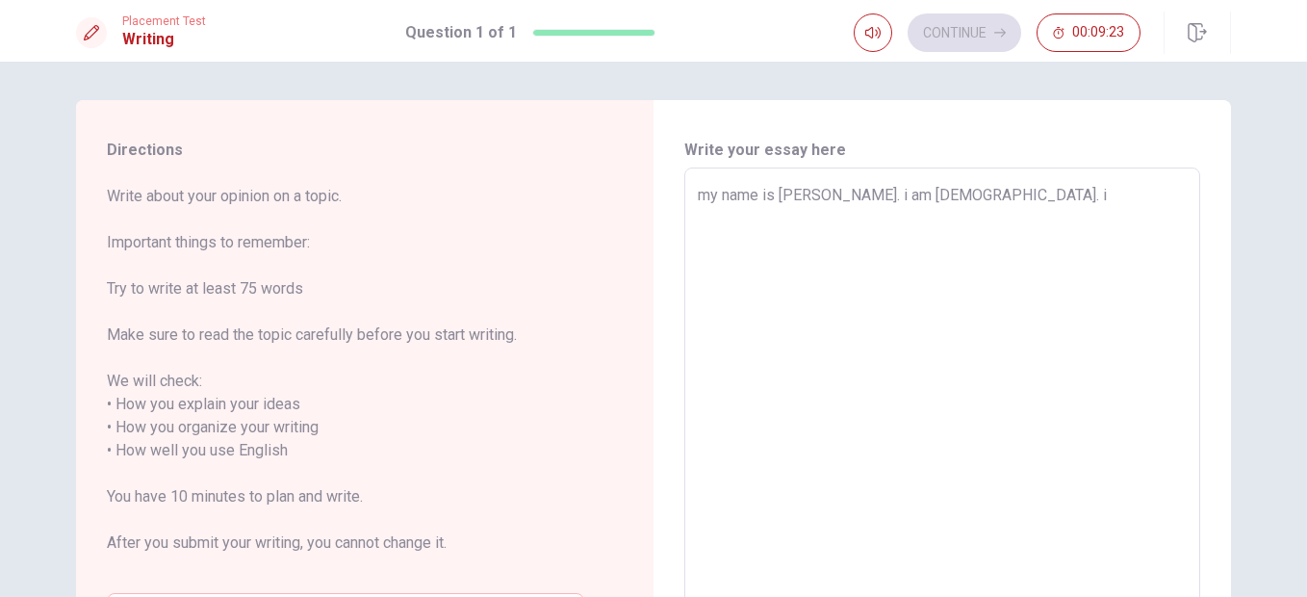
type textarea "x"
type textarea "my name is [PERSON_NAME]. i am [DEMOGRAPHIC_DATA]. i"
type textarea "x"
type textarea "my name is [PERSON_NAME]. i am [DEMOGRAPHIC_DATA]. i l"
type textarea "x"
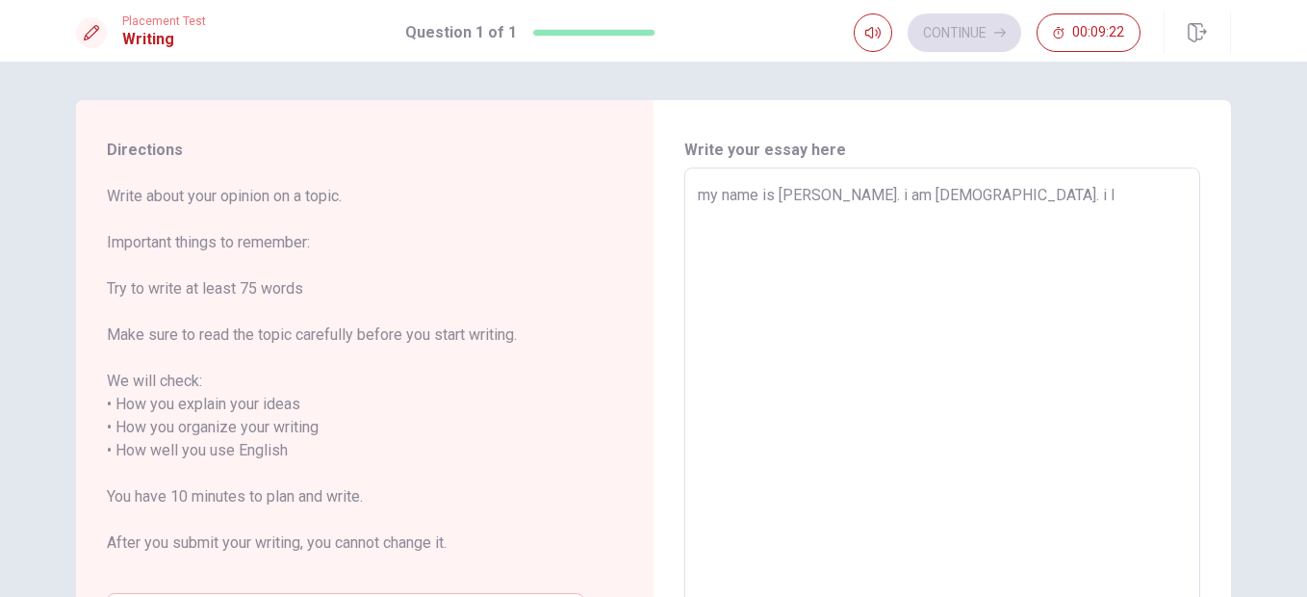
type textarea "my name is [PERSON_NAME]. i am [DEMOGRAPHIC_DATA]. i li"
type textarea "x"
type textarea "my name is [PERSON_NAME]. i am [DEMOGRAPHIC_DATA]. i l"
type textarea "x"
type textarea "my name is [PERSON_NAME]. i am [DEMOGRAPHIC_DATA]. i"
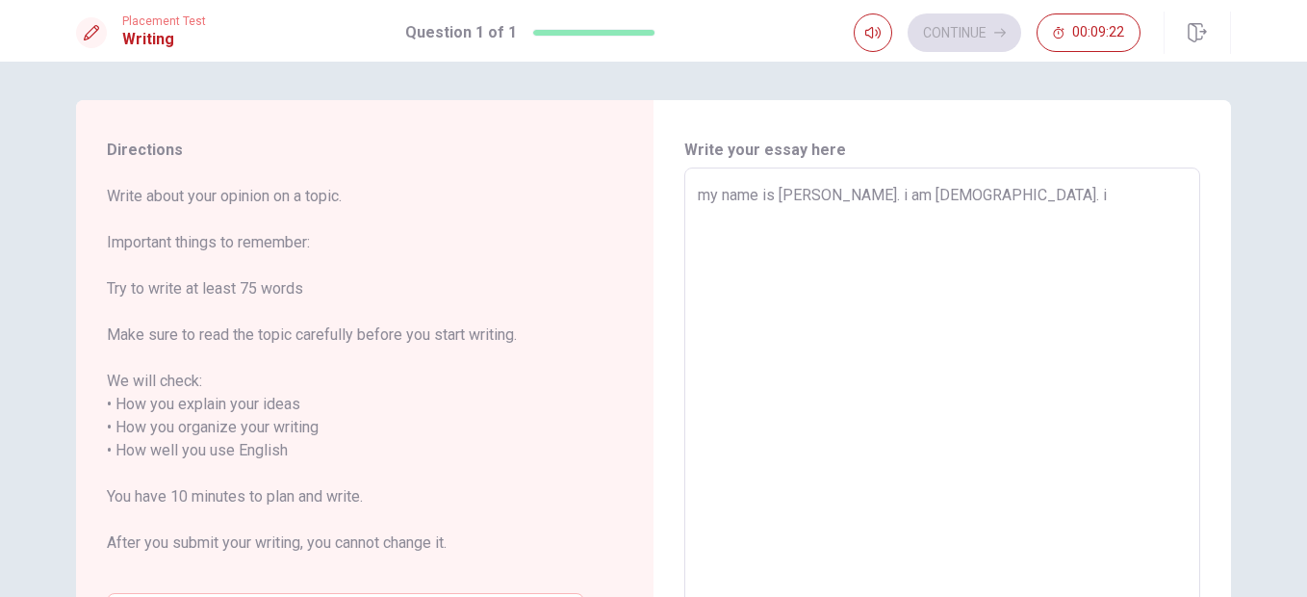
type textarea "x"
type textarea "my name is [PERSON_NAME]. i am [DEMOGRAPHIC_DATA]. i l"
type textarea "x"
type textarea "my name is [PERSON_NAME]. i am [DEMOGRAPHIC_DATA]. i li"
type textarea "x"
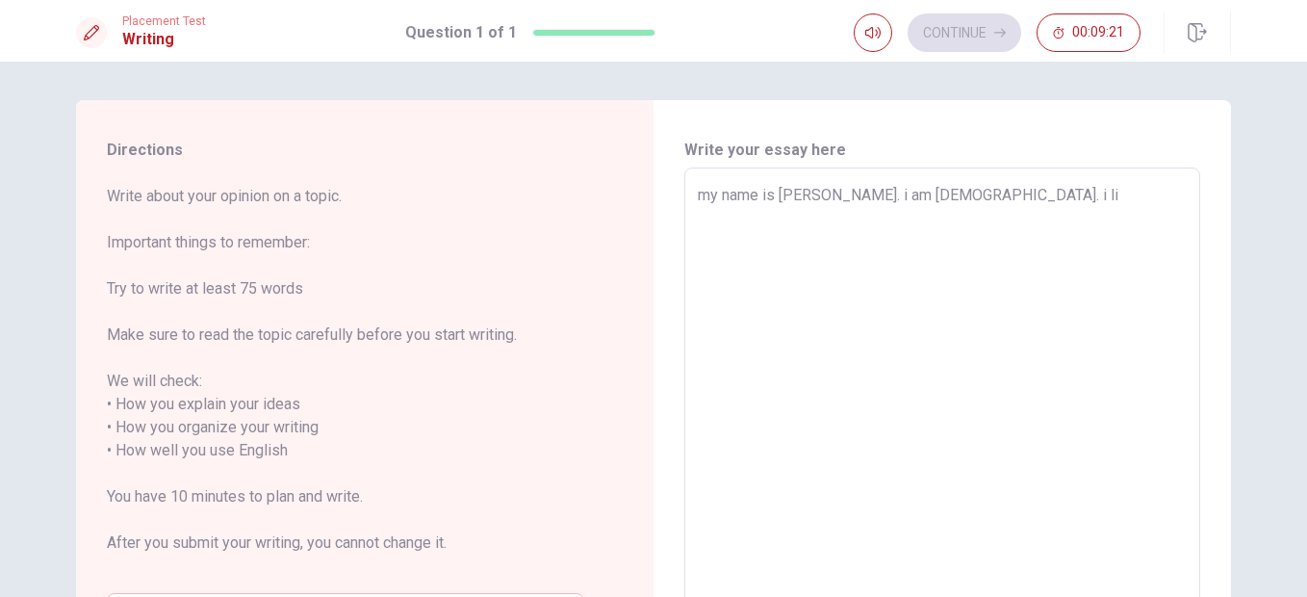
type textarea "my name is [PERSON_NAME]. i am [DEMOGRAPHIC_DATA]. i lik"
type textarea "x"
type textarea "my name is [PERSON_NAME]. i am [DEMOGRAPHIC_DATA]. i like"
type textarea "x"
type textarea "my name is [PERSON_NAME]. i am [DEMOGRAPHIC_DATA]. i like"
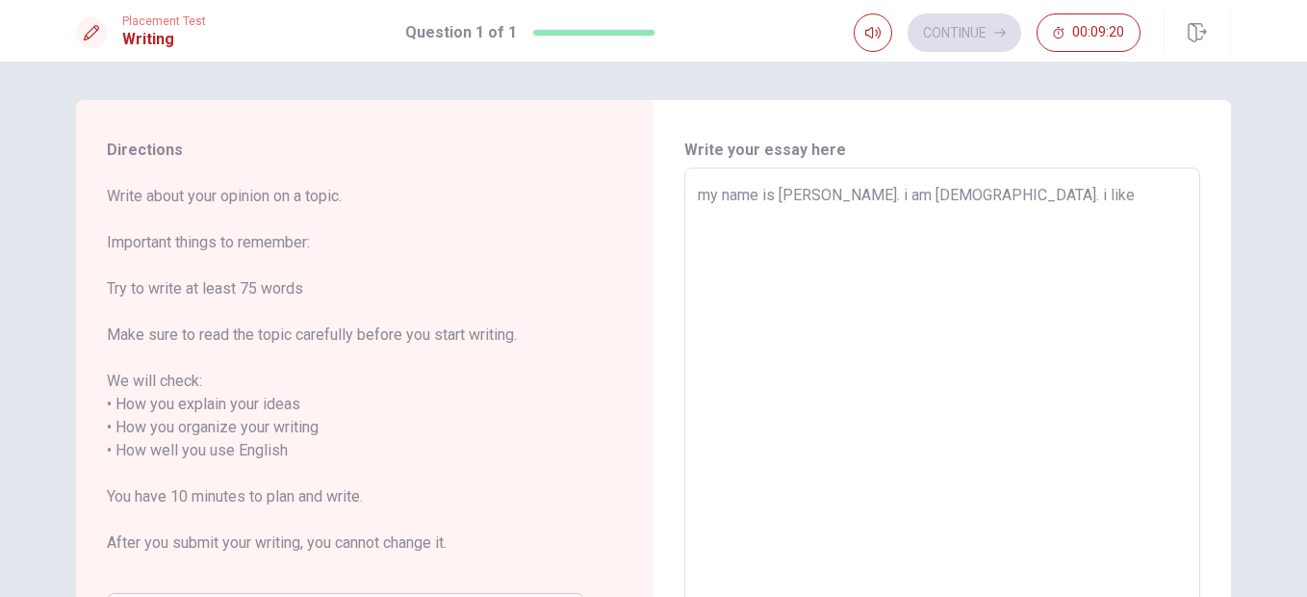
type textarea "x"
type textarea "my name is [PERSON_NAME]. i am [DEMOGRAPHIC_DATA]. i like s"
type textarea "x"
type textarea "my name is [PERSON_NAME]. i am [DEMOGRAPHIC_DATA]. i like"
type textarea "x"
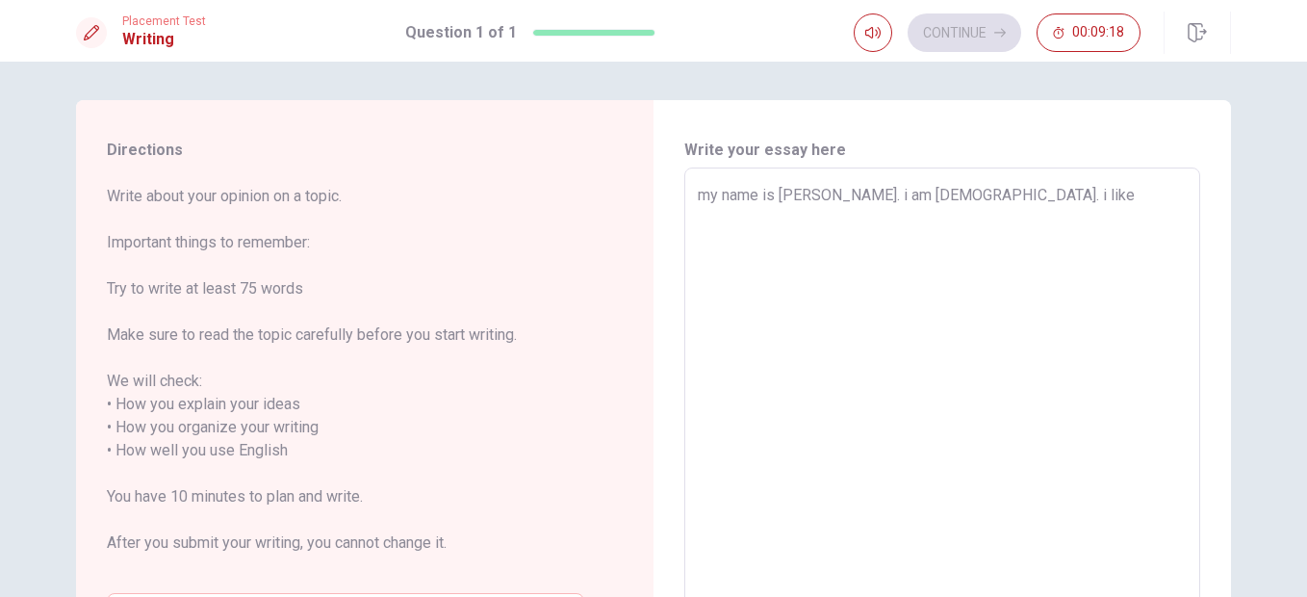
type textarea "my name is [PERSON_NAME]. i am [DEMOGRAPHIC_DATA]. i like s"
type textarea "x"
type textarea "my name is [PERSON_NAME]. i am [DEMOGRAPHIC_DATA]. i like sp"
type textarea "x"
type textarea "my name is [PERSON_NAME]. i am [DEMOGRAPHIC_DATA]. i like spo"
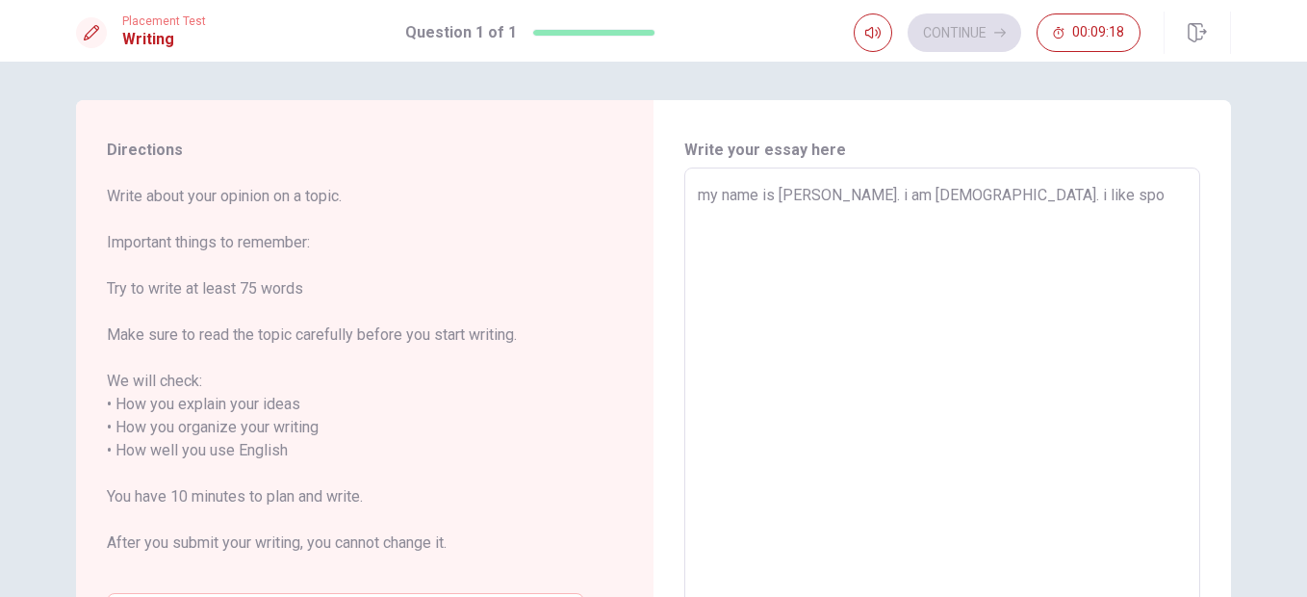
type textarea "x"
type textarea "my name is [PERSON_NAME]. i am [DEMOGRAPHIC_DATA]. i like spor"
type textarea "x"
type textarea "my name is [PERSON_NAME]. i am [DEMOGRAPHIC_DATA]. i like sport"
type textarea "x"
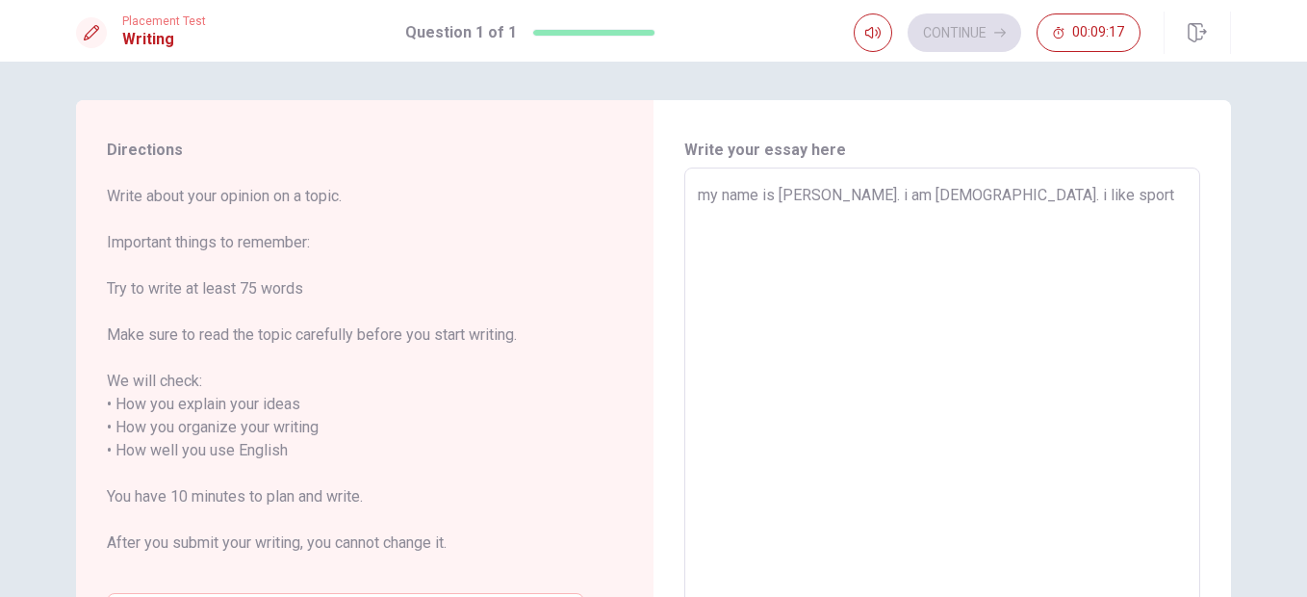
type textarea "my name is [PERSON_NAME]. i am [DEMOGRAPHIC_DATA]. i like sports"
type textarea "x"
type textarea "my name is [PERSON_NAME]. i am [DEMOGRAPHIC_DATA]. i like sports"
type textarea "x"
type textarea "my name is [PERSON_NAME]. i am [DEMOGRAPHIC_DATA]. i like sports s"
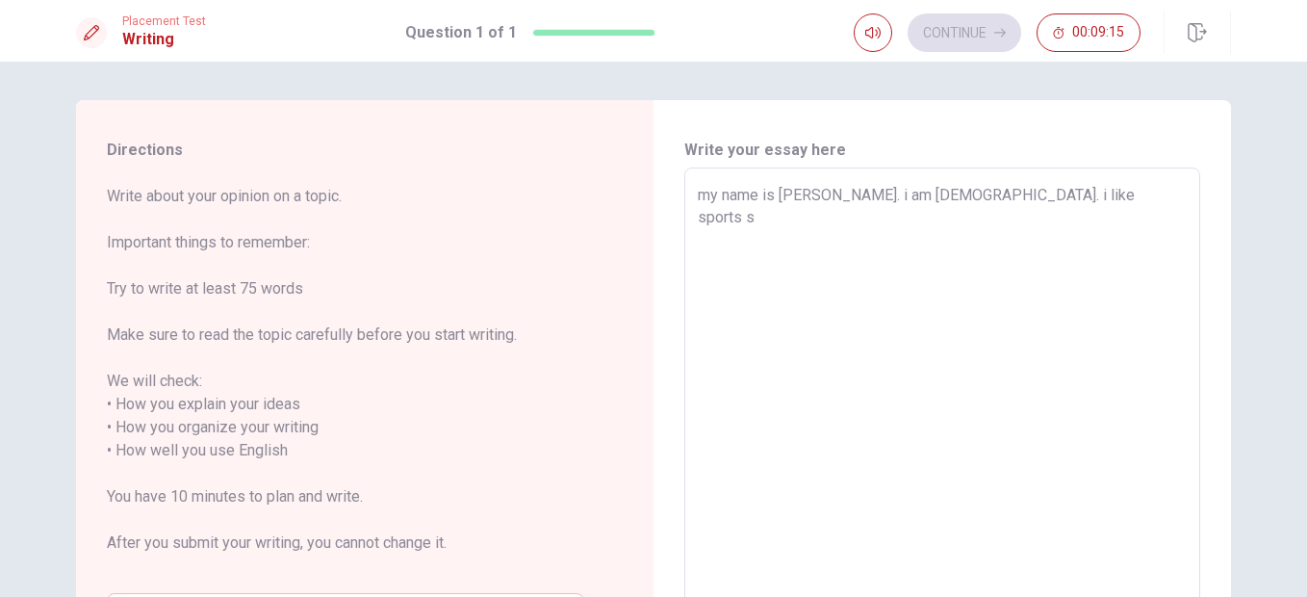
type textarea "x"
type textarea "my name is [PERSON_NAME]. i am [DEMOGRAPHIC_DATA]. i like sports sp"
type textarea "x"
type textarea "my name is [PERSON_NAME]. i am [DEMOGRAPHIC_DATA]. i like sports spe"
type textarea "x"
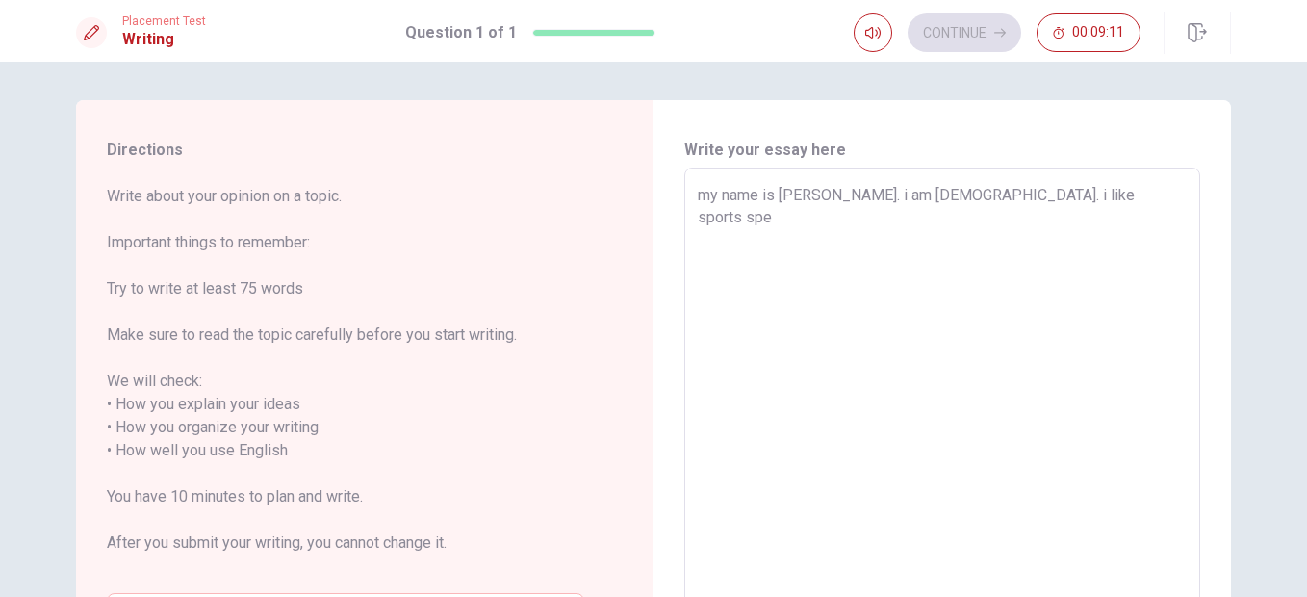
type textarea "my name is [PERSON_NAME]. i am [DEMOGRAPHIC_DATA]. i like sports sp"
type textarea "x"
type textarea "my name is [PERSON_NAME]. i am [DEMOGRAPHIC_DATA]. i like sports s"
type textarea "x"
type textarea "my name is [PERSON_NAME]. i am [DEMOGRAPHIC_DATA]. i like sports"
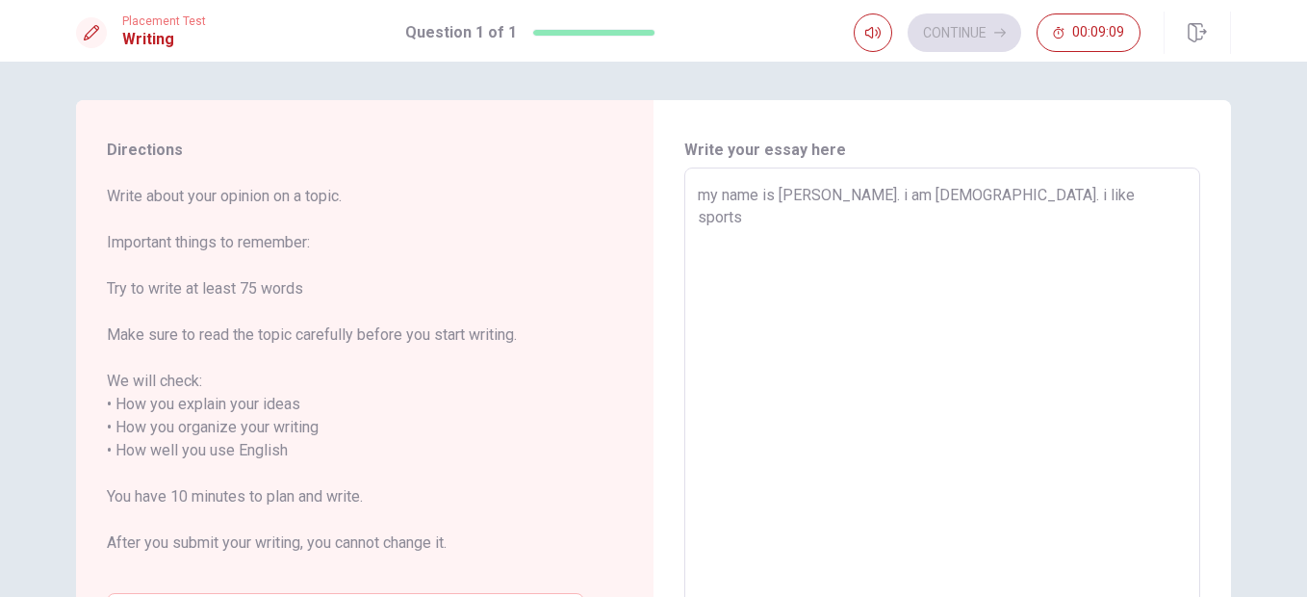
type textarea "x"
type textarea "my name is [PERSON_NAME]. i am [DEMOGRAPHIC_DATA]. i like sports"
type textarea "x"
type textarea "my name is [PERSON_NAME]. i am [DEMOGRAPHIC_DATA]. i like sports."
type textarea "x"
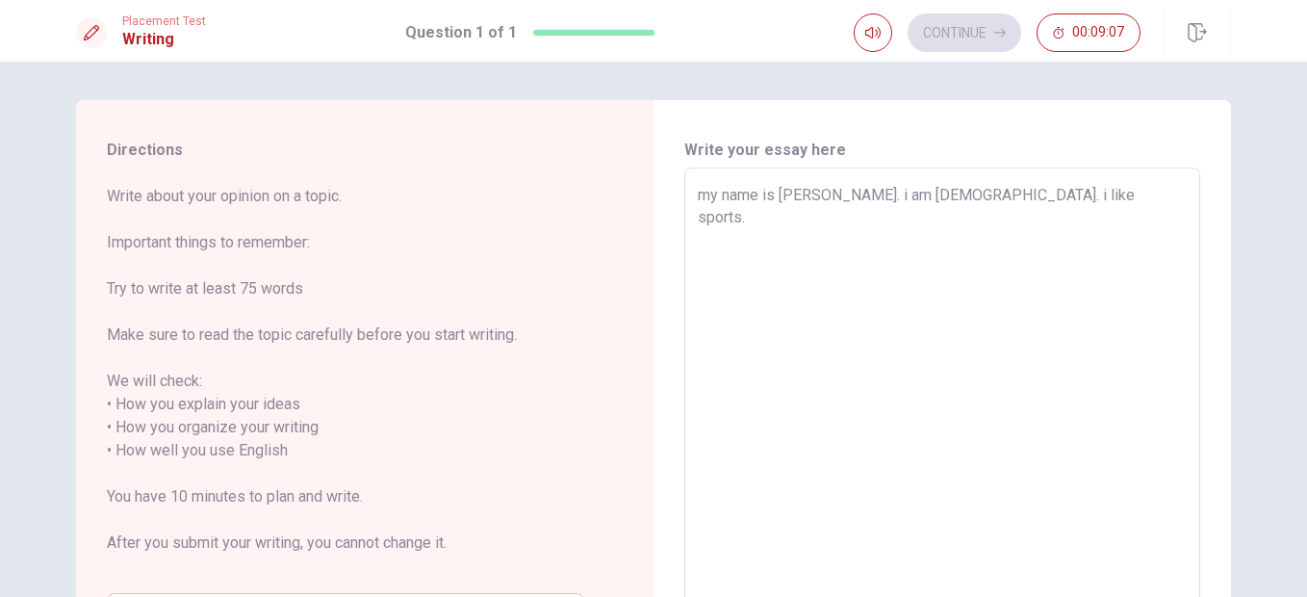
type textarea "my name is [PERSON_NAME]. i am [DEMOGRAPHIC_DATA]. i like sports."
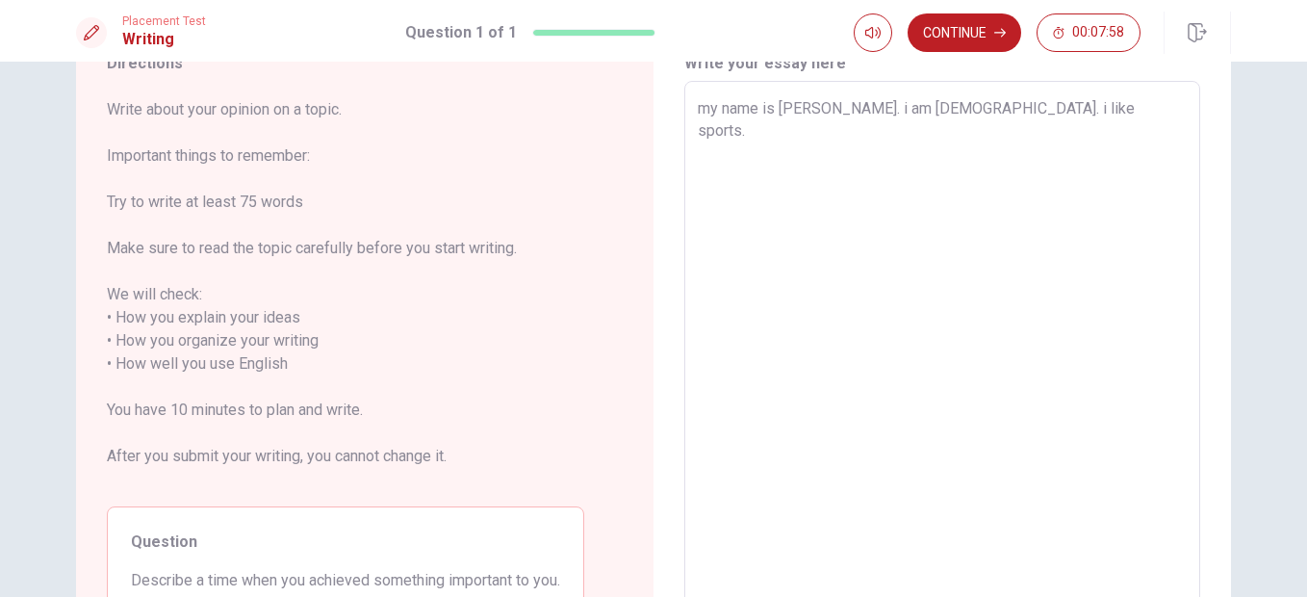
scroll to position [73, 0]
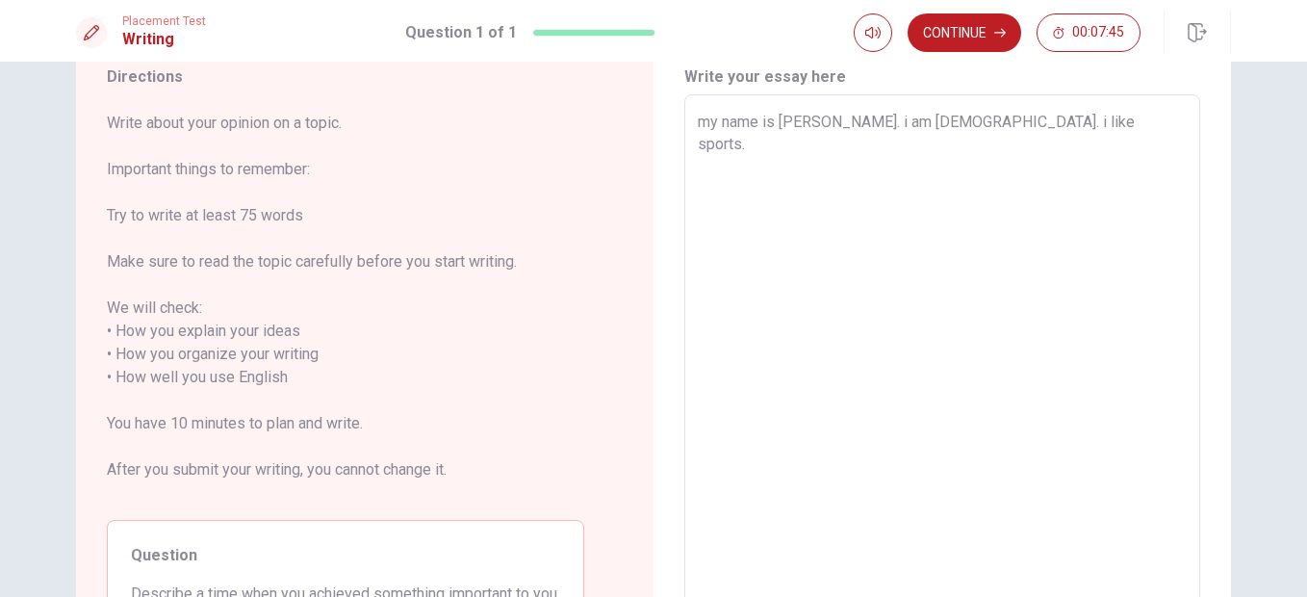
click at [705, 119] on textarea "my name is [PERSON_NAME]. i am [DEMOGRAPHIC_DATA]. i like sports." at bounding box center [942, 366] width 489 height 511
type textarea "x"
type textarea "y name is [PERSON_NAME]. i am [DEMOGRAPHIC_DATA]. i like sports."
type textarea "x"
type textarea "My name is [PERSON_NAME]. i am [DEMOGRAPHIC_DATA]. i like sports."
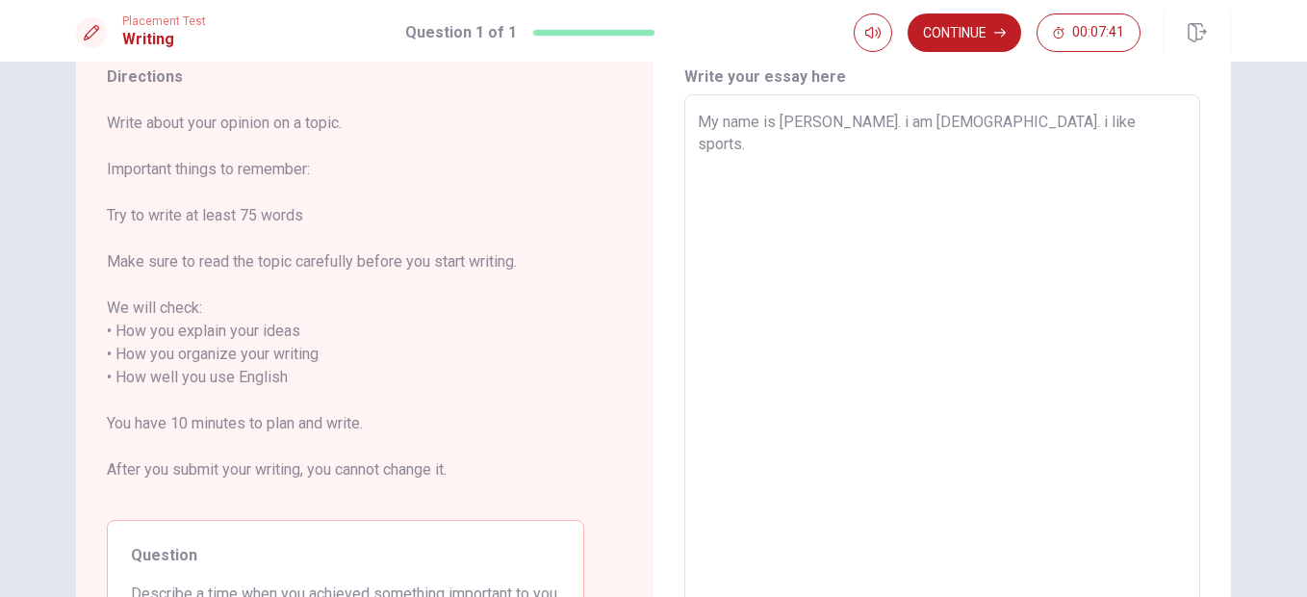
type textarea "x"
click at [813, 120] on textarea "My name is [PERSON_NAME]. i am [DEMOGRAPHIC_DATA]. i like sports." at bounding box center [942, 366] width 489 height 511
type textarea "My name is [PERSON_NAME]. iam [DEMOGRAPHIC_DATA]. i like sports."
type textarea "x"
type textarea "My name is [PERSON_NAME]. am [DEMOGRAPHIC_DATA]. i like sports."
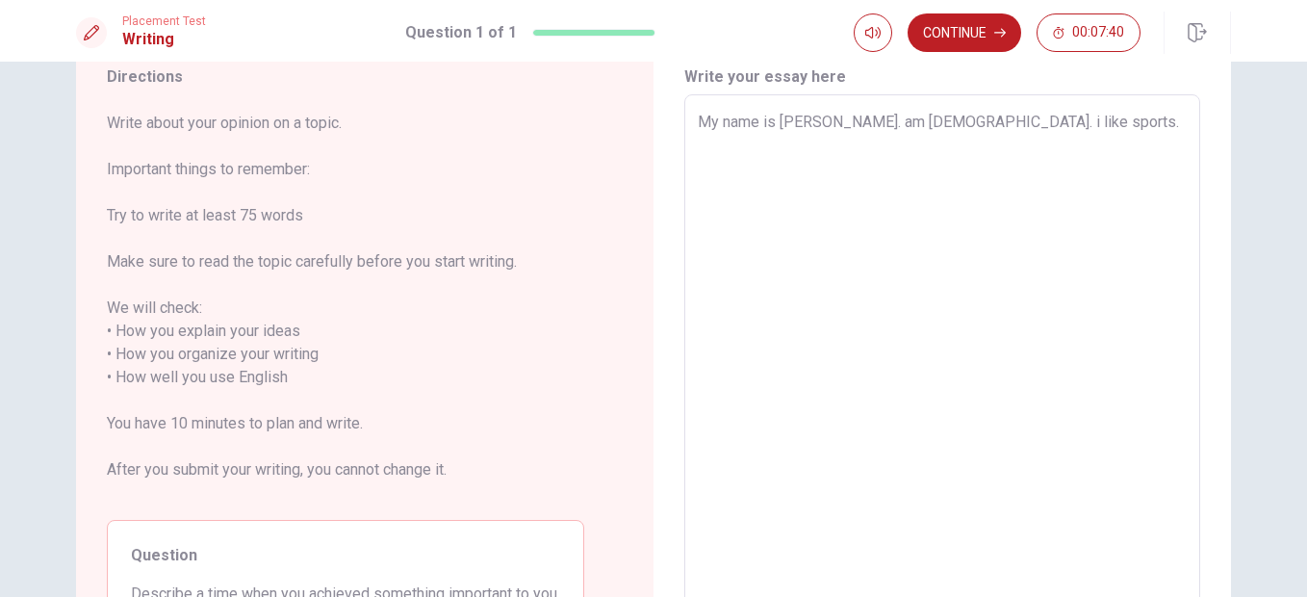
type textarea "x"
type textarea "My name is [PERSON_NAME]. ıam [DEMOGRAPHIC_DATA]. i like sports."
type textarea "x"
type textarea "My name is [PERSON_NAME]. ı am [DEMOGRAPHIC_DATA]. i like sports."
type textarea "x"
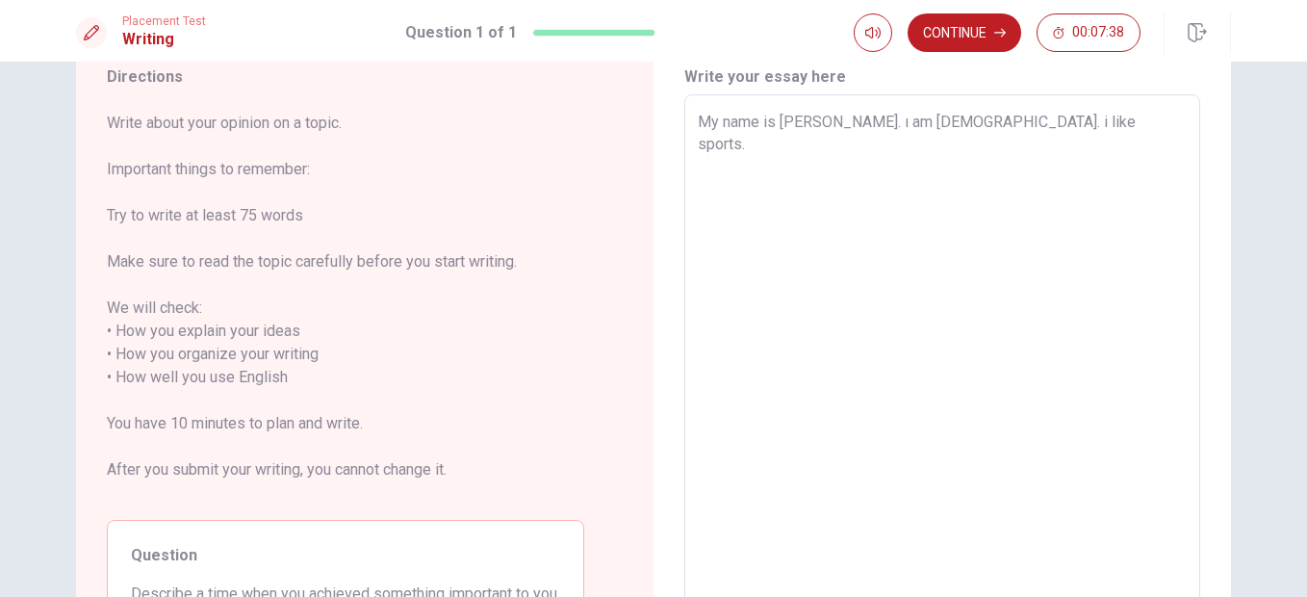
type textarea "My name is [PERSON_NAME]. ıam [DEMOGRAPHIC_DATA]. i like sports."
type textarea "x"
type textarea "My name is [PERSON_NAME]. am [DEMOGRAPHIC_DATA]. i like sports."
type textarea "x"
type textarea "My name is [PERSON_NAME]. Iam [DEMOGRAPHIC_DATA]. i like sports."
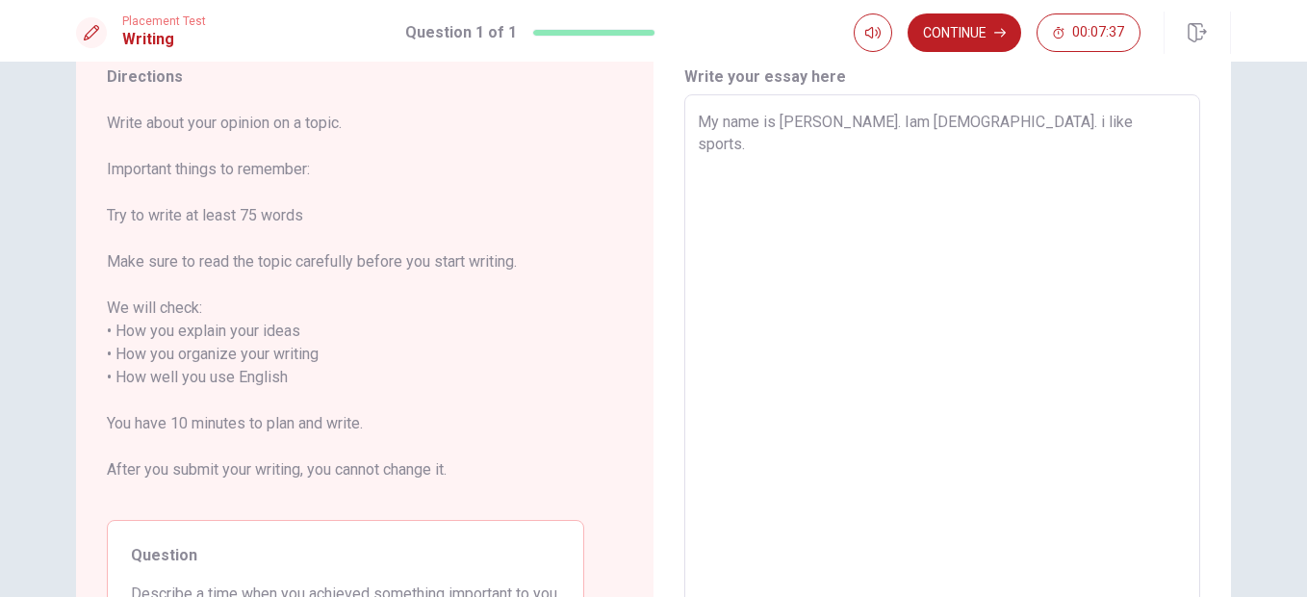
type textarea "x"
type textarea "My name is [PERSON_NAME]. I am [DEMOGRAPHIC_DATA]. i like sports."
click at [1115, 111] on textarea "My name is [PERSON_NAME]. I am [DEMOGRAPHIC_DATA]. i like sports." at bounding box center [942, 366] width 489 height 511
click at [937, 121] on textarea "My name is [PERSON_NAME]. I am [DEMOGRAPHIC_DATA]. i like sports." at bounding box center [942, 366] width 489 height 511
type textarea "x"
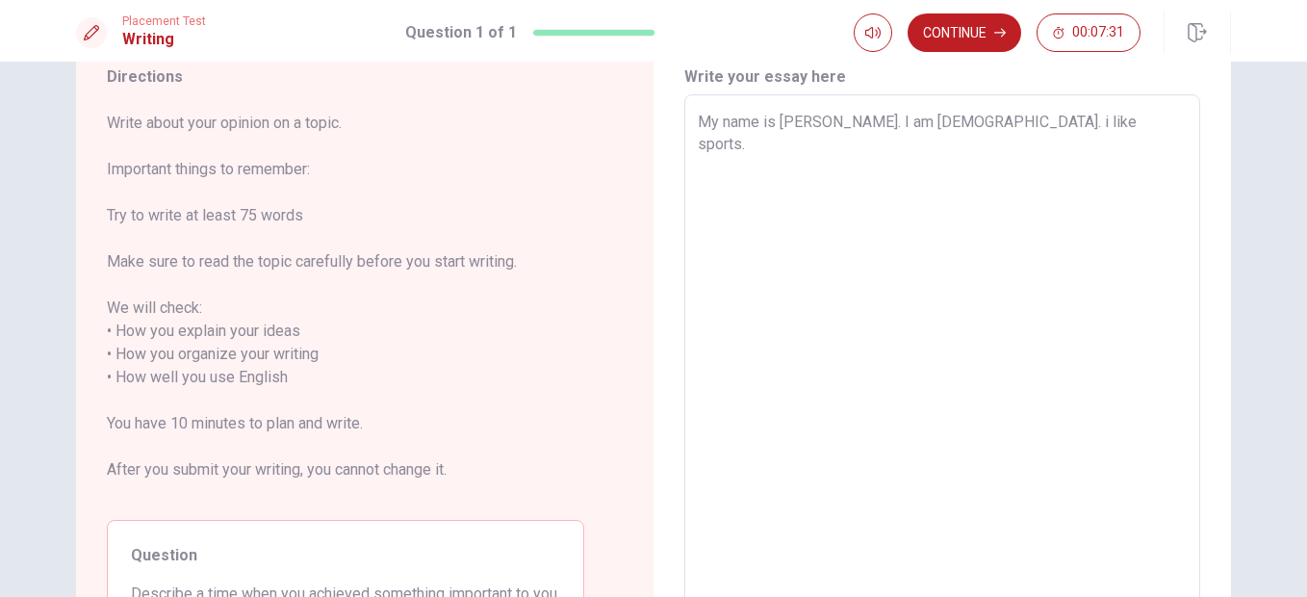
type textarea "My name is [PERSON_NAME]. I am [DEMOGRAPHIC_DATA]. ilike sports."
type textarea "x"
type textarea "My name is [PERSON_NAME]. I am [DEMOGRAPHIC_DATA]. like sports."
type textarea "x"
type textarea "My name is [PERSON_NAME]. I am [DEMOGRAPHIC_DATA]. ılike sports."
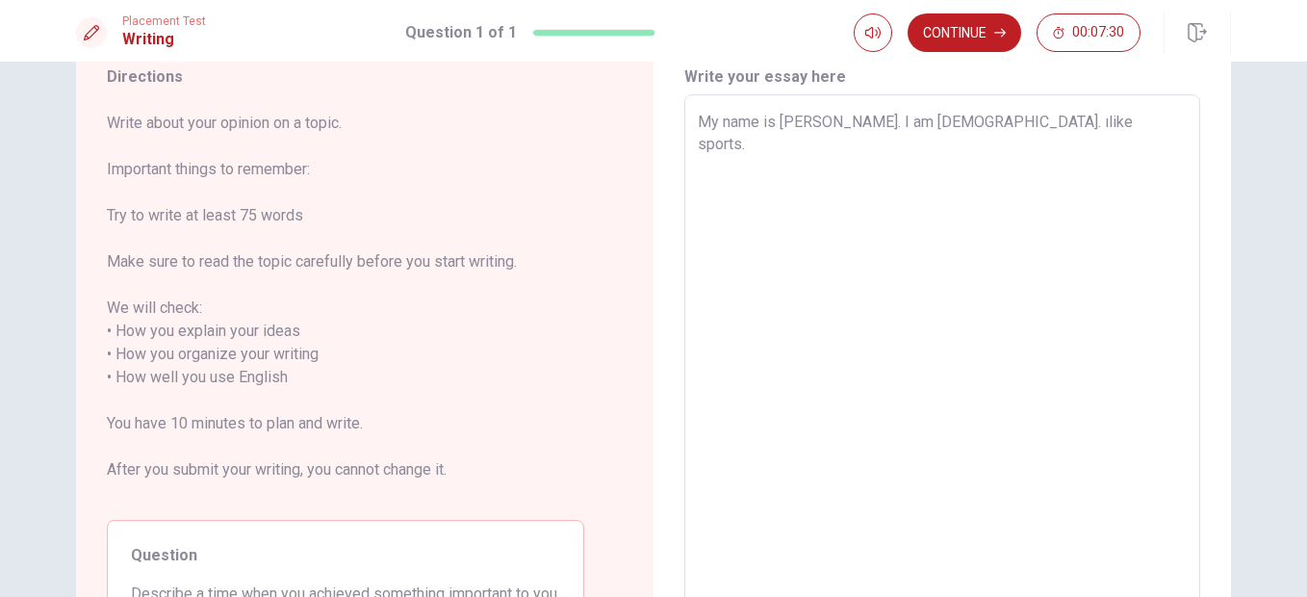
type textarea "x"
type textarea "My name is [PERSON_NAME]. I am [DEMOGRAPHIC_DATA]. like sports."
type textarea "x"
type textarea "My name is [PERSON_NAME]. I am [DEMOGRAPHIC_DATA]. Ilike sports."
type textarea "x"
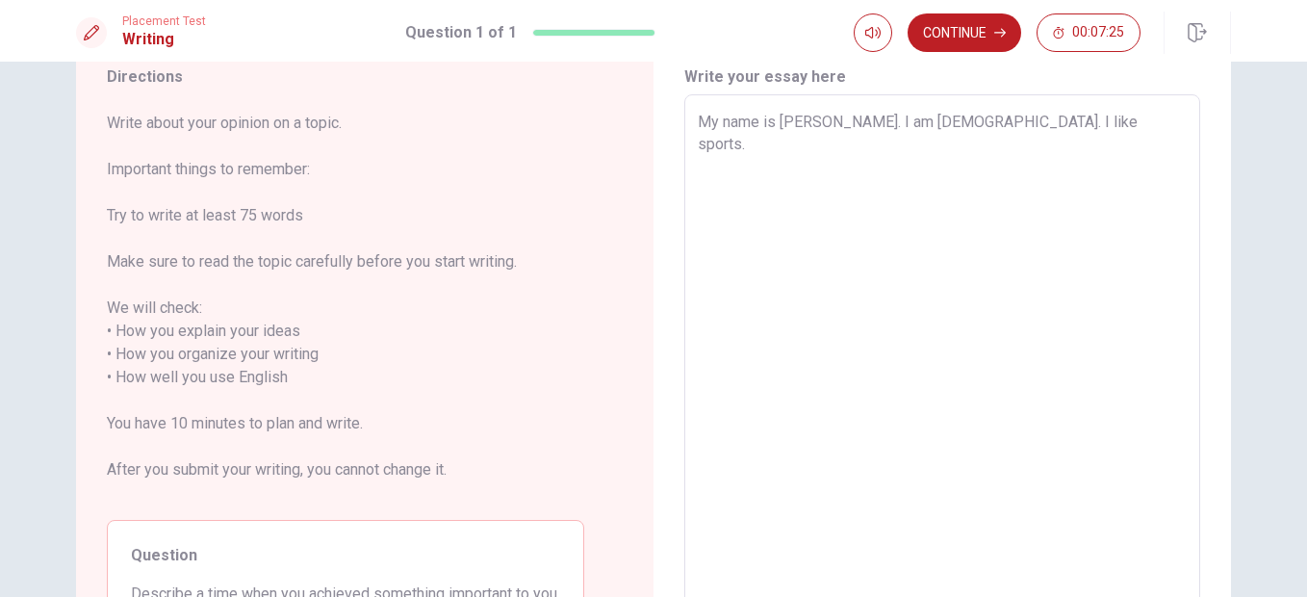
click at [1087, 126] on textarea "My name is [PERSON_NAME]. I am [DEMOGRAPHIC_DATA]. I like sports." at bounding box center [942, 366] width 489 height 511
click at [1070, 117] on textarea "My name is [PERSON_NAME]. I am [DEMOGRAPHIC_DATA]. I like sports and chalange. …" at bounding box center [942, 366] width 489 height 511
click at [1070, 136] on textarea "My name is [PERSON_NAME]. I am [DEMOGRAPHIC_DATA]. I like sports and challange.…" at bounding box center [942, 366] width 489 height 511
click at [756, 143] on textarea "My name is [PERSON_NAME]. I am [DEMOGRAPHIC_DATA]. I like sports and challange.…" at bounding box center [942, 366] width 489 height 511
click at [932, 142] on textarea "My name is [PERSON_NAME]. I am [DEMOGRAPHIC_DATA]. I like sports and challange.…" at bounding box center [942, 366] width 489 height 511
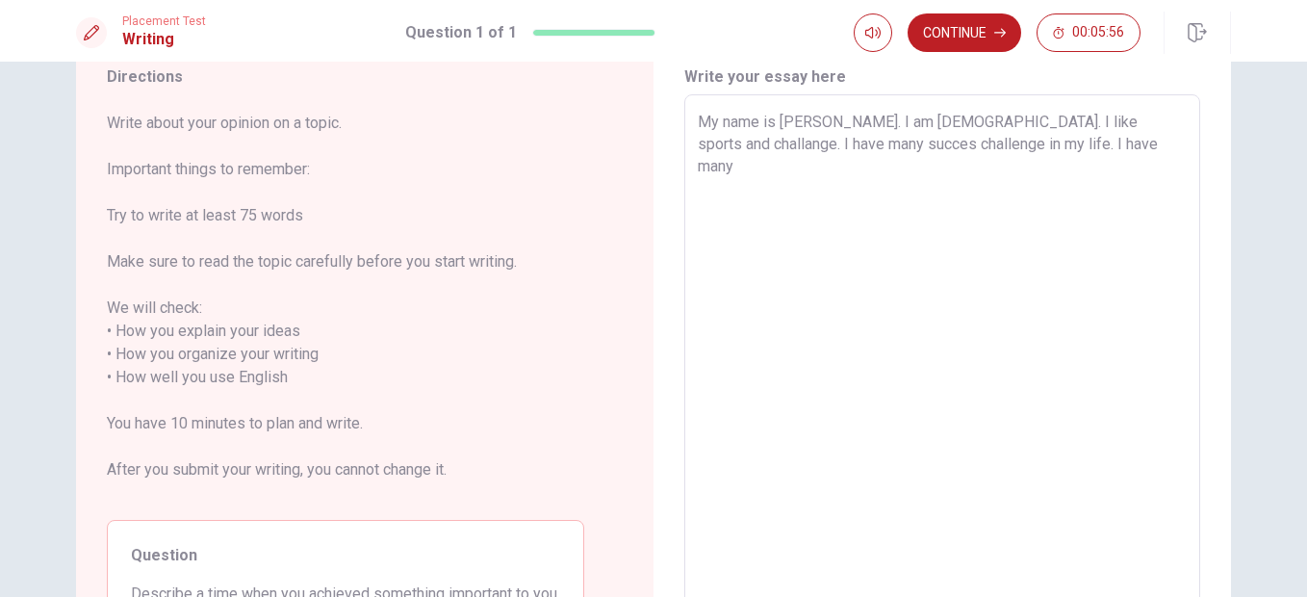
click at [781, 145] on textarea "My name is [PERSON_NAME]. I am [DEMOGRAPHIC_DATA]. I like sports and challange.…" at bounding box center [942, 366] width 489 height 511
click at [1050, 140] on textarea "My name is [PERSON_NAME]. I am [DEMOGRAPHIC_DATA]. I like sports and challange.…" at bounding box center [942, 366] width 489 height 511
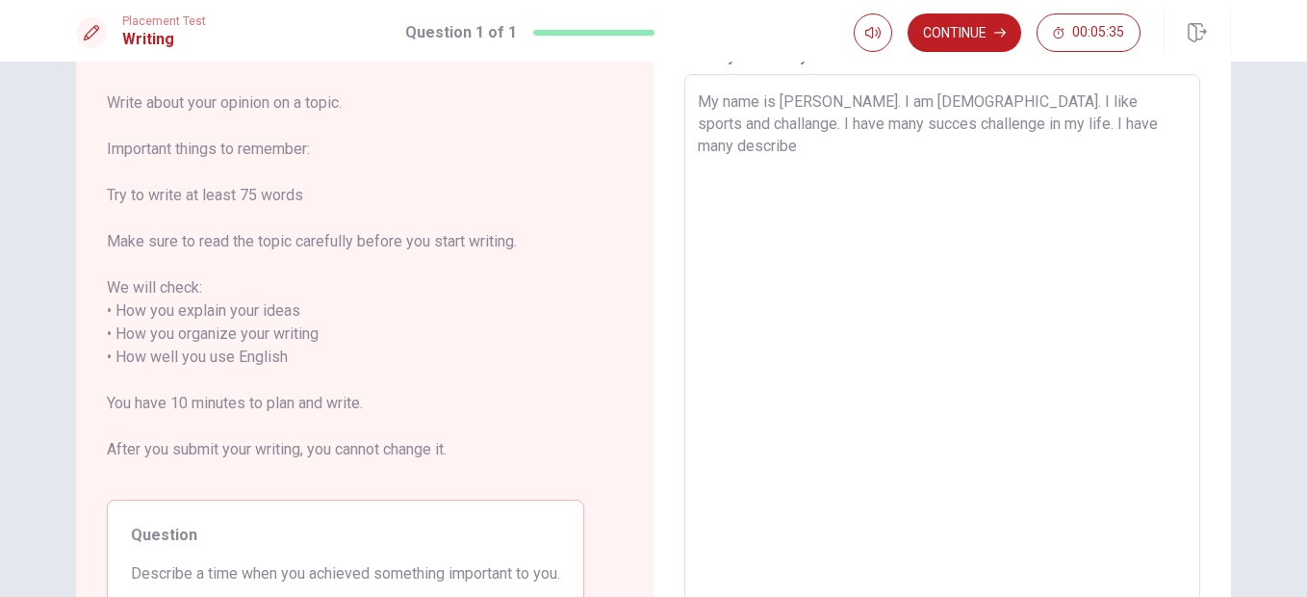
scroll to position [90, 0]
click at [1116, 139] on textarea "My name is [PERSON_NAME]. I am [DEMOGRAPHIC_DATA]. I like sports and challange.…" at bounding box center [942, 348] width 489 height 511
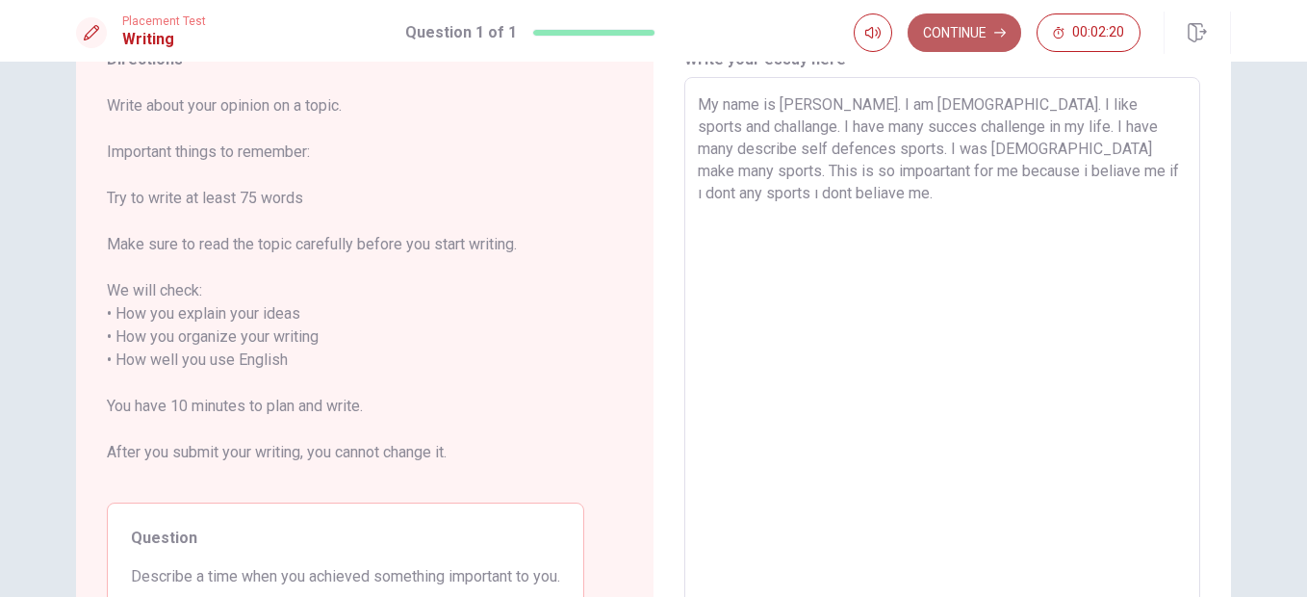
click at [986, 26] on button "Continue" at bounding box center [965, 32] width 114 height 39
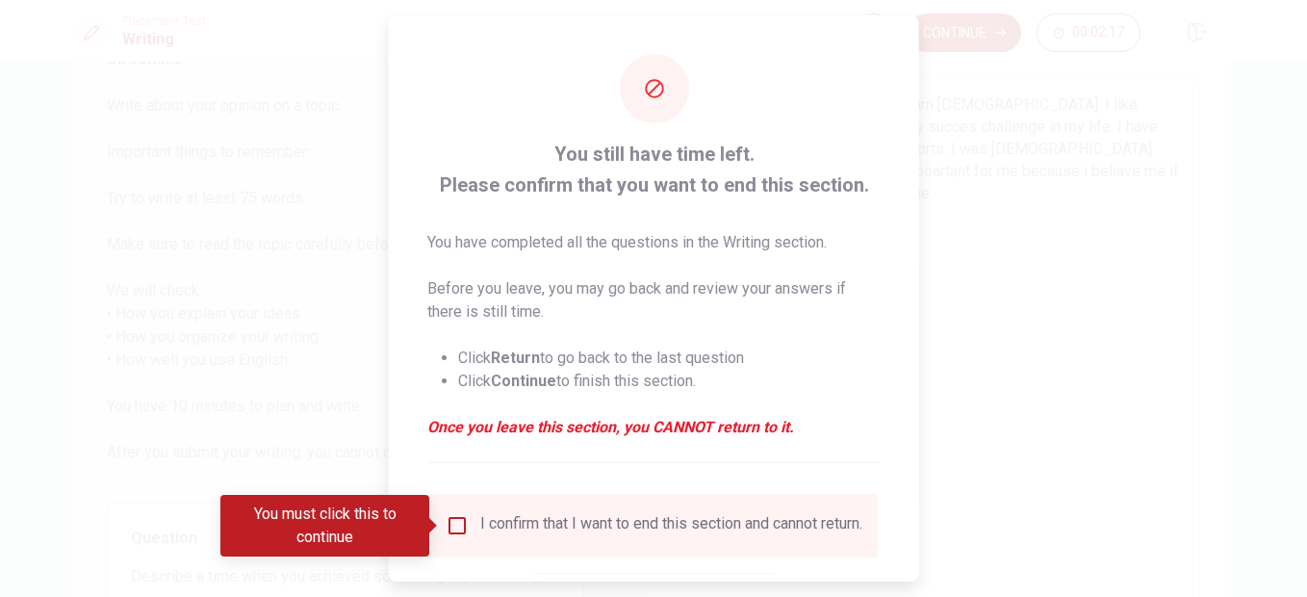
click at [458, 522] on input "You must click this to continue" at bounding box center [457, 525] width 23 height 23
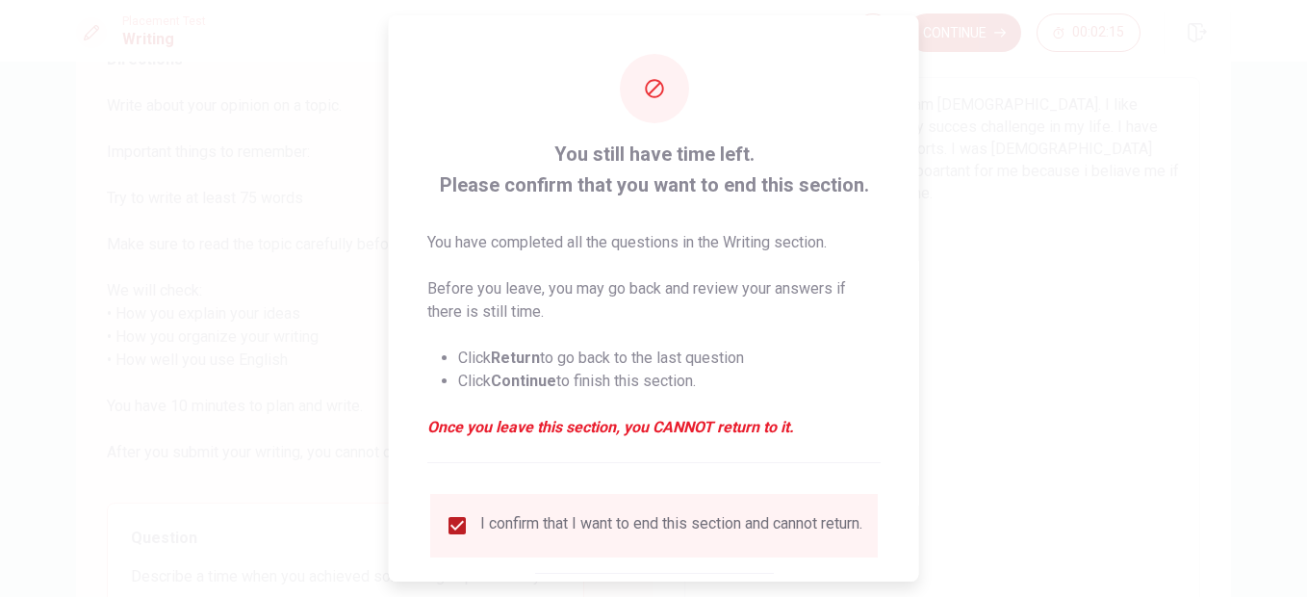
scroll to position [121, 0]
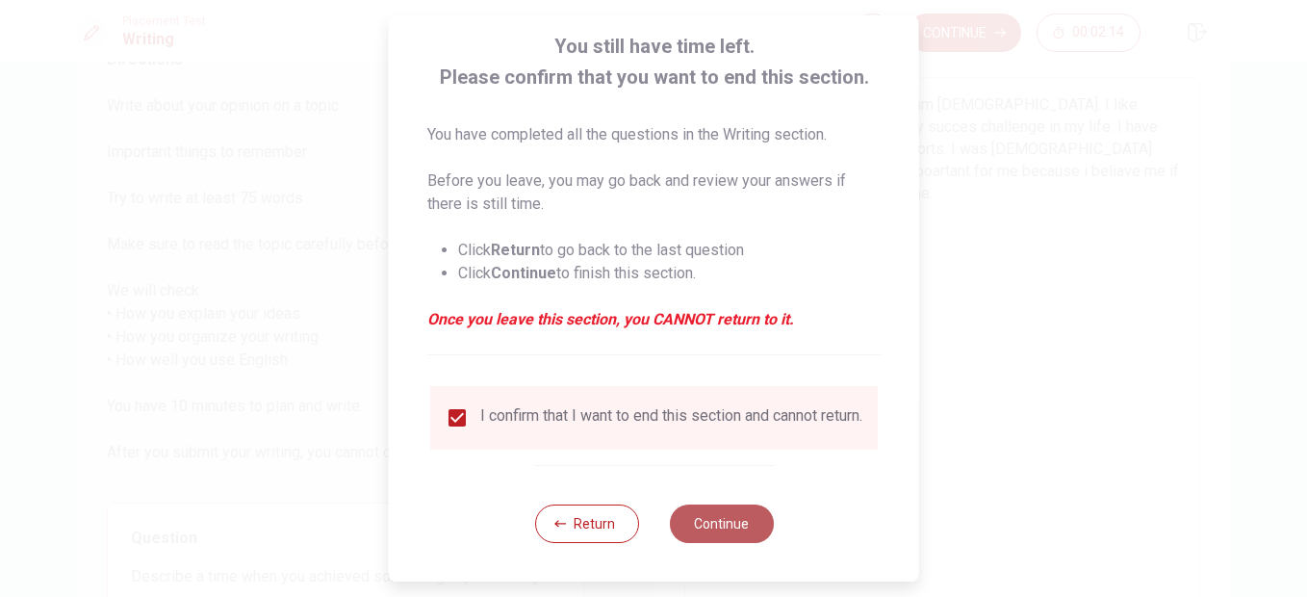
click at [698, 526] on button "Continue" at bounding box center [721, 523] width 104 height 39
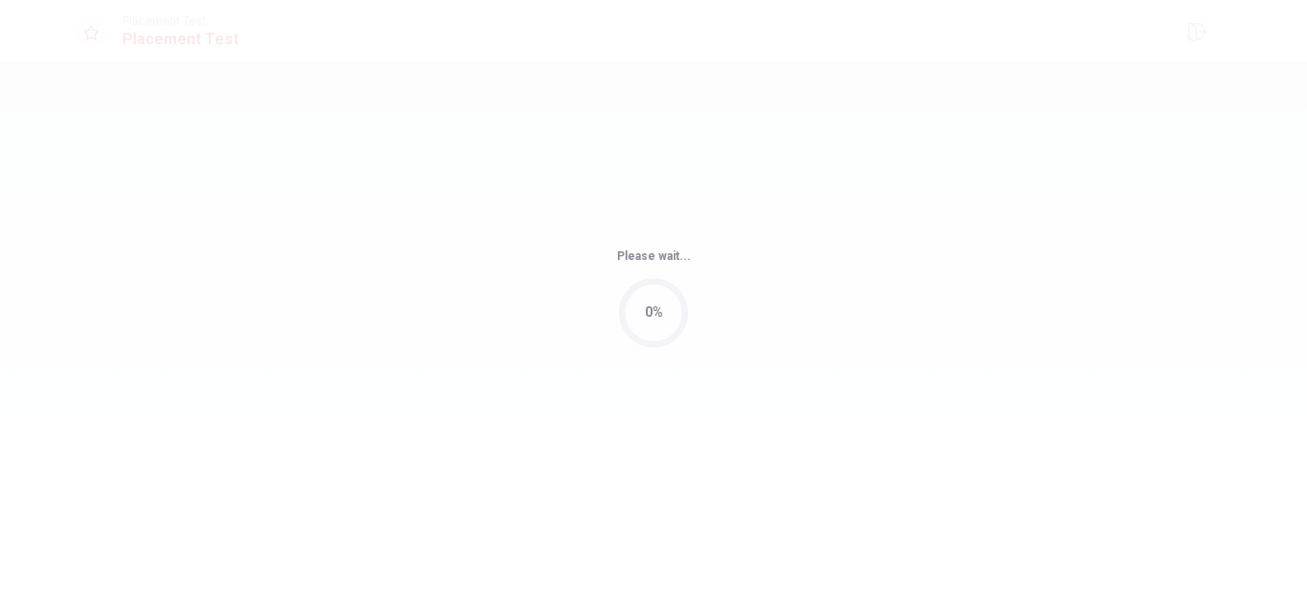
scroll to position [0, 0]
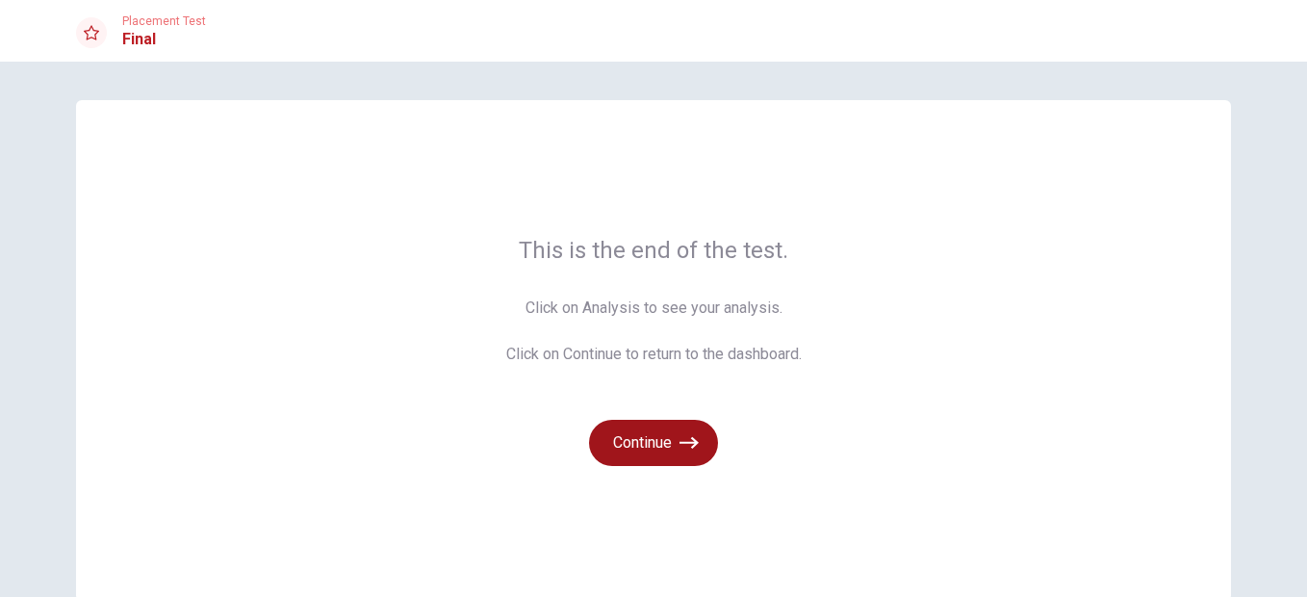
click at [655, 445] on button "Continue" at bounding box center [653, 443] width 129 height 46
